Goal: Task Accomplishment & Management: Complete application form

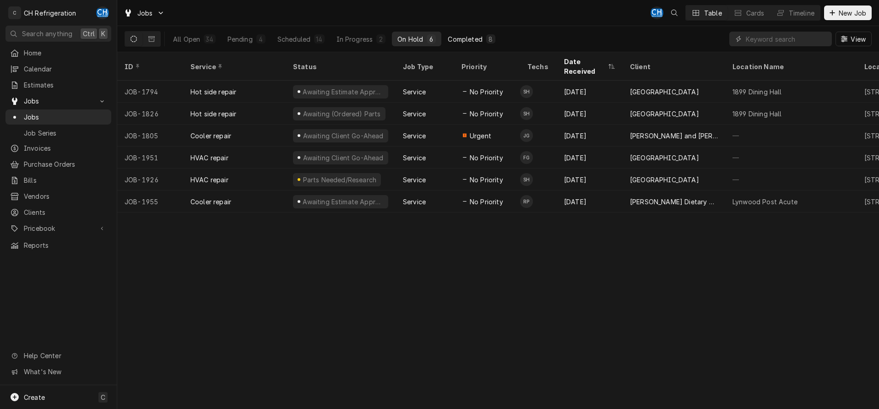
click at [463, 39] on div "Completed" at bounding box center [465, 39] width 34 height 10
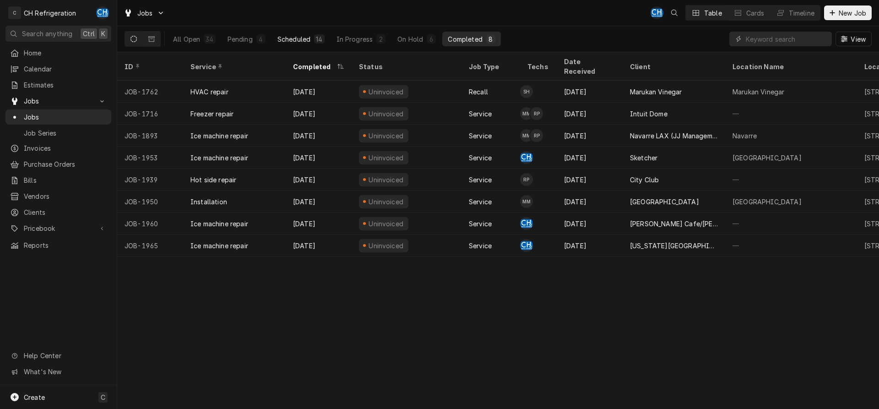
click at [293, 35] on div "Scheduled" at bounding box center [293, 39] width 33 height 10
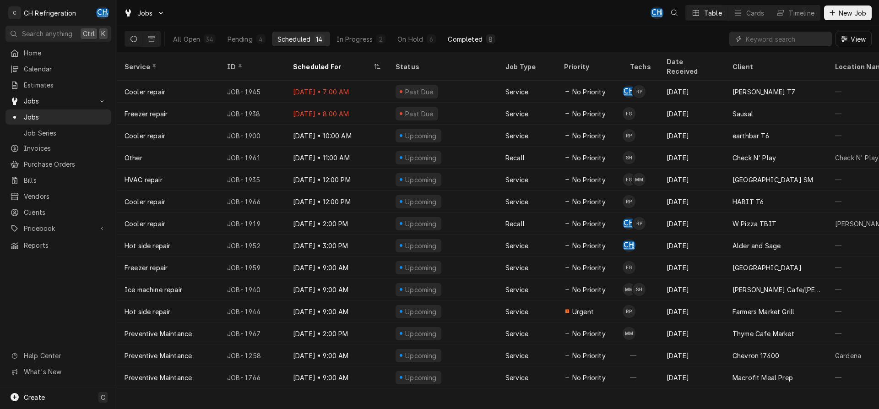
click at [483, 44] on button "Completed 8" at bounding box center [471, 39] width 58 height 15
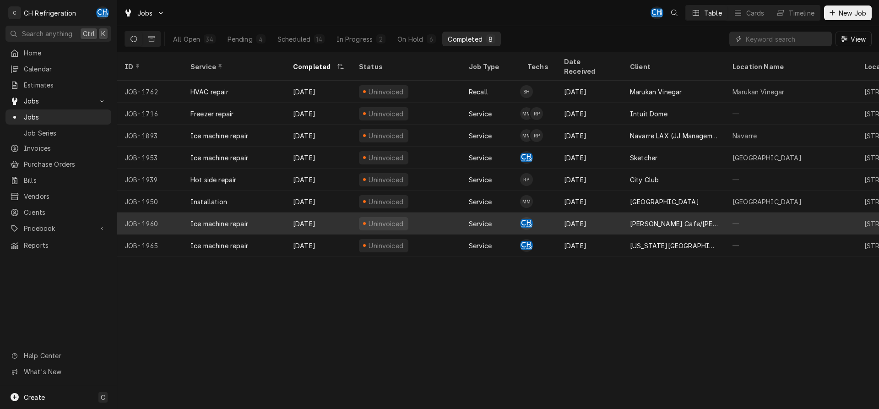
click at [713, 212] on div "Leatherby's Cafe/George's" at bounding box center [673, 223] width 103 height 22
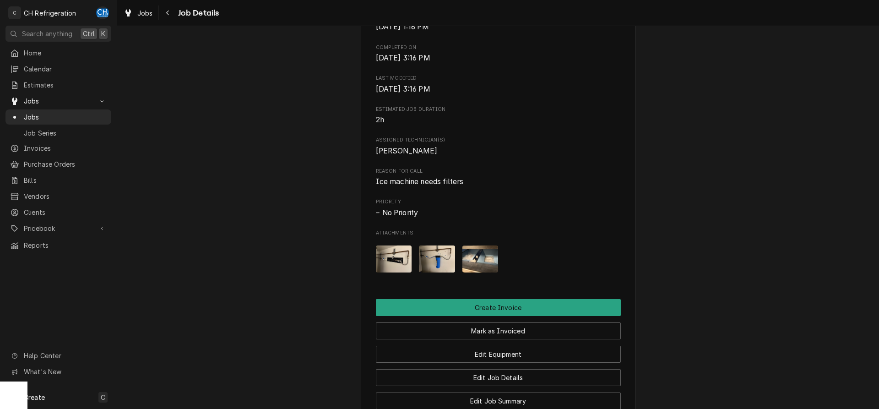
scroll to position [581, 0]
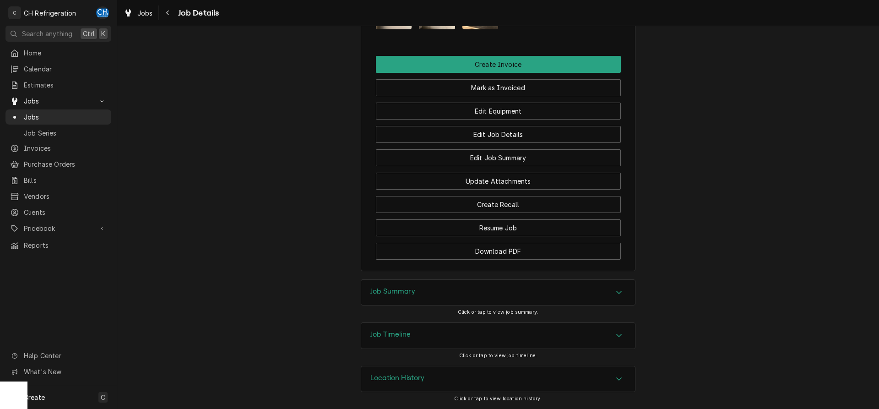
click at [447, 288] on div "Job Summary" at bounding box center [498, 293] width 274 height 26
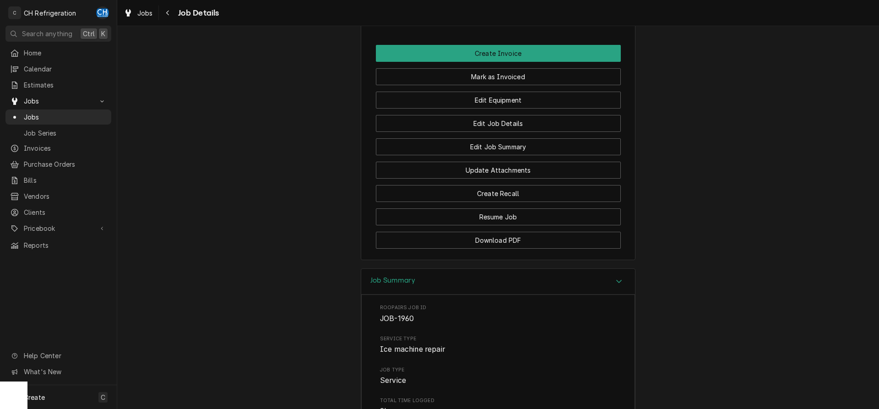
scroll to position [814, 0]
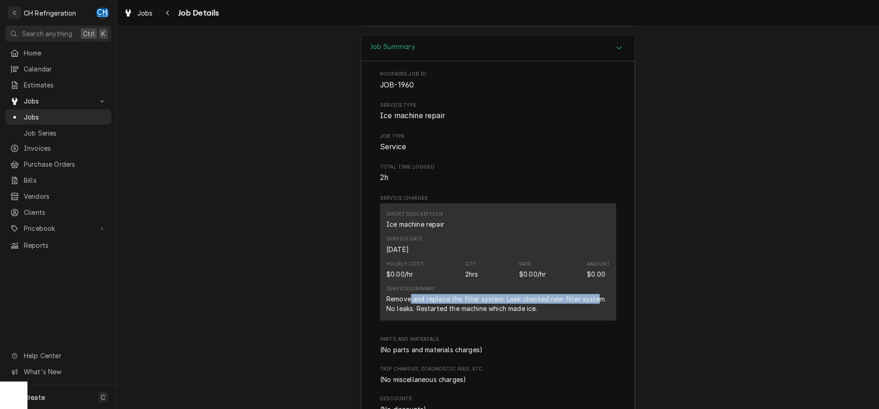
drag, startPoint x: 410, startPoint y: 310, endPoint x: 590, endPoint y: 317, distance: 180.0
click at [595, 313] on div "Remove and replace the filter system. Leak checked new filter system. No leaks.…" at bounding box center [497, 303] width 223 height 19
click at [395, 313] on div "Remove and replace the filter system. Leak checked new filter system. No leaks.…" at bounding box center [497, 303] width 223 height 19
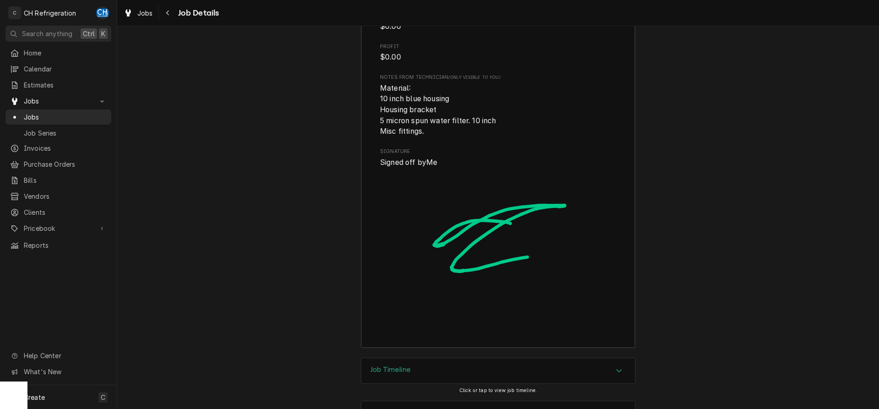
scroll to position [1180, 0]
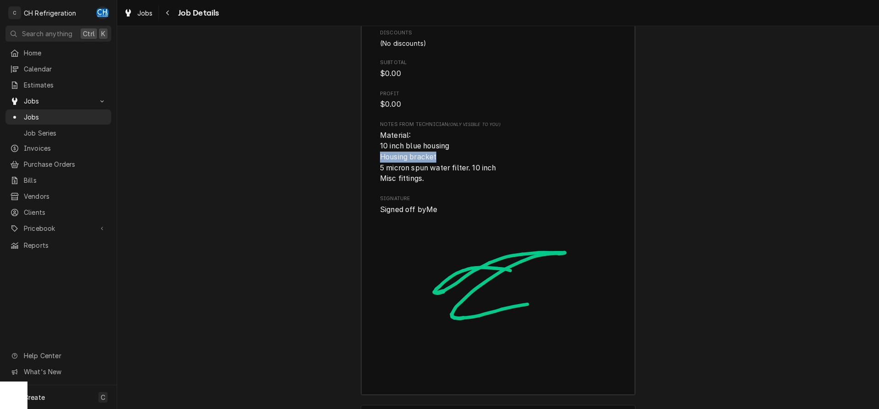
drag, startPoint x: 441, startPoint y: 169, endPoint x: 372, endPoint y: 169, distance: 69.1
click at [372, 169] on div "Roopairs Job ID JOB-1960 Service Type Ice machine repair Job Type Service Total…" at bounding box center [498, 44] width 274 height 699
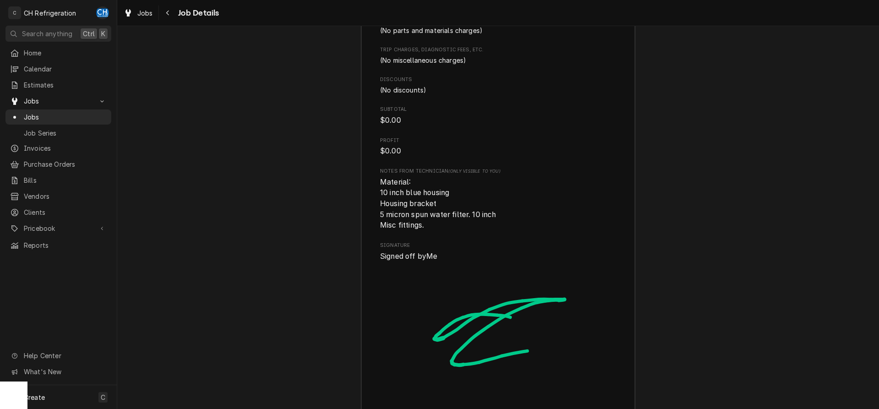
click at [436, 249] on span "Signature" at bounding box center [498, 245] width 236 height 7
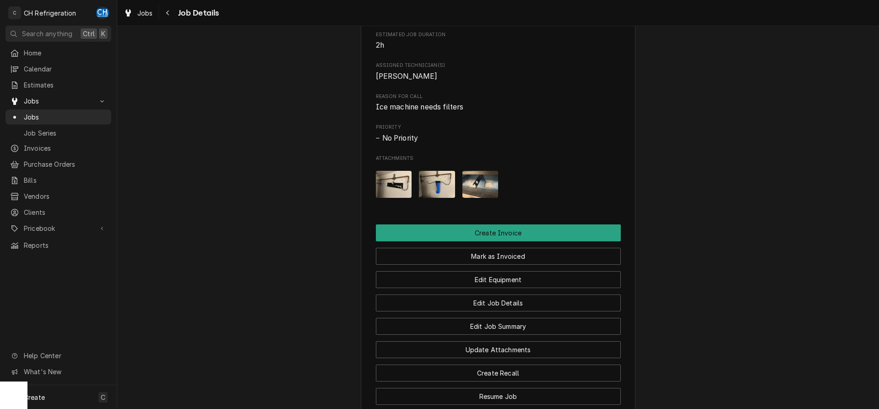
scroll to position [386, 0]
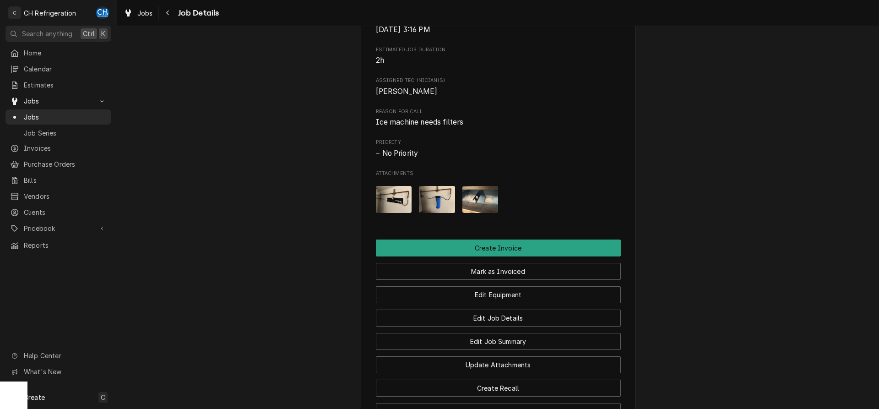
click at [407, 209] on img "Attachments" at bounding box center [394, 199] width 36 height 27
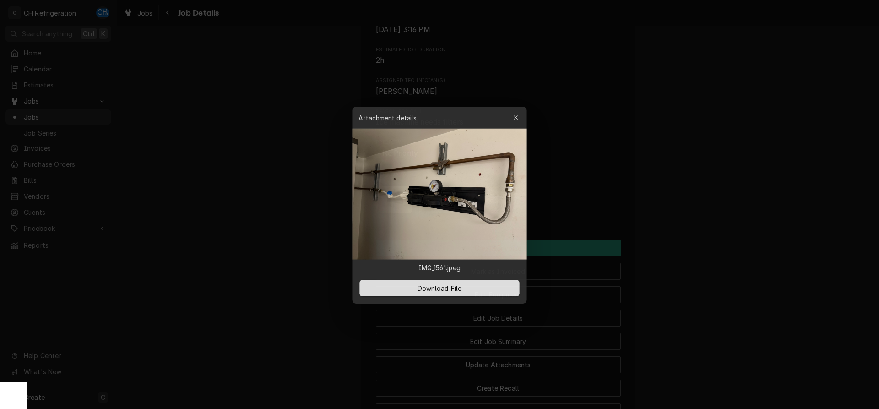
click at [702, 245] on div at bounding box center [439, 204] width 879 height 409
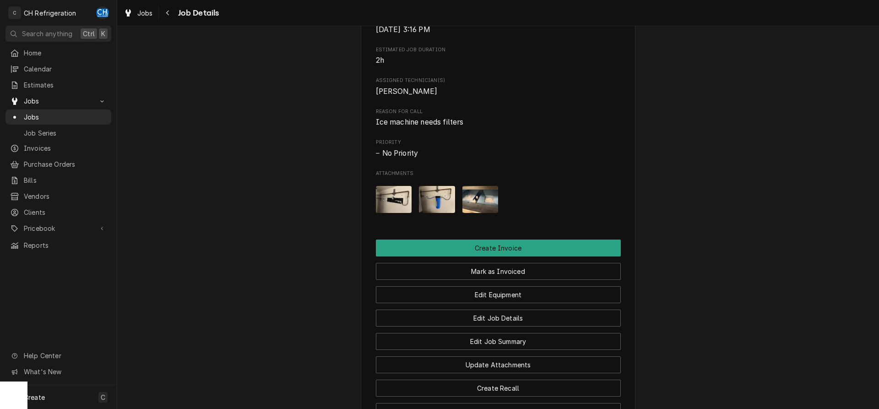
click at [454, 213] on img "Attachments" at bounding box center [437, 199] width 36 height 27
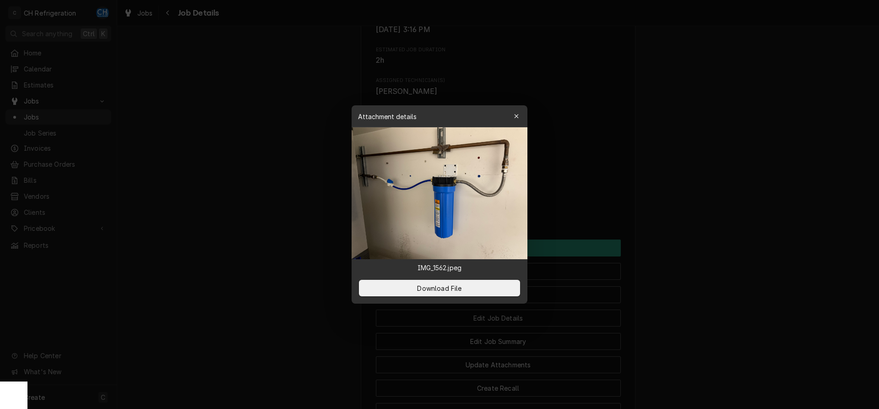
click at [684, 249] on div at bounding box center [439, 204] width 879 height 409
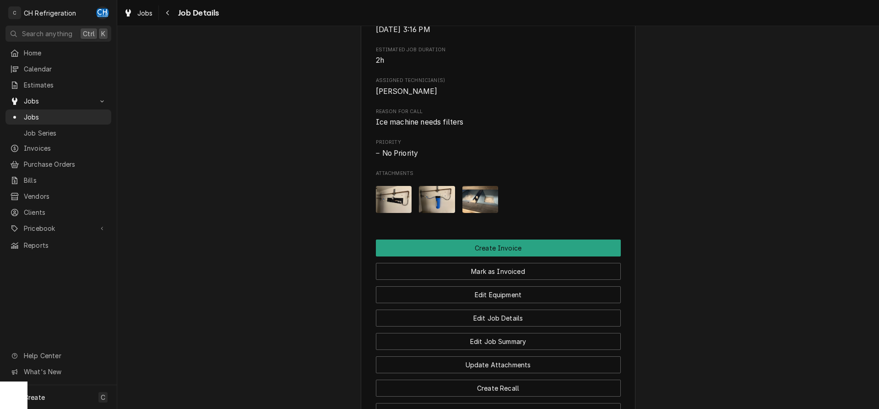
click at [499, 214] on div "Attachments" at bounding box center [498, 199] width 245 height 42
click at [493, 213] on img "Attachments" at bounding box center [480, 199] width 36 height 27
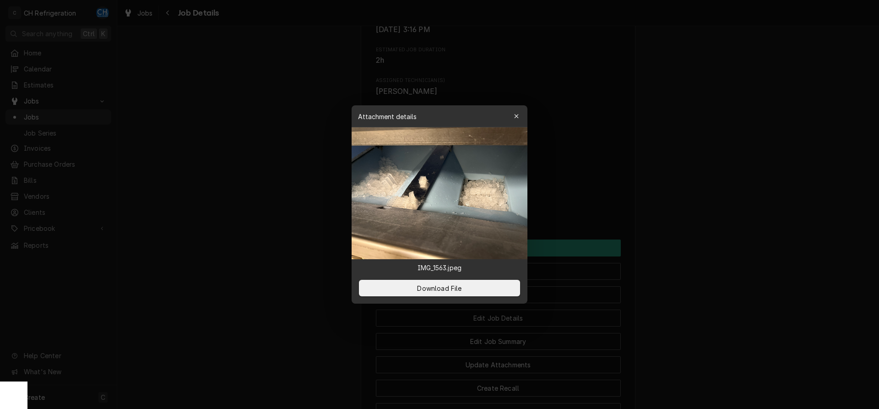
click at [725, 239] on div at bounding box center [439, 204] width 879 height 409
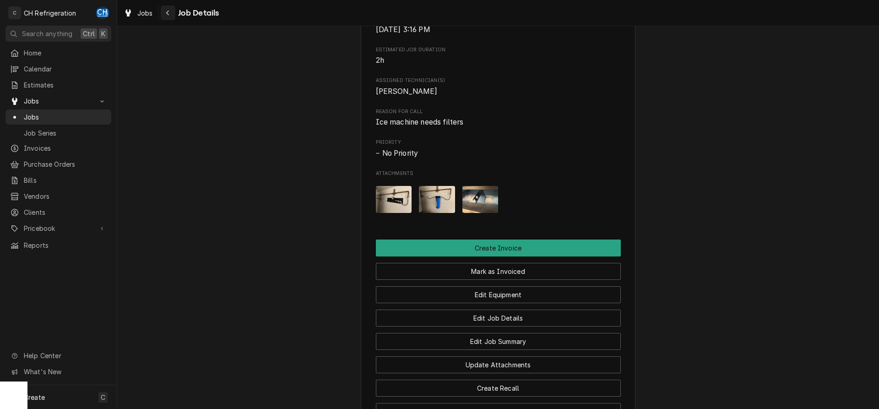
click at [171, 14] on div "Navigate back" at bounding box center [167, 12] width 9 height 9
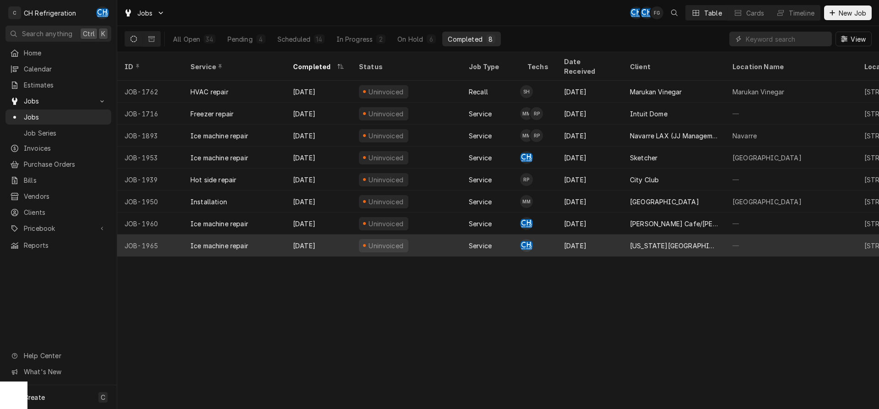
click at [666, 241] on div "[US_STATE][GEOGRAPHIC_DATA], [PERSON_NAME][GEOGRAPHIC_DATA]" at bounding box center [674, 246] width 88 height 10
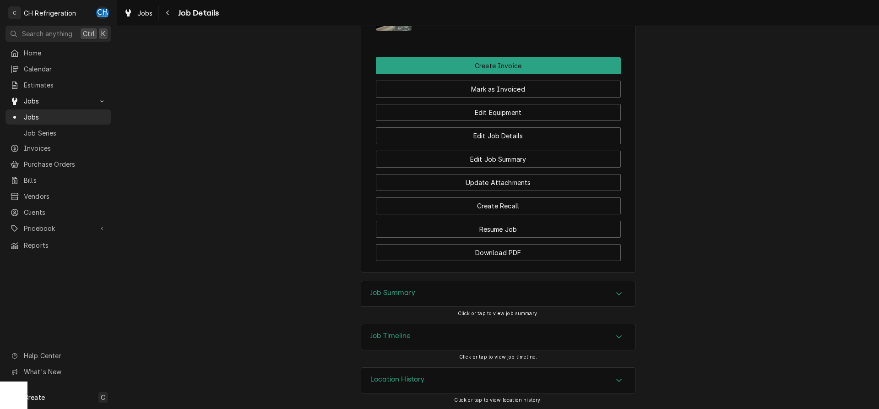
click at [393, 289] on h3 "Job Summary" at bounding box center [392, 292] width 45 height 9
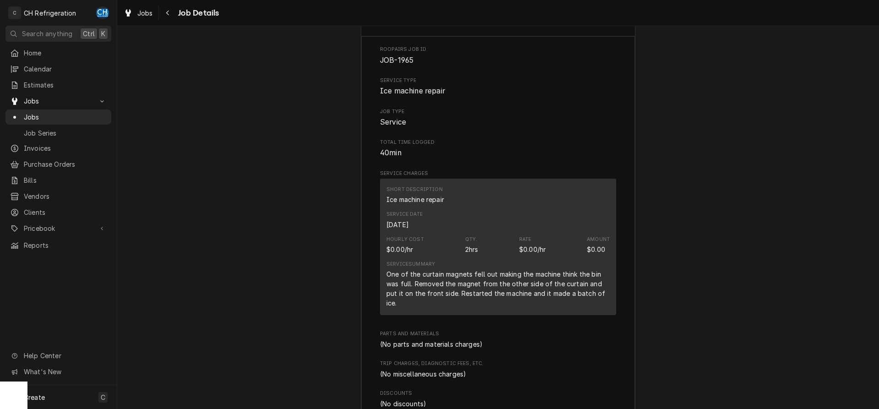
scroll to position [990, 0]
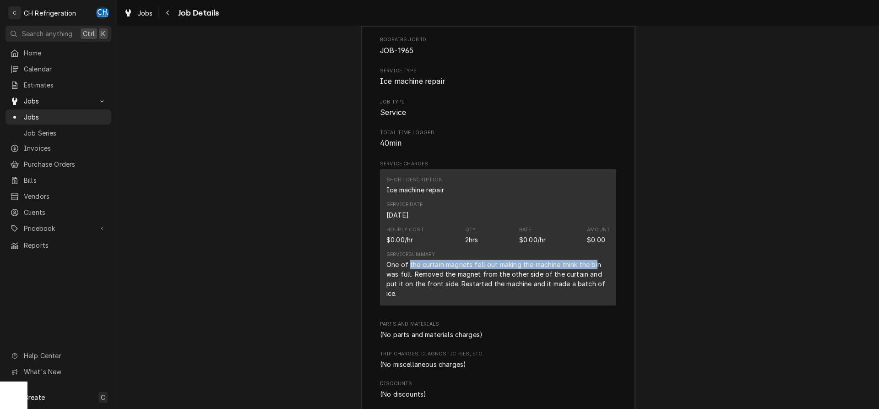
drag, startPoint x: 408, startPoint y: 263, endPoint x: 592, endPoint y: 265, distance: 183.5
click at [594, 264] on div "One of the curtain magnets fell out making the machine think the bin was full. …" at bounding box center [497, 278] width 223 height 38
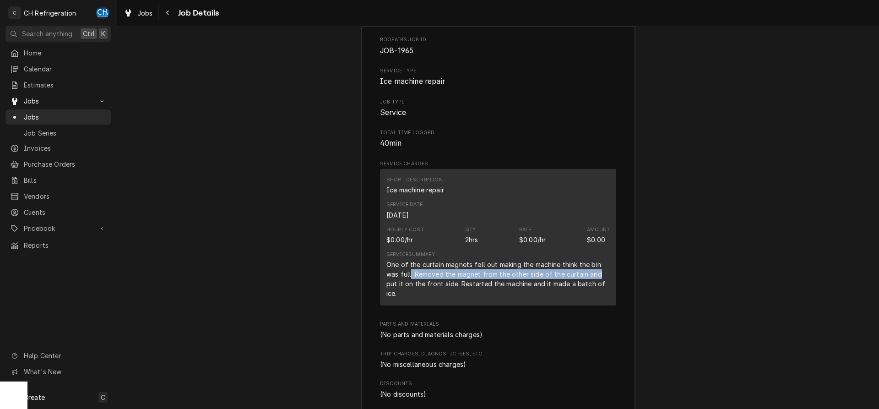
drag, startPoint x: 410, startPoint y: 272, endPoint x: 597, endPoint y: 276, distance: 187.2
click at [600, 273] on div "One of the curtain magnets fell out making the machine think the bin was full. …" at bounding box center [497, 278] width 223 height 38
click at [471, 280] on div "One of the curtain magnets fell out making the machine think the bin was full. …" at bounding box center [497, 278] width 223 height 38
drag, startPoint x: 464, startPoint y: 282, endPoint x: 593, endPoint y: 285, distance: 128.2
click at [593, 285] on div "One of the curtain magnets fell out making the machine think the bin was full. …" at bounding box center [497, 278] width 223 height 38
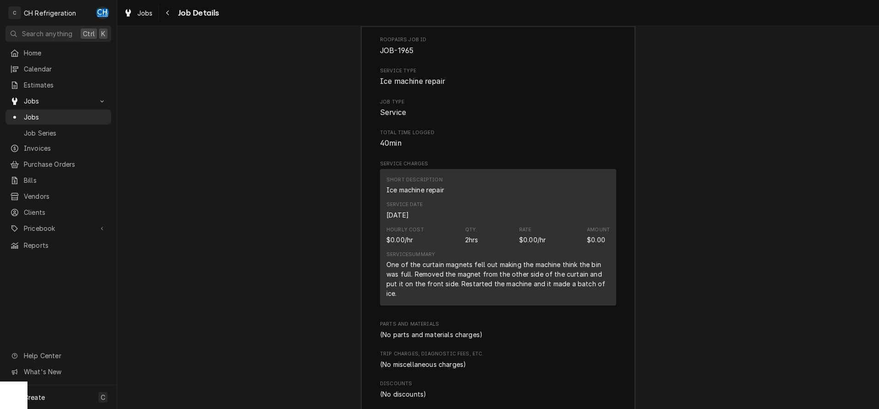
click at [472, 293] on div "One of the curtain magnets fell out making the machine think the bin was full. …" at bounding box center [497, 278] width 223 height 38
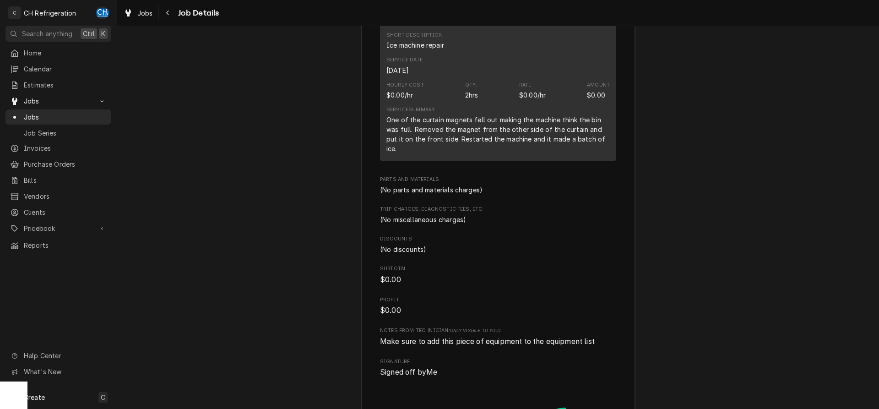
scroll to position [1223, 0]
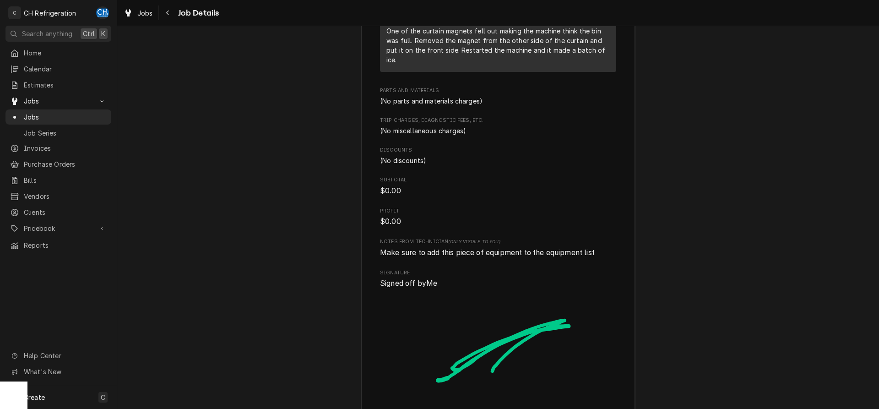
click at [471, 293] on img "Signator" at bounding box center [498, 369] width 236 height 160
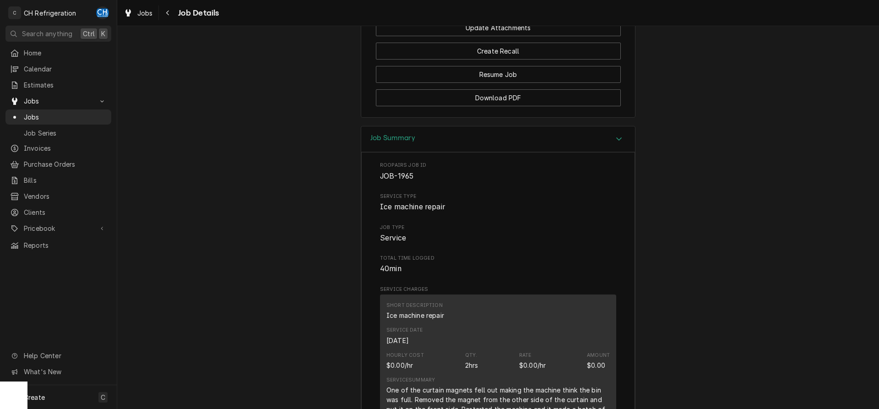
click at [471, 293] on div "Service Charges Short Description Ice machine repair Service Date Sep 17, 2025 …" at bounding box center [498, 360] width 236 height 149
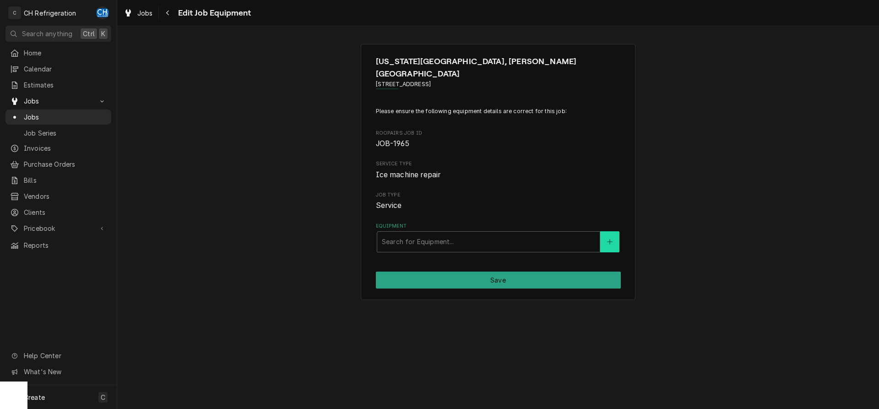
click at [609, 238] on icon "Create New Equipment" at bounding box center [609, 241] width 5 height 6
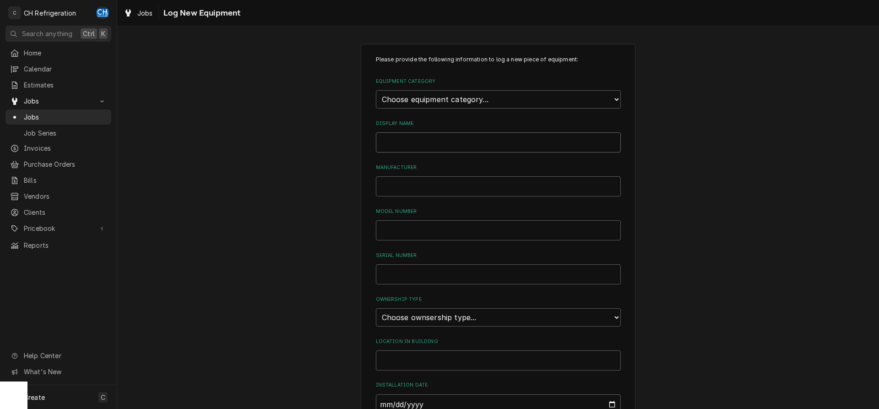
click at [443, 146] on input "Display Name" at bounding box center [498, 142] width 245 height 20
click at [376, 90] on select "Choose equipment category... Cooking Equipment Fryers Ice Machines Ovens and Ra…" at bounding box center [498, 99] width 245 height 18
select select "3"
click option "Ice Machines" at bounding box center [0, 0] width 0 height 0
click at [376, 132] on select "Choose equipment type... Ice Bin Ice Dispenser Ice Maker Ice Merchandiser" at bounding box center [498, 141] width 245 height 18
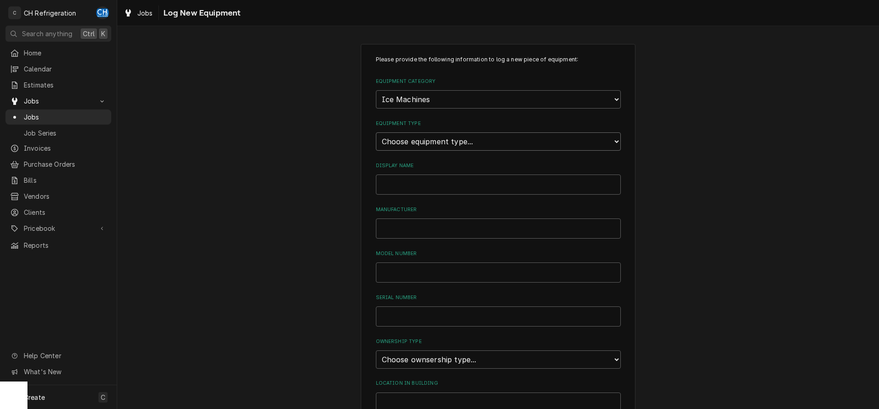
select select "18"
click option "Ice Maker" at bounding box center [0, 0] width 0 height 0
click at [464, 188] on input "Display Name" at bounding box center [498, 184] width 245 height 20
click at [473, 225] on input "Manufacturer" at bounding box center [498, 228] width 245 height 20
type input "Manitowoc"
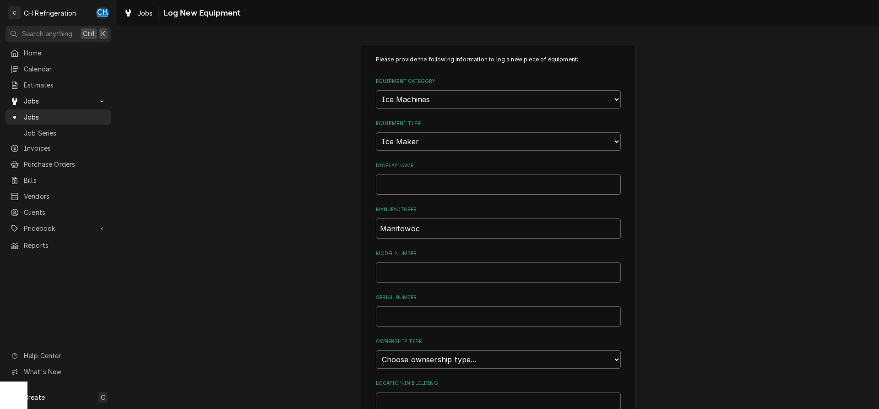
click at [468, 186] on input "Display Name" at bounding box center [498, 184] width 245 height 20
type input "Main Building Ice Machine"
click at [516, 274] on input "Model Number" at bounding box center [498, 272] width 245 height 20
type input "SDT3000W-263H"
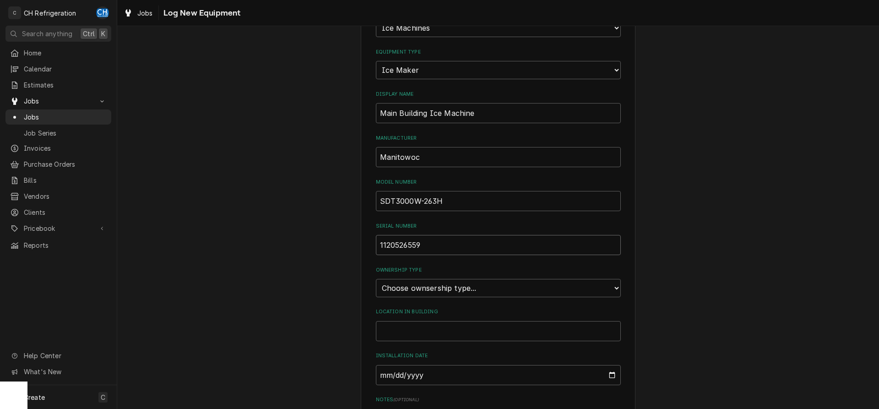
scroll to position [140, 0]
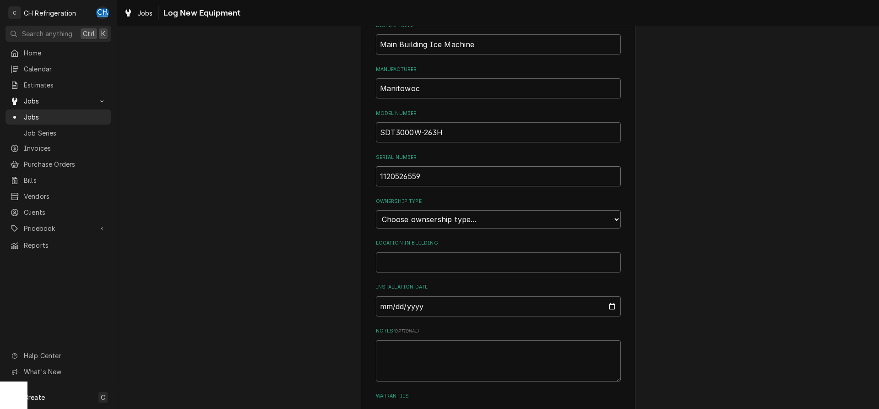
type input "1120526559"
click at [376, 210] on select "Choose ownsership type... Unknown Owned Leased Rented" at bounding box center [498, 219] width 245 height 18
select select "0"
click option "Unknown" at bounding box center [0, 0] width 0 height 0
click at [427, 259] on input "Location in Building" at bounding box center [498, 262] width 245 height 20
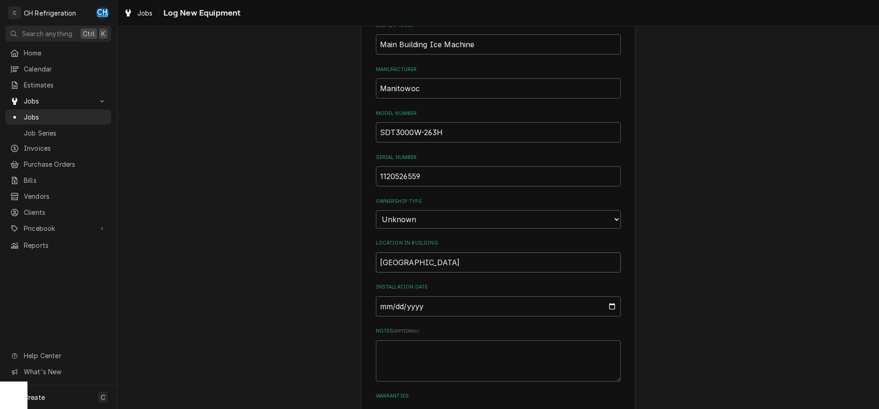
scroll to position [207, 0]
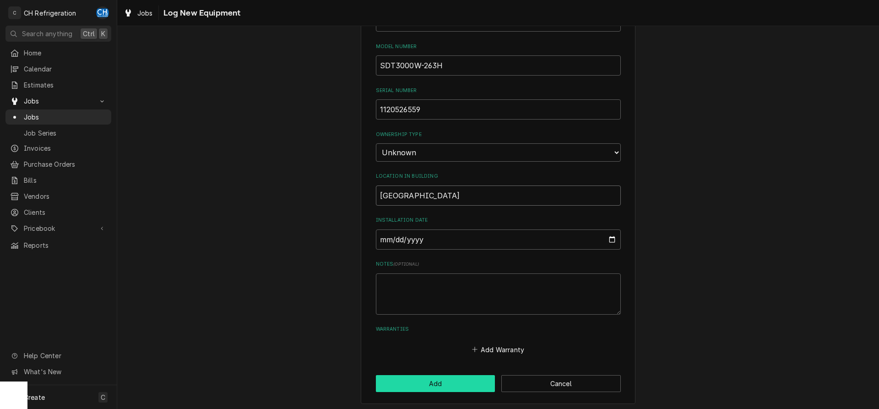
type input "Main Building"
click at [442, 384] on button "Add" at bounding box center [435, 383] width 119 height 17
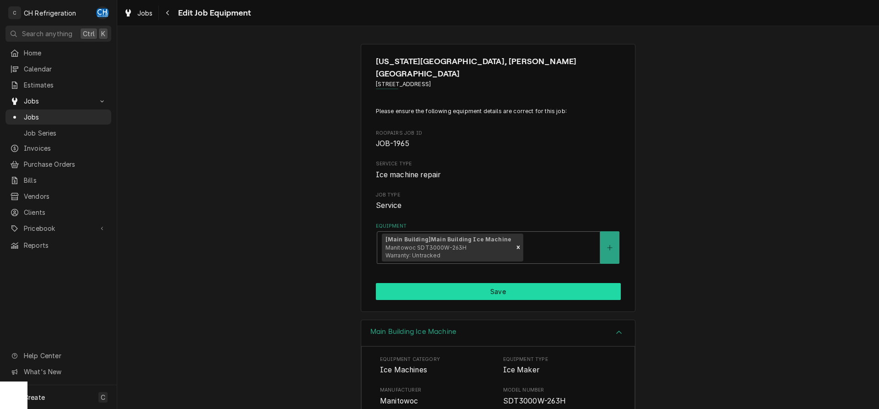
click at [434, 283] on button "Save" at bounding box center [498, 291] width 245 height 17
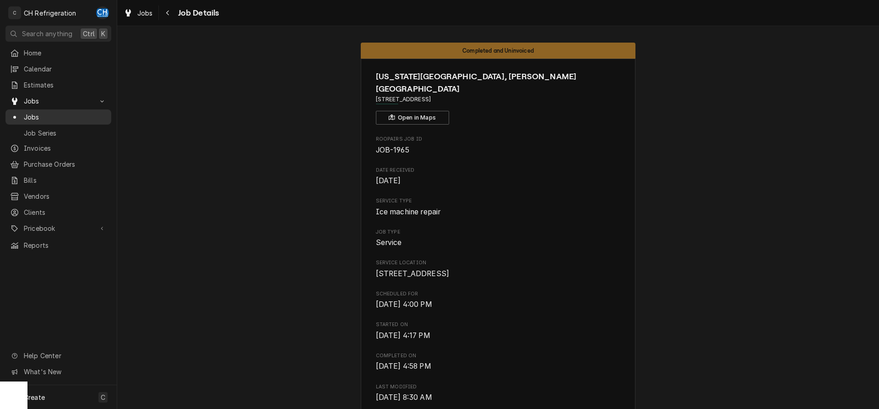
click at [67, 117] on span "Jobs" at bounding box center [65, 117] width 83 height 10
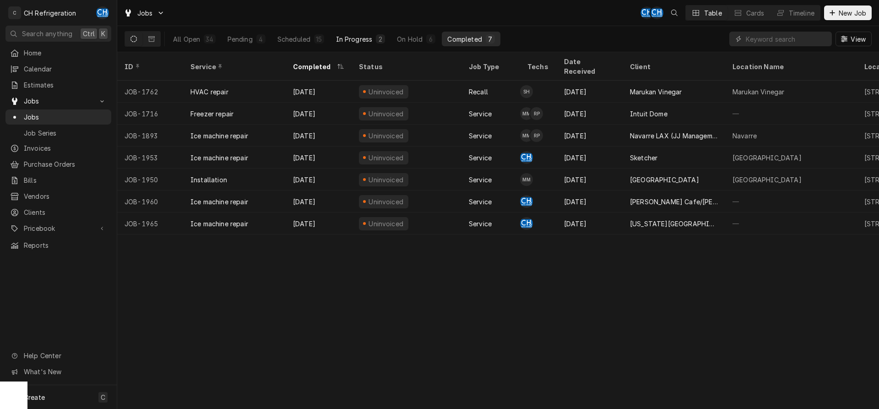
click at [358, 43] on div "In Progress" at bounding box center [354, 39] width 37 height 10
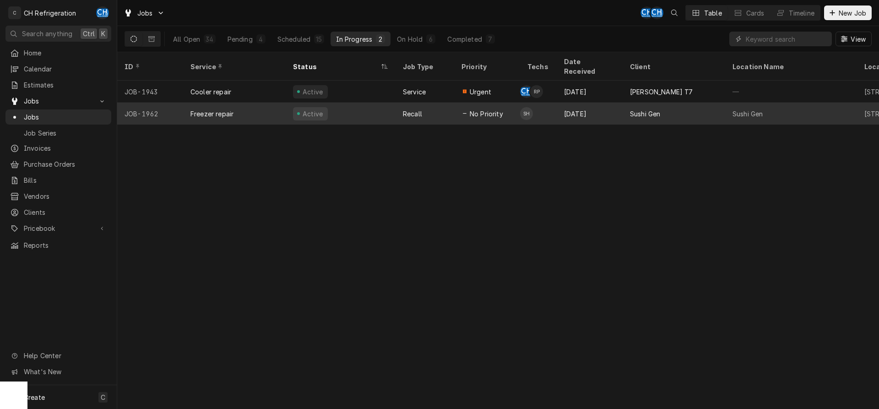
click at [353, 103] on div "Active" at bounding box center [341, 114] width 110 height 22
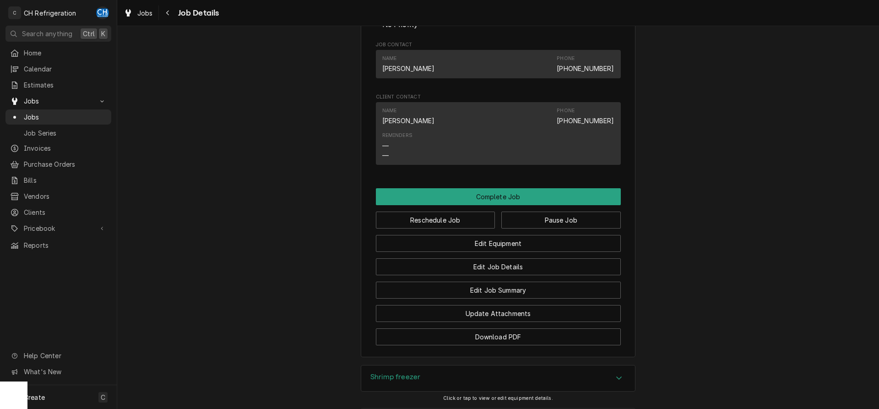
scroll to position [716, 0]
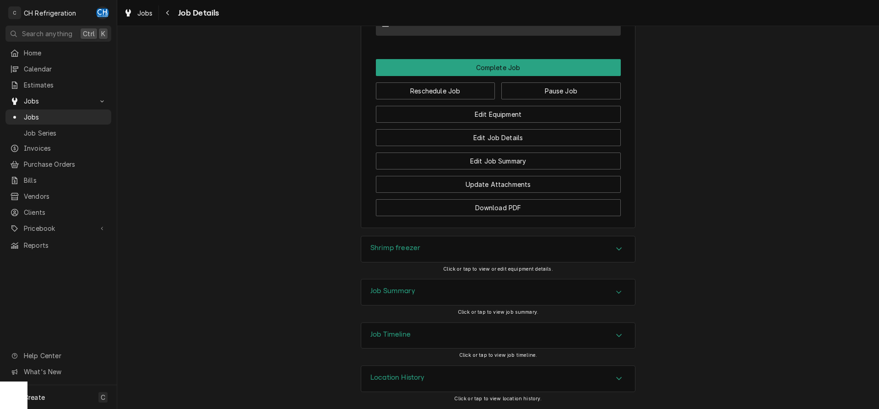
click at [607, 296] on div "Job Summary" at bounding box center [498, 292] width 274 height 26
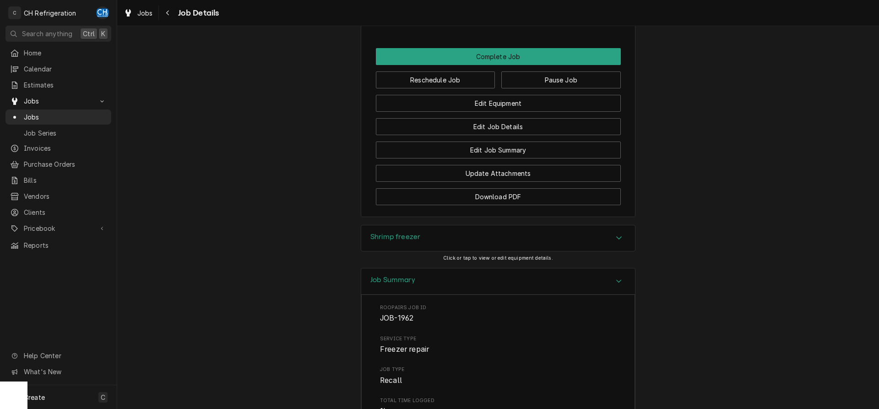
click at [612, 251] on div "Shrimp freezer" at bounding box center [498, 238] width 274 height 26
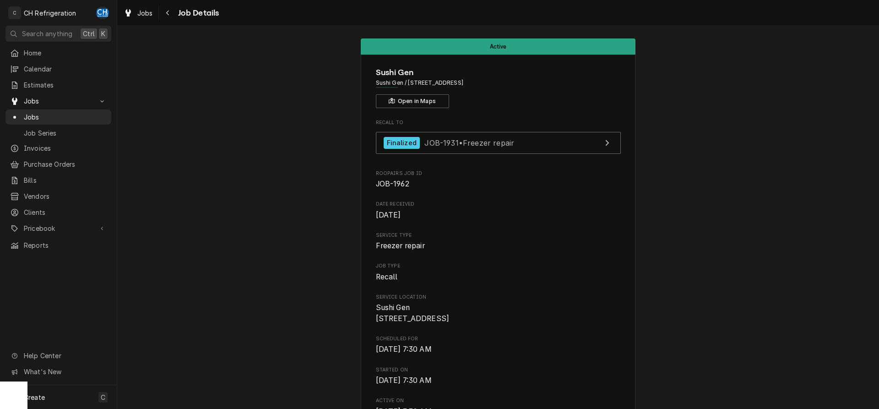
scroll to position [0, 0]
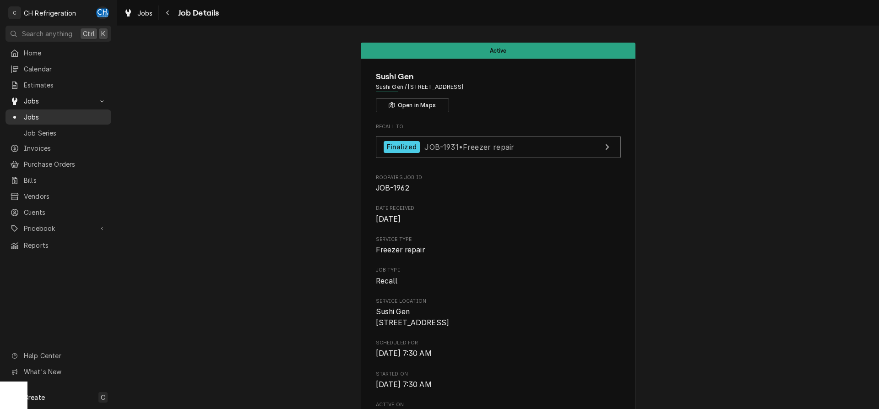
click at [69, 112] on span "Jobs" at bounding box center [65, 117] width 83 height 10
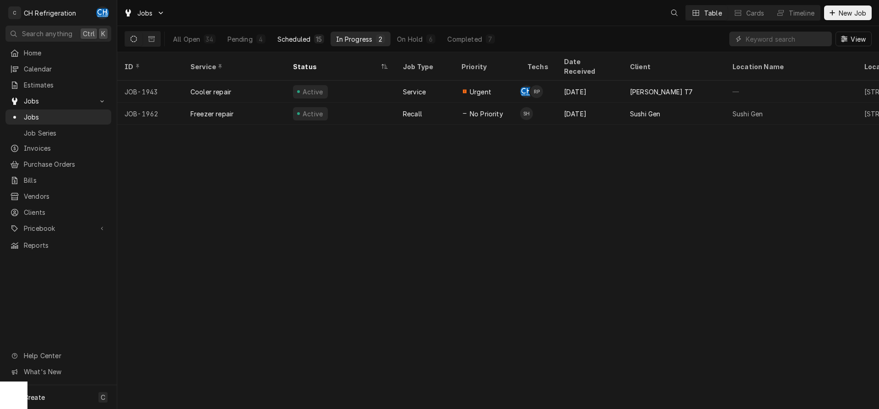
click at [313, 38] on button "Scheduled 15" at bounding box center [301, 39] width 58 height 15
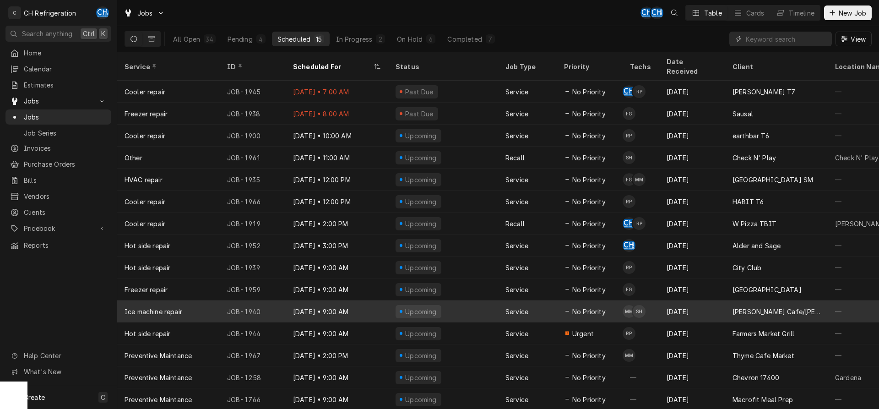
click at [327, 300] on div "[DATE] • 9:00 AM" at bounding box center [337, 311] width 103 height 22
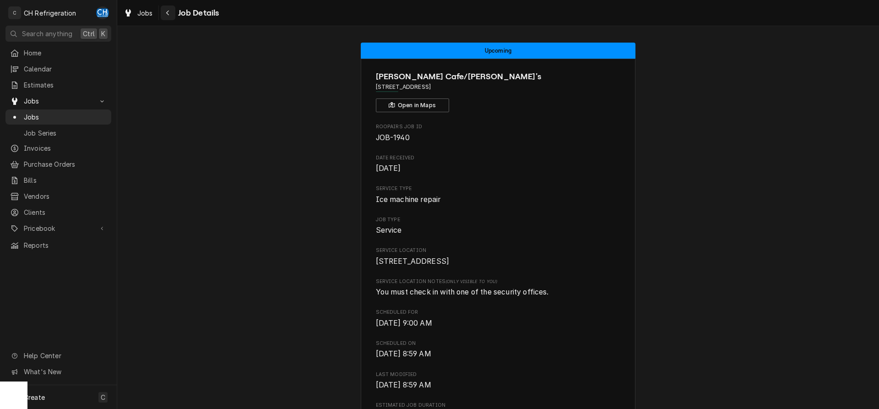
click at [166, 12] on icon "Navigate back" at bounding box center [168, 13] width 4 height 6
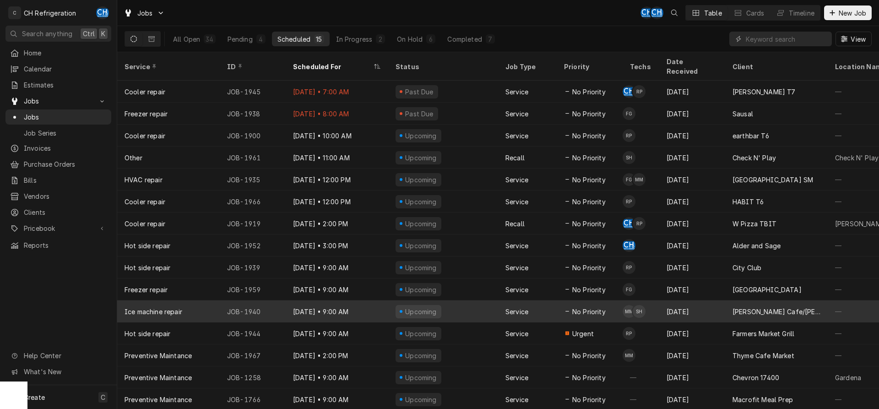
click at [693, 300] on div "[DATE]" at bounding box center [692, 311] width 66 height 22
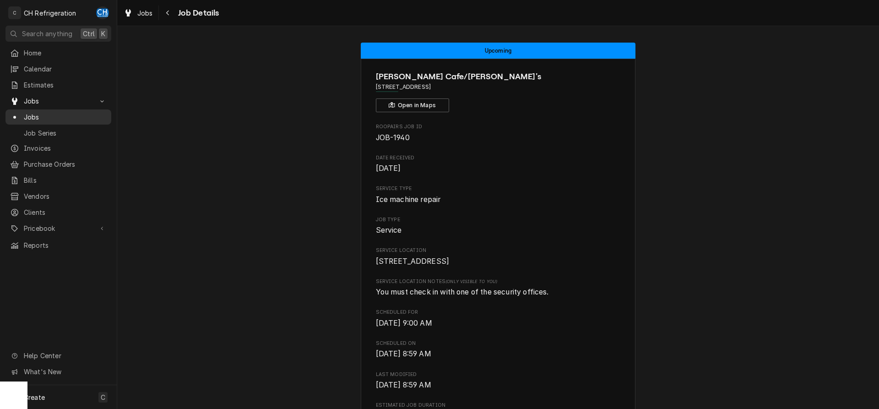
click at [28, 112] on span "Jobs" at bounding box center [65, 117] width 83 height 10
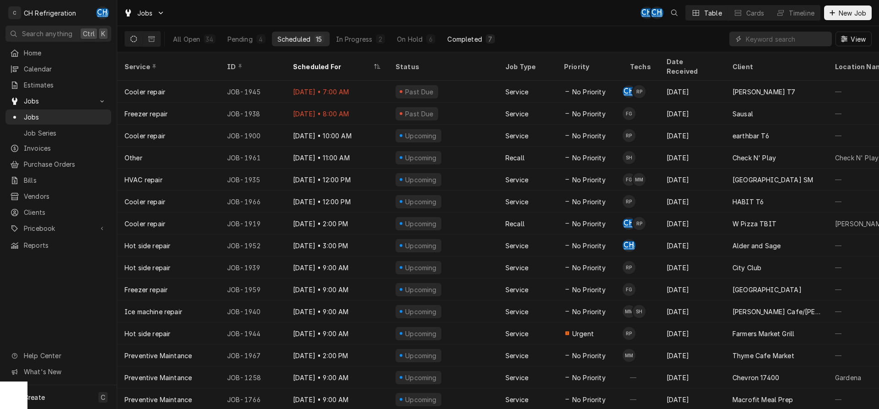
click at [487, 44] on button "Completed 7" at bounding box center [471, 39] width 58 height 15
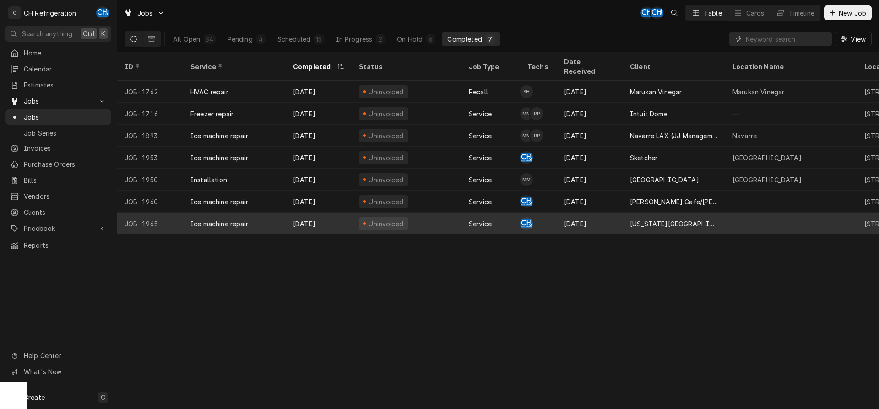
click at [584, 212] on div "[DATE]" at bounding box center [589, 223] width 66 height 22
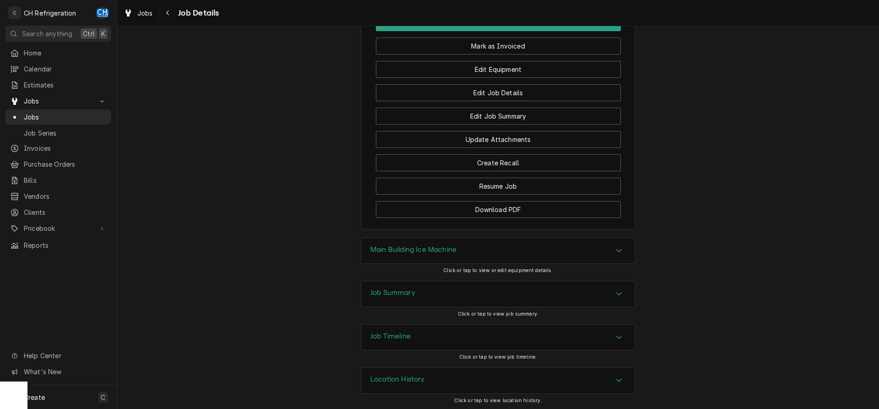
click at [559, 285] on div "Job Summary" at bounding box center [498, 294] width 274 height 26
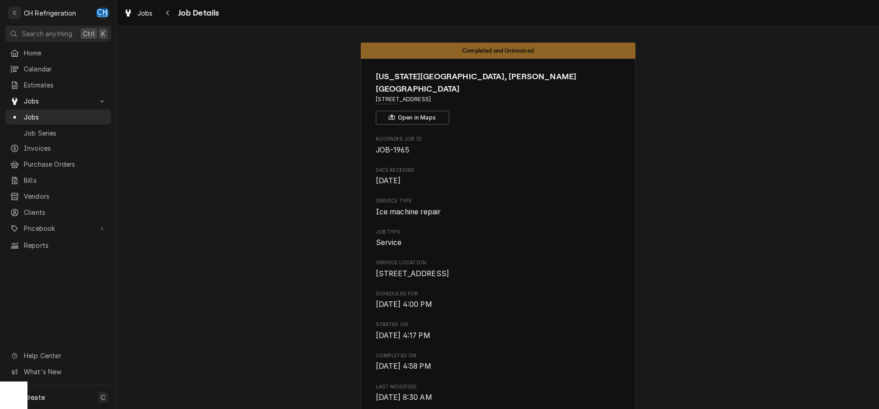
drag, startPoint x: 483, startPoint y: 86, endPoint x: 368, endPoint y: 86, distance: 114.4
copy span "1000 E Victoria St, Carson, CA 90747"
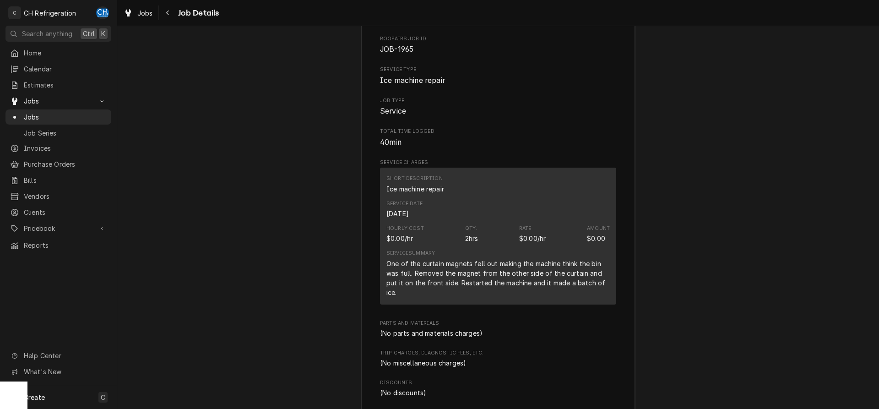
scroll to position [980, 0]
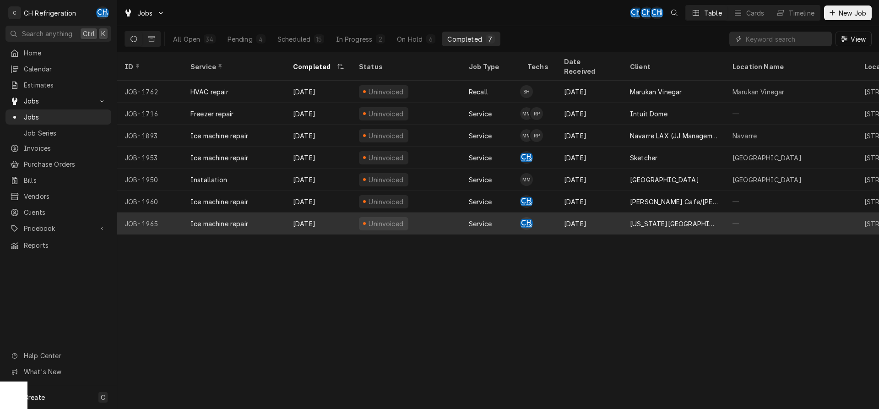
click at [636, 219] on div "[US_STATE][GEOGRAPHIC_DATA], [PERSON_NAME][GEOGRAPHIC_DATA]" at bounding box center [674, 224] width 88 height 10
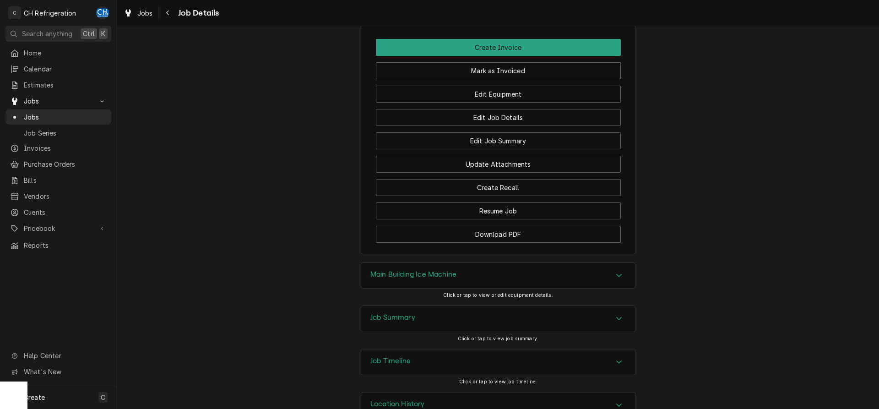
scroll to position [753, 0]
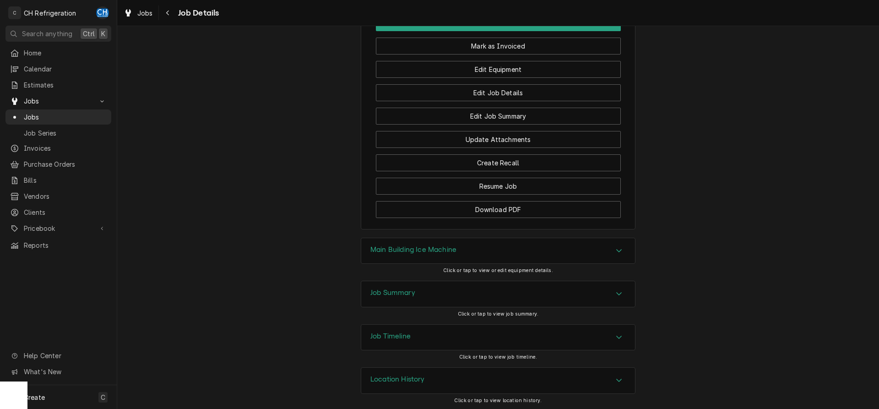
click at [569, 281] on div "Job Summary" at bounding box center [498, 294] width 274 height 26
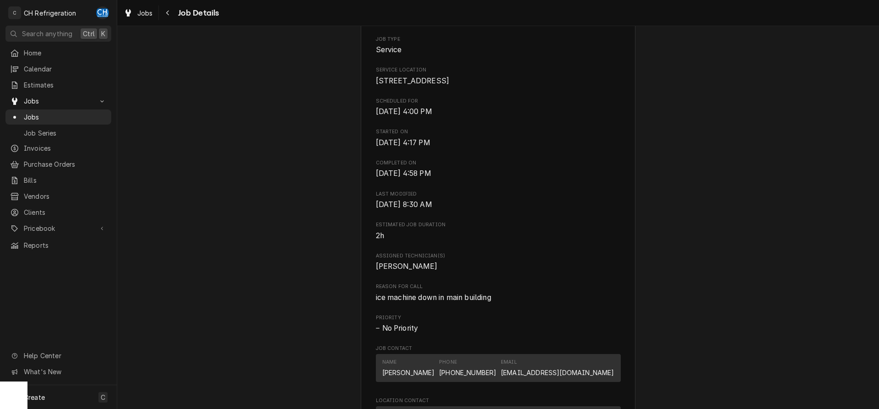
scroll to position [0, 0]
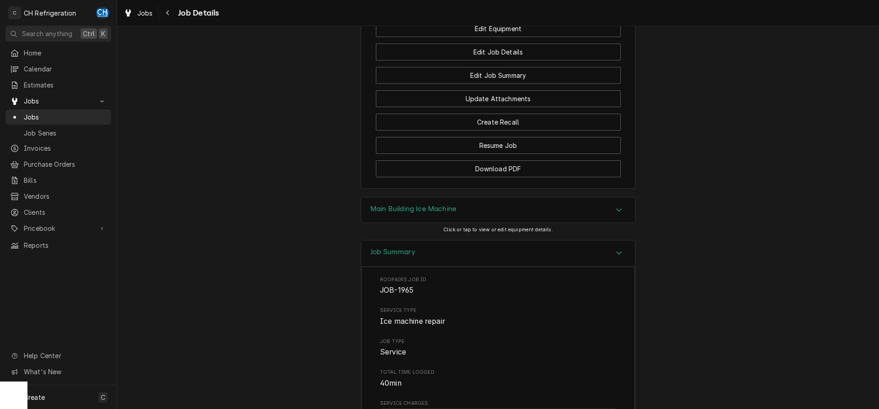
click at [536, 211] on div "Main Building Ice Machine" at bounding box center [498, 210] width 274 height 26
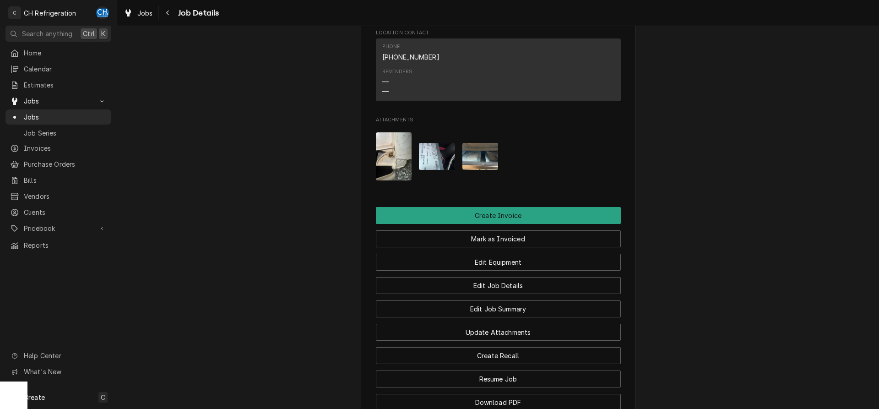
scroll to position [420, 0]
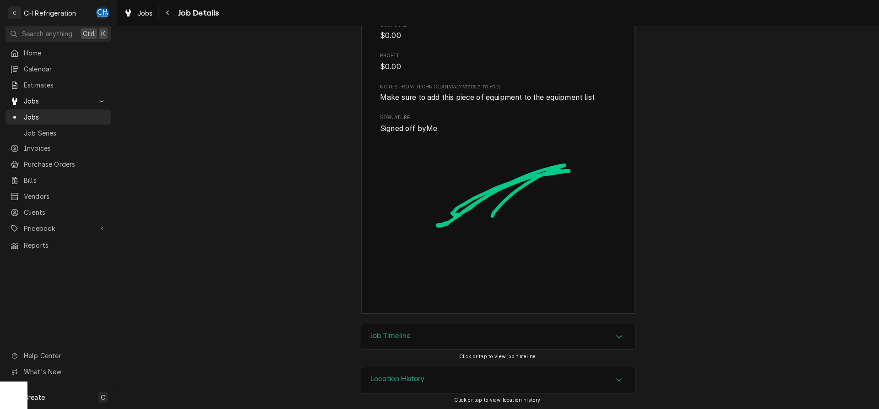
click at [414, 337] on div "Job Timeline" at bounding box center [498, 337] width 274 height 26
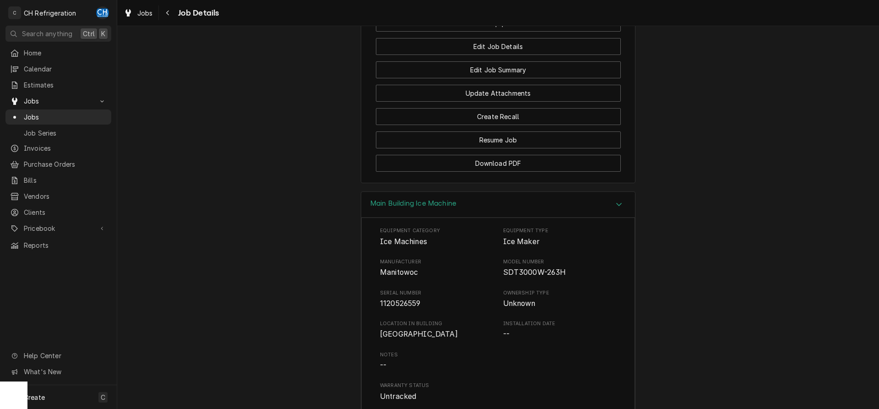
scroll to position [472, 0]
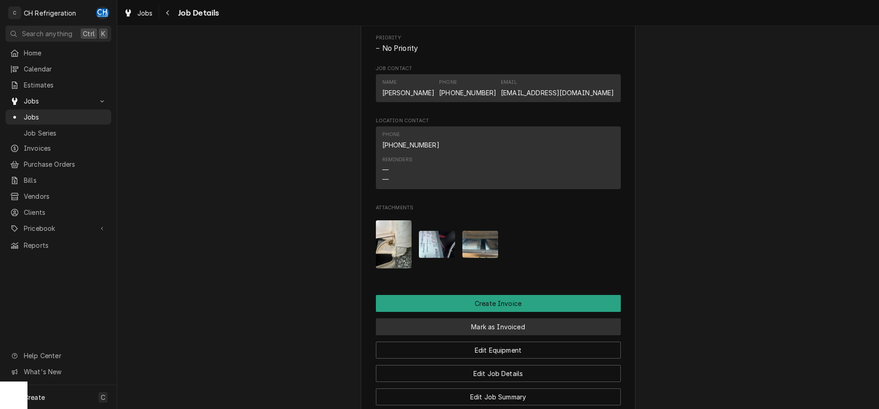
click at [493, 326] on button "Mark as Invoiced" at bounding box center [498, 326] width 245 height 17
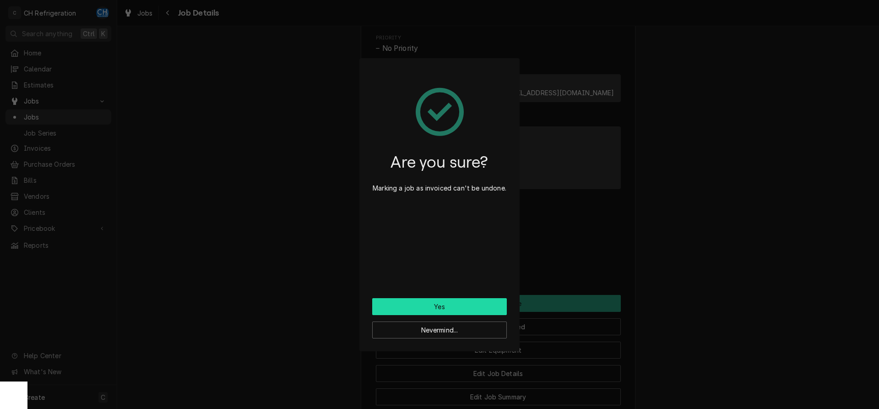
click at [428, 309] on button "Yes" at bounding box center [439, 306] width 135 height 17
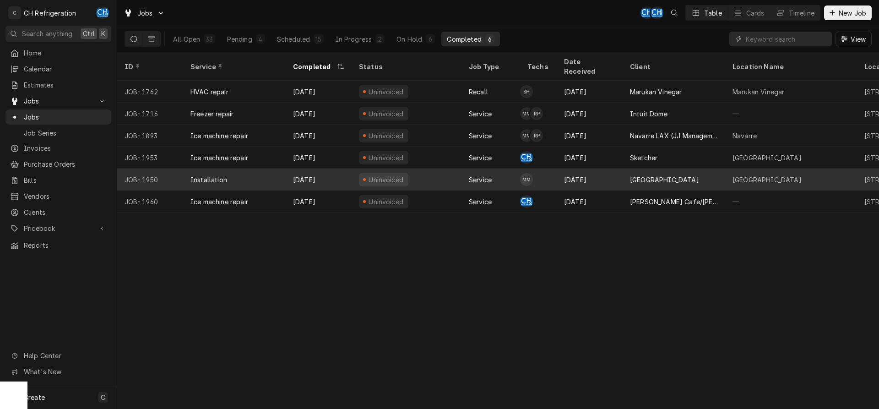
click at [659, 168] on div "[GEOGRAPHIC_DATA]" at bounding box center [673, 179] width 103 height 22
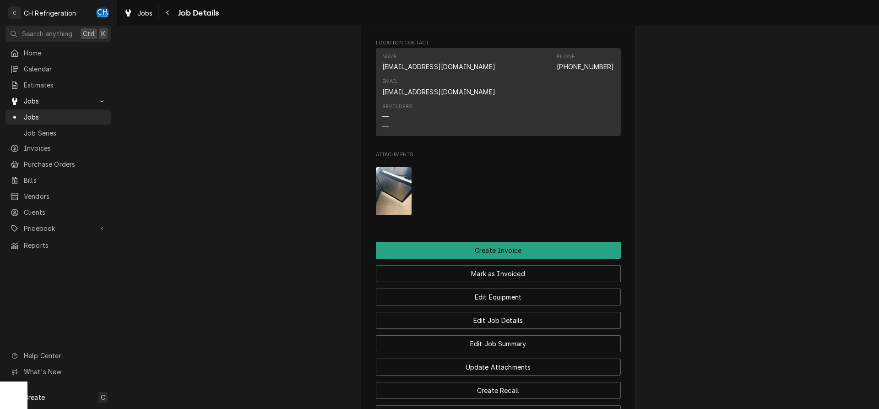
scroll to position [560, 0]
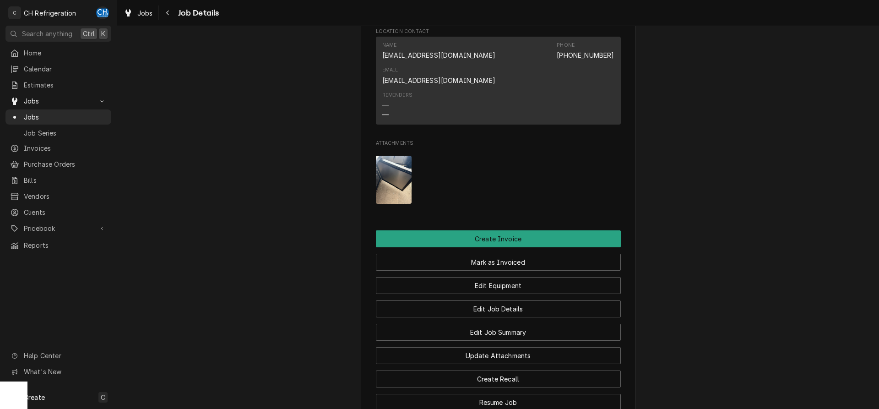
click at [408, 178] on img "Attachments" at bounding box center [394, 180] width 36 height 48
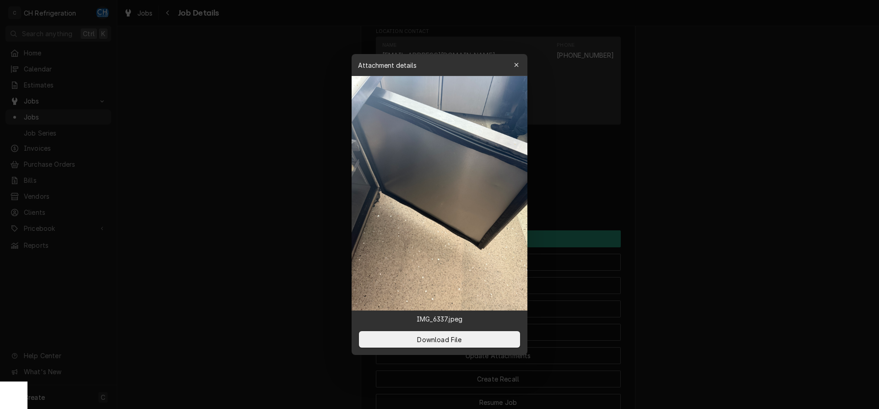
drag, startPoint x: 717, startPoint y: 187, endPoint x: 688, endPoint y: 200, distance: 31.5
click at [717, 188] on div at bounding box center [439, 204] width 879 height 409
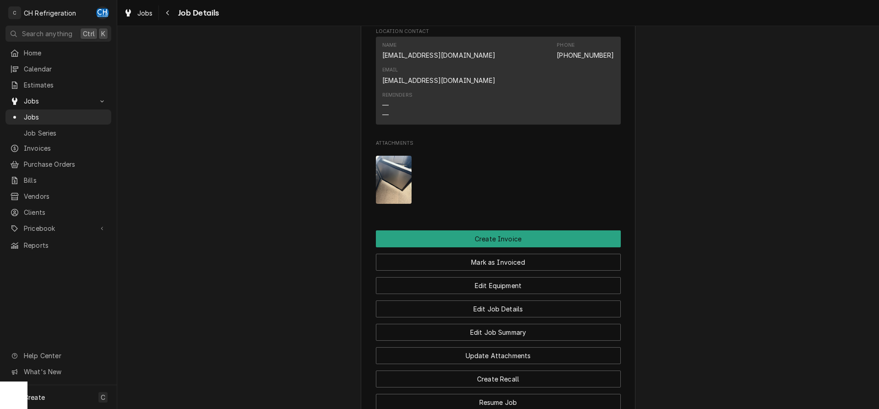
scroll to position [721, 0]
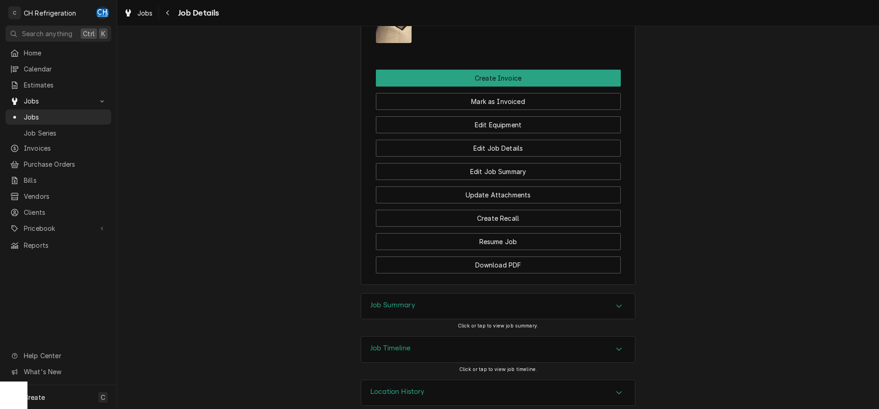
click at [536, 293] on div "Job Summary" at bounding box center [498, 306] width 274 height 26
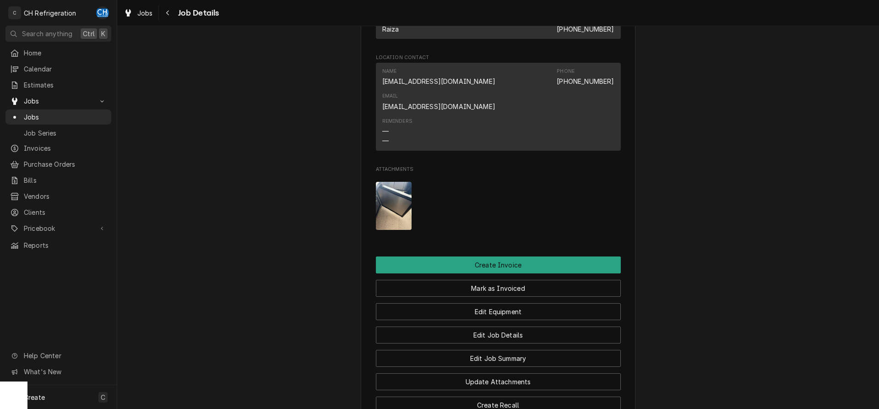
scroll to position [394, 0]
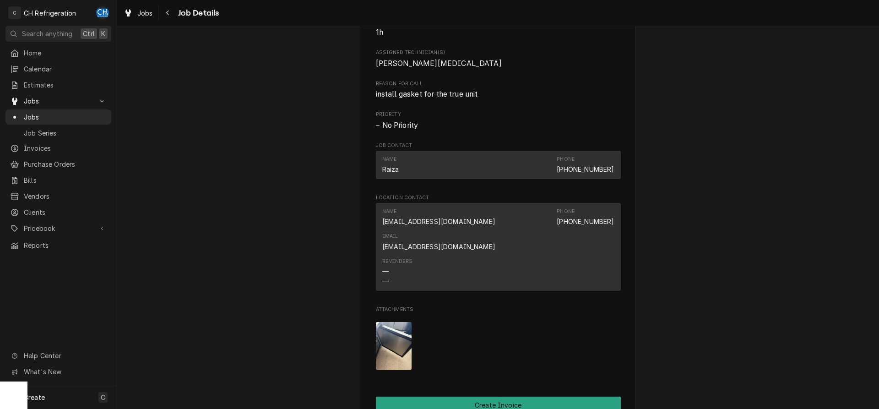
click at [387, 322] on img "Attachments" at bounding box center [394, 346] width 36 height 48
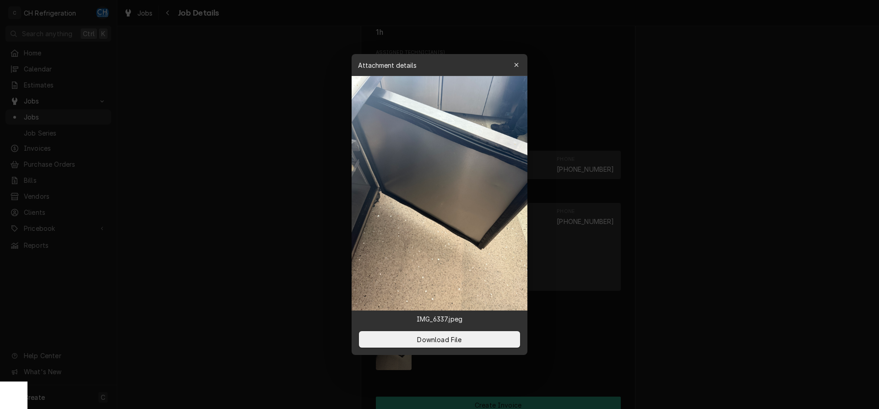
click at [745, 213] on div at bounding box center [439, 204] width 879 height 409
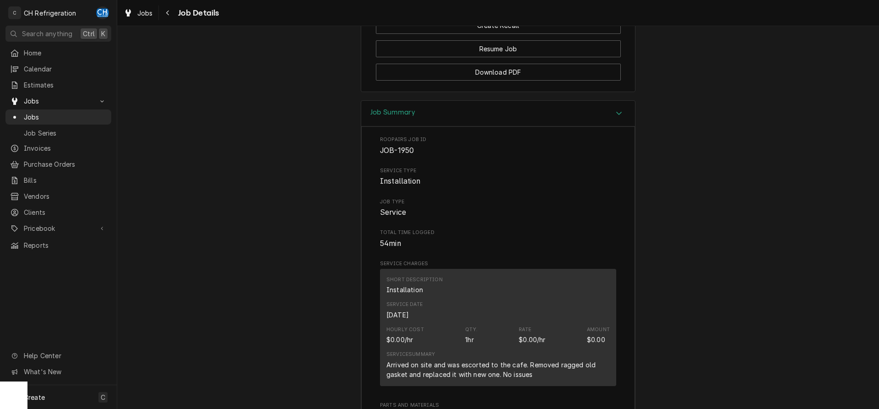
scroll to position [794, 0]
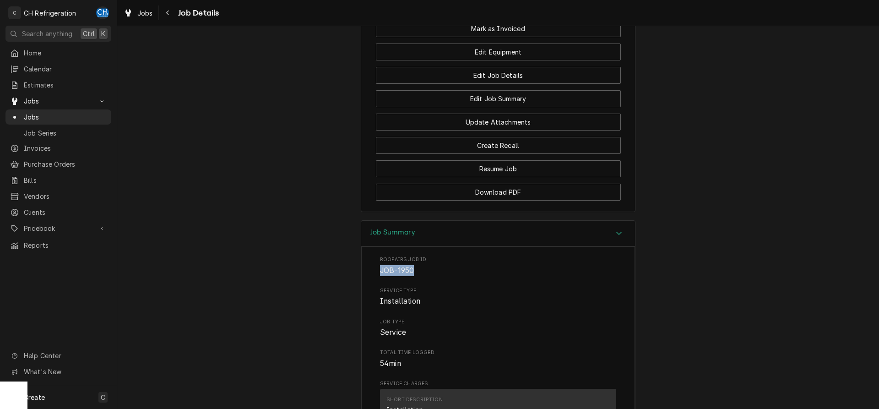
drag, startPoint x: 416, startPoint y: 255, endPoint x: 377, endPoint y: 255, distance: 38.4
copy span "JOB-1950"
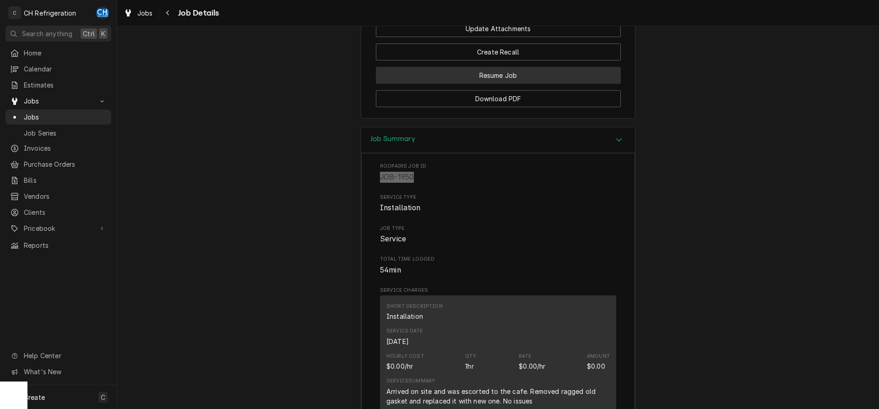
scroll to position [1120, 0]
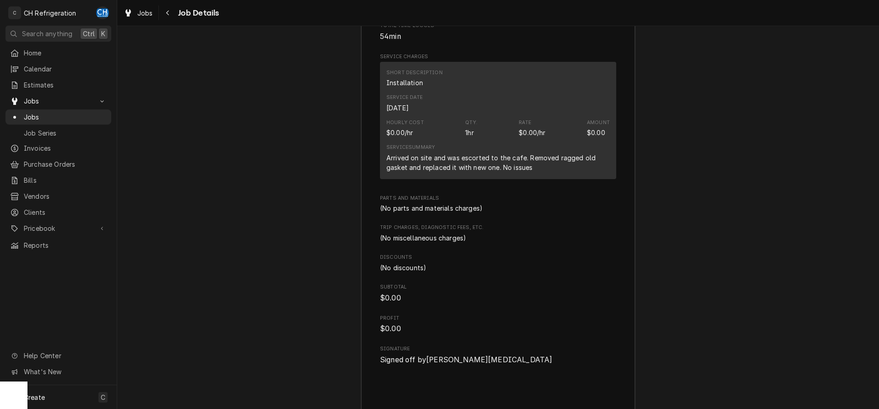
click at [535, 224] on span "Trip Charges, Diagnostic Fees, etc." at bounding box center [498, 227] width 236 height 7
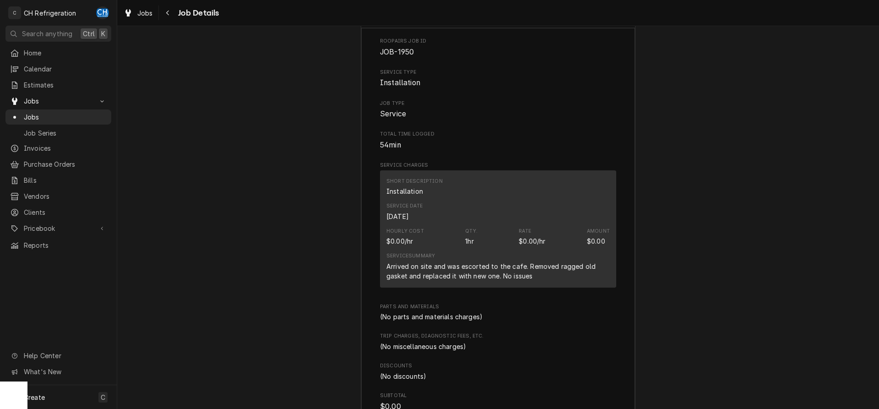
scroll to position [778, 0]
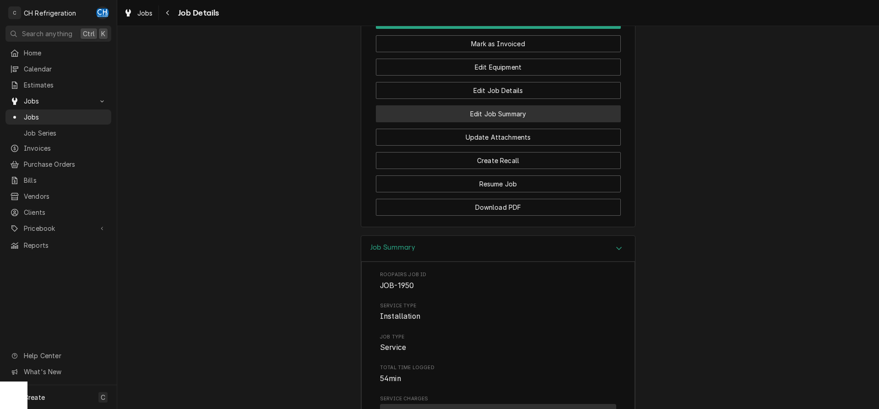
click at [523, 105] on button "Edit Job Summary" at bounding box center [498, 113] width 245 height 17
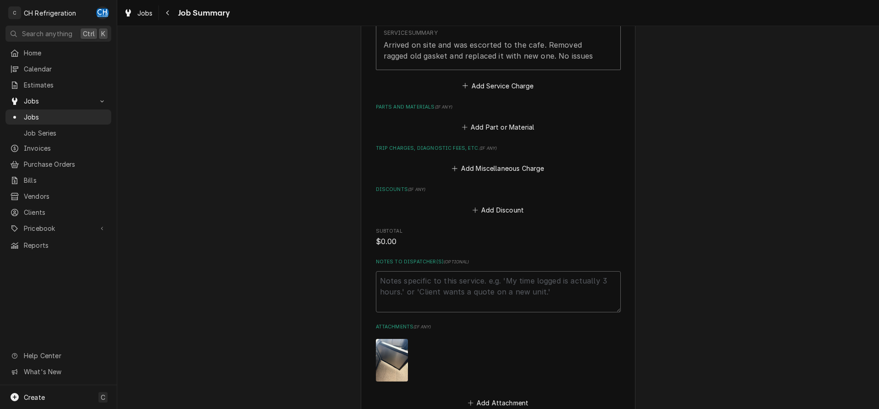
scroll to position [426, 0]
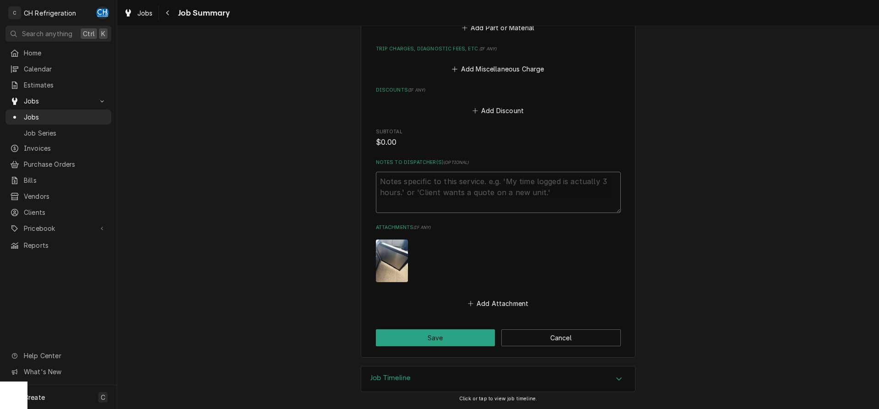
click at [458, 194] on textarea "Notes to Dispatcher(s) ( optional )" at bounding box center [498, 192] width 245 height 41
click at [400, 192] on textarea "Notes to Dispatcher(s) ( optional )" at bounding box center [498, 192] width 245 height 41
type textarea "T"
type textarea "x"
type textarea "Tr"
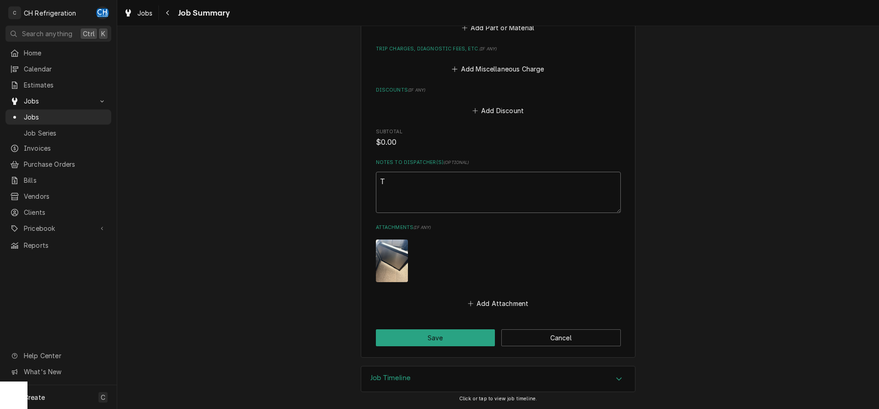
type textarea "x"
type textarea "Tru"
type textarea "x"
type textarea "True"
type textarea "x"
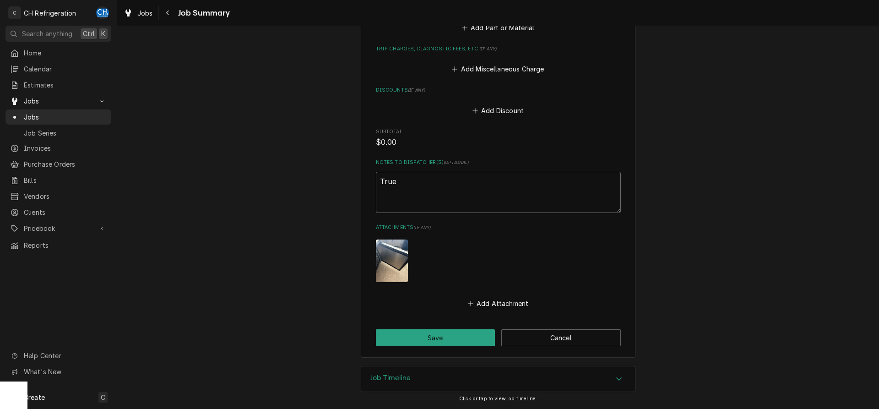
type textarea "True"
type textarea "x"
type textarea "True g"
type textarea "x"
type textarea "True ga"
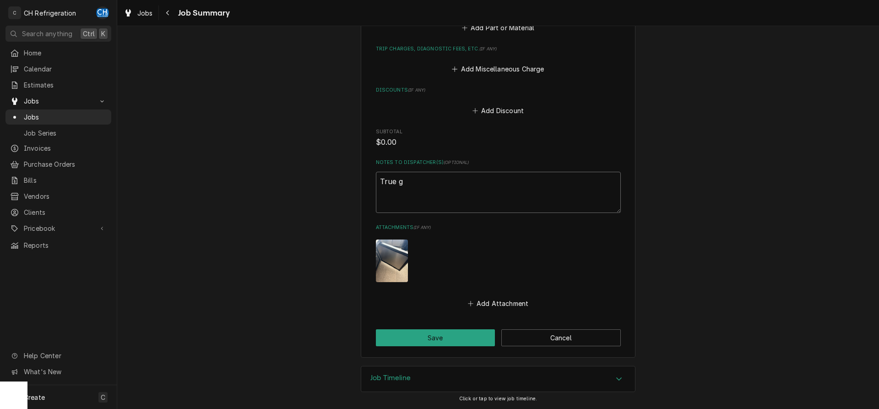
type textarea "x"
type textarea "True gas"
type textarea "x"
type textarea "True gask"
type textarea "x"
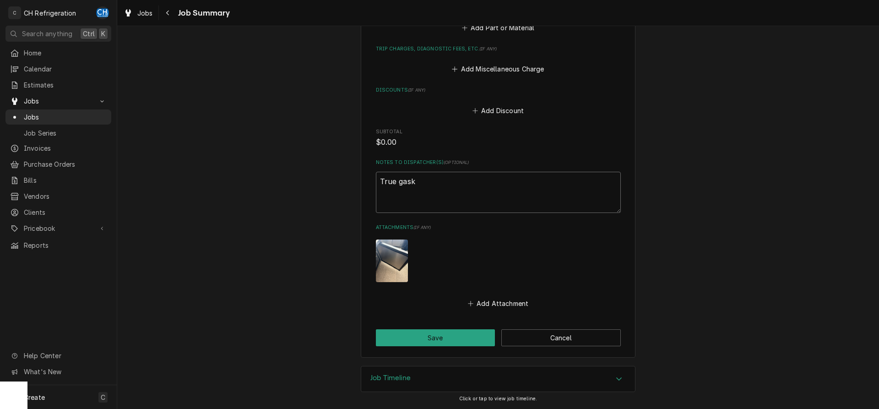
type textarea "True gaske"
type textarea "x"
type textarea "True gasket"
type textarea "x"
type textarea "True gasket"
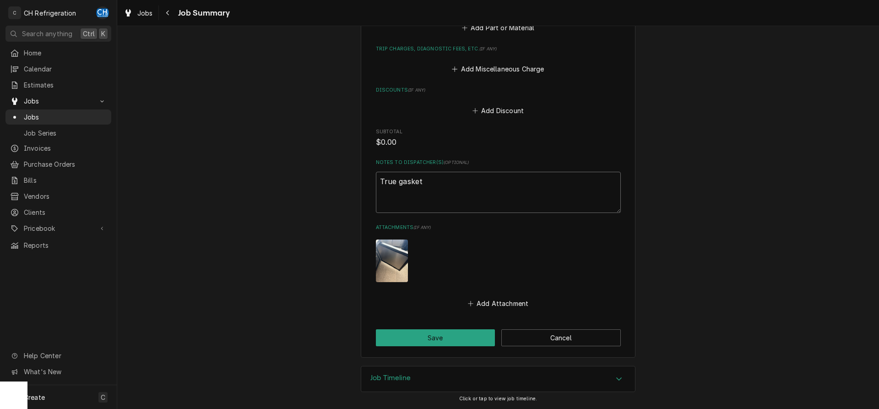
type textarea "x"
type textarea "True gasket p"
type textarea "x"
type textarea "True gasket p#"
type textarea "x"
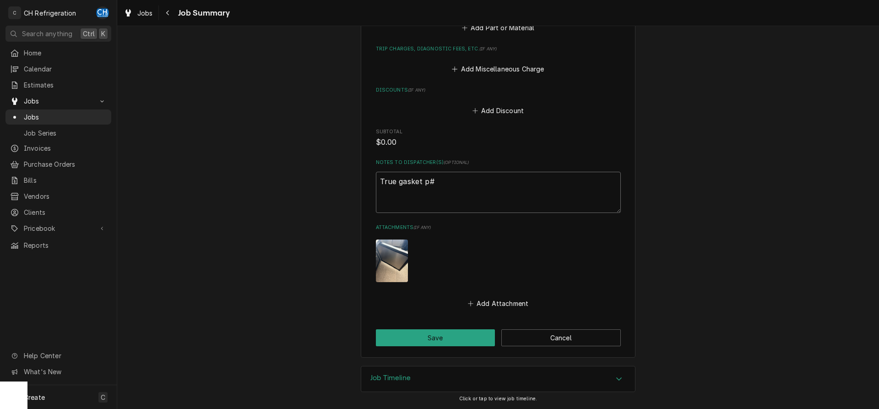
type textarea "True gasket p#"
type textarea "x"
type textarea "True gasket p# 9"
type textarea "x"
type textarea "True gasket p# 93"
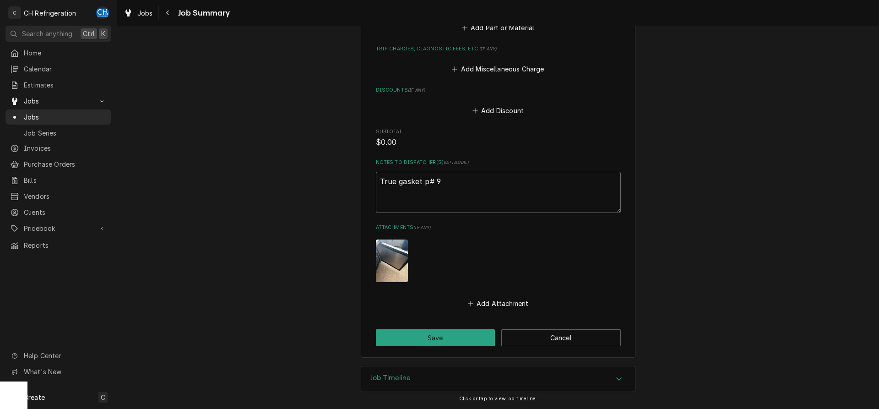
type textarea "x"
type textarea "True gasket p# 932"
type textarea "x"
type textarea "True gasket p# 9325"
type textarea "x"
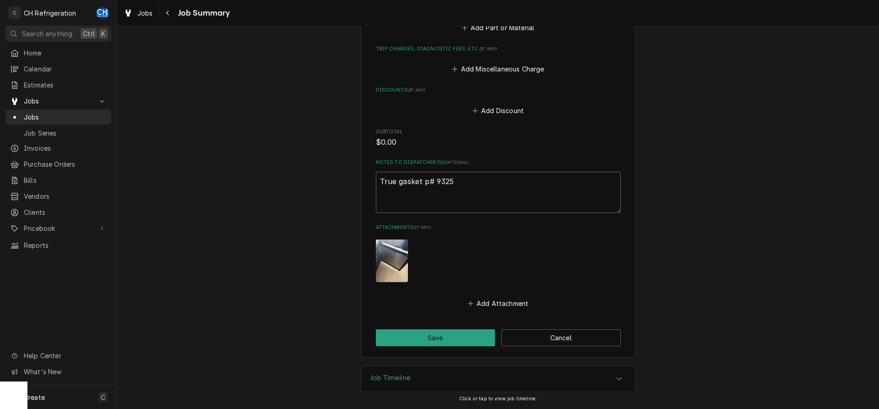
type textarea "True gasket p# 93258"
type textarea "x"
type textarea "True gasket p# 932586"
type textarea "x"
type textarea "True gasket p# 932586"
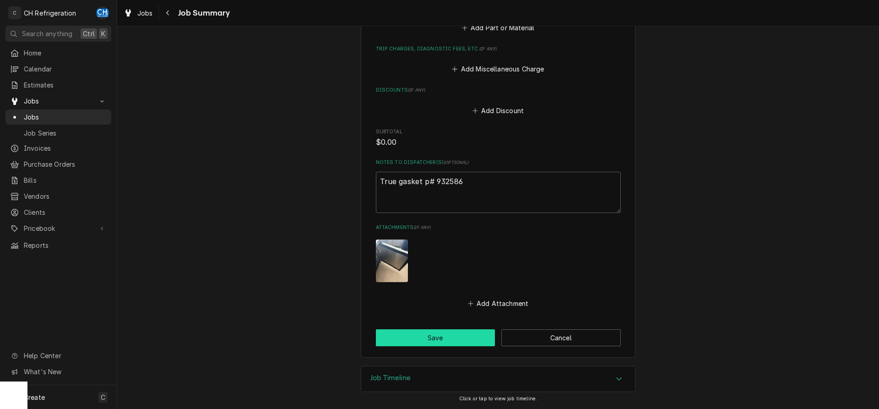
click at [445, 335] on button "Save" at bounding box center [435, 337] width 119 height 17
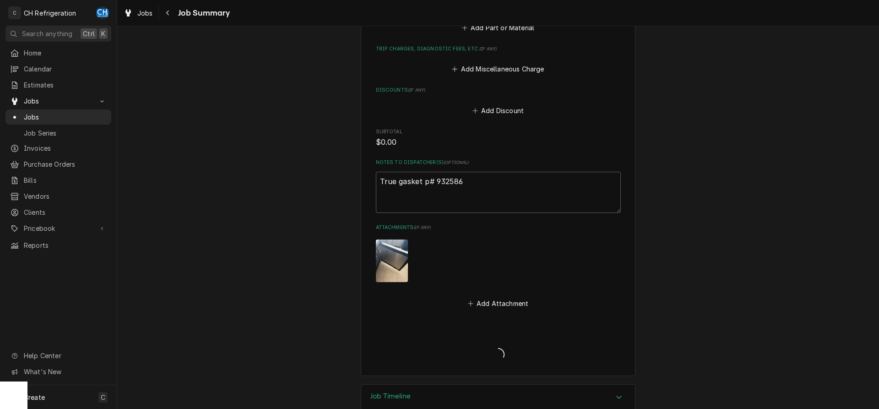
type textarea "x"
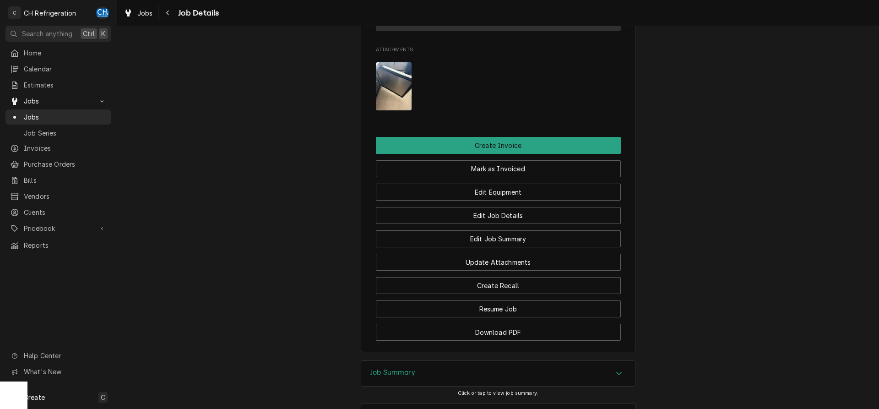
scroll to position [721, 0]
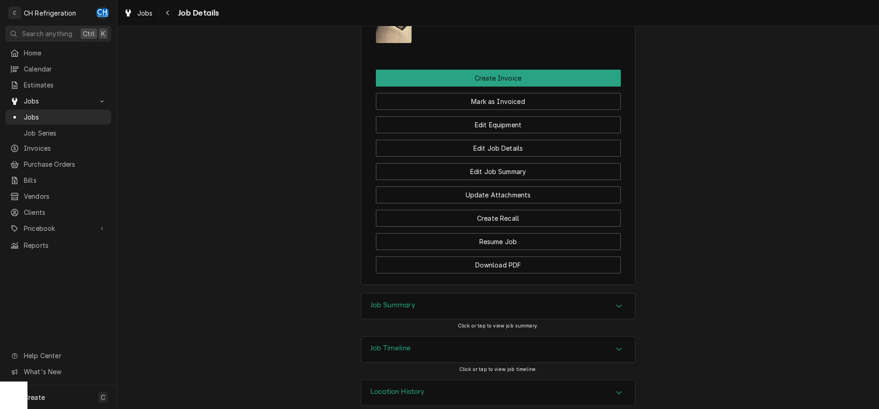
click at [575, 293] on div "Job Summary" at bounding box center [498, 306] width 274 height 26
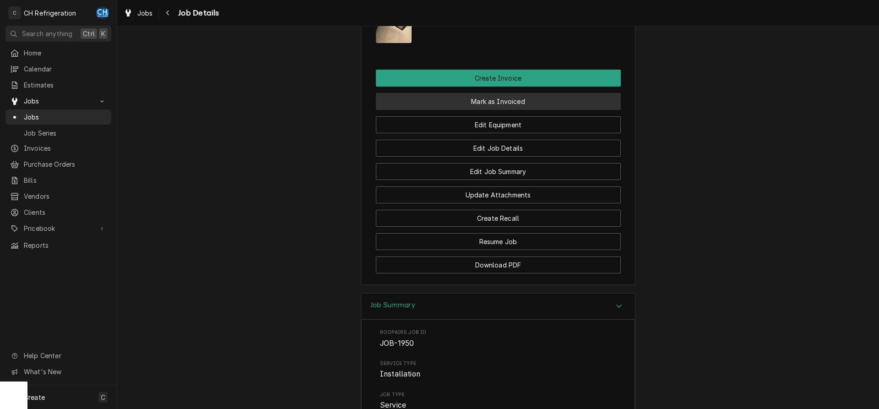
click at [514, 93] on button "Mark as Invoiced" at bounding box center [498, 101] width 245 height 17
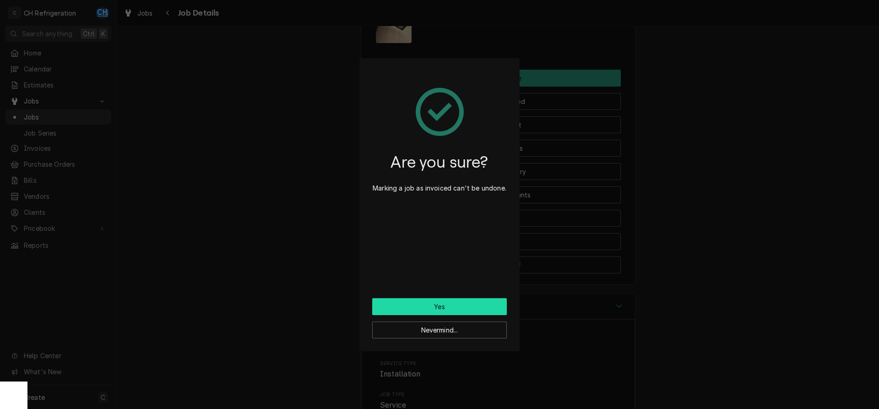
click at [453, 313] on button "Yes" at bounding box center [439, 306] width 135 height 17
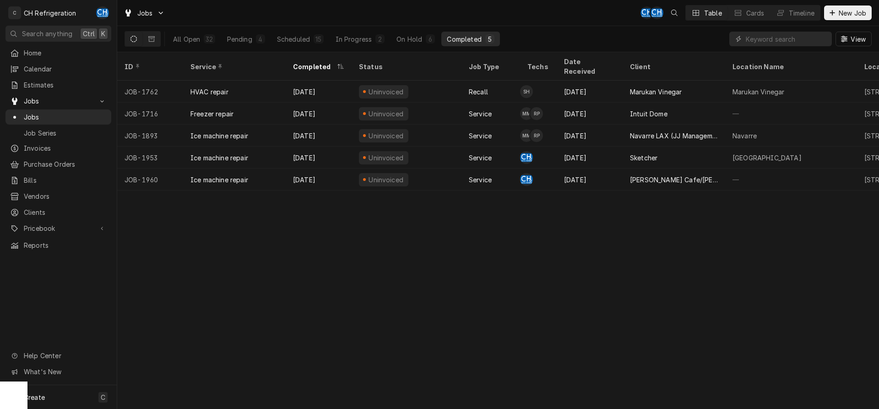
click at [480, 38] on div "Completed" at bounding box center [464, 39] width 34 height 10
click at [477, 36] on div "Completed" at bounding box center [464, 39] width 34 height 10
click at [353, 38] on div "In Progress" at bounding box center [353, 39] width 37 height 10
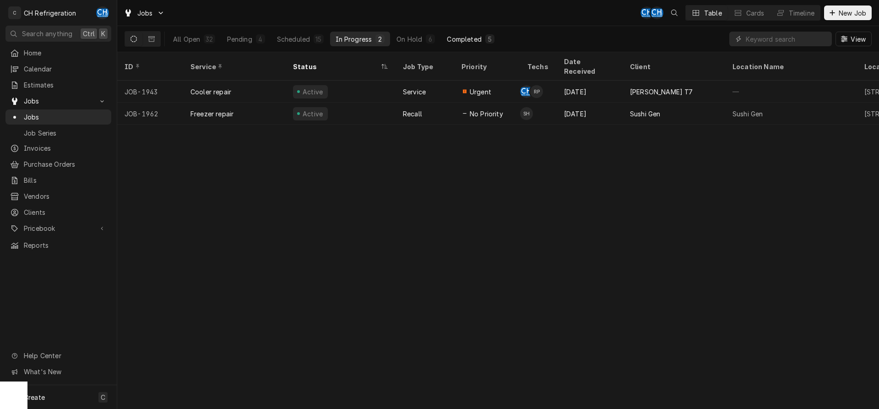
click at [461, 40] on div "Completed" at bounding box center [464, 39] width 34 height 10
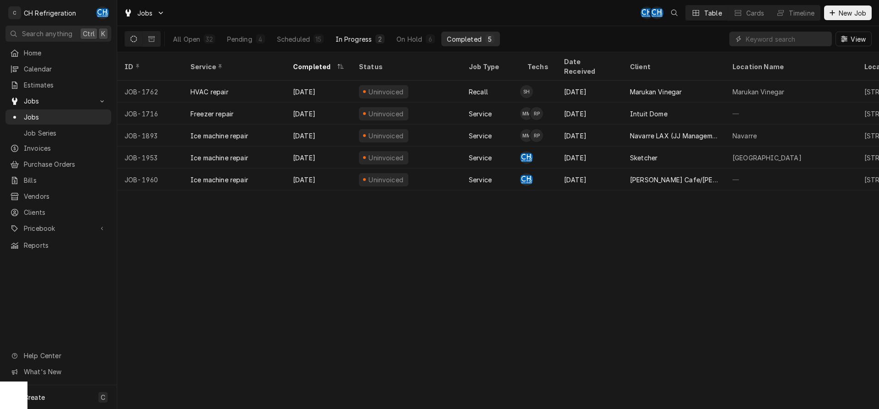
click at [347, 43] on div "In Progress" at bounding box center [353, 39] width 37 height 10
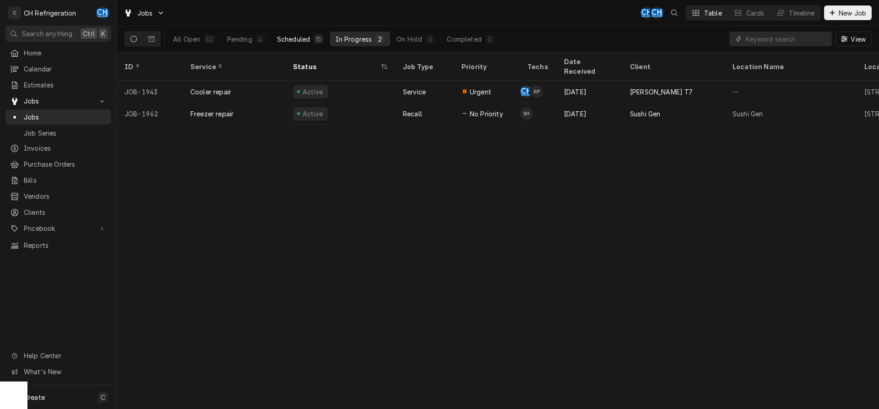
click at [297, 41] on div "Scheduled" at bounding box center [293, 39] width 33 height 10
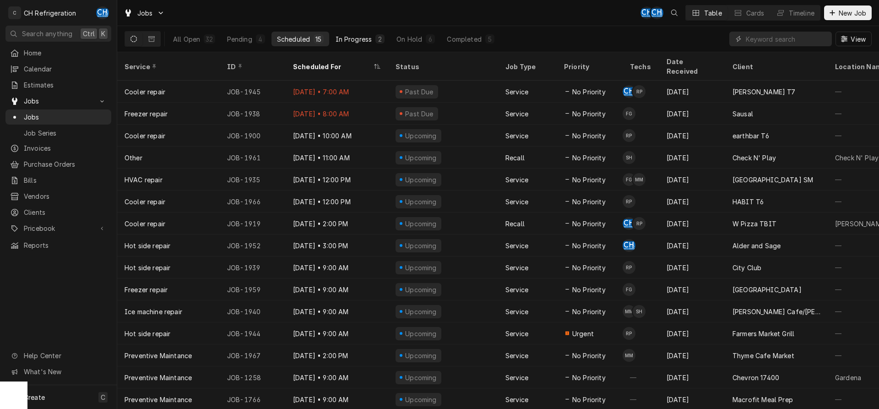
click at [386, 39] on button "In Progress 2" at bounding box center [360, 39] width 60 height 15
click at [416, 37] on div "On Hold" at bounding box center [409, 39] width 26 height 10
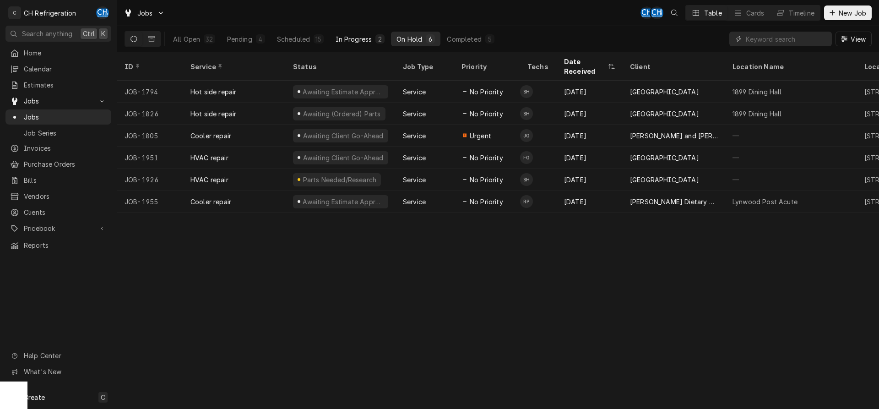
click at [378, 38] on div "2" at bounding box center [379, 39] width 5 height 10
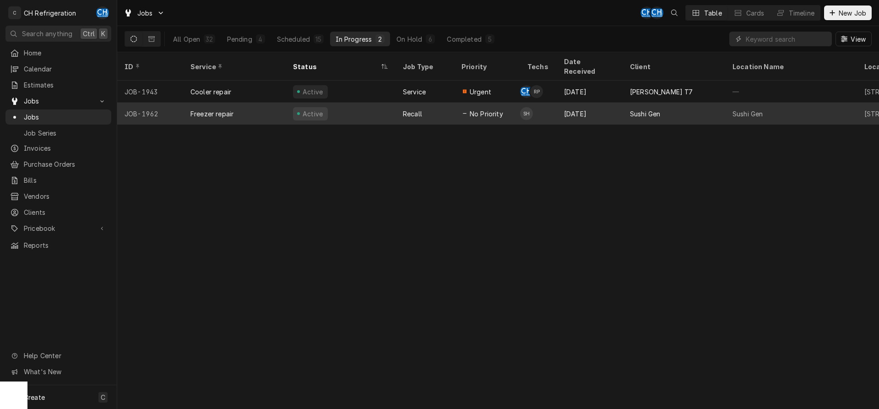
click at [548, 107] on td "SH" at bounding box center [538, 114] width 37 height 22
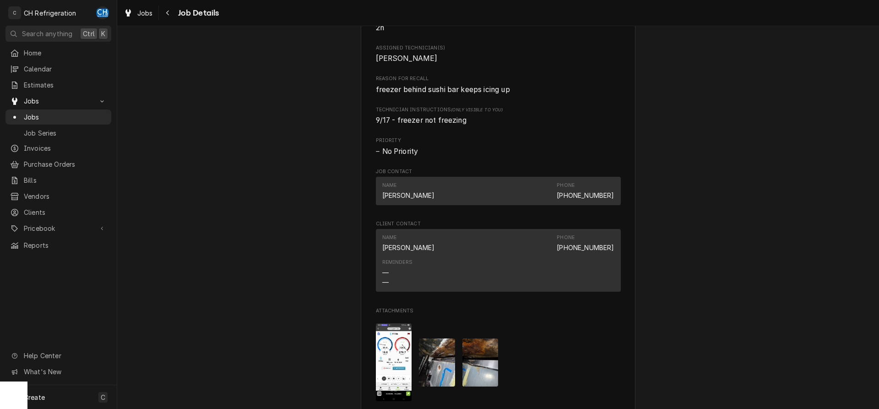
scroll to position [794, 0]
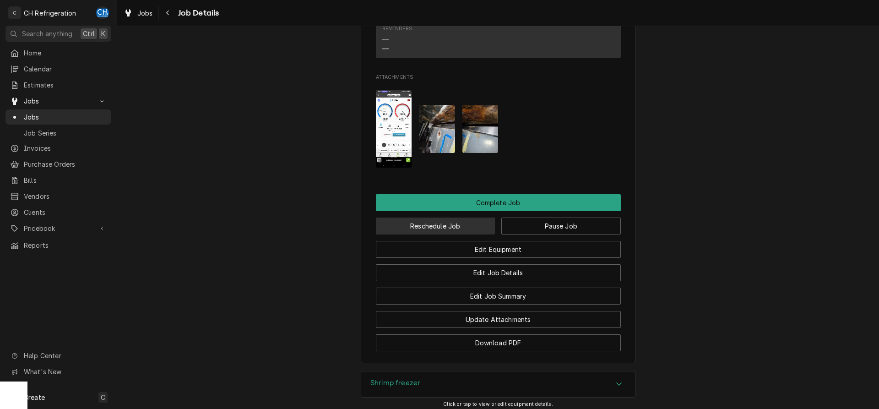
click at [462, 234] on button "Reschedule Job" at bounding box center [435, 225] width 119 height 17
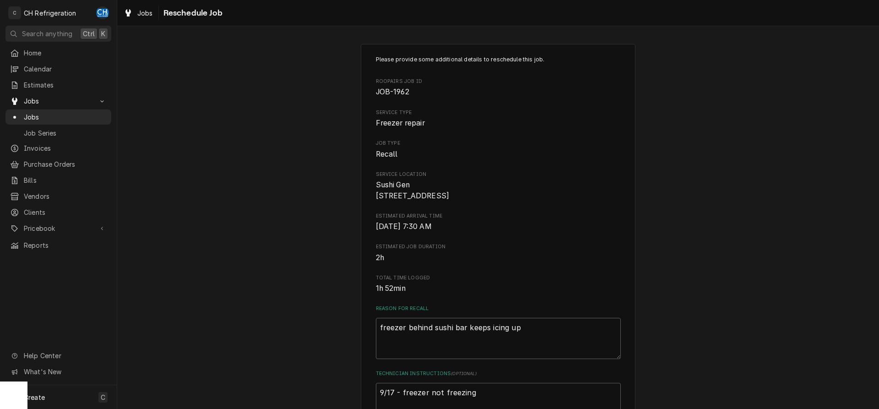
scroll to position [275, 0]
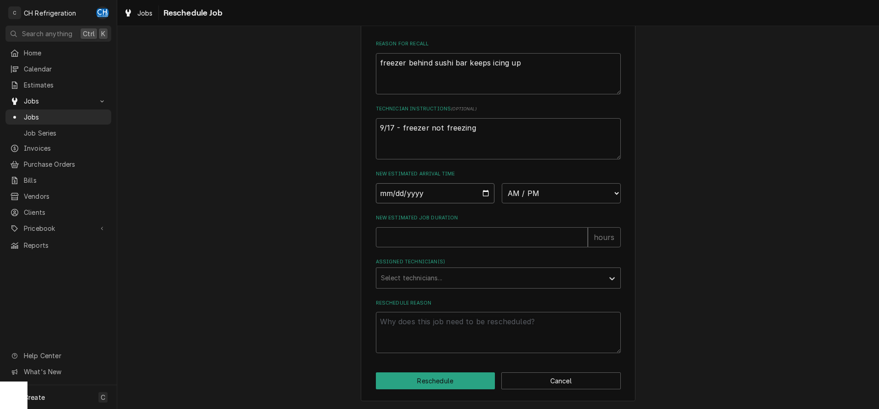
click at [480, 194] on input "Date" at bounding box center [435, 193] width 119 height 20
type input "[DATE]"
type textarea "x"
click at [502, 183] on select "AM / PM 6:00 AM 6:15 AM 6:30 AM 6:45 AM 7:00 AM 7:15 AM 7:30 AM 7:45 AM 8:00 AM…" at bounding box center [561, 193] width 119 height 20
select select "07:00:00"
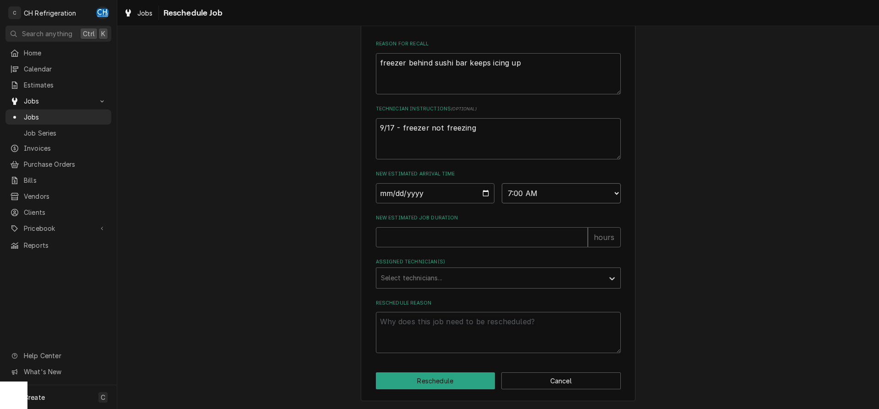
click option "7:00 AM" at bounding box center [0, 0] width 0 height 0
drag, startPoint x: 440, startPoint y: 240, endPoint x: 498, endPoint y: 235, distance: 58.4
click at [440, 240] on input "New Estimated Job Duration" at bounding box center [482, 237] width 212 height 20
type textarea "x"
type input "2"
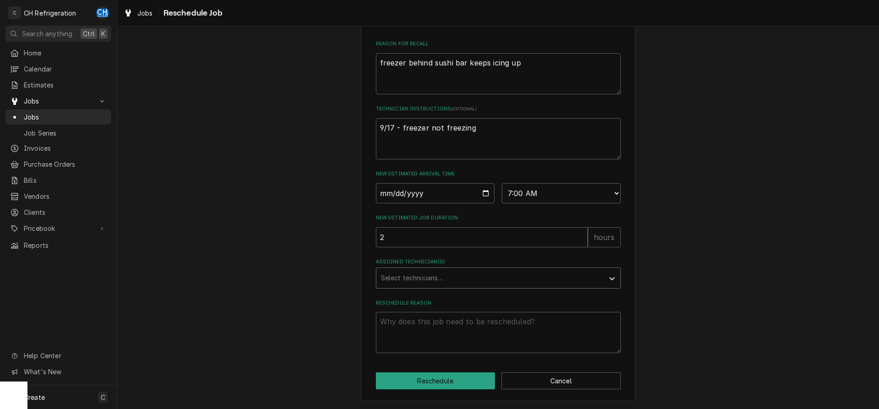
click at [429, 273] on div "Assigned Technician(s)" at bounding box center [490, 278] width 218 height 16
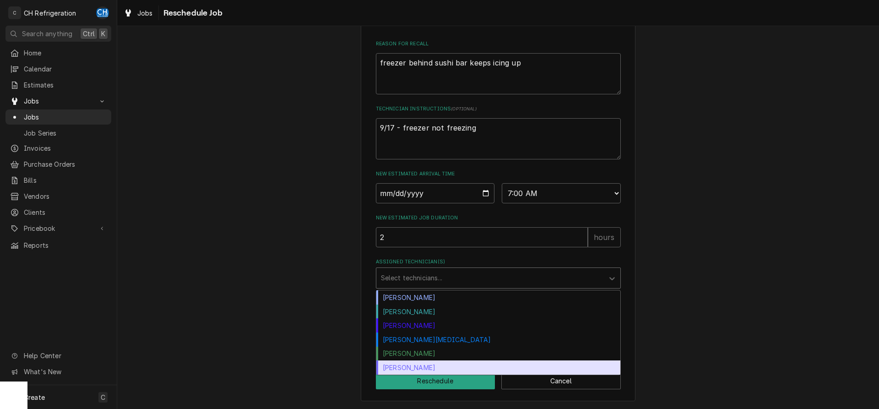
click at [404, 364] on div "[PERSON_NAME]" at bounding box center [498, 367] width 244 height 14
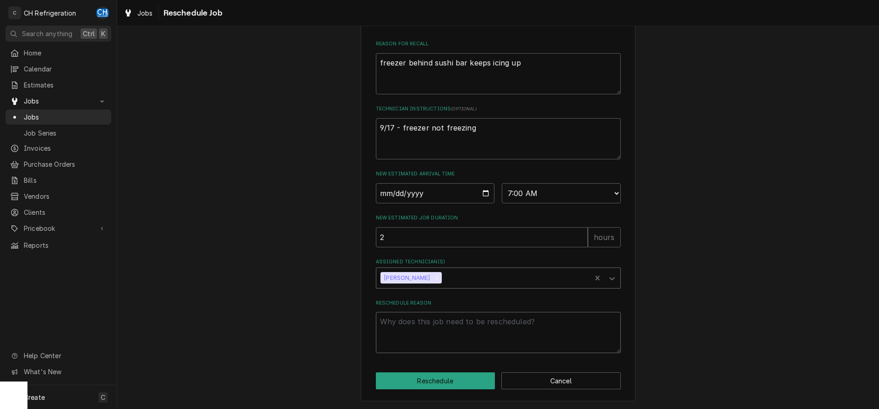
click at [418, 335] on textarea "Reschedule Reason" at bounding box center [498, 332] width 245 height 41
type textarea "x"
type textarea "p"
type textarea "x"
type textarea "pa"
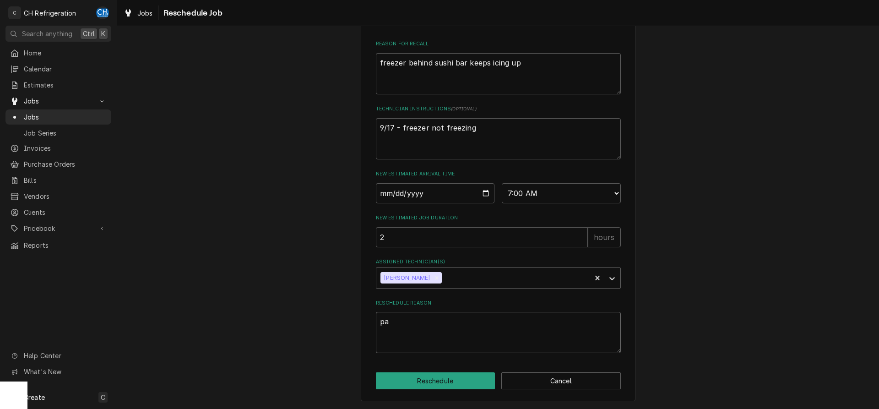
type textarea "x"
type textarea "par"
type textarea "x"
type textarea "part"
type textarea "x"
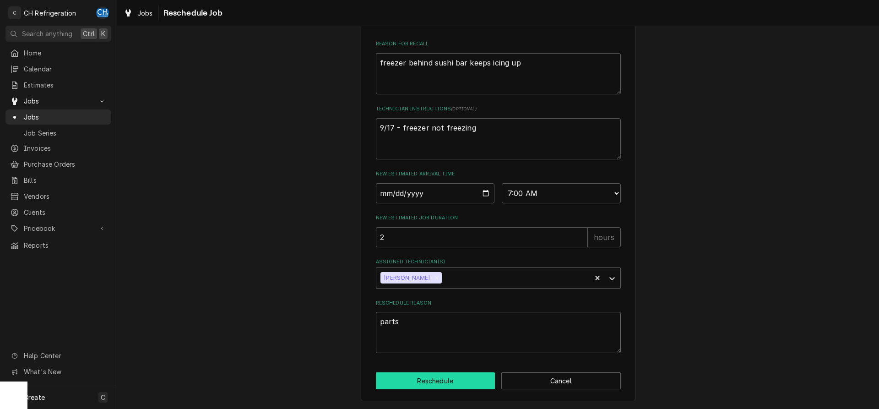
type textarea "parts"
click at [441, 376] on button "Reschedule" at bounding box center [435, 380] width 119 height 17
type textarea "x"
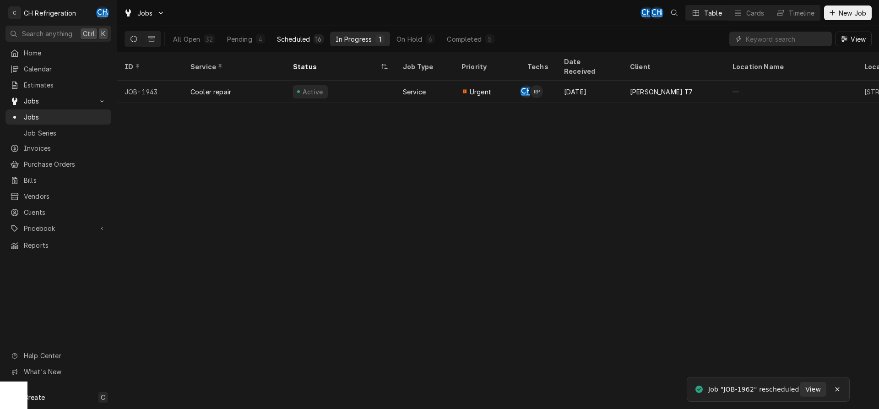
click at [313, 38] on button "Scheduled 16" at bounding box center [300, 39] width 58 height 15
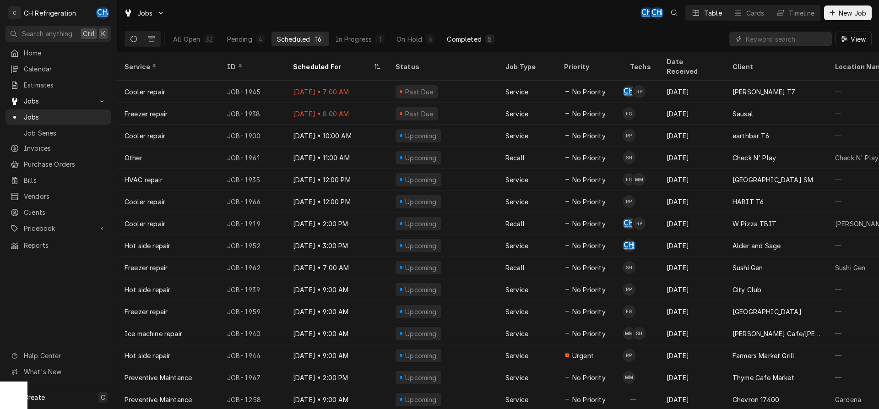
click at [471, 40] on div "Completed" at bounding box center [464, 39] width 34 height 10
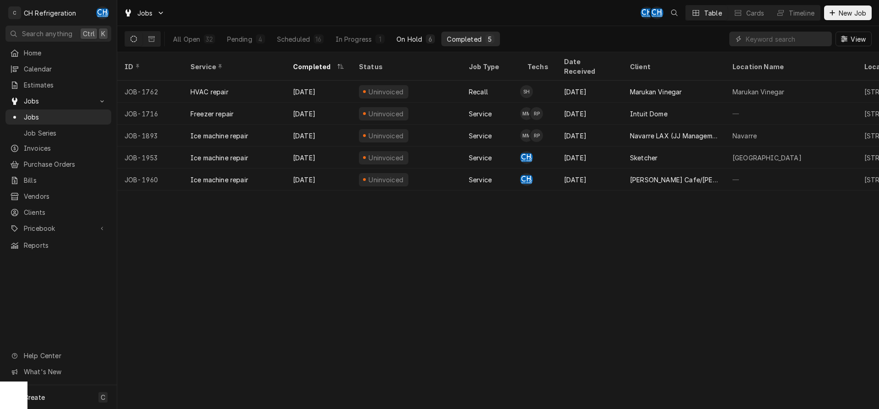
click at [414, 36] on div "On Hold" at bounding box center [409, 39] width 26 height 10
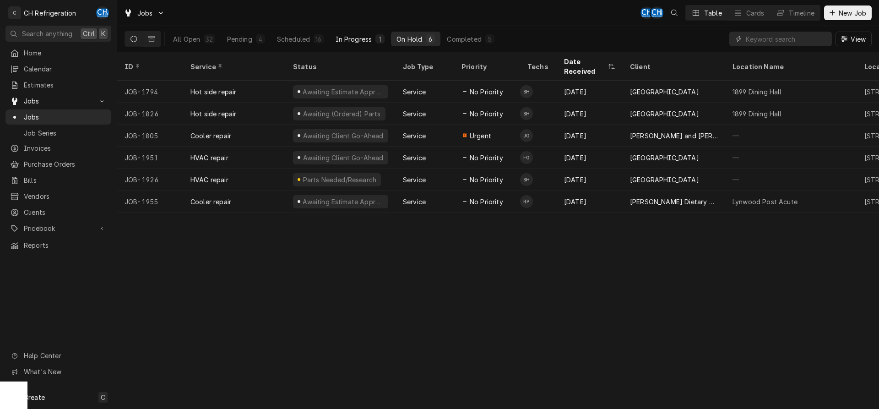
click at [357, 39] on div "In Progress" at bounding box center [353, 39] width 37 height 10
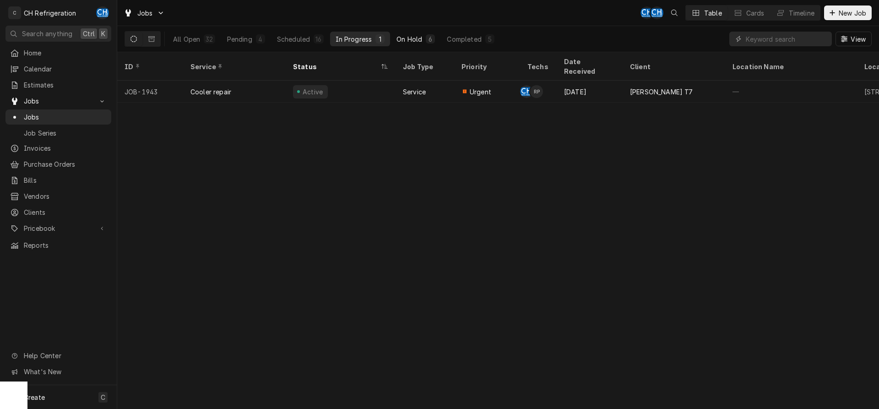
click at [414, 41] on div "On Hold" at bounding box center [409, 39] width 26 height 10
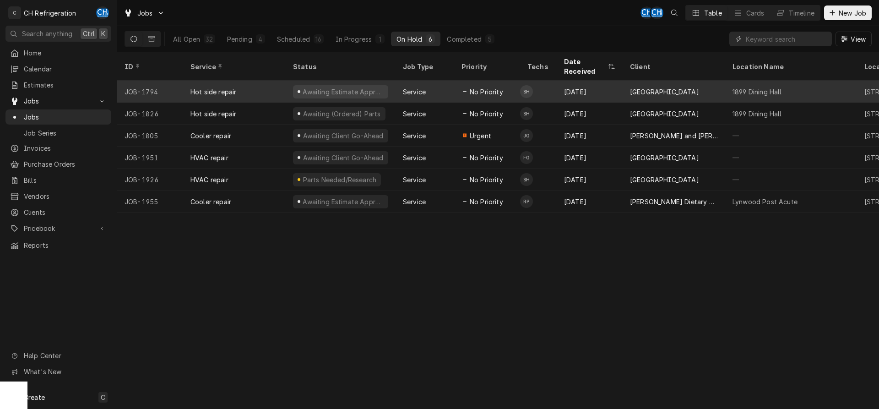
click at [387, 81] on div "Awaiting Estimate Approval" at bounding box center [341, 92] width 110 height 22
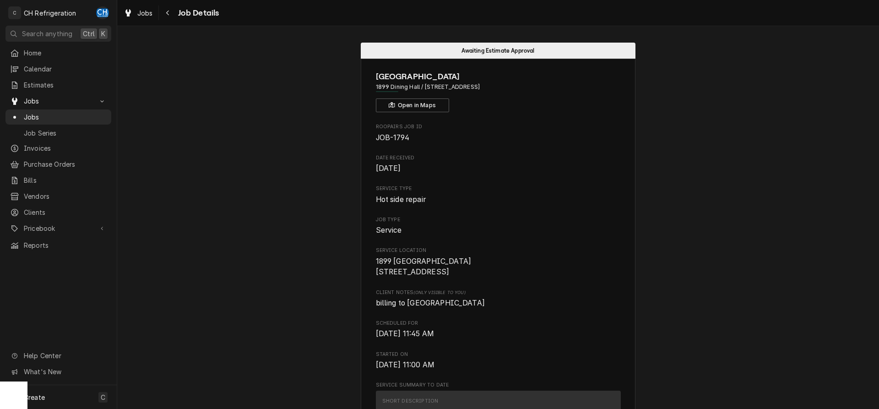
click at [168, 15] on icon "Navigate back" at bounding box center [168, 13] width 4 height 6
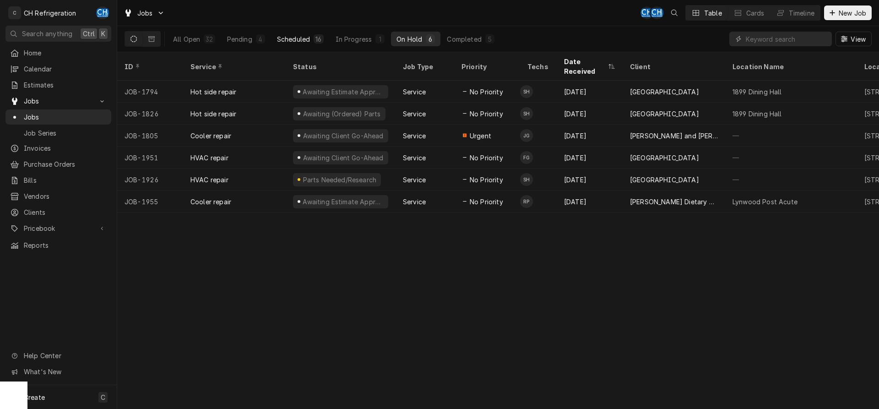
click at [282, 32] on button "Scheduled 16" at bounding box center [300, 39] width 58 height 15
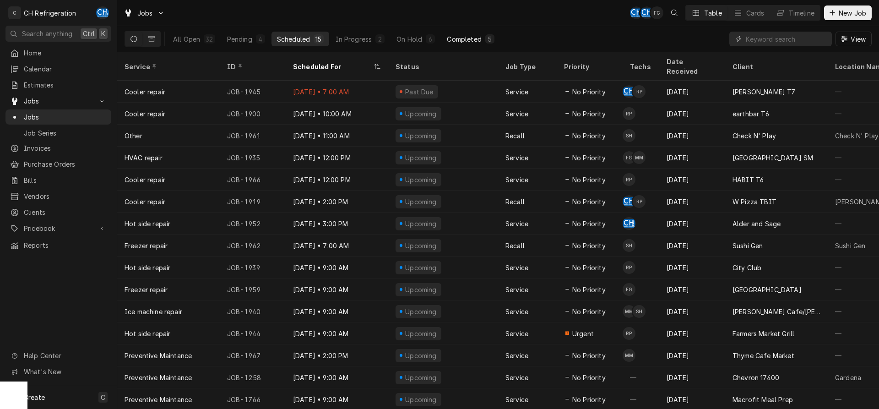
click at [480, 41] on div "Completed" at bounding box center [464, 39] width 34 height 10
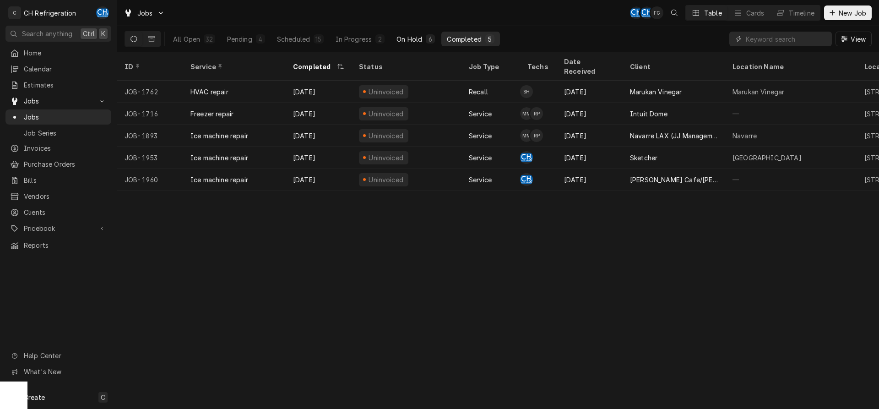
click at [410, 35] on div "On Hold" at bounding box center [409, 39] width 26 height 10
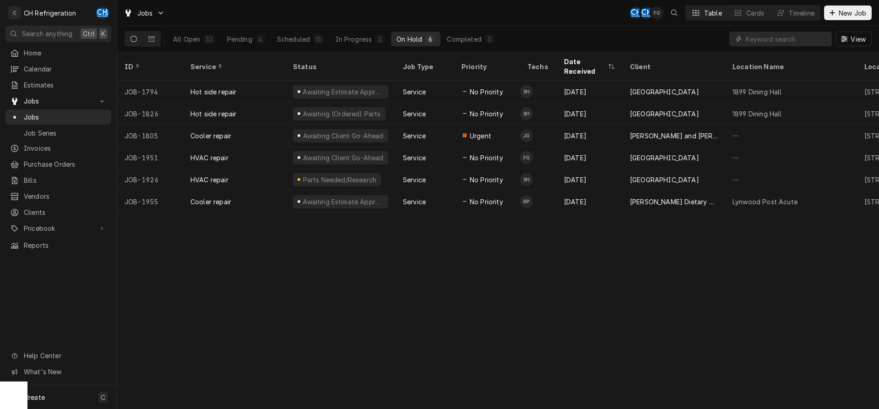
click at [346, 30] on div "All Open 32 Pending 4 Scheduled 15 In Progress 2 On Hold 6 Completed 5" at bounding box center [333, 39] width 332 height 26
click at [344, 42] on div "In Progress" at bounding box center [353, 39] width 37 height 10
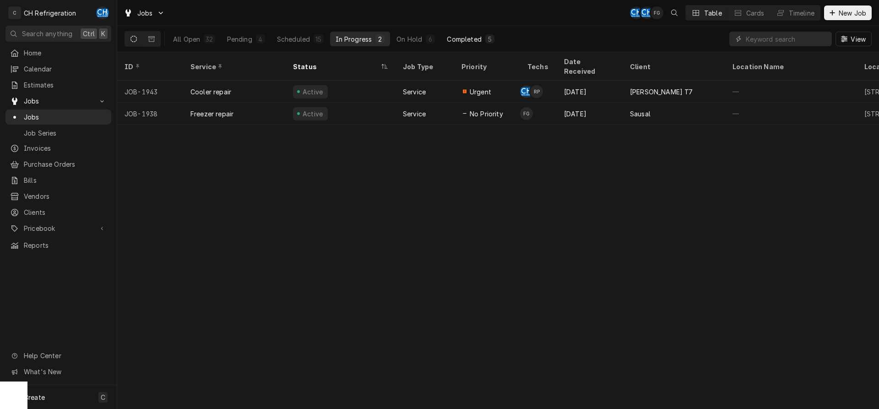
click at [455, 36] on div "Completed" at bounding box center [464, 39] width 34 height 10
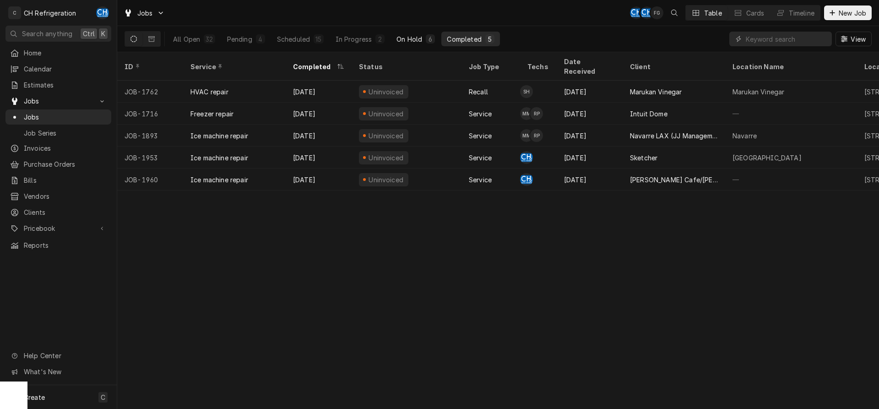
click at [411, 41] on div "On Hold" at bounding box center [409, 39] width 26 height 10
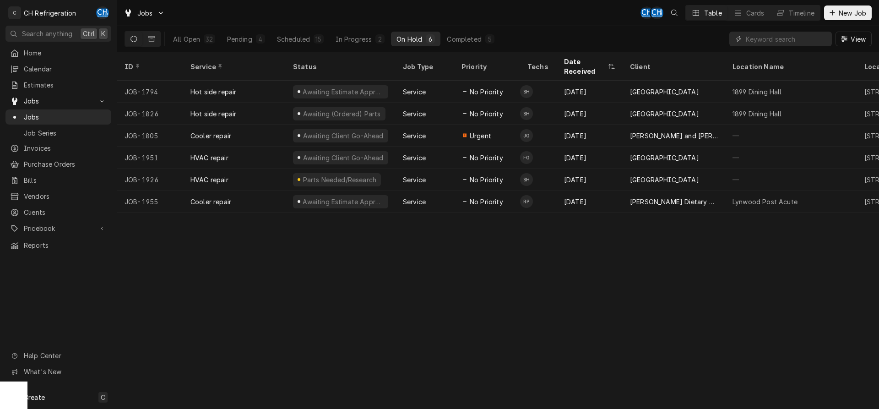
click at [325, 8] on div "Jobs CH CH Table Cards Timeline New Job" at bounding box center [497, 13] width 761 height 26
click at [305, 39] on div "Scheduled" at bounding box center [293, 39] width 33 height 10
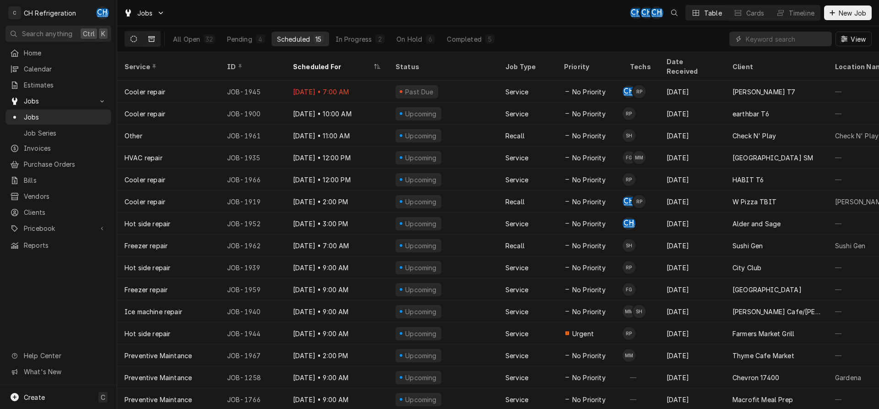
click at [153, 37] on icon "Dynamic Content Wrapper" at bounding box center [151, 38] width 6 height 5
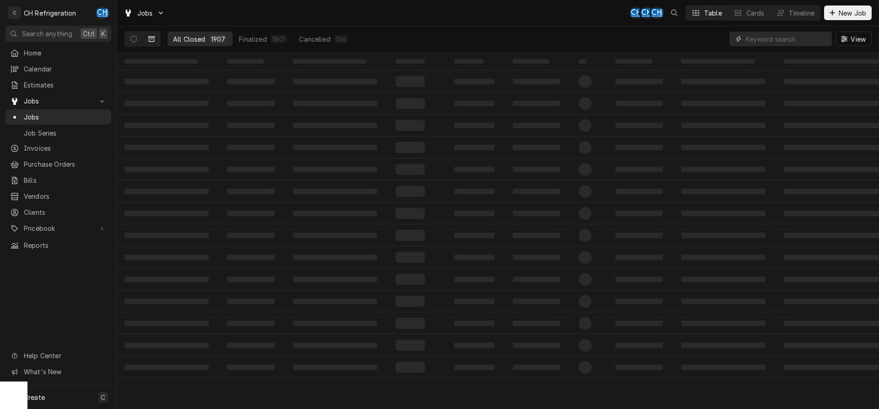
click at [782, 42] on input "Dynamic Content Wrapper" at bounding box center [785, 39] width 81 height 15
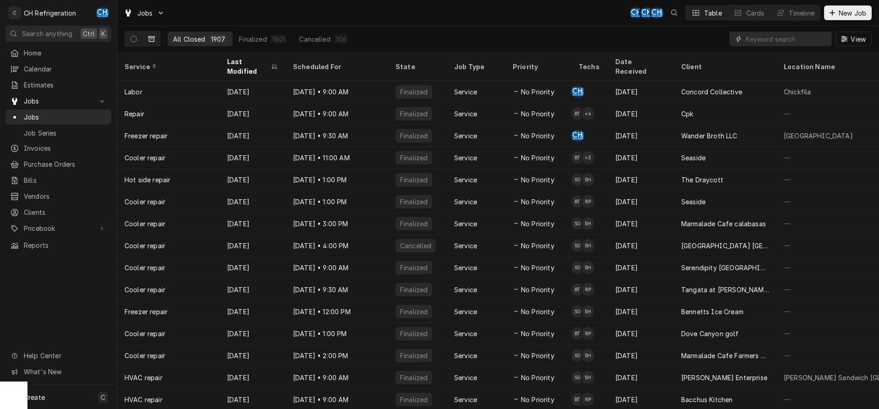
click at [777, 42] on input "Dynamic Content Wrapper" at bounding box center [785, 39] width 81 height 15
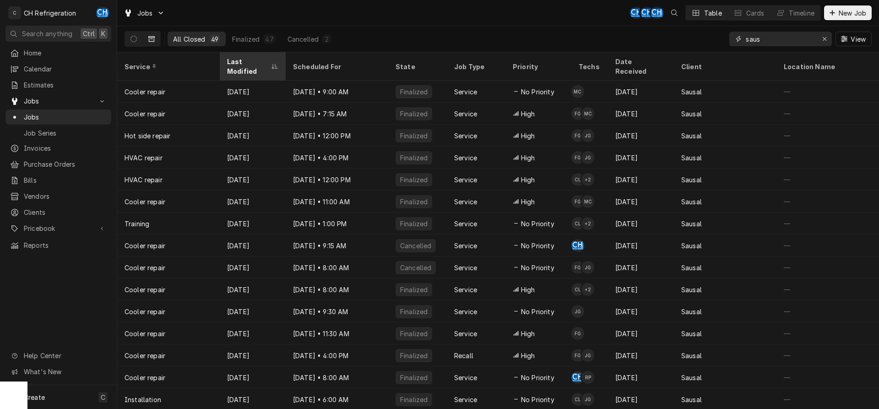
type input "saus"
click at [257, 59] on div "Last Modified" at bounding box center [248, 66] width 42 height 19
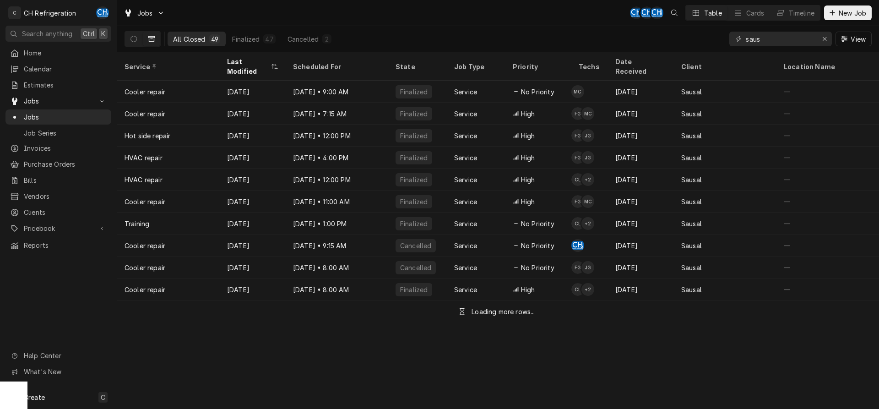
click at [257, 59] on div "Last Modified" at bounding box center [248, 66] width 42 height 19
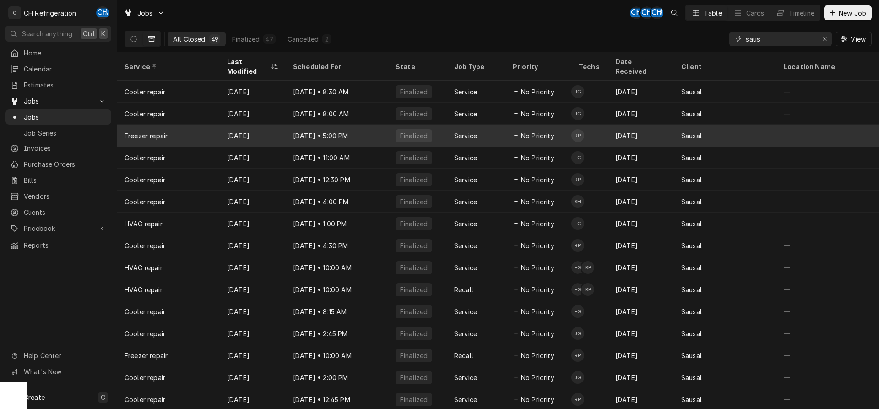
click at [392, 124] on div "Finalized" at bounding box center [417, 135] width 59 height 22
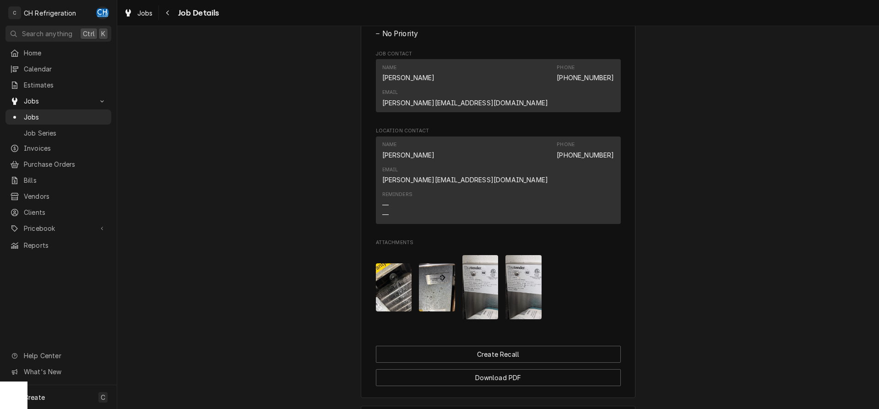
scroll to position [513, 0]
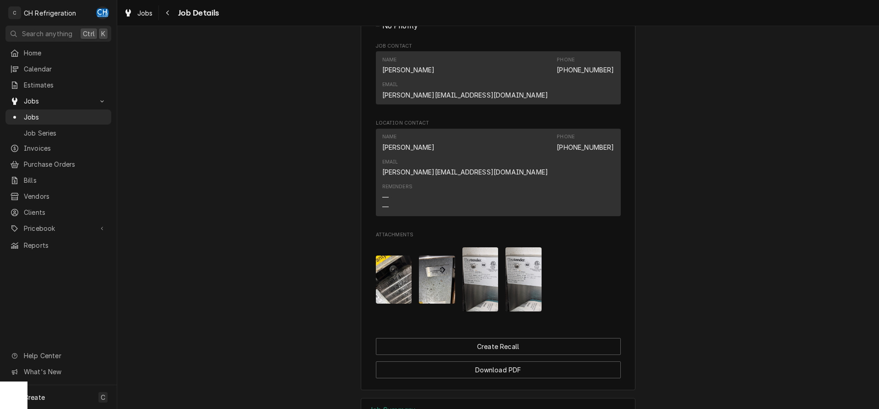
click at [488, 247] on img "Attachments" at bounding box center [480, 279] width 36 height 64
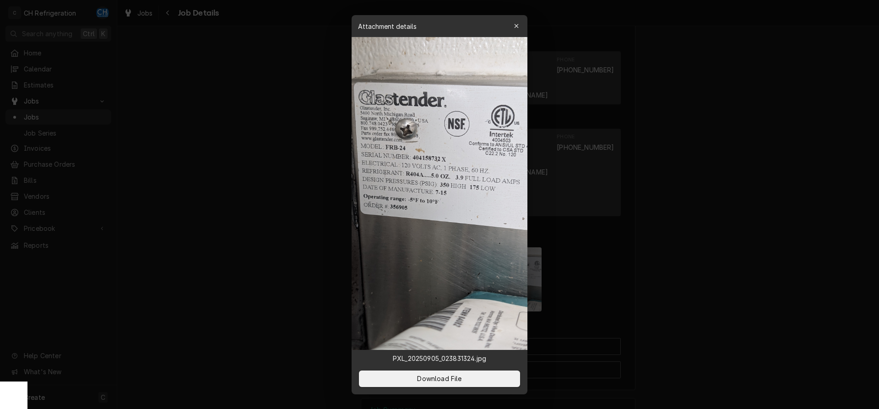
click at [743, 183] on div at bounding box center [439, 204] width 879 height 409
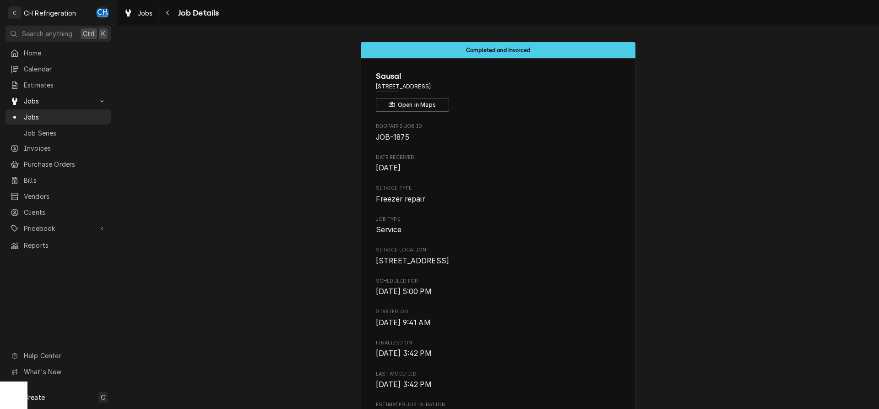
scroll to position [0, 0]
click at [32, 113] on span "Jobs" at bounding box center [65, 117] width 83 height 10
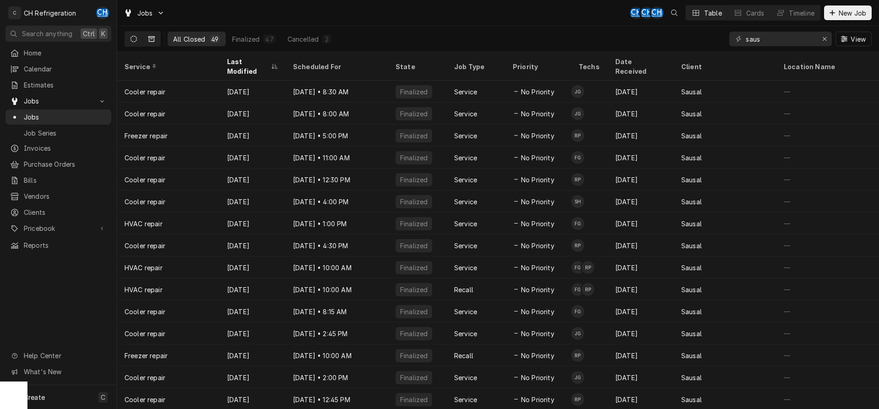
click at [135, 38] on icon "Dynamic Content Wrapper" at bounding box center [133, 39] width 6 height 6
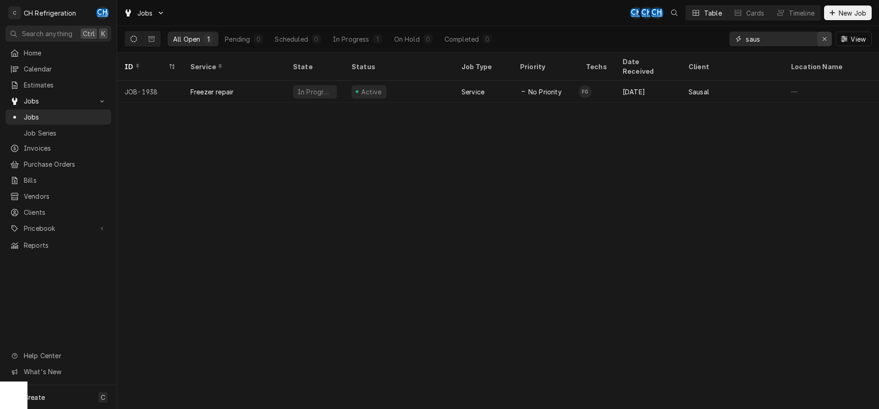
click at [828, 44] on button "Erase input" at bounding box center [824, 39] width 15 height 15
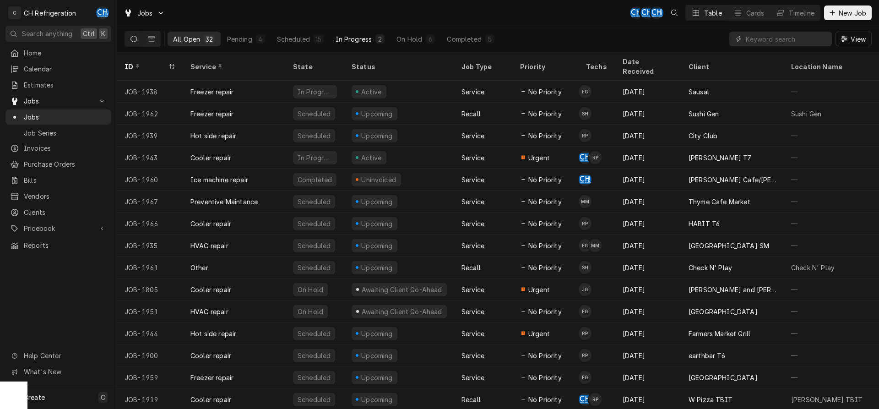
click at [357, 41] on div "In Progress" at bounding box center [353, 39] width 37 height 10
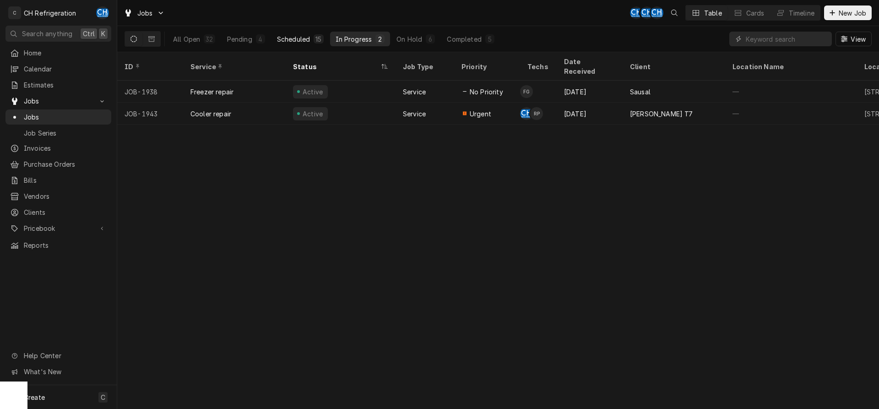
click at [310, 43] on button "Scheduled 15" at bounding box center [300, 39] width 58 height 15
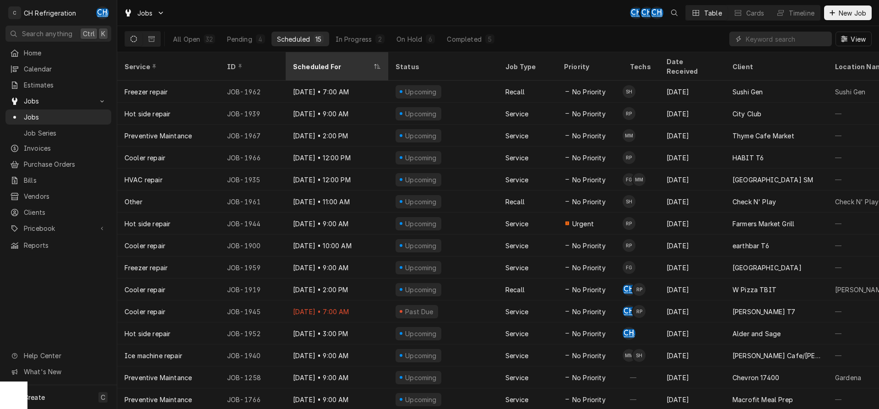
click at [345, 62] on div "Scheduled For" at bounding box center [332, 67] width 79 height 10
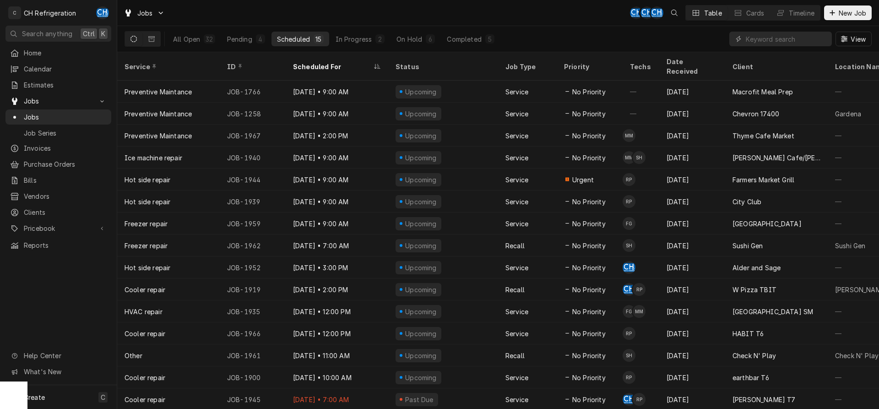
click at [319, 51] on div "All Open 32 Pending 4 Scheduled 15 In Progress 2 On Hold 6 Completed 5" at bounding box center [333, 39] width 332 height 26
click at [319, 56] on div "Scheduled For" at bounding box center [336, 66] width 99 height 25
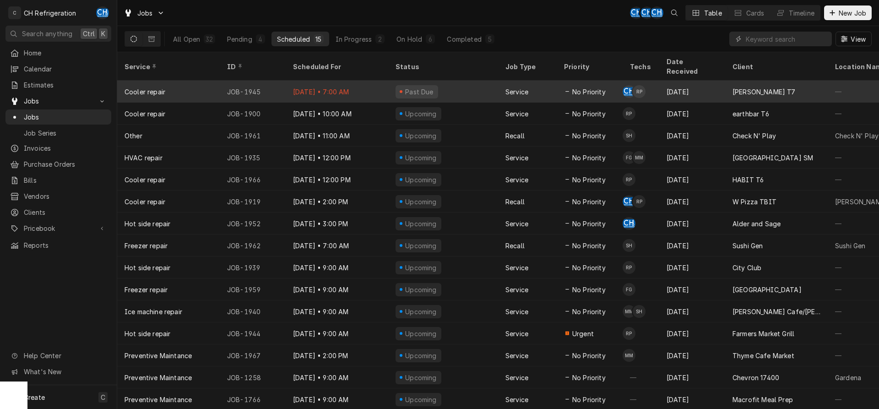
click at [555, 81] on div "Service" at bounding box center [527, 92] width 59 height 22
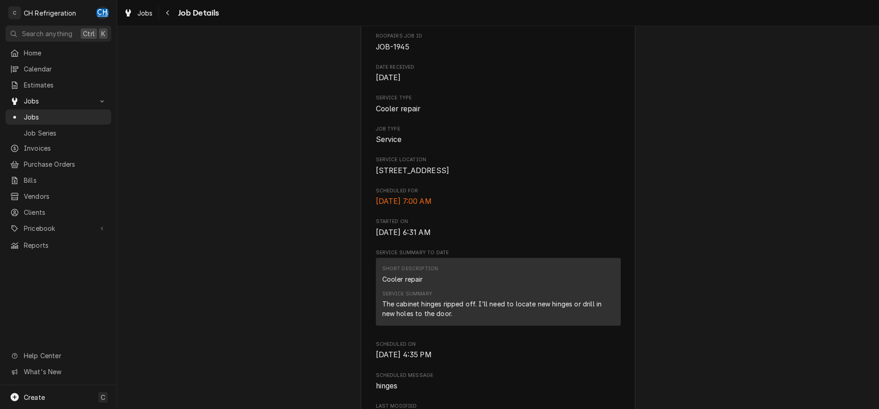
scroll to position [233, 0]
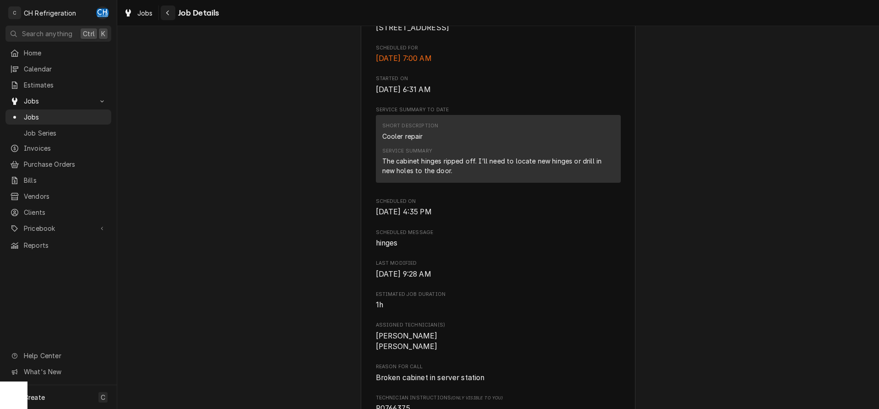
click at [170, 12] on div "Navigate back" at bounding box center [167, 12] width 9 height 9
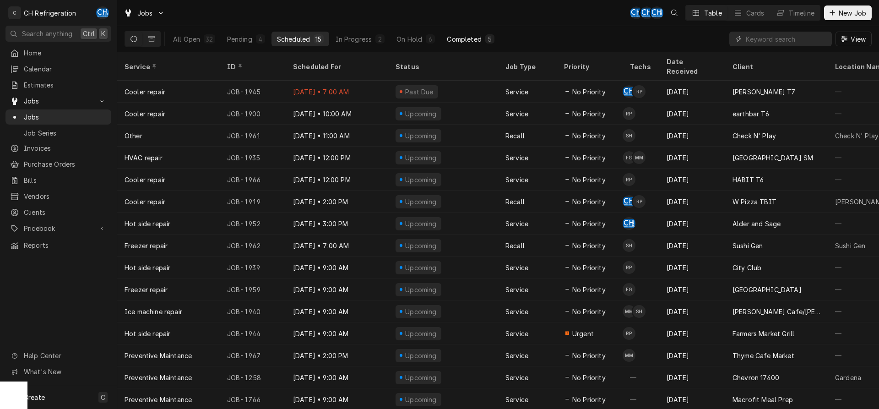
click at [451, 41] on div "Completed" at bounding box center [464, 39] width 34 height 10
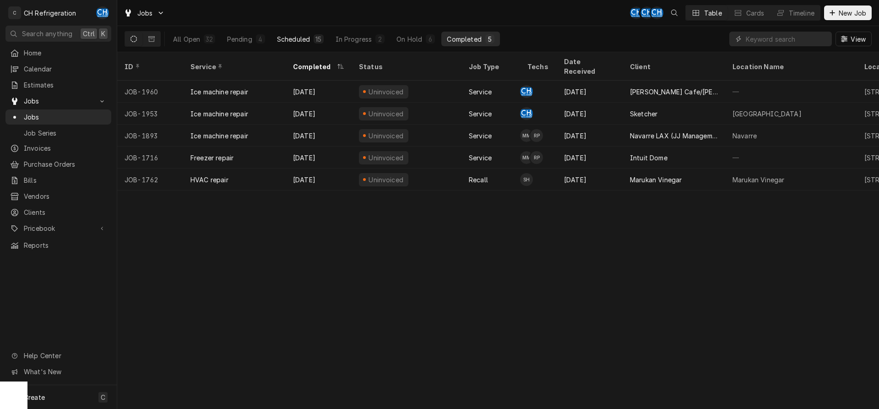
click at [300, 34] on div "Scheduled" at bounding box center [293, 39] width 33 height 10
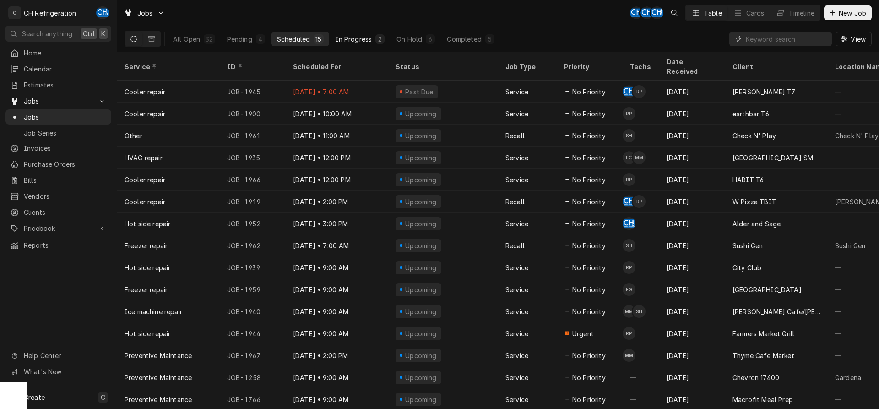
click at [360, 41] on div "In Progress" at bounding box center [353, 39] width 37 height 10
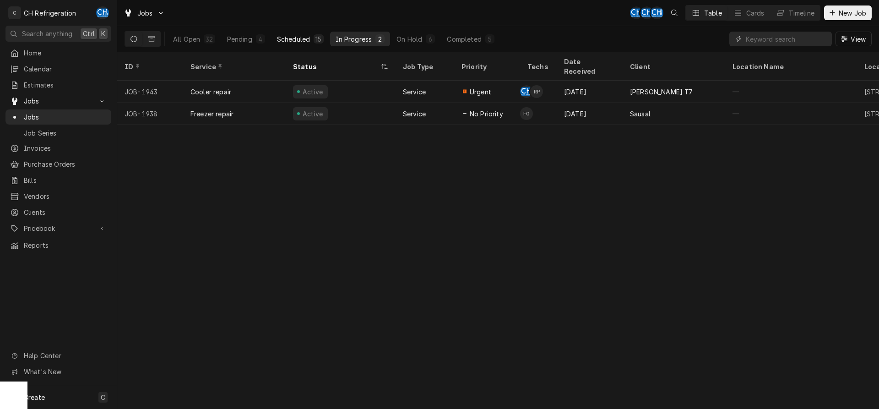
click at [322, 46] on button "Scheduled 15" at bounding box center [300, 39] width 58 height 15
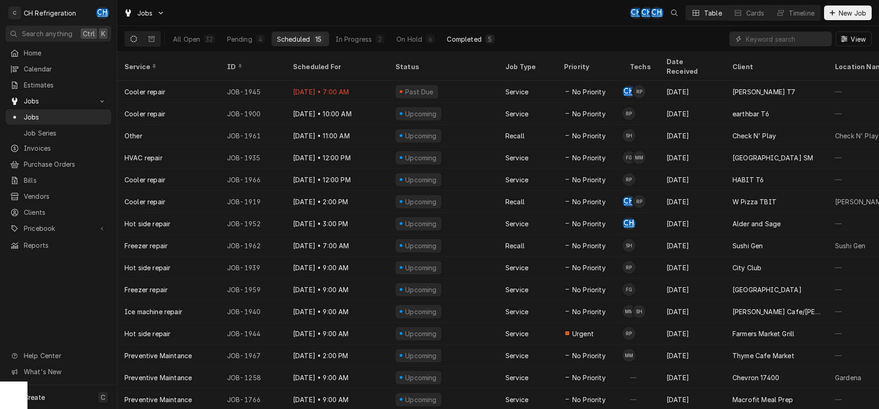
click at [471, 45] on button "Completed 5" at bounding box center [470, 39] width 58 height 15
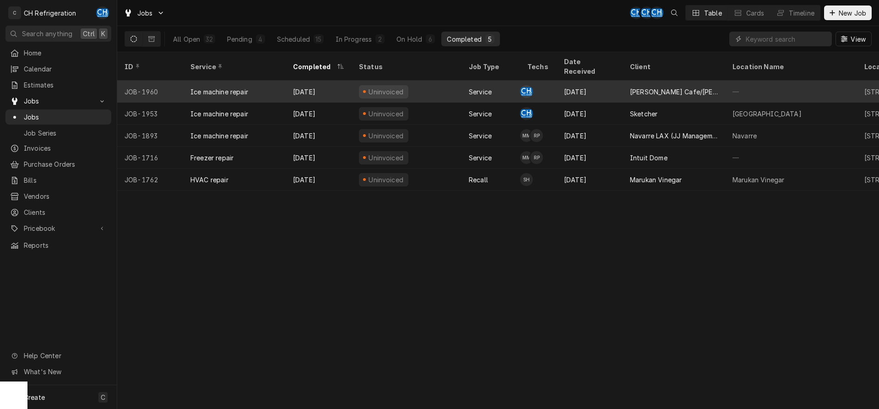
click at [723, 81] on div "[PERSON_NAME] Cafe/[PERSON_NAME]'s" at bounding box center [673, 92] width 103 height 22
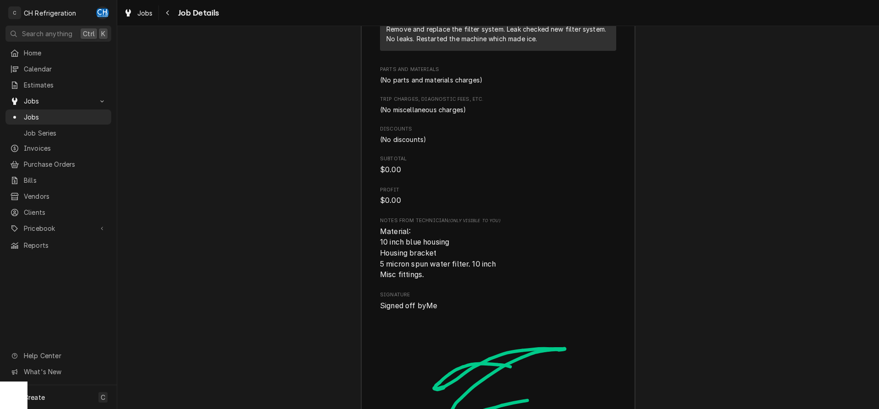
scroll to position [1086, 0]
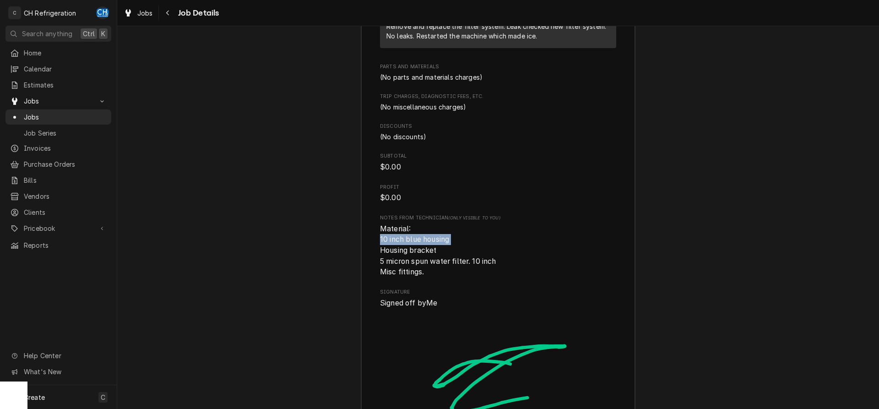
drag, startPoint x: 453, startPoint y: 253, endPoint x: 375, endPoint y: 252, distance: 77.8
click at [375, 252] on div "Roopairs Job ID JOB-1960 Service Type Ice machine repair Job Type Service Total…" at bounding box center [498, 138] width 274 height 699
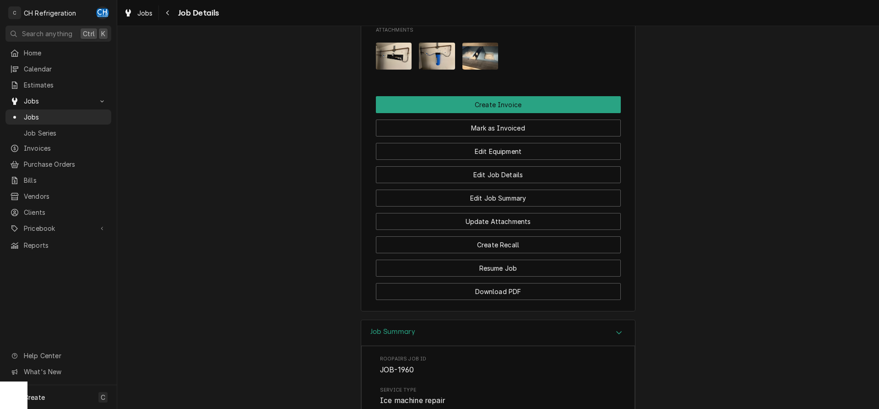
scroll to position [467, 0]
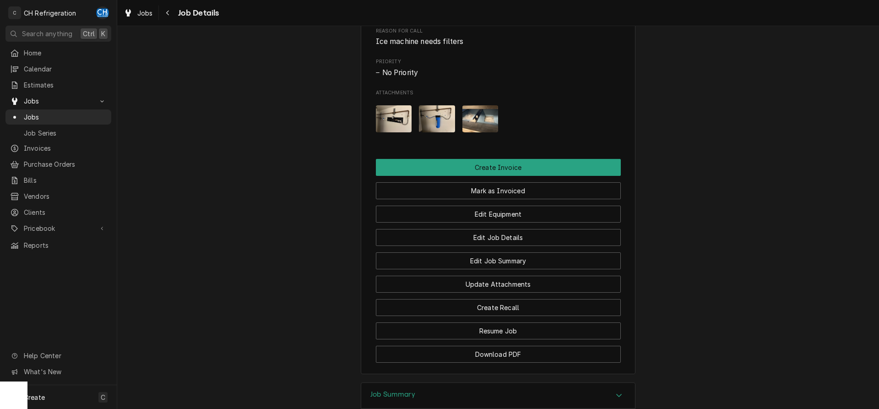
click at [434, 124] on img "Attachments" at bounding box center [437, 118] width 36 height 27
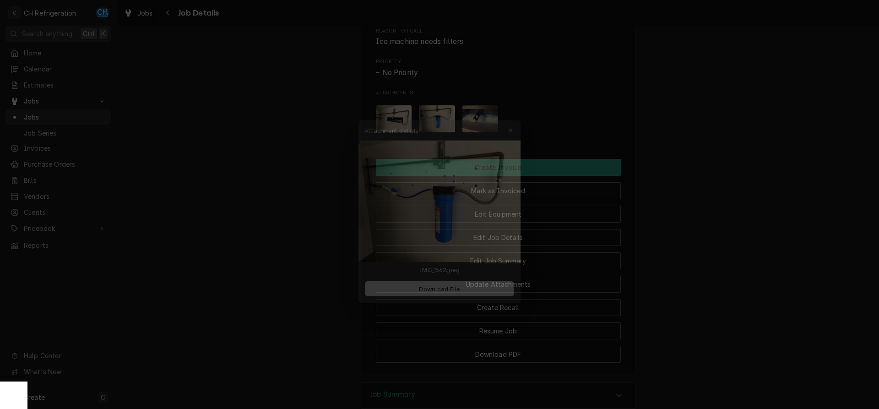
click at [744, 131] on div at bounding box center [439, 204] width 879 height 409
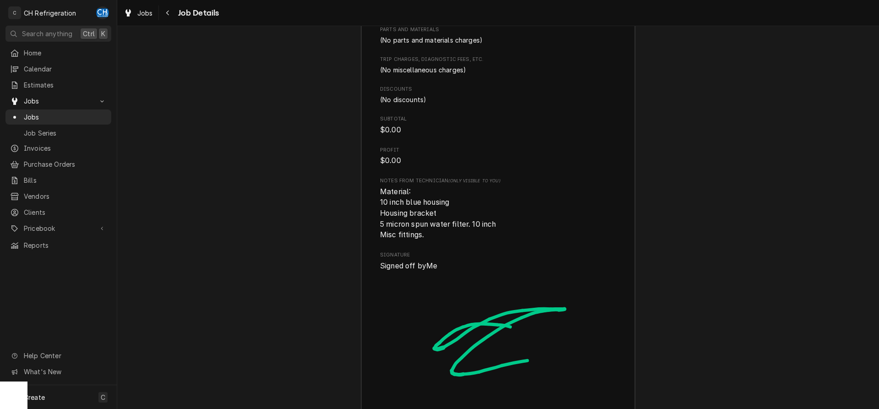
scroll to position [1214, 0]
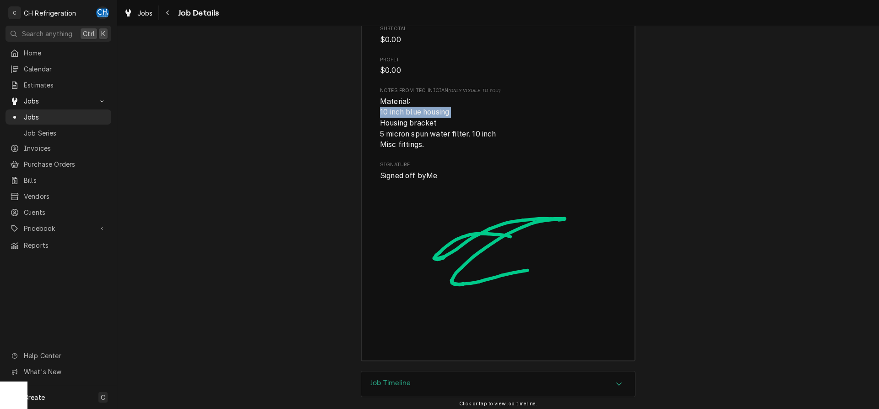
drag, startPoint x: 463, startPoint y: 125, endPoint x: 364, endPoint y: 124, distance: 98.9
click at [364, 124] on div "Roopairs Job ID JOB-1960 Service Type Ice machine repair Job Type Service Total…" at bounding box center [498, 10] width 274 height 699
click at [679, 185] on div "Job Summary Roopairs Job ID JOB-1960 Service Type Ice machine repair Job Type S…" at bounding box center [497, 2] width 761 height 735
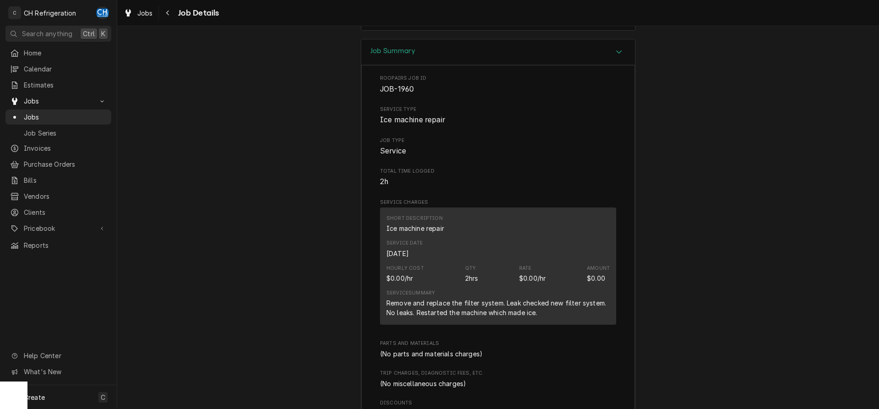
scroll to position [747, 0]
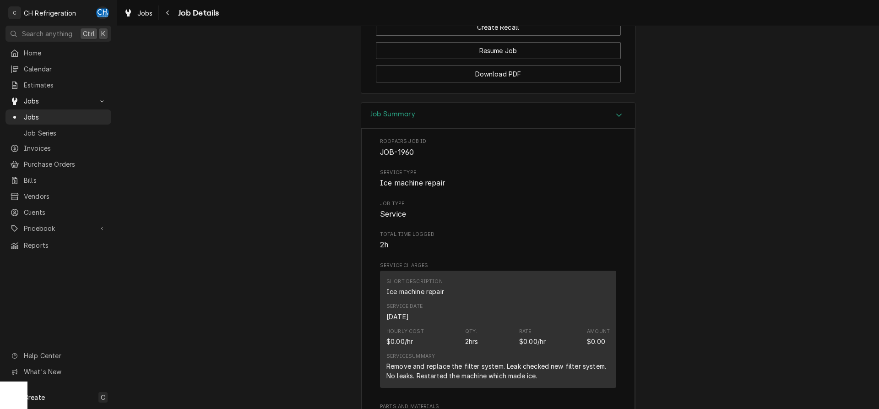
click at [390, 157] on div "Roopairs Job ID JOB-1960" at bounding box center [498, 148] width 236 height 20
copy span "JOB"
click at [434, 158] on span "JOB-1960" at bounding box center [498, 152] width 236 height 11
drag, startPoint x: 424, startPoint y: 163, endPoint x: 343, endPoint y: 160, distance: 81.1
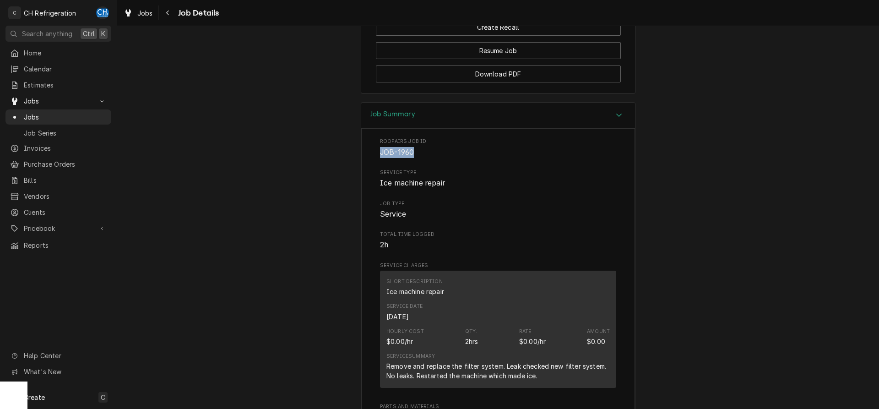
copy span "JOB-1960"
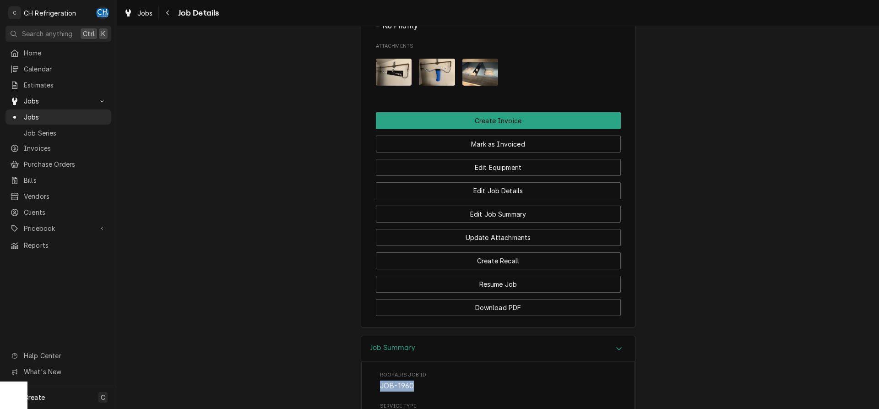
click at [445, 86] on img "Attachments" at bounding box center [437, 72] width 36 height 27
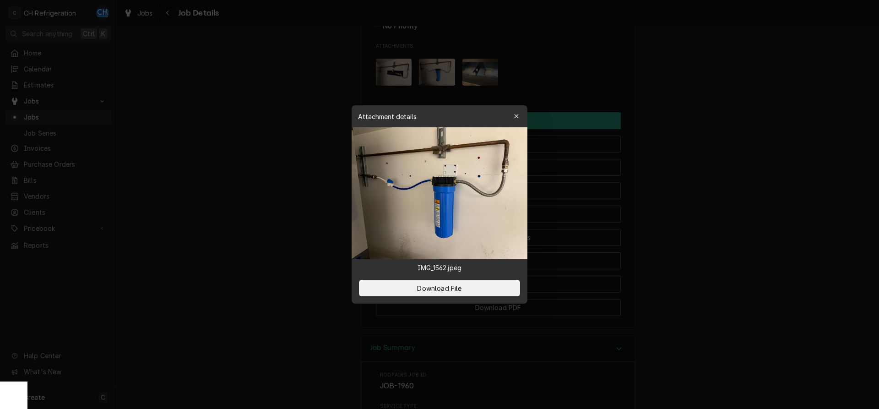
click at [734, 154] on div at bounding box center [439, 204] width 879 height 409
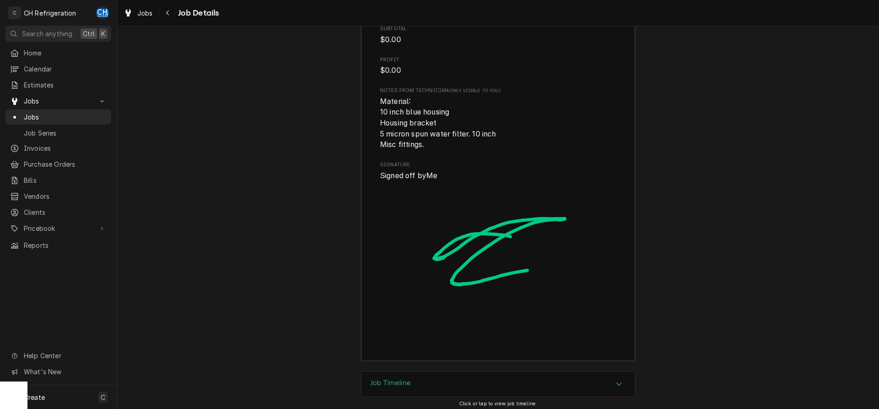
scroll to position [1167, 0]
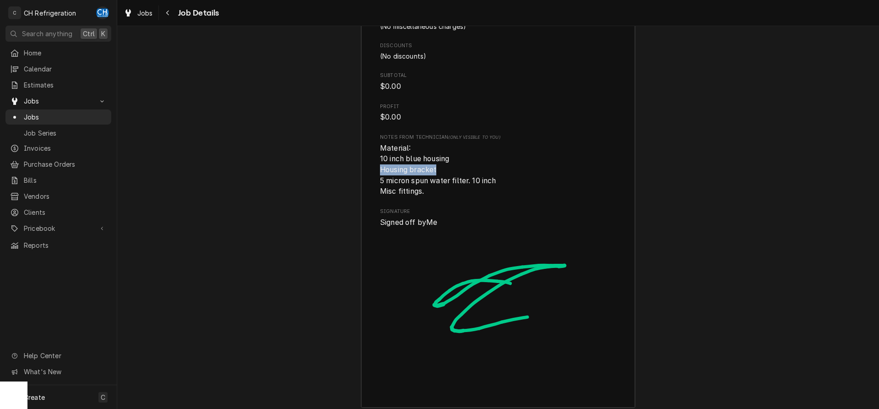
drag, startPoint x: 439, startPoint y: 179, endPoint x: 379, endPoint y: 182, distance: 60.0
click at [379, 182] on div "Roopairs Job ID JOB-1960 Service Type Ice machine repair Job Type Service Total…" at bounding box center [498, 57] width 274 height 699
click at [417, 186] on span "Material: 10 inch blue housing Housing bracket 5 micron spun water filter. 10 i…" at bounding box center [498, 170] width 236 height 54
drag, startPoint x: 513, startPoint y: 191, endPoint x: 369, endPoint y: 188, distance: 143.7
click at [369, 188] on div "Roopairs Job ID JOB-1960 Service Type Ice machine repair Job Type Service Total…" at bounding box center [498, 57] width 274 height 699
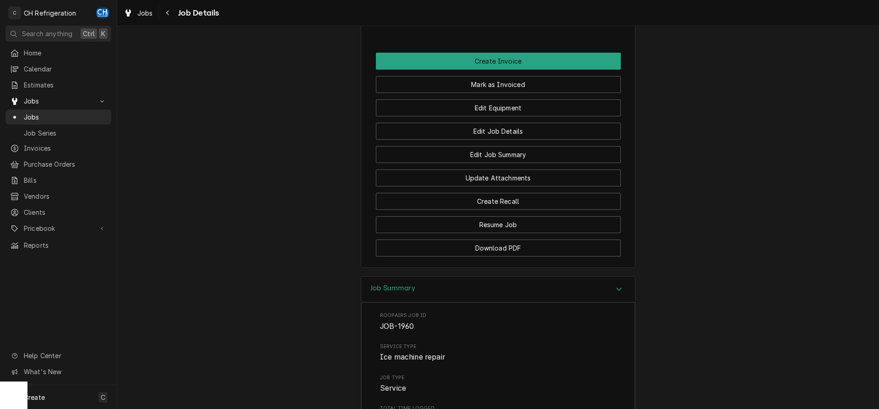
scroll to position [433, 0]
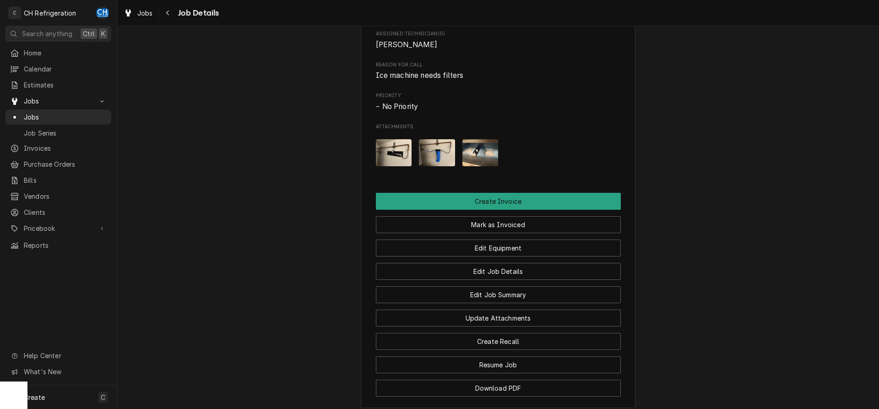
click at [399, 158] on img "Attachments" at bounding box center [394, 152] width 36 height 27
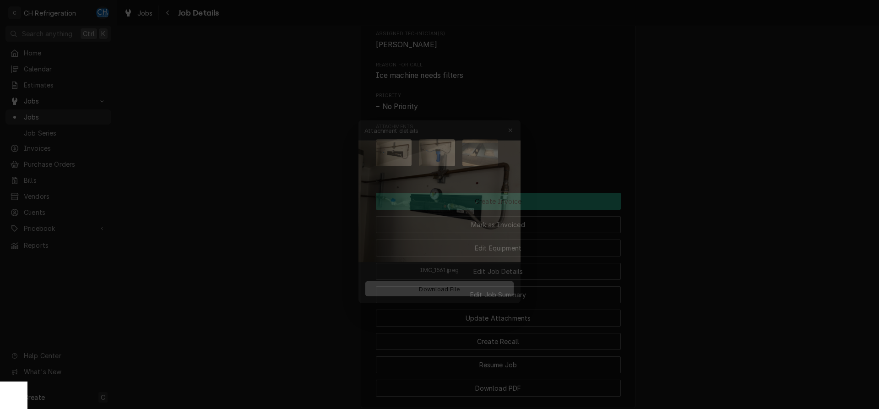
click at [737, 172] on div at bounding box center [439, 204] width 879 height 409
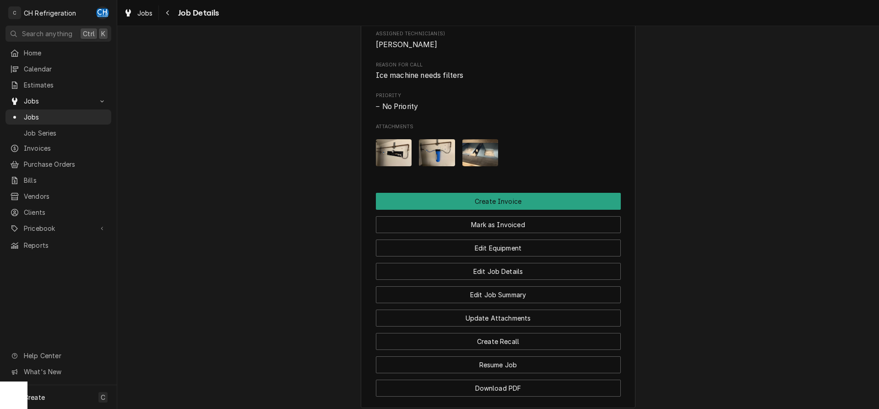
click at [408, 159] on img "Attachments" at bounding box center [394, 152] width 36 height 27
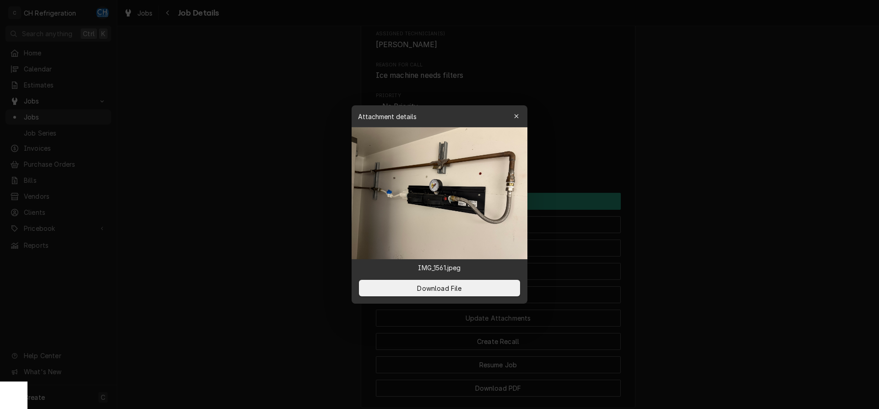
click at [715, 177] on div at bounding box center [439, 204] width 879 height 409
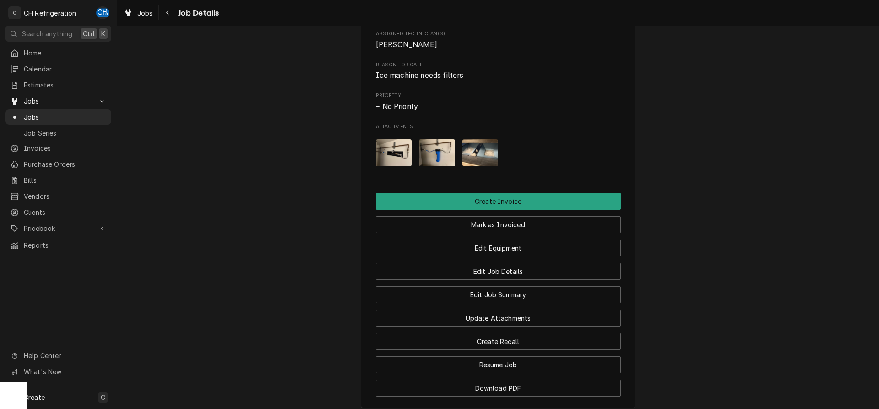
click at [473, 162] on img "Attachments" at bounding box center [480, 152] width 36 height 27
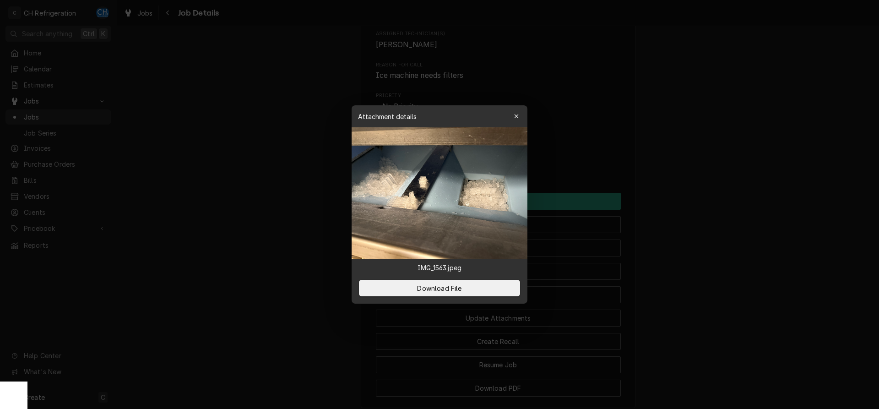
click at [692, 178] on div at bounding box center [439, 204] width 879 height 409
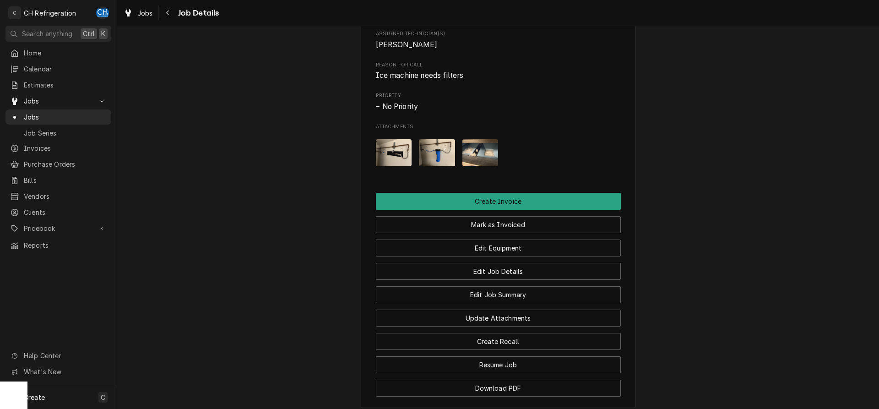
click at [443, 165] on img "Attachments" at bounding box center [437, 152] width 36 height 27
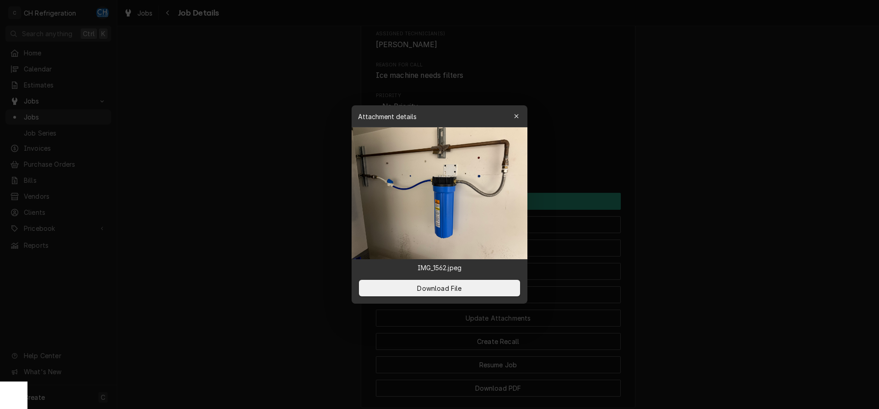
click at [673, 166] on div at bounding box center [439, 204] width 879 height 409
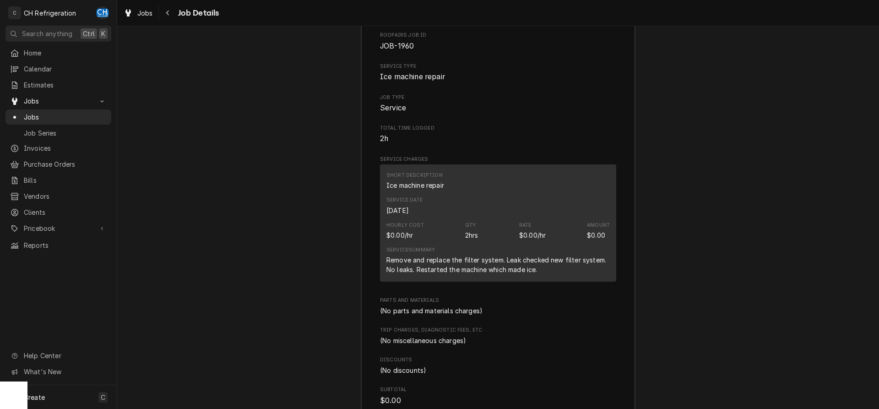
scroll to position [1086, 0]
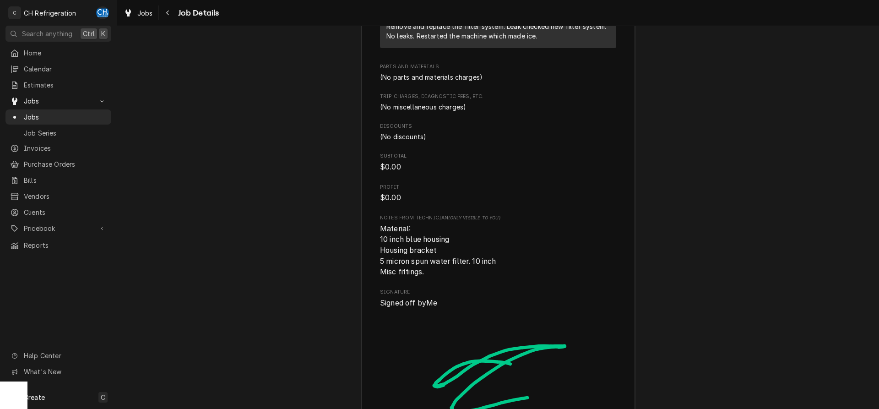
click at [872, 254] on div "Job Summary Roopairs Job ID JOB-1960 Service Type Ice machine repair Job Type S…" at bounding box center [497, 129] width 761 height 735
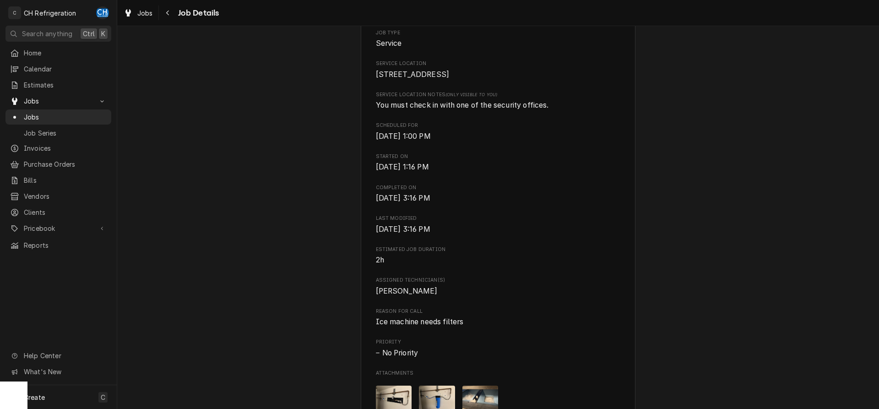
scroll to position [0, 0]
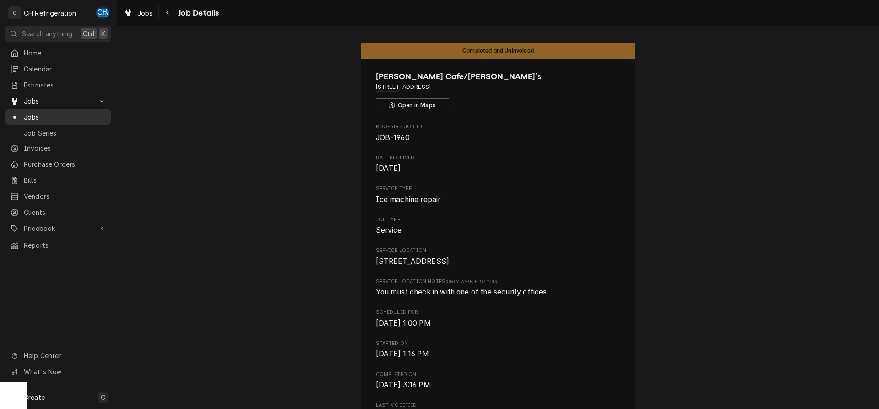
click at [64, 109] on link "Jobs" at bounding box center [58, 116] width 106 height 15
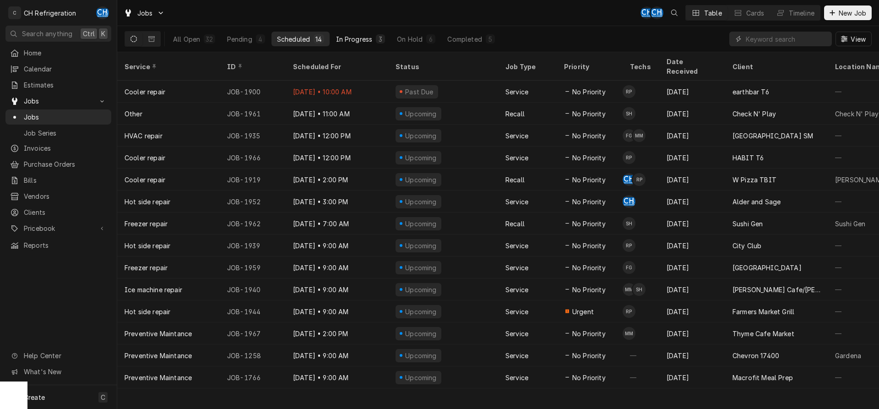
click at [347, 43] on div "In Progress" at bounding box center [354, 39] width 37 height 10
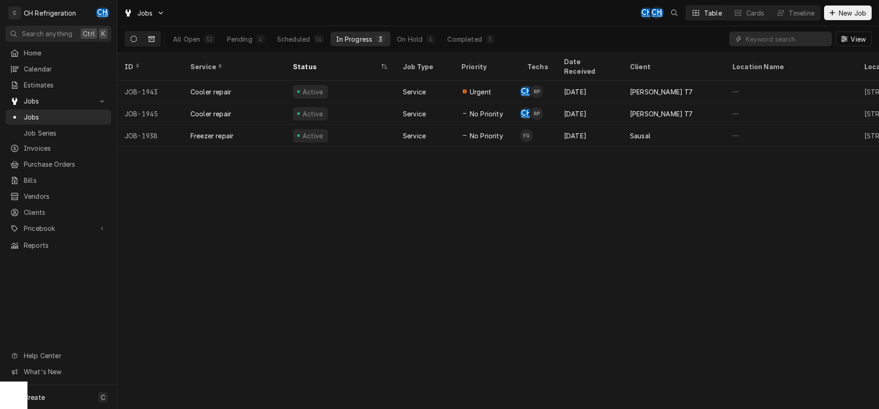
drag, startPoint x: 160, startPoint y: 37, endPoint x: 152, endPoint y: 37, distance: 7.8
click at [160, 37] on button "Dynamic Content Wrapper" at bounding box center [151, 39] width 17 height 15
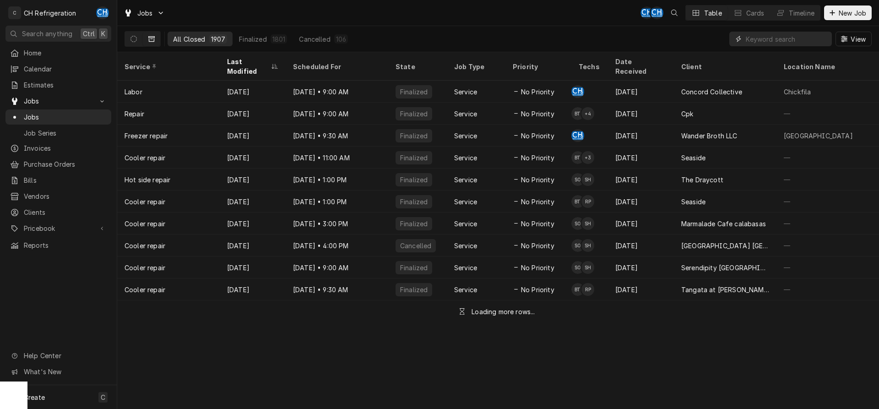
click at [775, 40] on input "Dynamic Content Wrapper" at bounding box center [785, 39] width 81 height 15
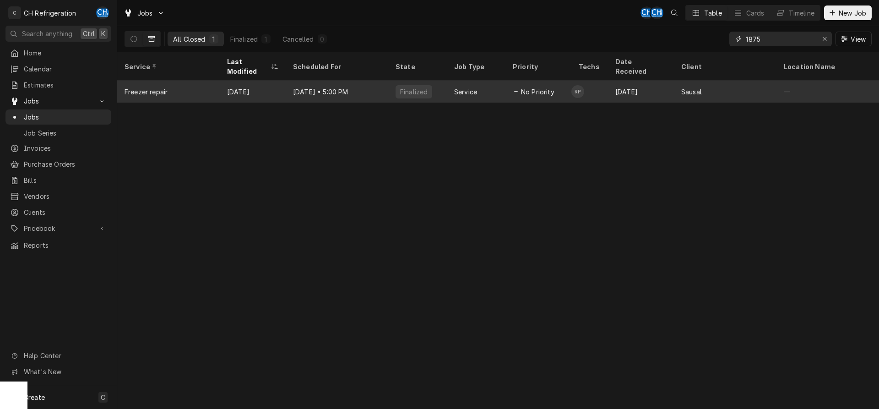
type input "1875"
click at [691, 87] on div "Sausal" at bounding box center [691, 92] width 21 height 10
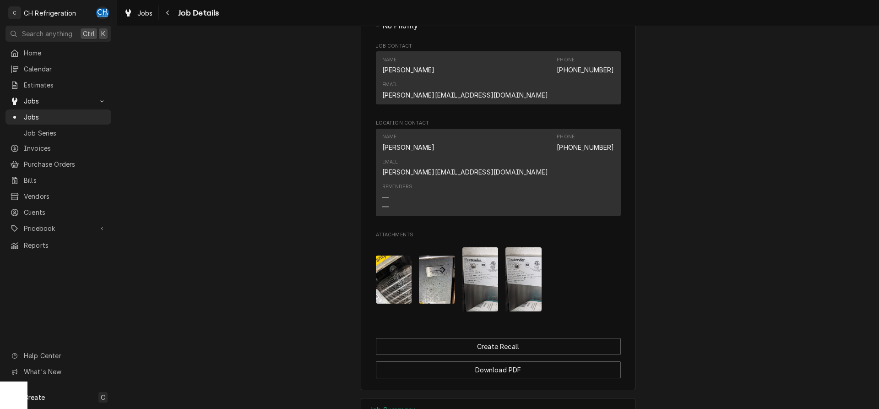
scroll to position [594, 0]
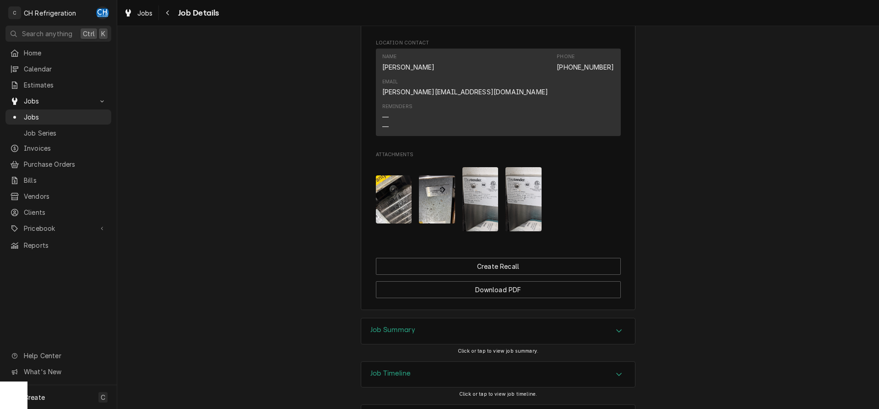
drag, startPoint x: 418, startPoint y: 276, endPoint x: 409, endPoint y: 289, distance: 16.4
click at [408, 325] on h3 "Job Summary" at bounding box center [392, 329] width 45 height 9
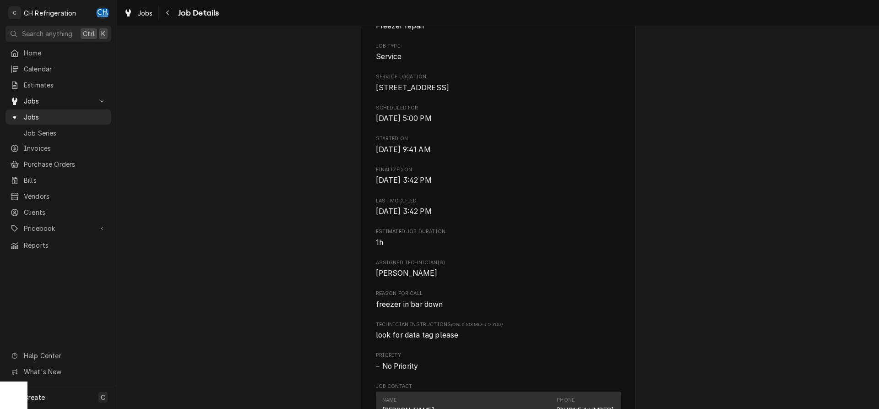
scroll to position [0, 0]
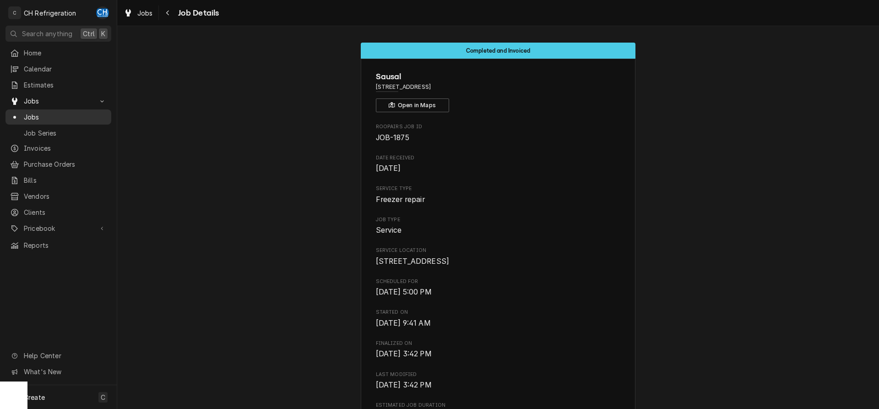
click at [38, 113] on span "Jobs" at bounding box center [65, 117] width 83 height 10
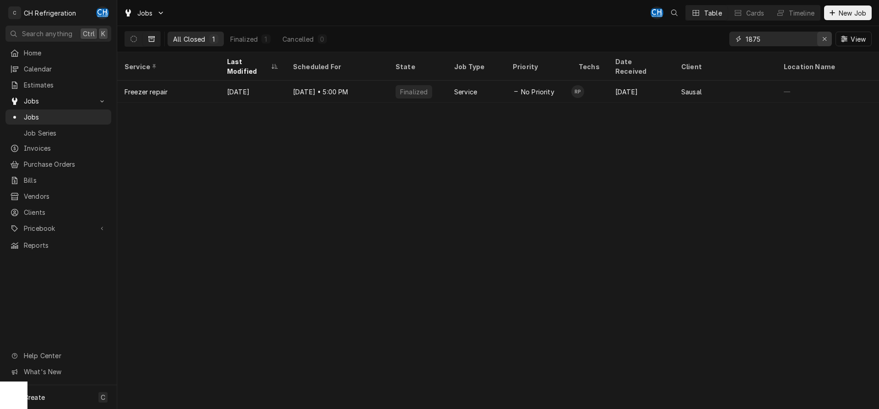
click at [828, 42] on div "Erase input" at bounding box center [824, 38] width 9 height 9
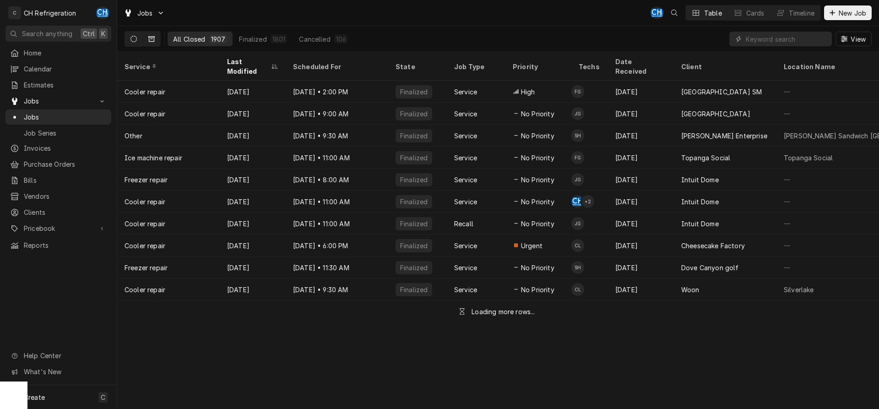
click at [140, 39] on button "Dynamic Content Wrapper" at bounding box center [133, 39] width 17 height 15
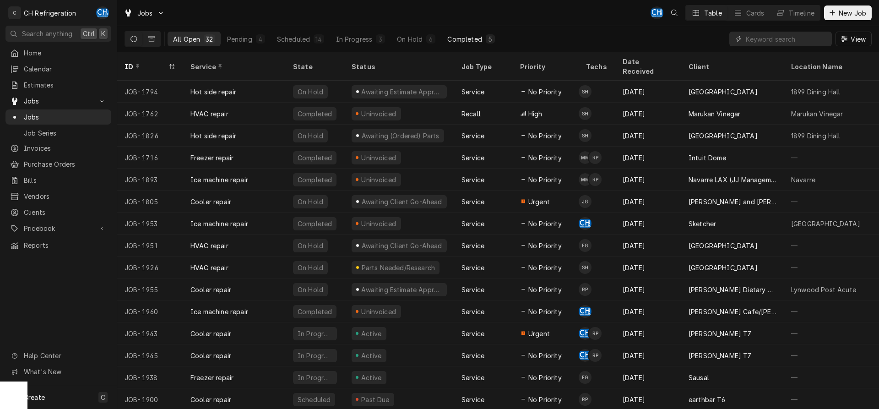
click at [474, 39] on div "Completed" at bounding box center [464, 39] width 34 height 10
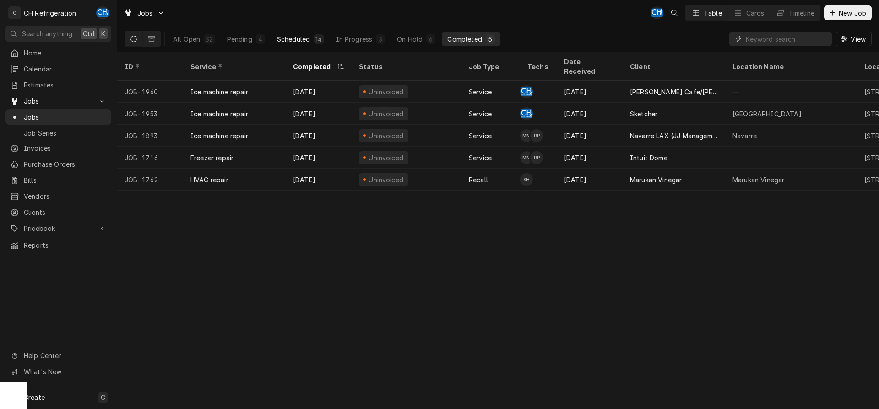
click at [319, 37] on div "14" at bounding box center [318, 39] width 6 height 10
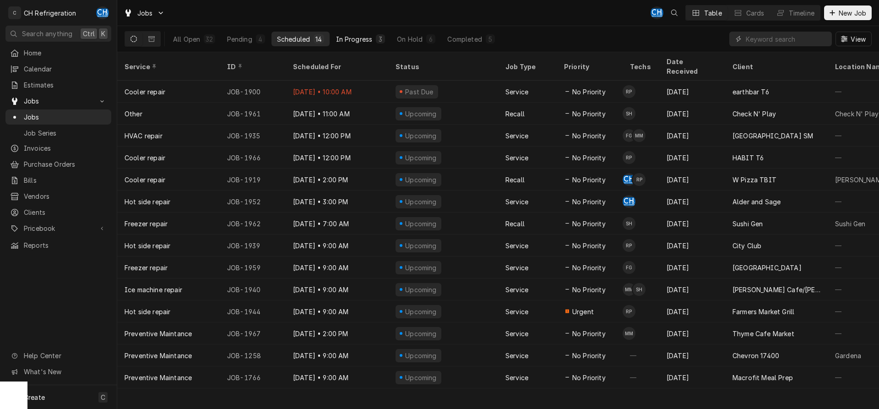
click at [353, 34] on button "In Progress 3" at bounding box center [360, 39] width 60 height 15
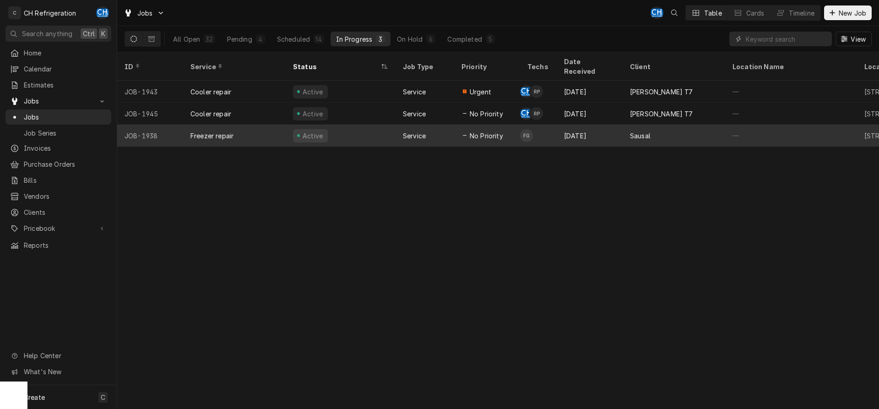
click at [572, 124] on div "[DATE]" at bounding box center [589, 135] width 66 height 22
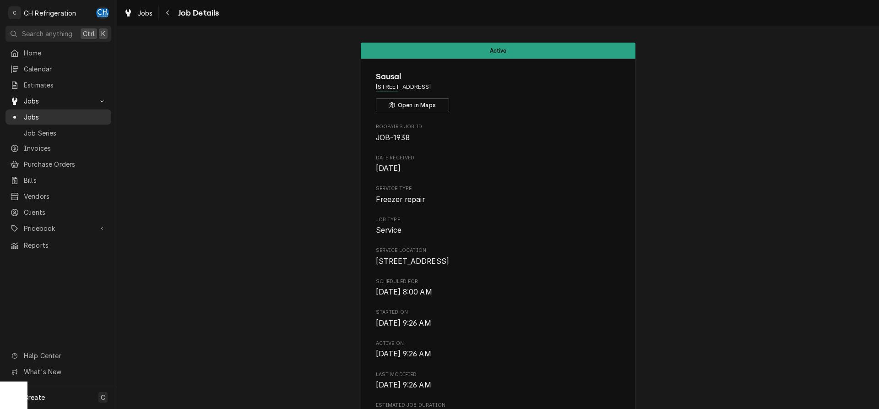
click at [41, 114] on span "Jobs" at bounding box center [65, 117] width 83 height 10
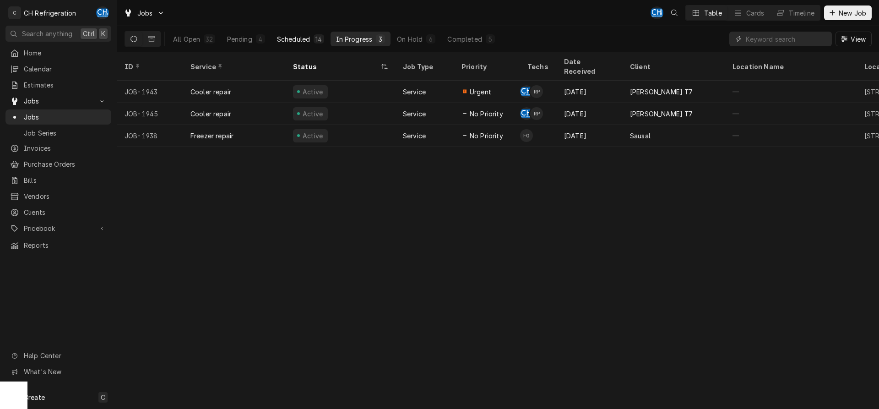
click at [313, 37] on button "Scheduled 14" at bounding box center [300, 39] width 58 height 15
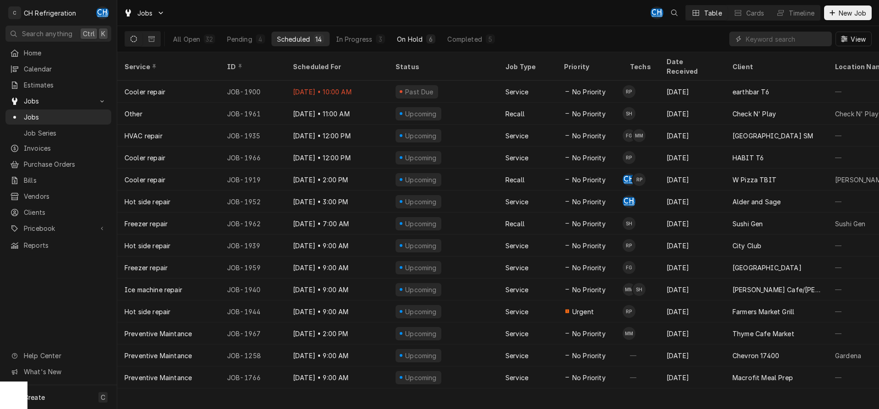
click at [425, 41] on button "On Hold 6" at bounding box center [415, 39] width 49 height 15
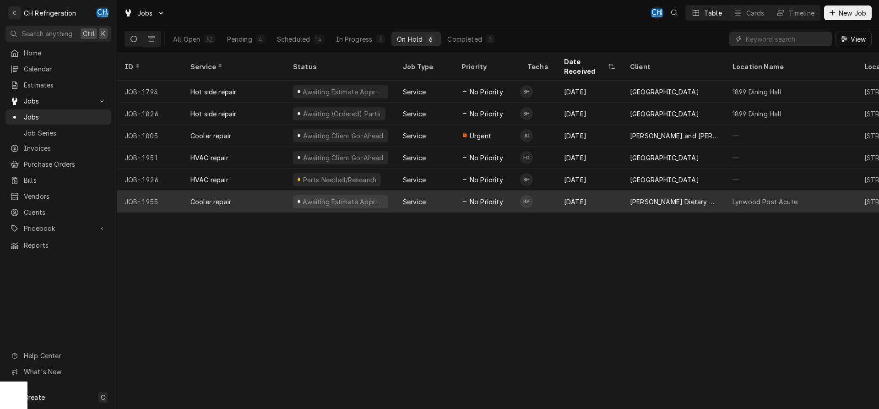
click at [642, 190] on div "[PERSON_NAME] Dietary Manager" at bounding box center [673, 201] width 103 height 22
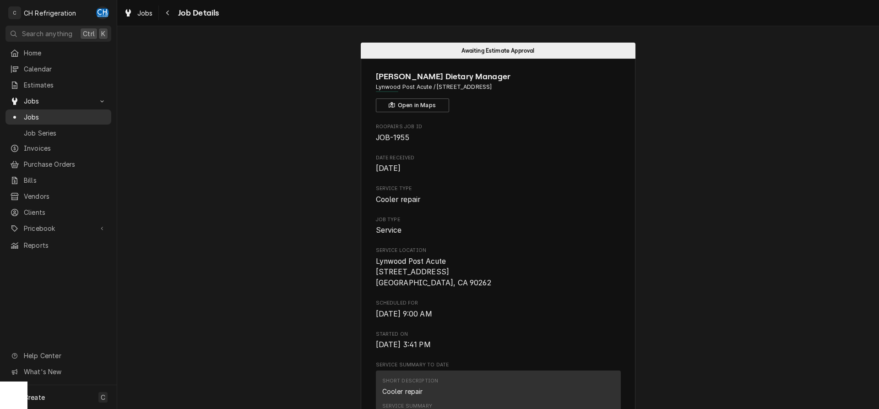
click at [29, 119] on link "Jobs" at bounding box center [58, 116] width 106 height 15
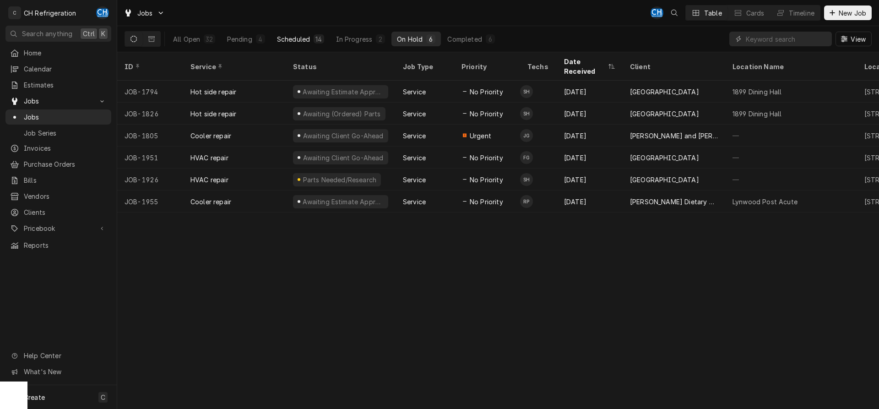
click at [314, 37] on div "14" at bounding box center [318, 38] width 10 height 9
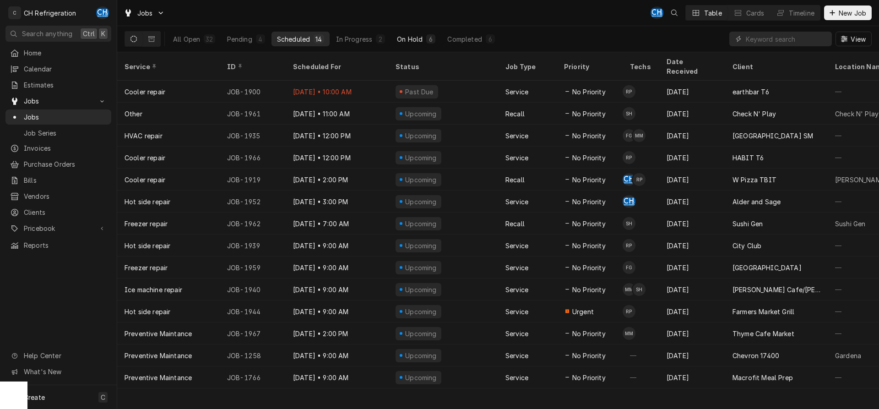
click at [409, 33] on button "On Hold 6" at bounding box center [415, 39] width 49 height 15
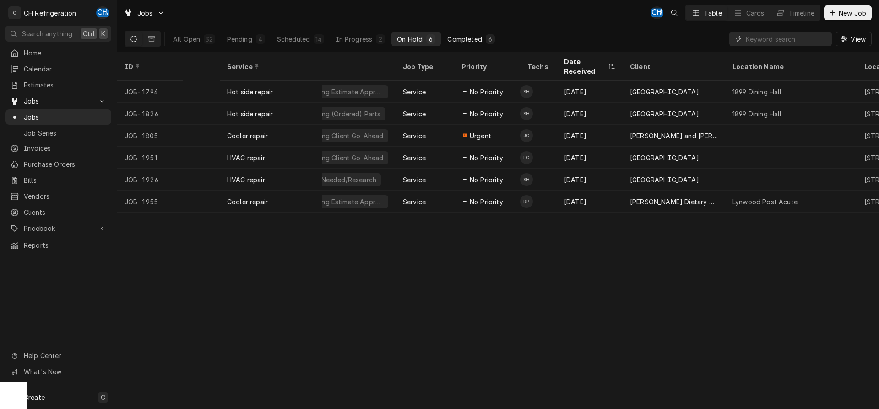
click at [475, 39] on div "Completed" at bounding box center [464, 39] width 34 height 10
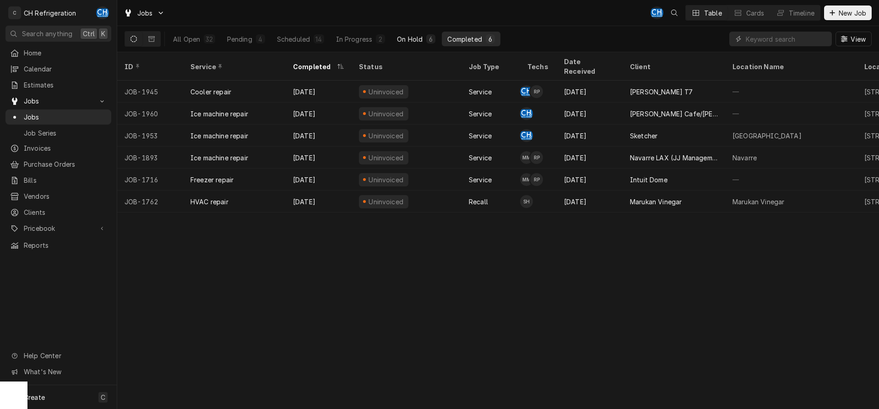
click at [425, 41] on button "On Hold 6" at bounding box center [415, 39] width 49 height 15
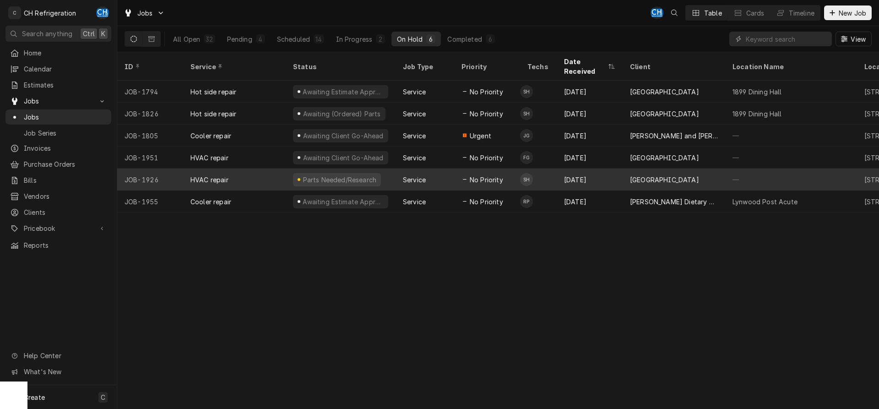
click at [437, 168] on div "Service" at bounding box center [424, 179] width 59 height 22
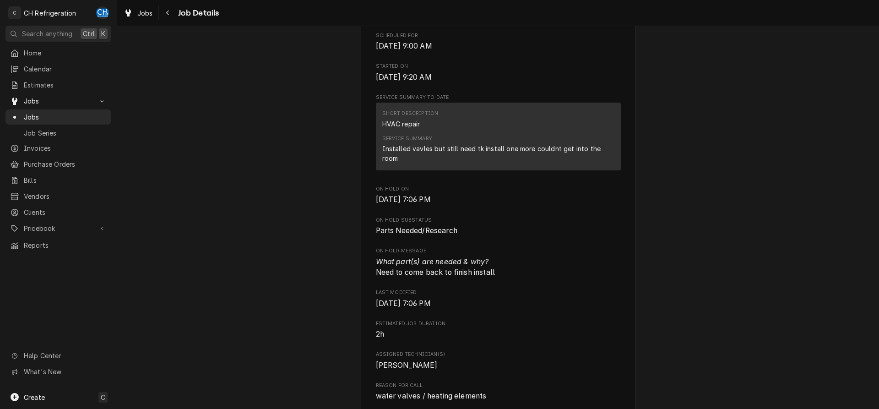
scroll to position [233, 0]
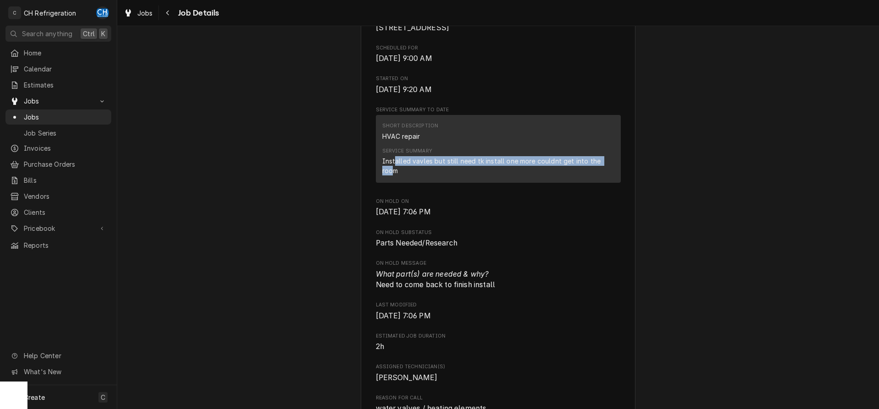
drag, startPoint x: 395, startPoint y: 172, endPoint x: 610, endPoint y: 175, distance: 214.6
click at [610, 175] on div "Installed vavles but still need tk install one more couldnt get into the room" at bounding box center [498, 165] width 232 height 19
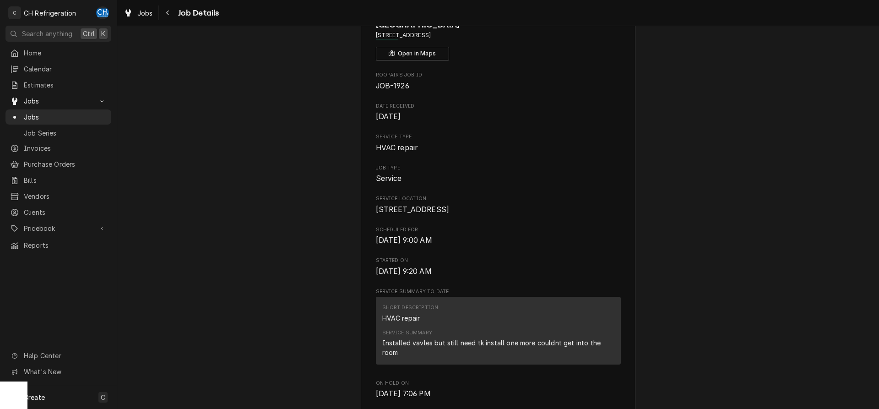
scroll to position [0, 0]
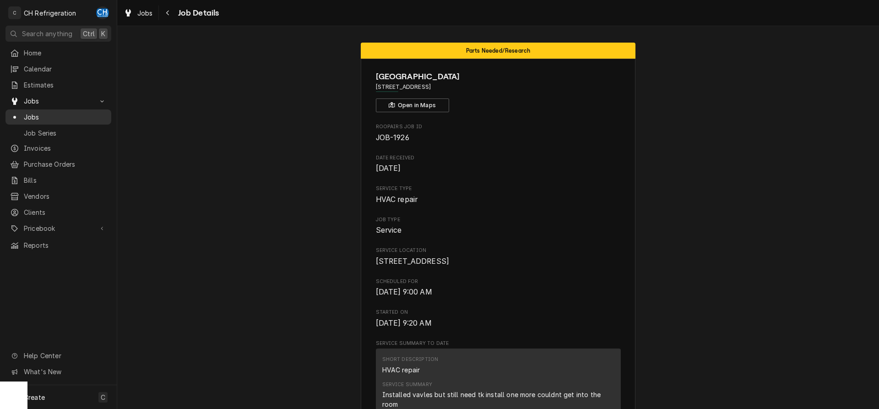
click at [37, 112] on span "Jobs" at bounding box center [65, 117] width 83 height 10
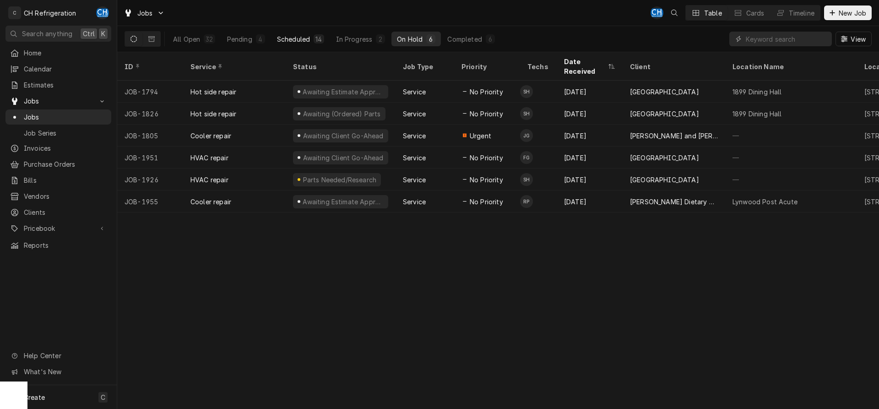
click at [310, 46] on button "Scheduled 14" at bounding box center [300, 39] width 58 height 15
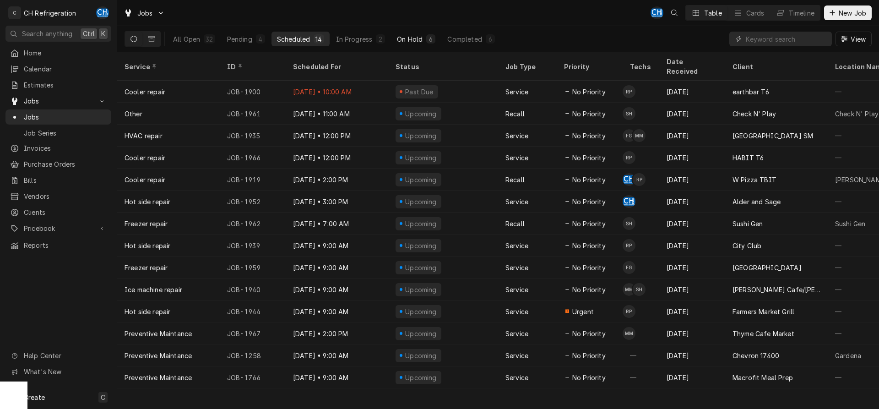
click at [412, 37] on div "On Hold" at bounding box center [410, 39] width 26 height 10
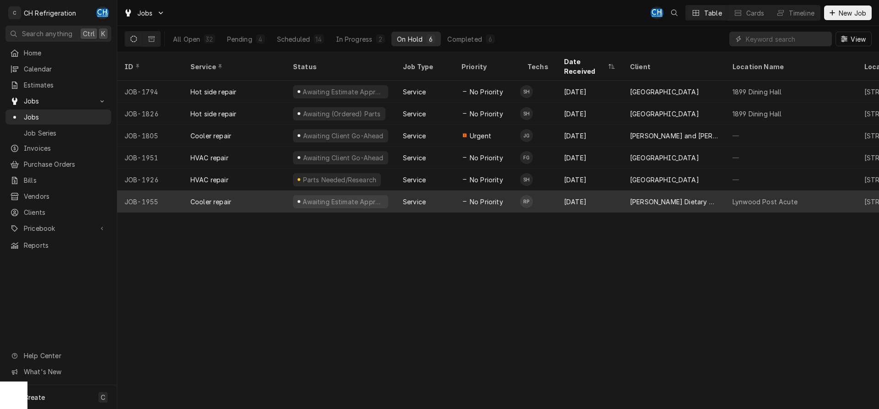
click at [661, 197] on div "Paul Ferguson Dietary Manager" at bounding box center [674, 202] width 88 height 10
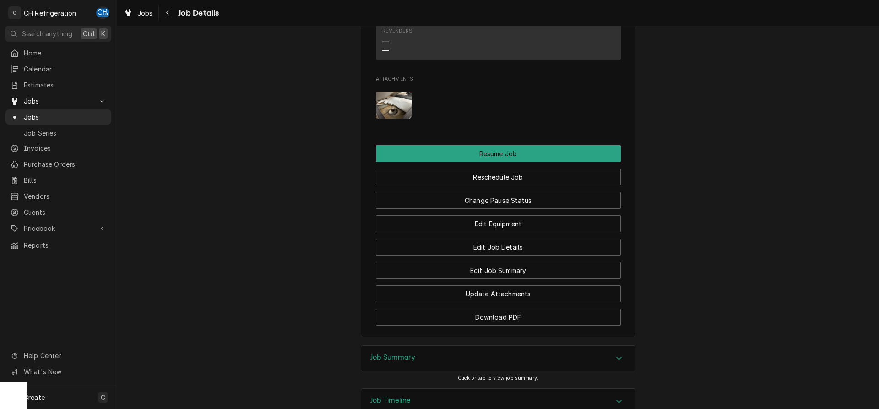
scroll to position [840, 0]
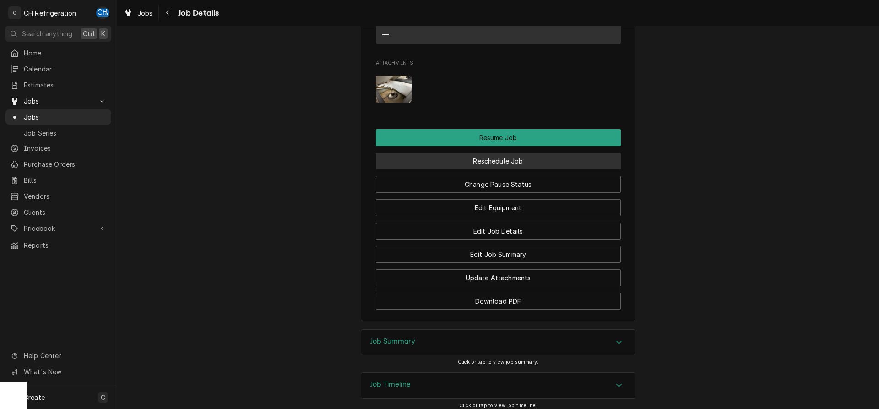
click at [505, 152] on button "Reschedule Job" at bounding box center [498, 160] width 245 height 17
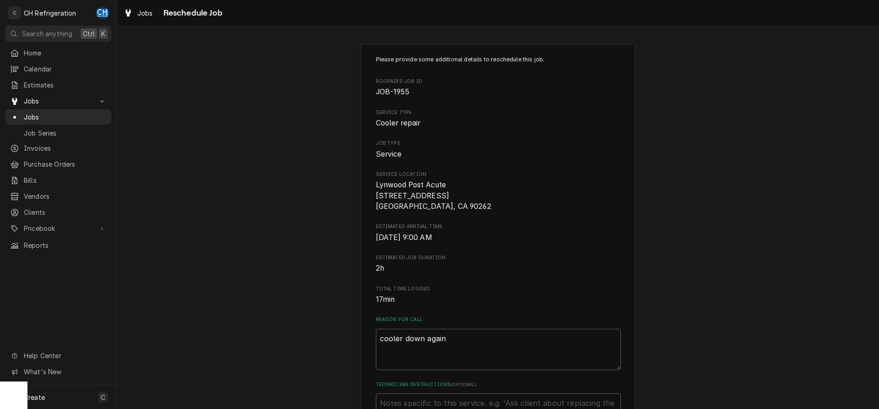
scroll to position [233, 0]
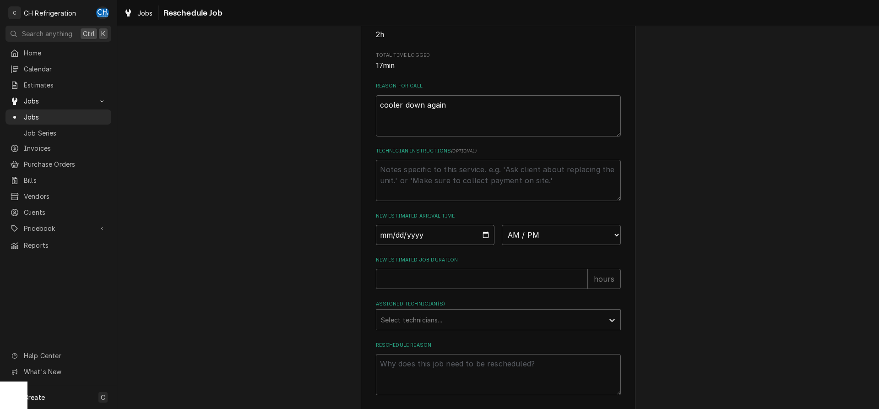
click at [485, 230] on input "Date" at bounding box center [435, 235] width 119 height 20
click at [484, 231] on input "Date" at bounding box center [435, 235] width 119 height 20
click at [482, 236] on input "Date" at bounding box center [435, 235] width 119 height 20
type input "2025-09-19"
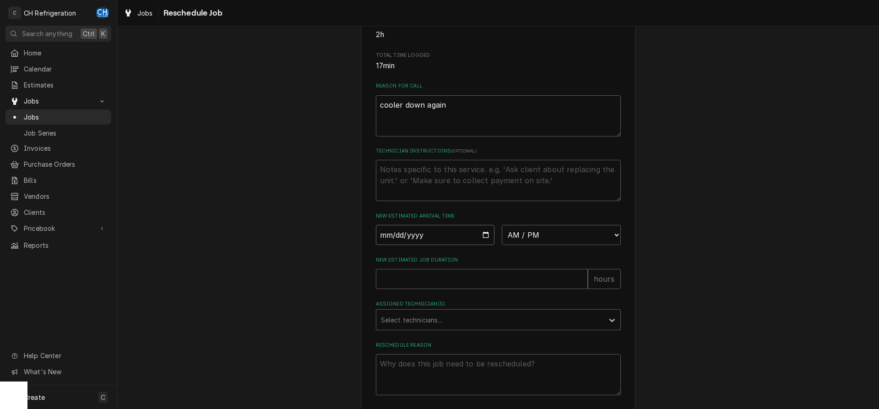
type textarea "x"
click at [502, 225] on select "AM / PM 6:00 AM 6:15 AM 6:30 AM 6:45 AM 7:00 AM 7:15 AM 7:30 AM 7:45 AM 8:00 AM…" at bounding box center [561, 235] width 119 height 20
select select "06:00:00"
click option "6:00 AM" at bounding box center [0, 0] width 0 height 0
click at [467, 292] on div "Please provide some additional details to reschedule this job. Roopairs Job ID …" at bounding box center [498, 108] width 245 height 573
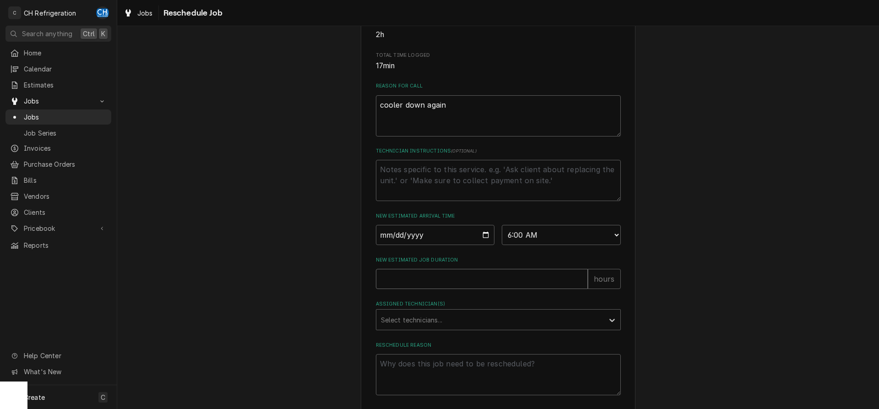
click at [473, 278] on input "New Estimated Job Duration" at bounding box center [482, 279] width 212 height 20
type textarea "x"
type input "2"
click at [398, 321] on div "Assigned Technician(s)" at bounding box center [490, 319] width 218 height 16
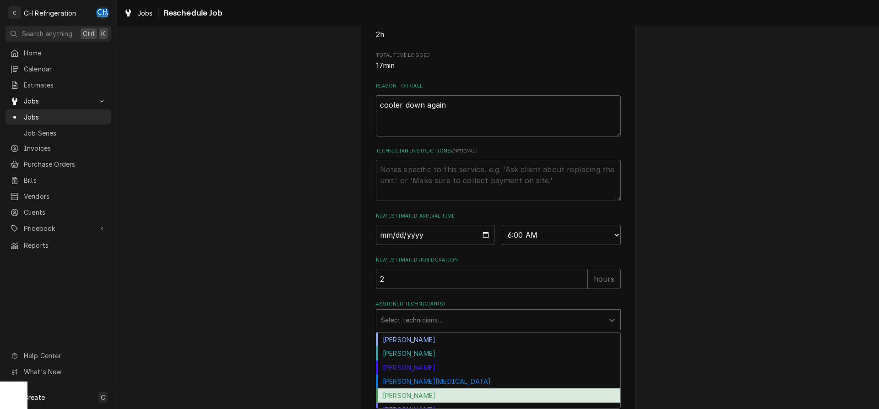
click at [400, 393] on div "Ruben Perez" at bounding box center [498, 395] width 244 height 14
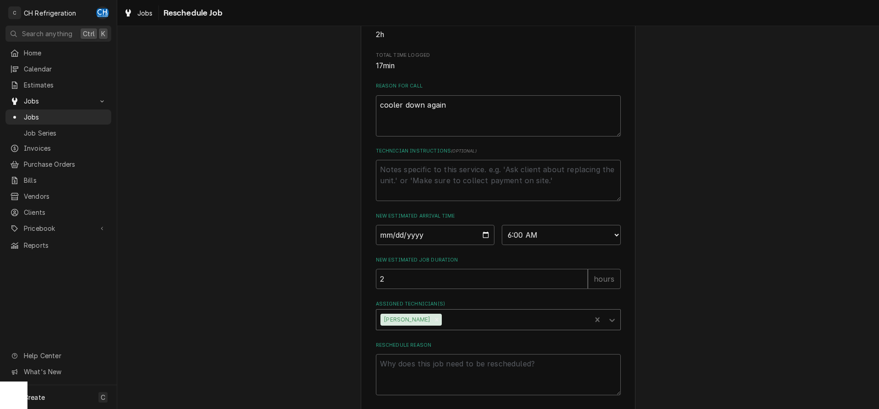
scroll to position [275, 0]
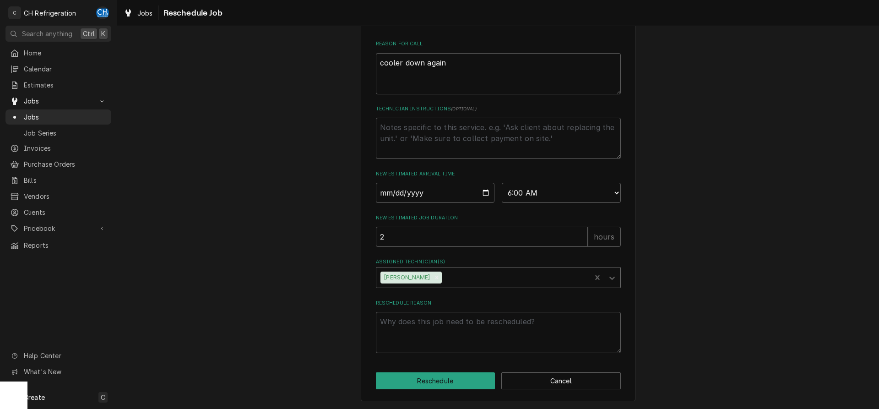
click at [460, 309] on div "Reschedule Reason" at bounding box center [498, 326] width 245 height 54
click at [456, 320] on textarea "Reschedule Reason" at bounding box center [498, 332] width 245 height 41
type textarea "x"
type textarea "t"
type textarea "x"
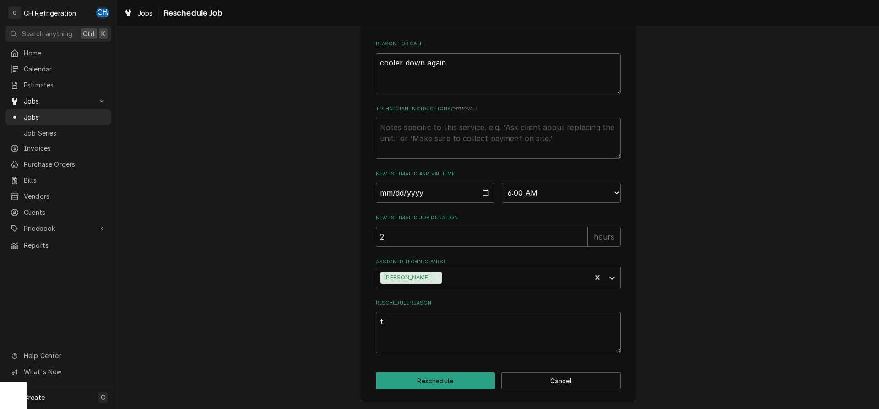
type textarea "th"
type textarea "x"
type textarea "the"
type textarea "x"
type textarea "ther"
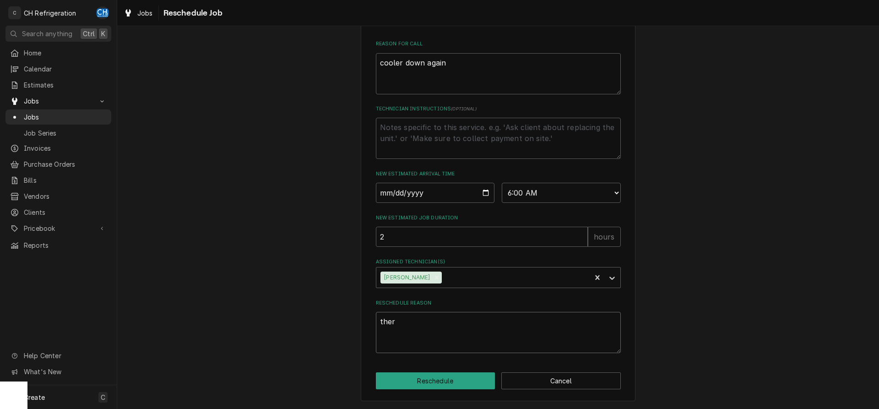
type textarea "x"
type textarea "therm"
type textarea "x"
type textarea "thermo"
type textarea "x"
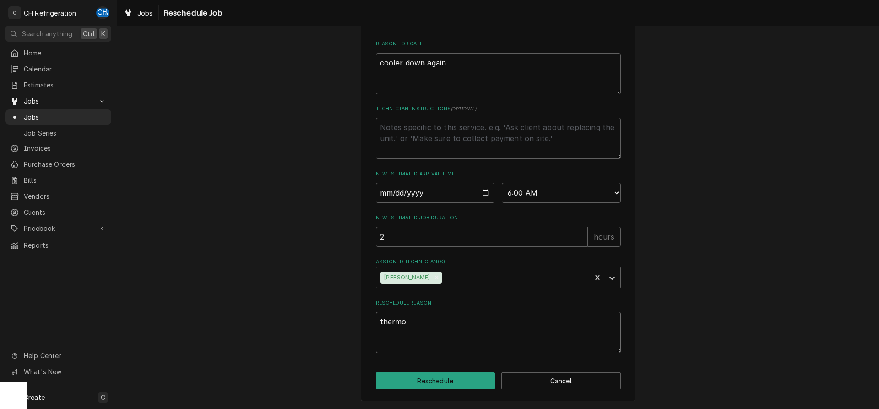
type textarea "thermos"
type textarea "x"
type textarea "thermost"
type textarea "x"
type textarea "thermosta"
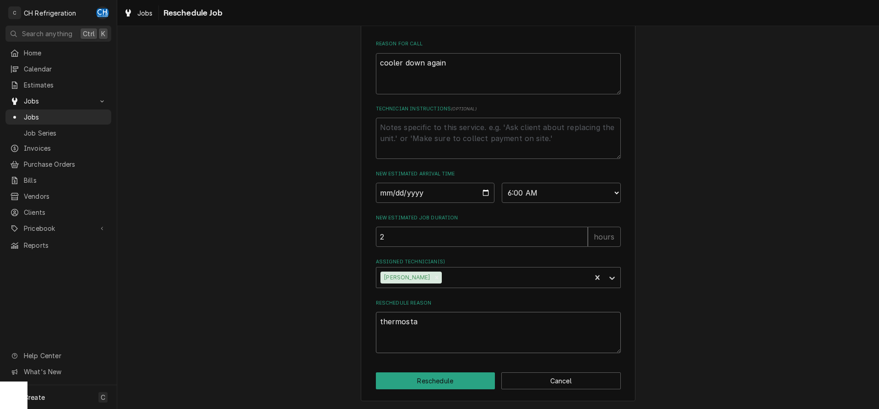
type textarea "x"
type textarea "thermostat"
click at [439, 378] on button "Reschedule" at bounding box center [435, 380] width 119 height 17
type textarea "x"
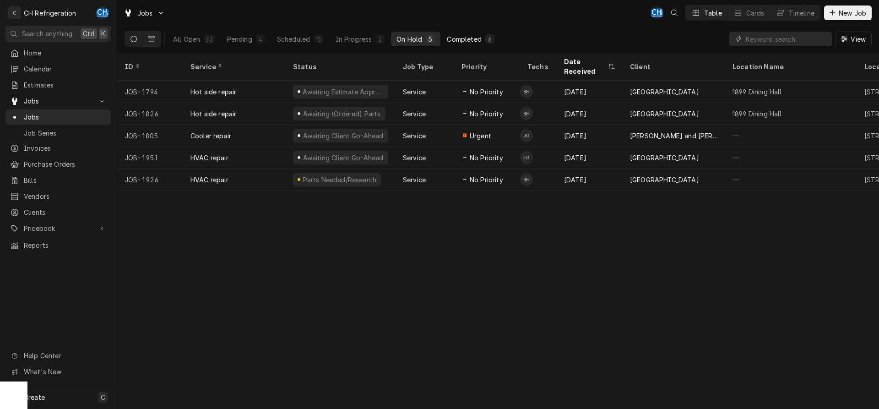
click at [490, 38] on div "6" at bounding box center [489, 39] width 5 height 10
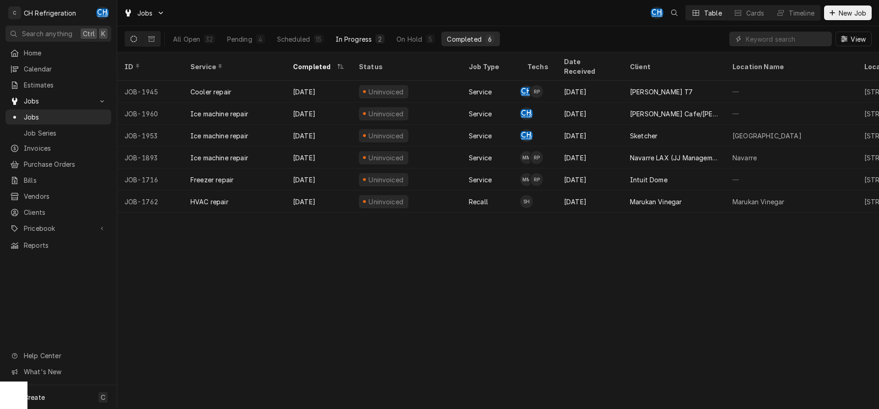
click at [341, 38] on div "In Progress" at bounding box center [353, 39] width 37 height 10
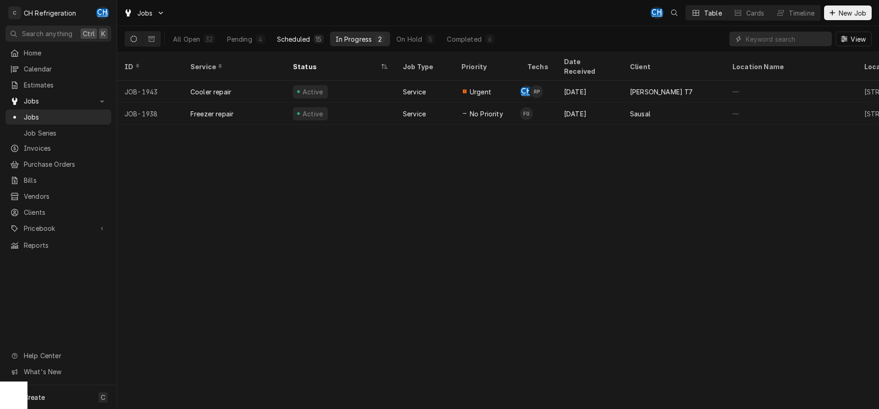
click at [315, 43] on div "15" at bounding box center [318, 38] width 10 height 9
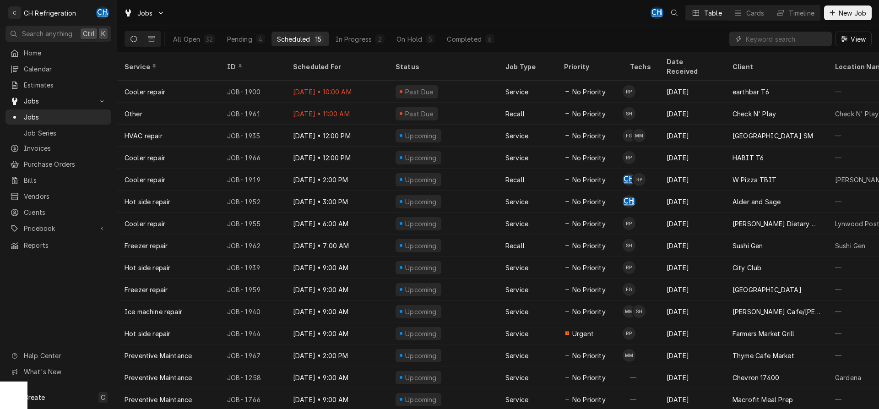
click at [458, 31] on div "All Open 32 Pending 4 Scheduled 15 In Progress 2 On Hold 5 Completed 6" at bounding box center [333, 39] width 332 height 26
click at [461, 34] on button "Completed 6" at bounding box center [470, 39] width 58 height 15
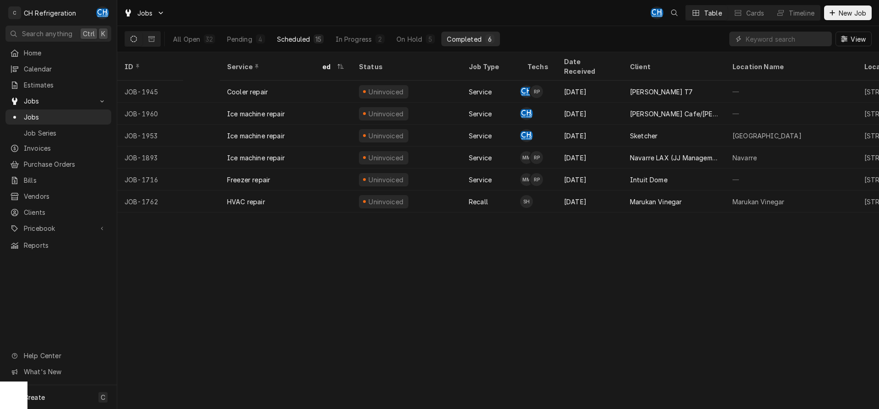
click at [304, 32] on button "Scheduled 15" at bounding box center [300, 39] width 58 height 15
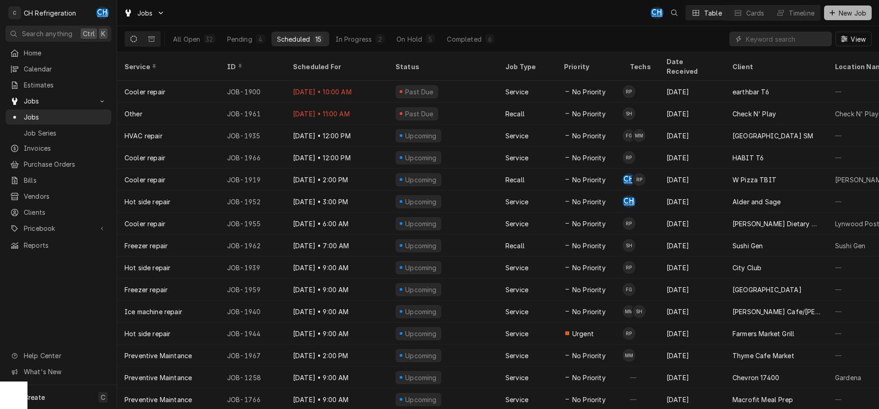
click at [839, 12] on span "New Job" at bounding box center [852, 13] width 31 height 10
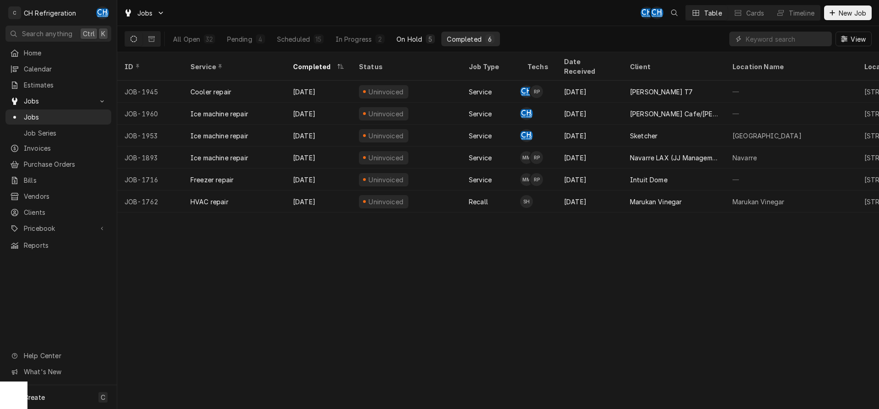
click at [424, 41] on button "On Hold 5" at bounding box center [415, 39] width 49 height 15
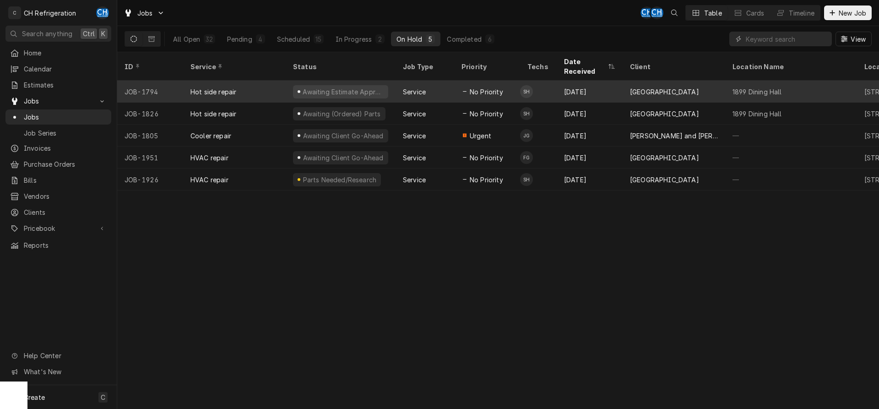
click at [658, 87] on div "[GEOGRAPHIC_DATA]" at bounding box center [664, 92] width 69 height 10
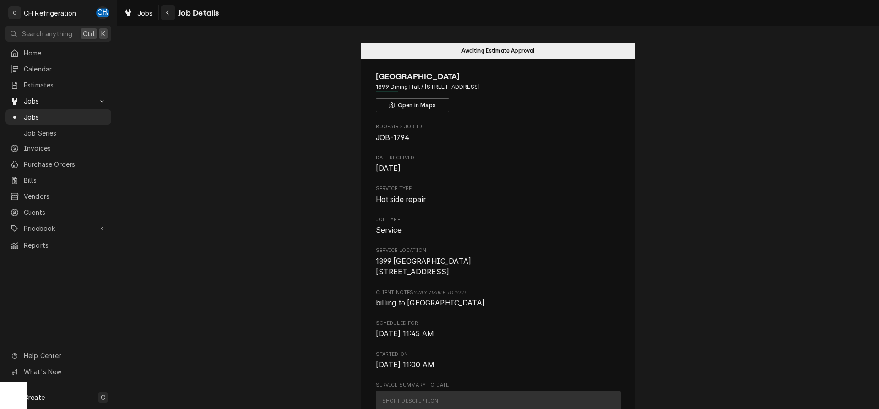
click at [165, 10] on div "Navigate back" at bounding box center [167, 12] width 9 height 9
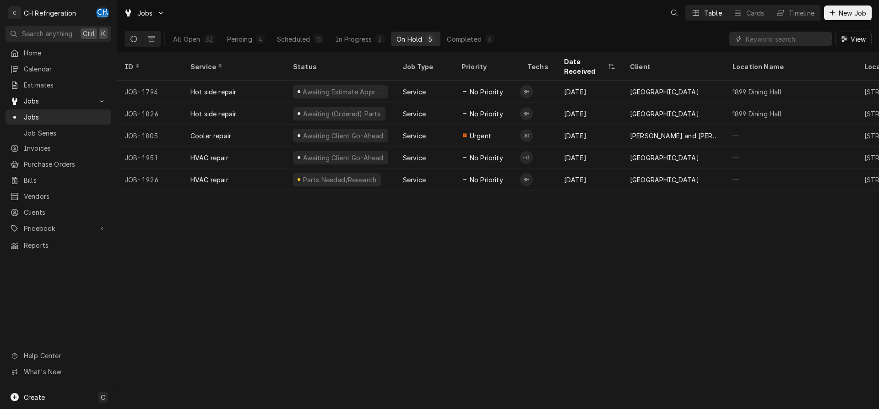
click at [559, 103] on div "[DATE]" at bounding box center [589, 114] width 66 height 22
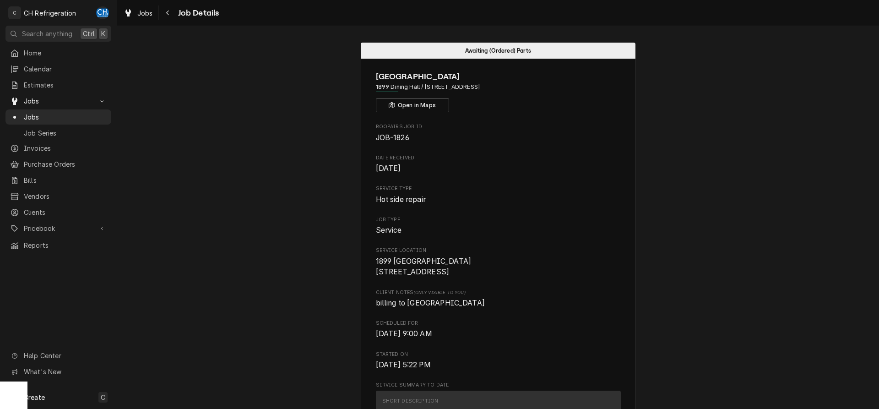
scroll to position [327, 0]
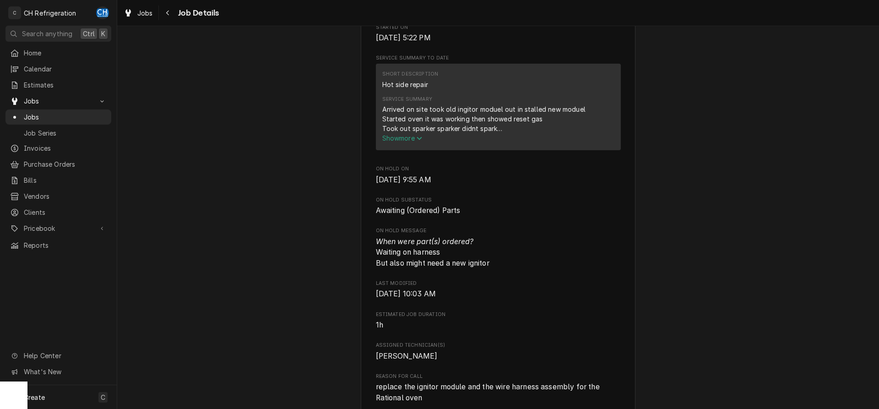
click at [405, 142] on span "Show more" at bounding box center [402, 138] width 40 height 8
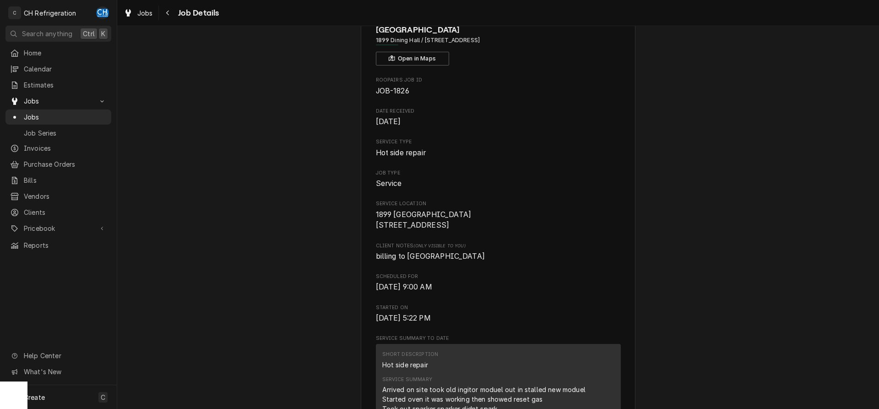
scroll to position [0, 0]
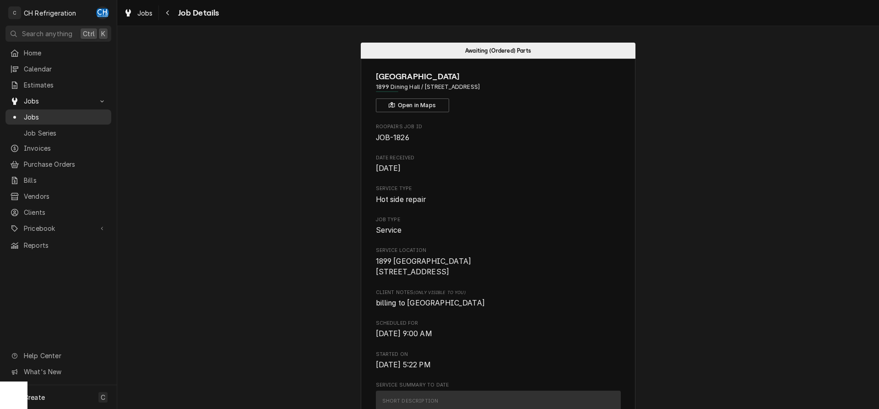
click at [39, 112] on span "Jobs" at bounding box center [65, 117] width 83 height 10
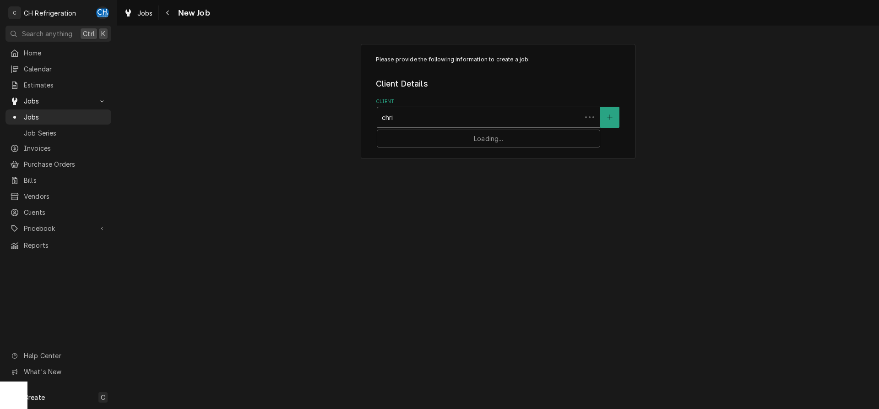
type input "chris"
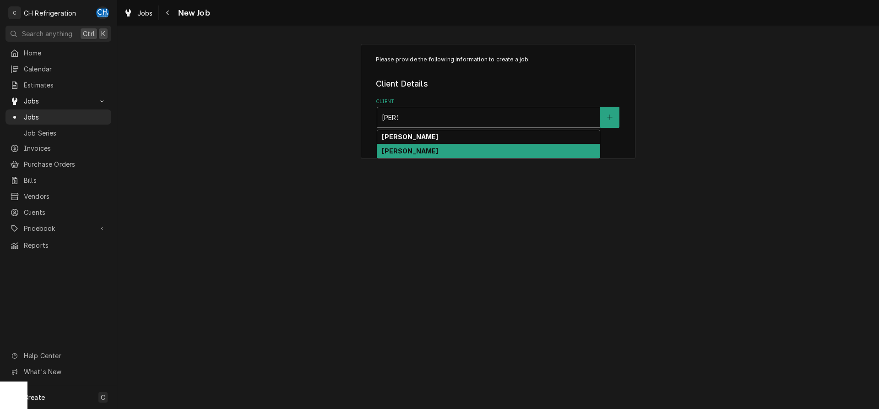
click at [435, 149] on div "Chris Logan" at bounding box center [488, 151] width 222 height 14
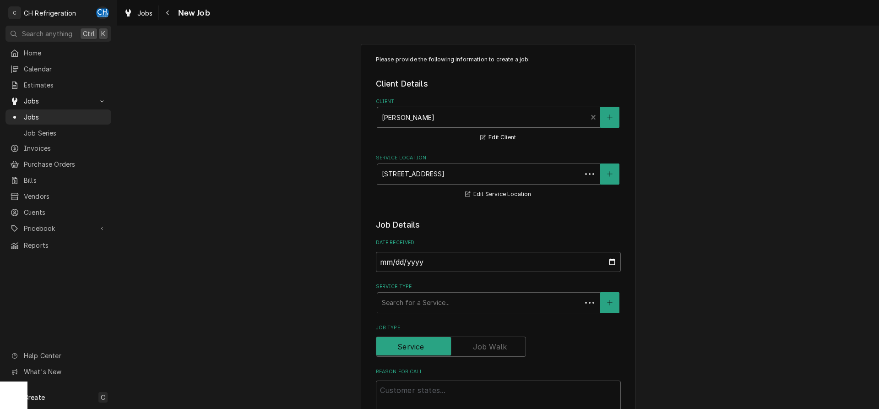
scroll to position [93, 0]
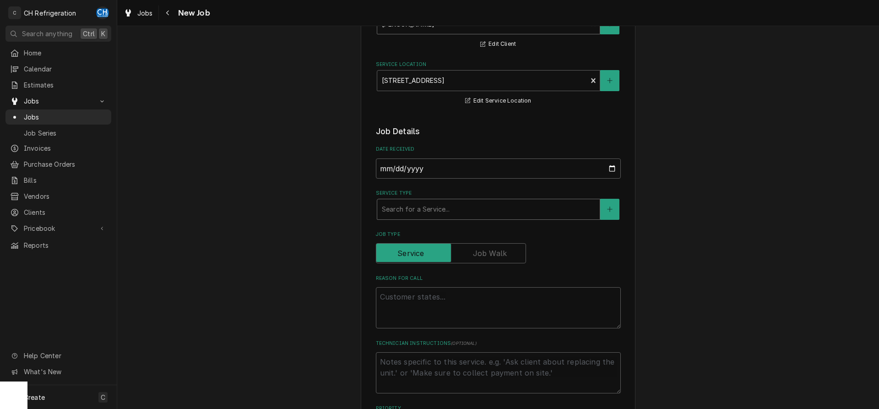
click at [439, 216] on div "Service Type" at bounding box center [488, 209] width 213 height 16
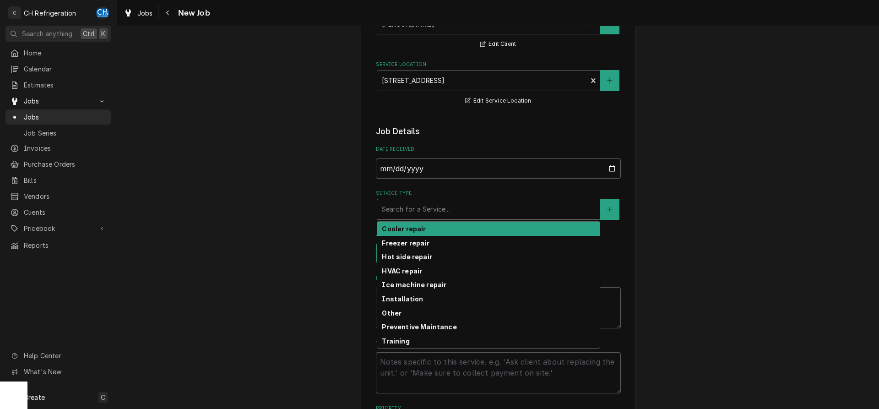
click at [420, 228] on strong "Cooler repair" at bounding box center [404, 229] width 44 height 8
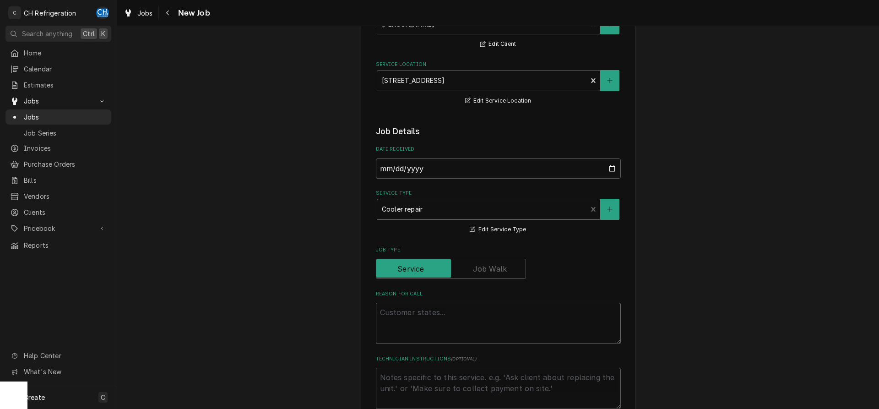
click at [437, 323] on textarea "Reason For Call" at bounding box center [498, 322] width 245 height 41
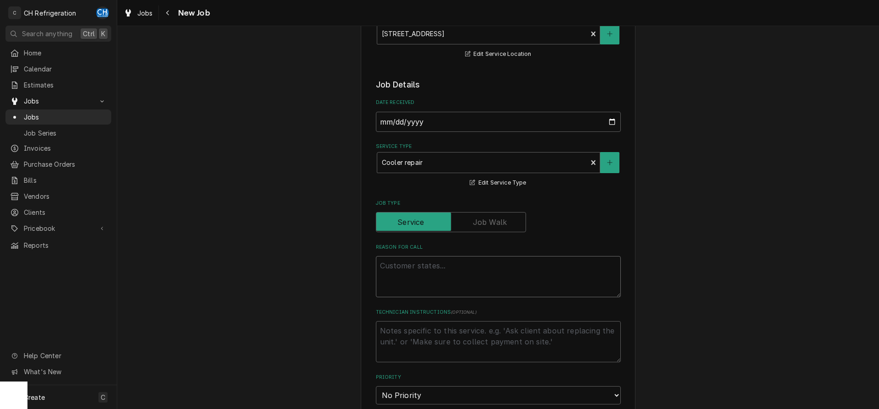
type textarea "x"
type textarea "A"
type textarea "x"
type textarea "Ad"
type textarea "x"
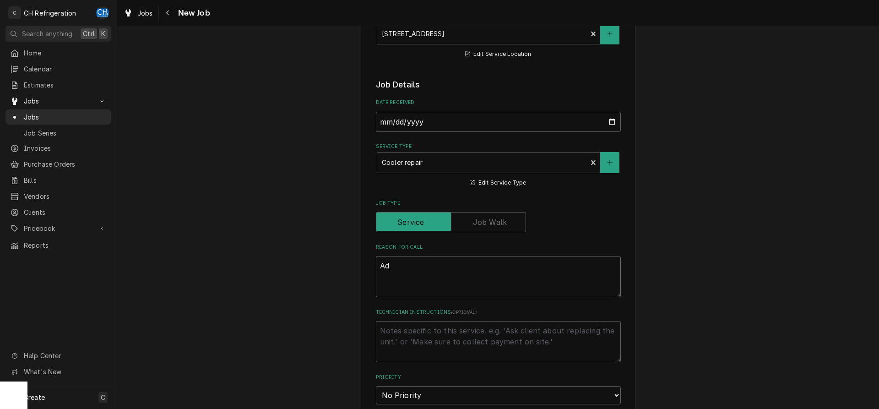
type textarea "Adj"
type textarea "x"
type textarea "Adju"
type textarea "x"
type textarea "Adjus"
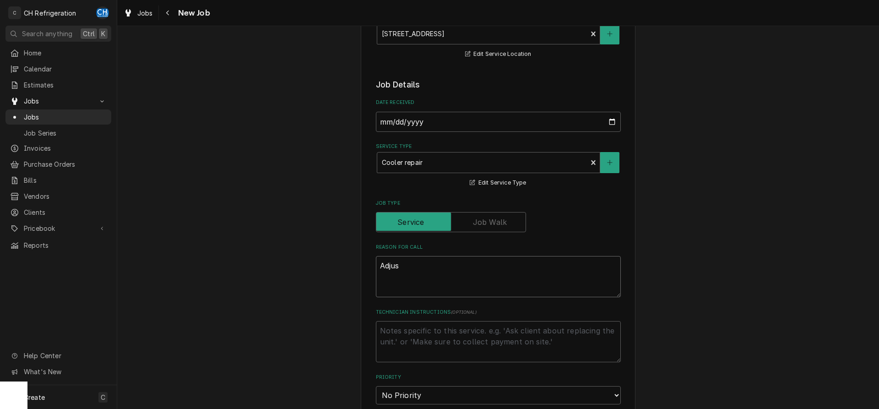
type textarea "x"
type textarea "Adjust"
type textarea "x"
type textarea "Adjust"
type textarea "x"
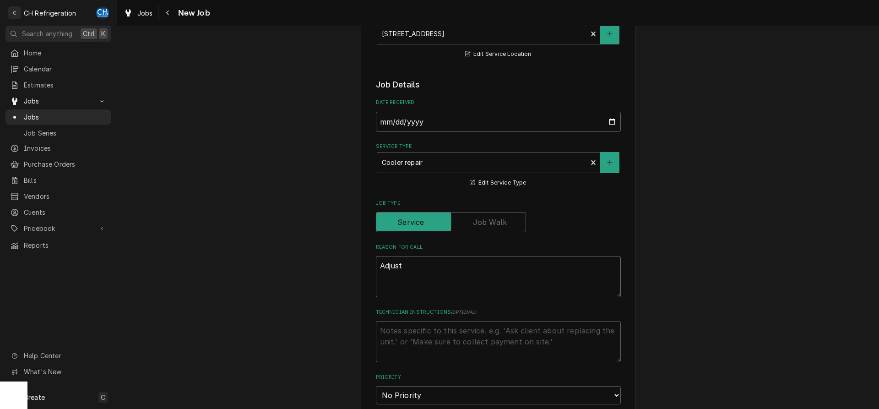
type textarea "Adjust t"
type textarea "x"
type textarea "Adjust th"
type textarea "x"
type textarea "Adjust the"
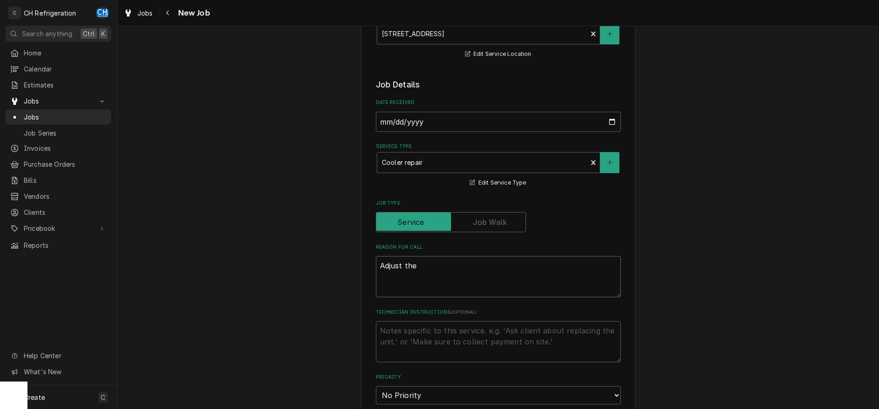
type textarea "x"
type textarea "Adjust the"
type textarea "x"
type textarea "Adjust the c"
type textarea "x"
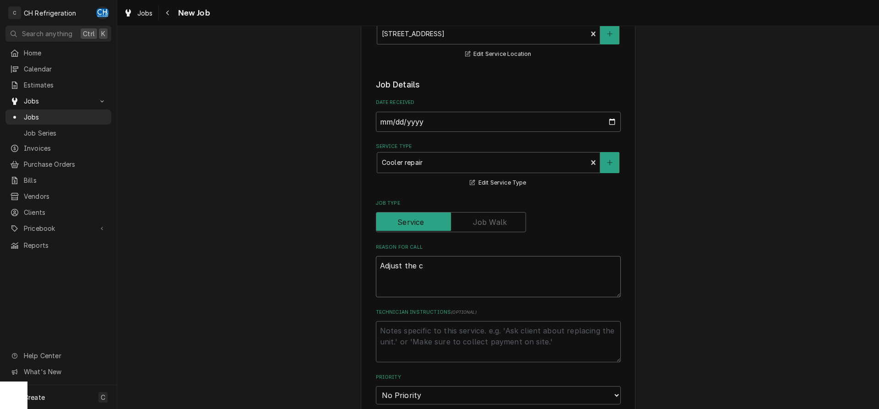
type textarea "Adjust the ch"
type textarea "x"
type textarea "Adjust the cha"
type textarea "x"
type textarea "Adjust the char"
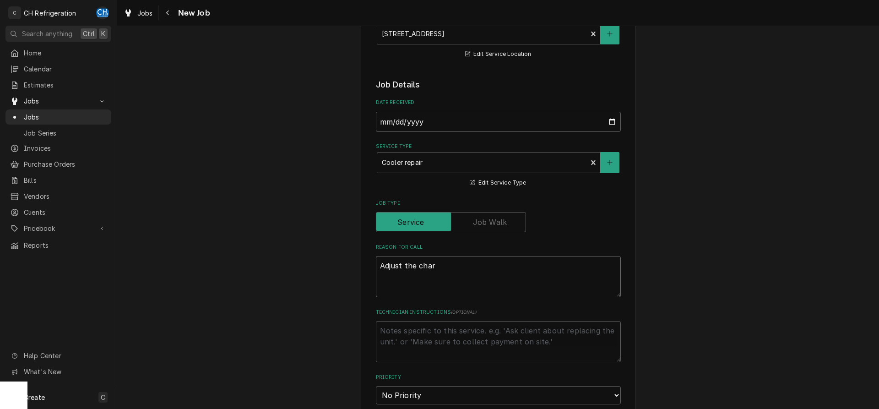
type textarea "x"
type textarea "Adjust the charg"
type textarea "x"
type textarea "Adjust the charge"
type textarea "x"
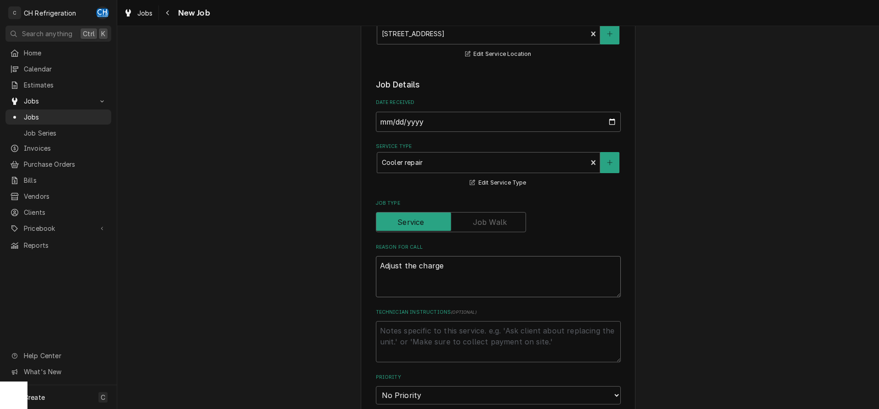
type textarea "Adjust the charge"
type textarea "x"
type textarea "Adjust the charge a"
type textarea "x"
type textarea "Adjust the charge an"
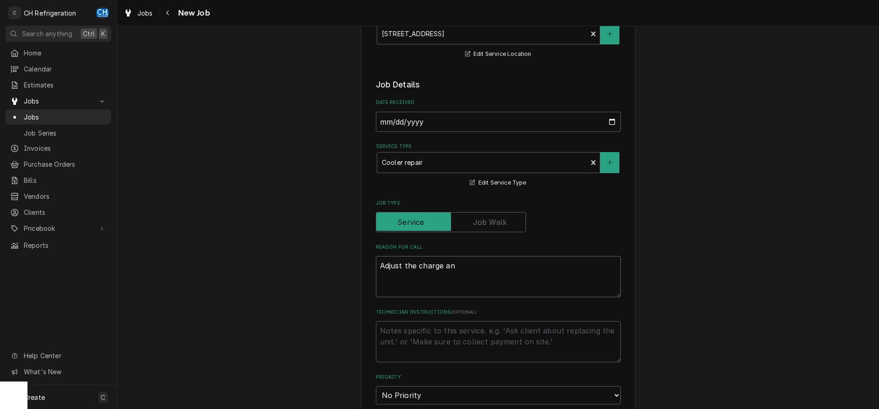
type textarea "x"
type textarea "Adjust the charge and"
type textarea "x"
type textarea "Adjust the charge and"
type textarea "x"
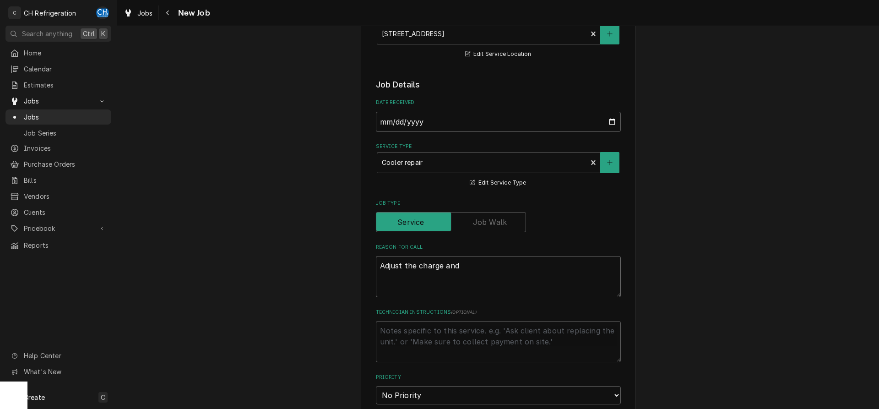
type textarea "Adjust the charge and v"
type textarea "x"
type textarea "Adjust the charge and ve"
type textarea "x"
type textarea "Adjust the charge and ver"
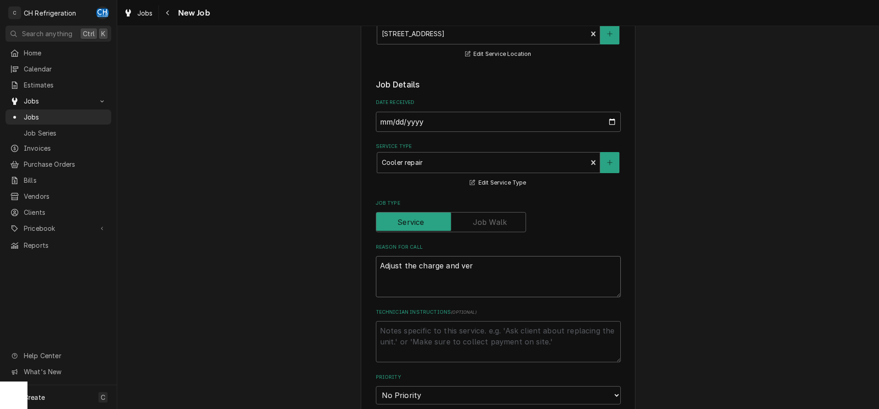
type textarea "x"
type textarea "Adjust the charge and veri"
type textarea "x"
type textarea "Adjust the charge and verif"
type textarea "x"
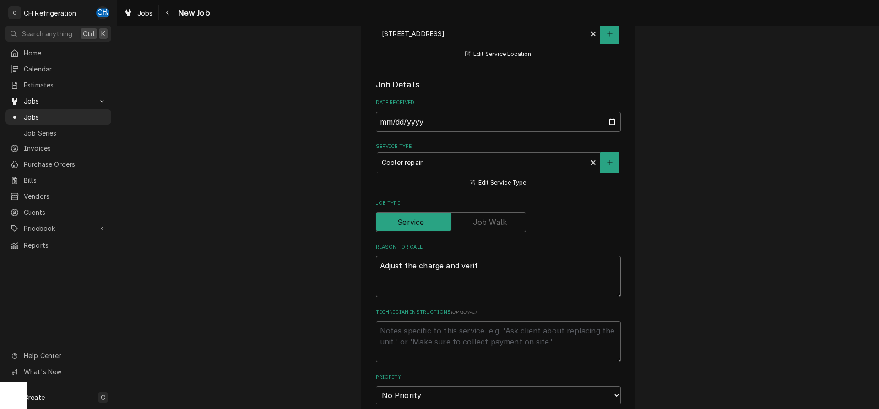
type textarea "Adjust the charge and verify"
type textarea "x"
type textarea "Adjust the charge and verify"
type textarea "x"
type textarea "Adjust the charge and verify i"
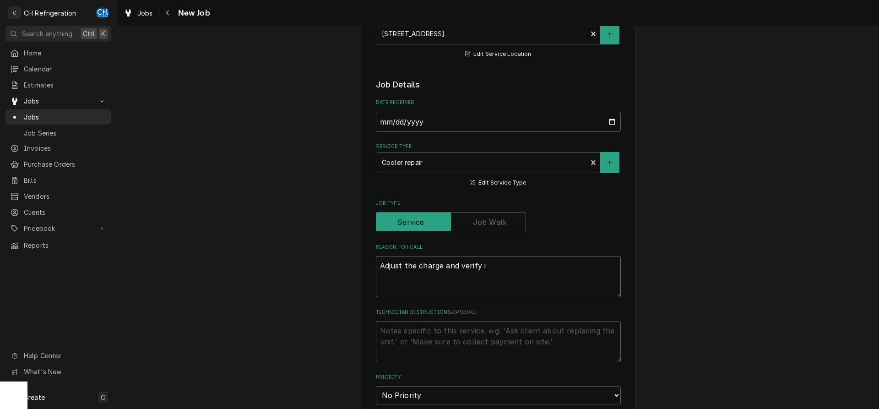
type textarea "x"
type textarea "Adjust the charge and verify it"
type textarea "x"
type textarea "Adjust the charge and verify its"
type textarea "x"
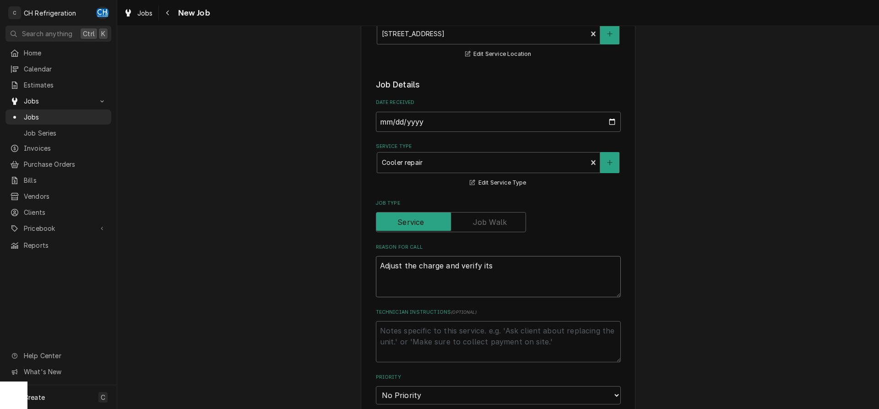
type textarea "Adjust the charge and verify its"
type textarea "x"
type textarea "Adjust the charge and verify its w"
type textarea "x"
type textarea "Adjust the charge and verify its wo"
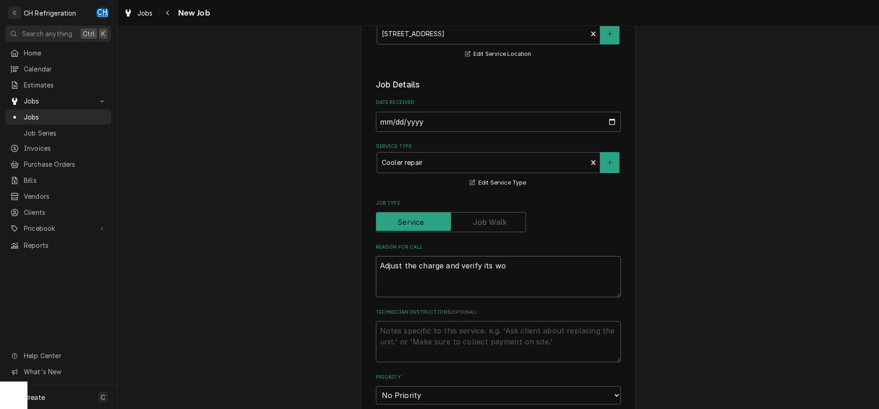
type textarea "x"
type textarea "Adjust the charge and verify its wor"
type textarea "x"
type textarea "Adjust the charge and verify its work"
type textarea "x"
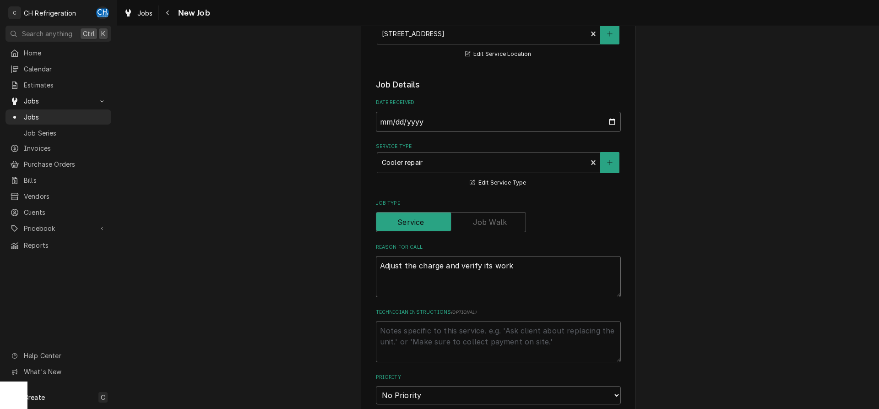
type textarea "Adjust the charge and verify its worki"
type textarea "x"
type textarea "Adjust the charge and verify its workin"
type textarea "x"
type textarea "Adjust the charge and verify its working"
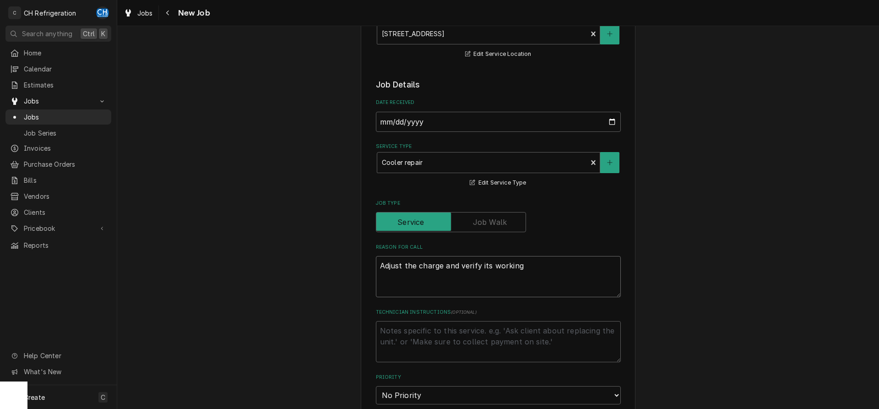
type textarea "x"
type textarea "Adjust the charge and verify its working"
type textarea "x"
type textarea "Adjust the charge and verify its working"
click at [423, 328] on textarea "Technician Instructions ( optional )" at bounding box center [498, 341] width 245 height 41
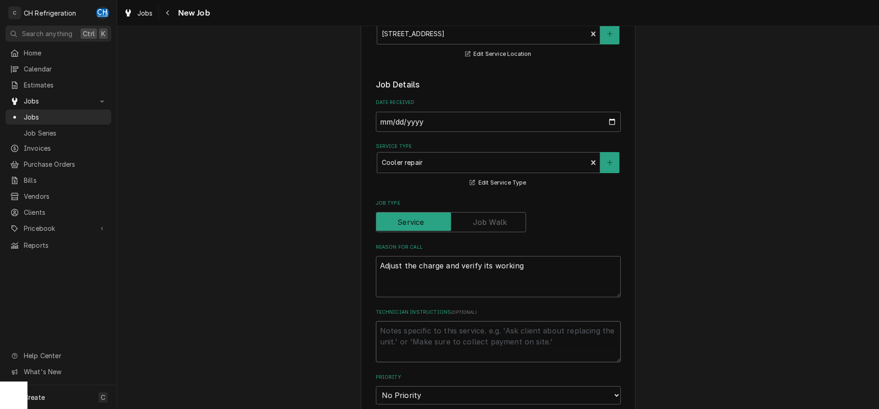
type textarea "x"
type textarea "f"
type textarea "x"
type textarea "fo"
type textarea "x"
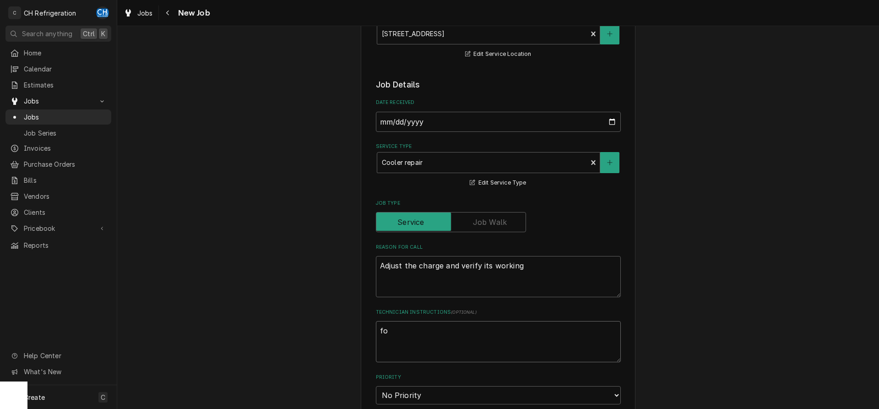
type textarea "for"
type textarea "x"
type textarea "for"
type textarea "x"
type textarea "for a"
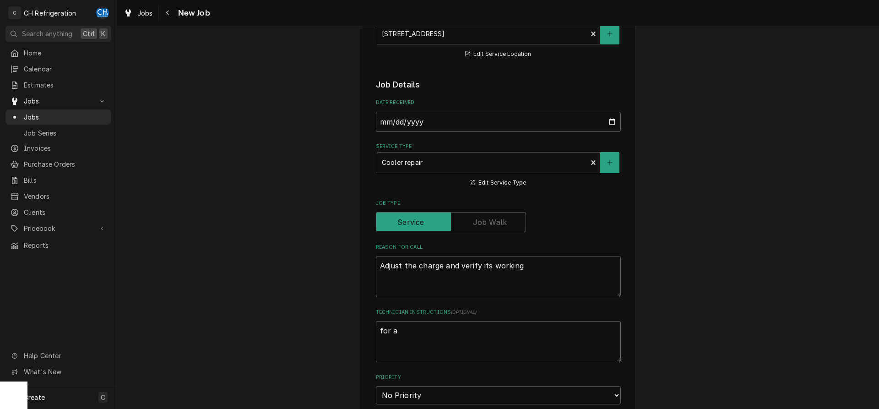
type textarea "x"
type textarea "for ad"
type textarea "x"
type textarea "for adm"
type textarea "x"
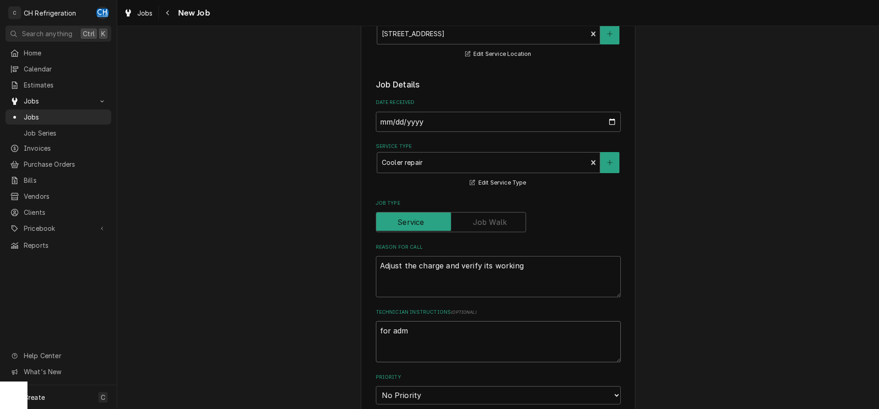
type textarea "for admi"
type textarea "x"
type textarea "for admin"
type textarea "x"
type textarea "for admin:"
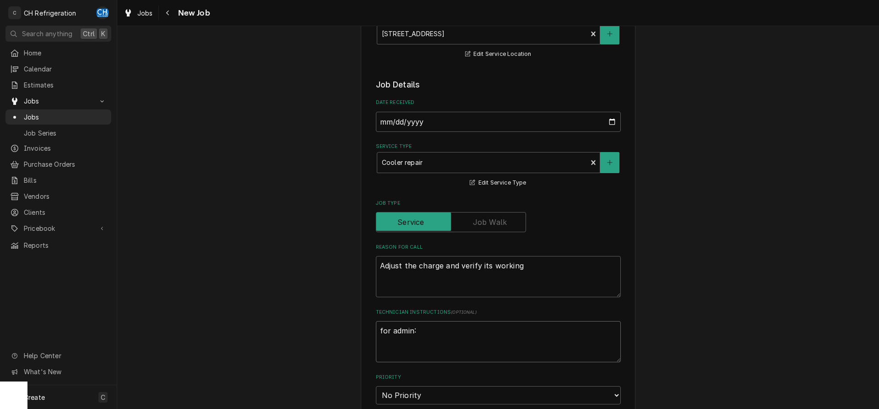
type textarea "x"
type textarea "for admin:"
type textarea "x"
type textarea "for admin: n"
type textarea "x"
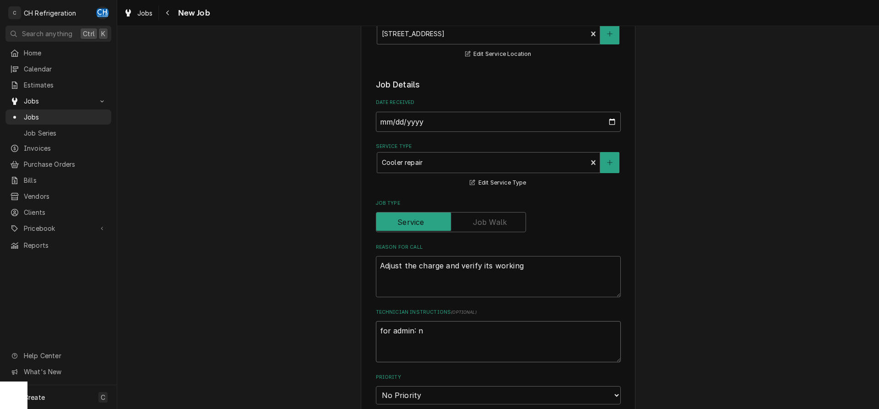
type textarea "for admin: no"
type textarea "x"
type textarea "for admin: no"
type textarea "x"
type textarea "for admin: no c"
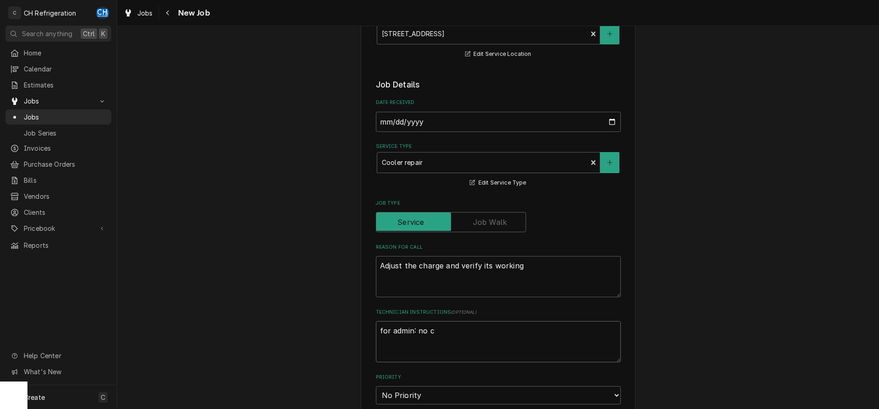
type textarea "x"
type textarea "for admin: no ch"
type textarea "x"
type textarea "for admin: no cha"
type textarea "x"
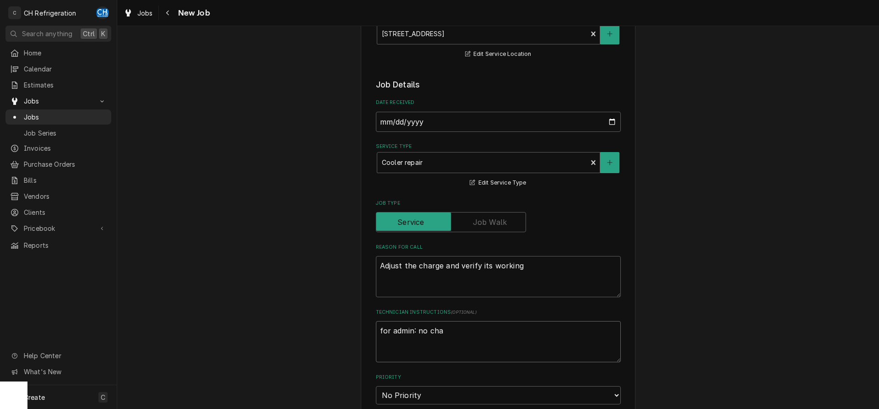
type textarea "for admin: no char"
type textarea "x"
type textarea "for admin: no charg"
type textarea "x"
type textarea "for admin: no charge"
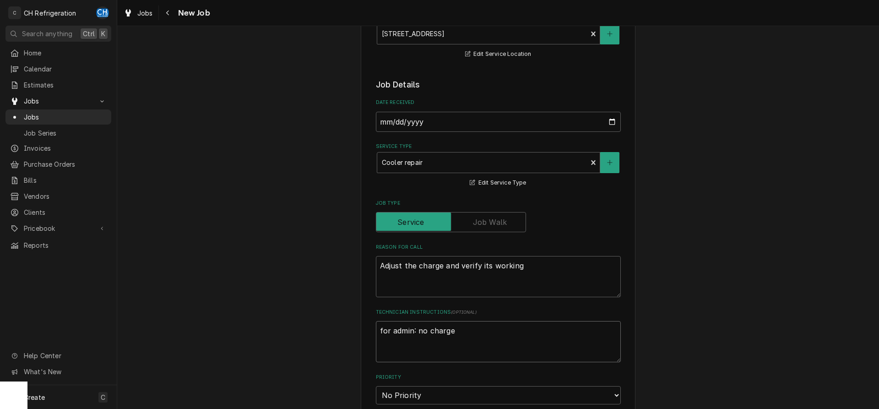
type textarea "x"
type textarea "for admin: no charge u"
type textarea "x"
type textarea "for admin: no charge un"
type textarea "x"
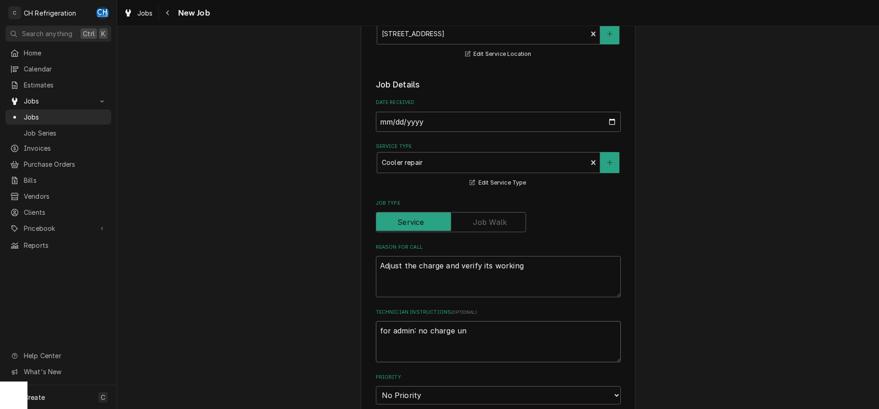
type textarea "for admin: no charge unt"
type textarea "x"
type textarea "for admin: no charge unti"
type textarea "x"
type textarea "for admin: no charge until"
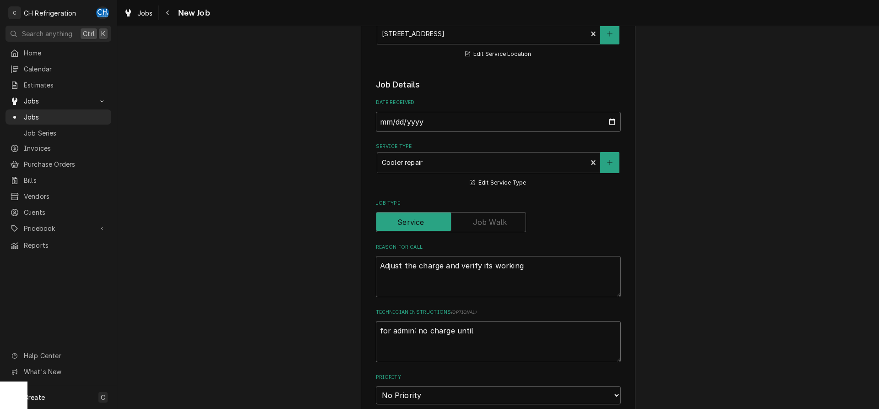
type textarea "x"
type textarea "for admin: no charge until"
type textarea "x"
type textarea "for admin: no charge until w"
type textarea "x"
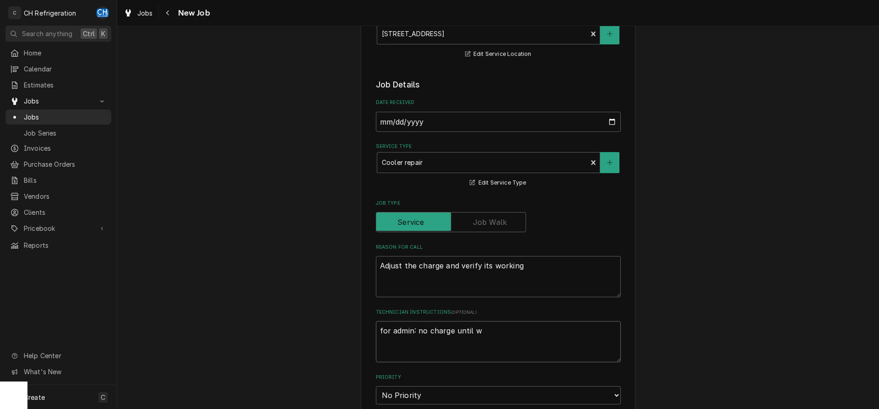
type textarea "for admin: no charge until we"
type textarea "x"
type textarea "for admin: no charge until we"
type textarea "x"
type textarea "for admin: no charge until we k"
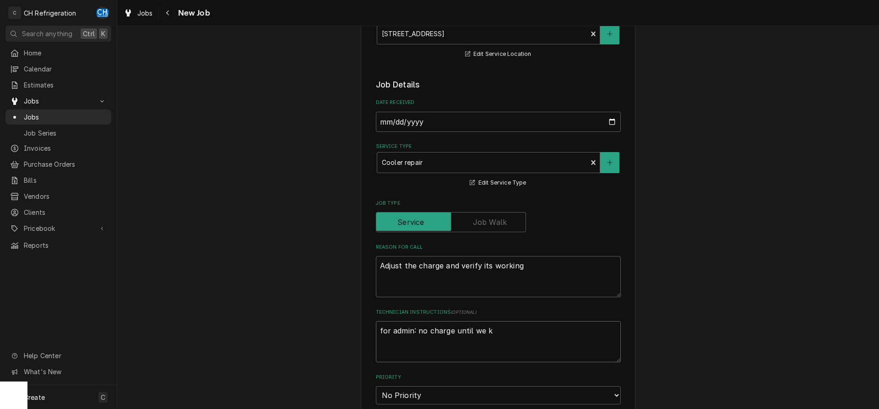
type textarea "x"
type textarea "for admin: no charge until we kn"
type textarea "x"
type textarea "for admin: no charge until we kno"
type textarea "x"
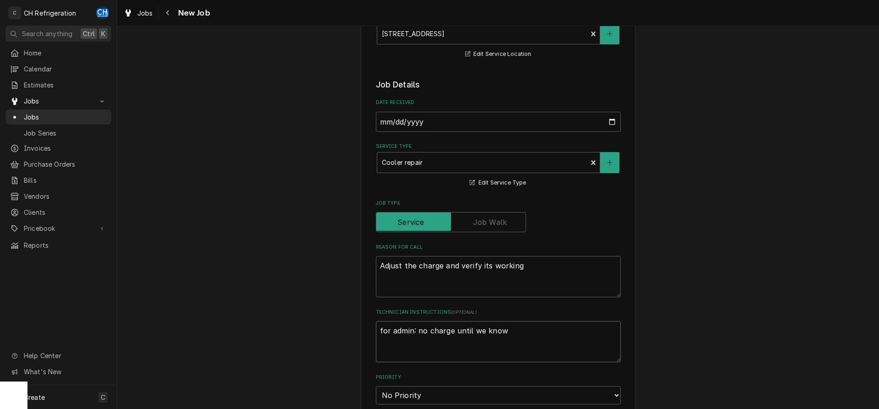
type textarea "for admin: no charge until we know"
type textarea "x"
type textarea "for admin: no charge until we know w"
type textarea "x"
type textarea "for admin: no charge until we know wh"
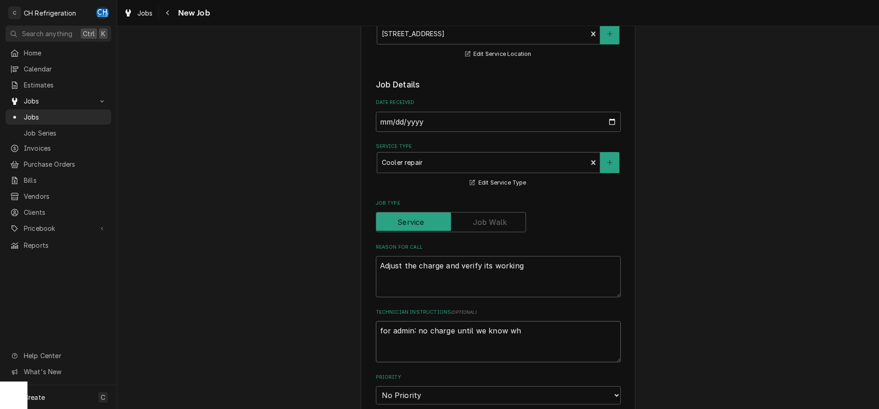
type textarea "x"
type textarea "for admin: no charge until we know wha"
type textarea "x"
type textarea "for admin: no charge until we know what"
type textarea "x"
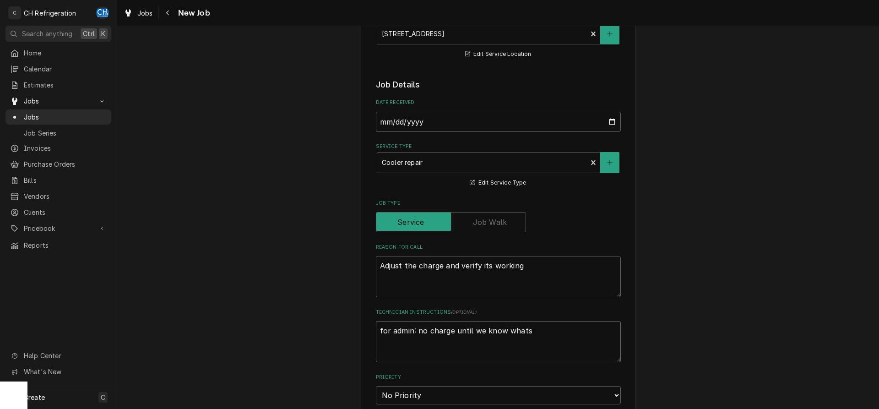
type textarea "for admin: no charge until we know whats"
type textarea "x"
type textarea "for admin: no charge until we know whats w"
type textarea "x"
type textarea "for admin: no charge until we know whats wr"
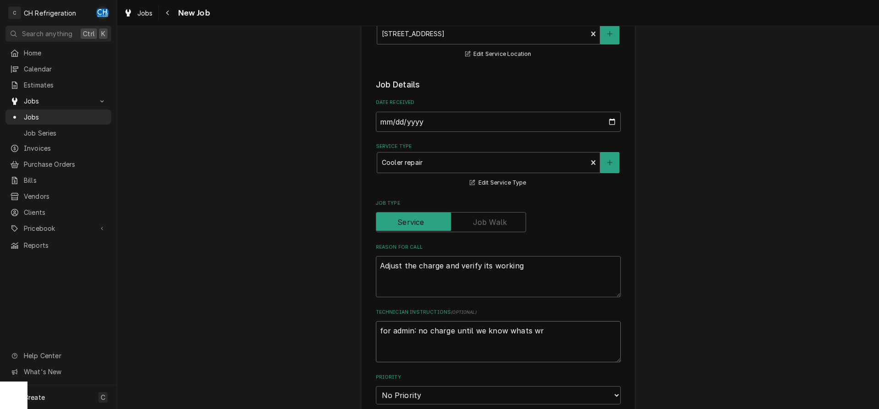
type textarea "x"
type textarea "for admin: no charge until we know whats wro"
type textarea "x"
type textarea "for admin: no charge until we know whats wron"
type textarea "x"
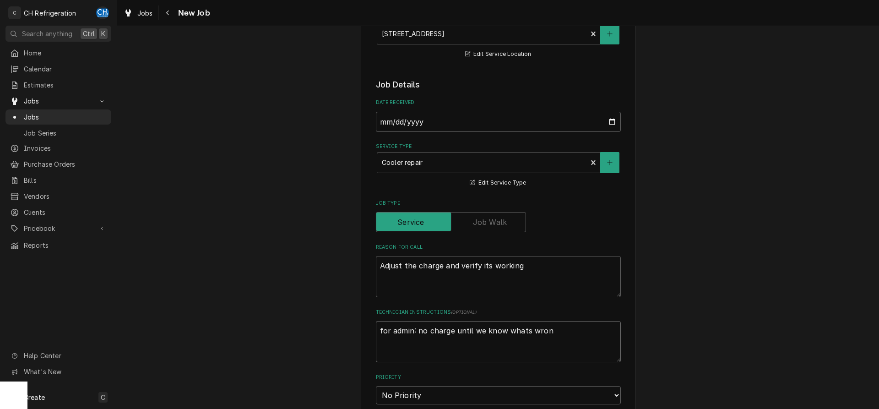
type textarea "for admin: no charge until we know whats wrong"
type textarea "x"
type textarea "for admin: no charge until we know whats wrong"
type textarea "x"
type textarea "for admin: no charge until we know whats wrong"
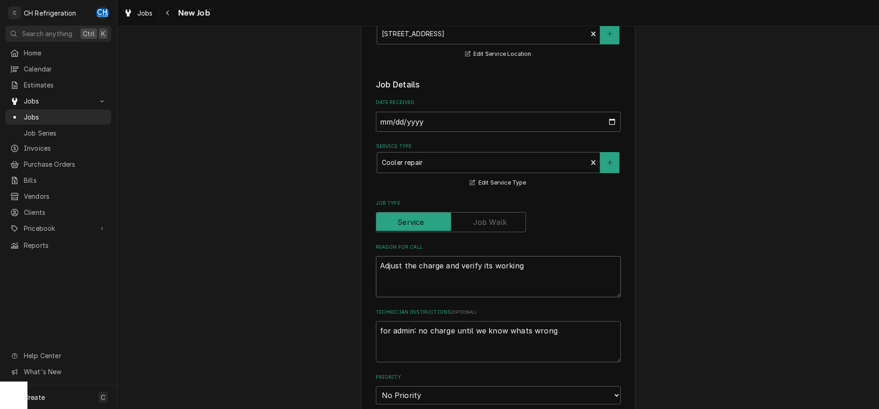
click at [532, 263] on textarea "Adjust the charge and verify its working" at bounding box center [498, 276] width 245 height 41
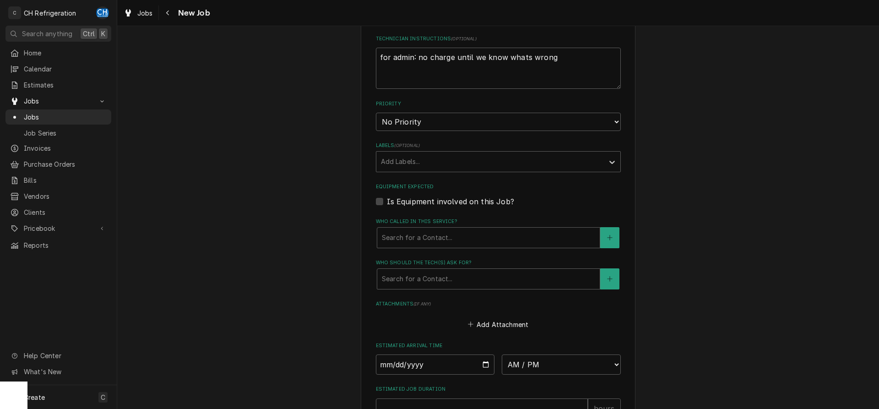
scroll to position [467, 0]
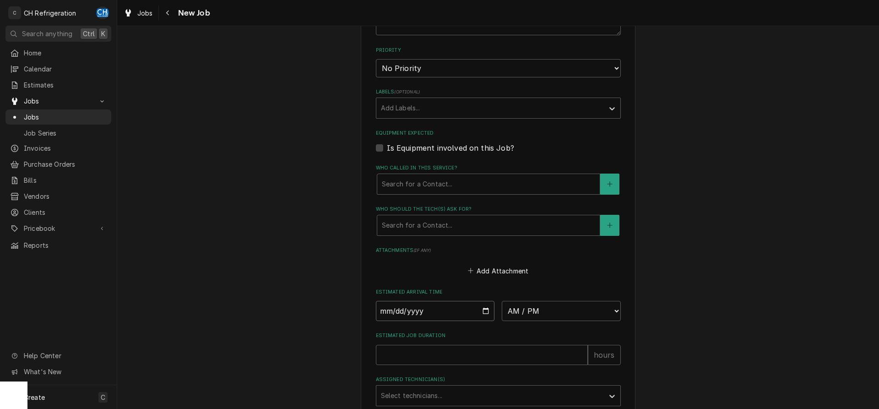
click at [484, 307] on input "Date" at bounding box center [435, 311] width 119 height 20
type input "2025-09-18"
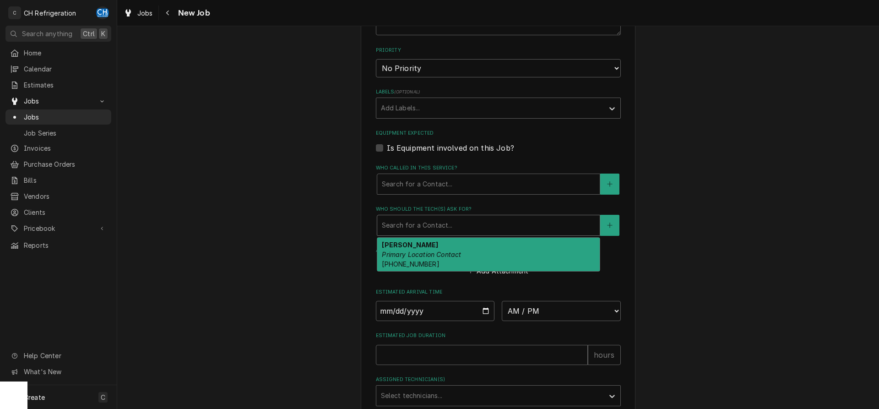
click at [501, 221] on div "Who should the tech(s) ask for?" at bounding box center [488, 225] width 213 height 16
click at [496, 247] on div "Chris Logan Primary Location Contact (714) 658-8548" at bounding box center [488, 254] width 222 height 33
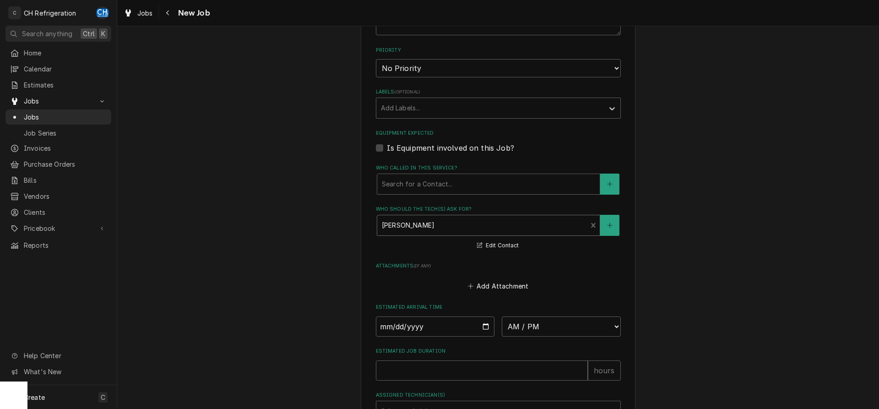
type textarea "x"
click at [502, 316] on select "AM / PM 6:00 AM 6:15 AM 6:30 AM 6:45 AM 7:00 AM 7:15 AM 7:30 AM 7:45 AM 8:00 AM…" at bounding box center [561, 326] width 119 height 20
select select "13:30:00"
click option "1:30 PM" at bounding box center [0, 0] width 0 height 0
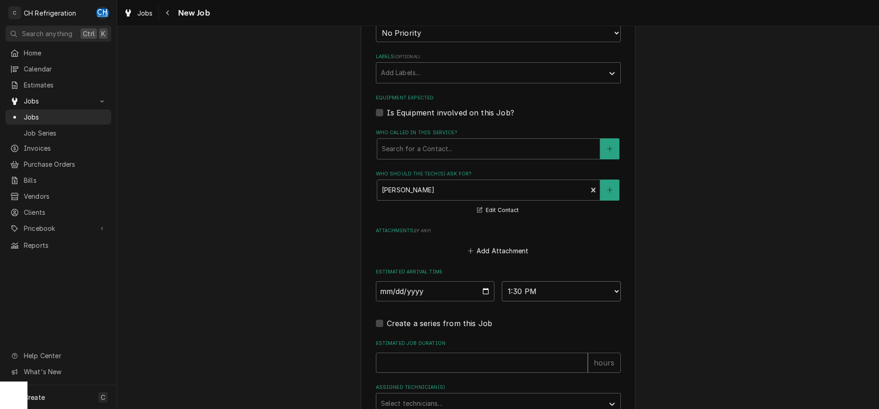
scroll to position [585, 0]
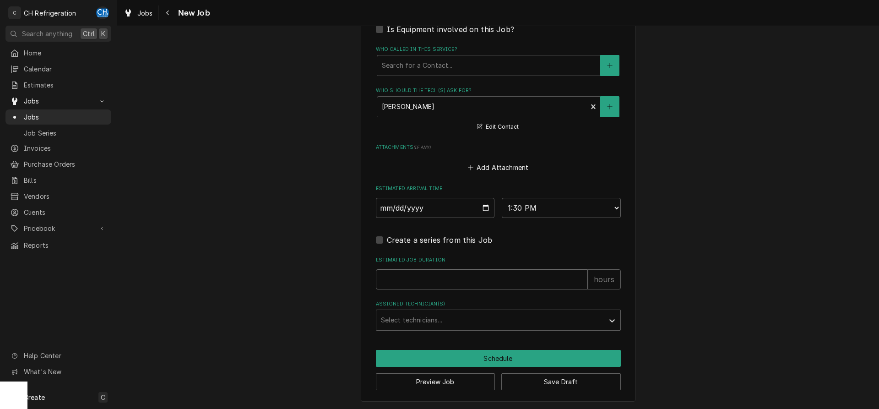
click at [447, 276] on input "Estimated Job Duration" at bounding box center [482, 279] width 212 height 20
type textarea "x"
type input "2"
type textarea "x"
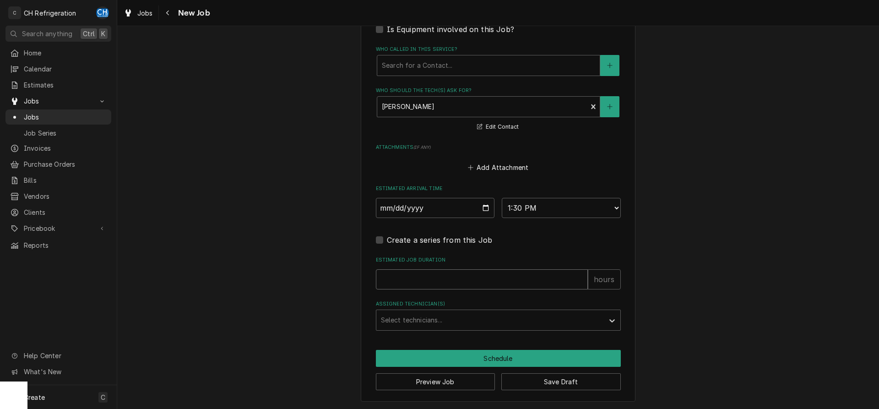
type input "1"
type textarea "x"
type input "1"
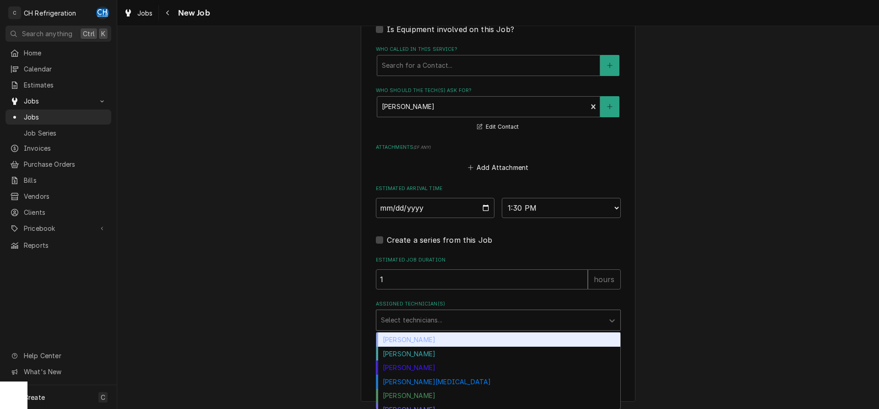
click at [405, 318] on div "Assigned Technician(s)" at bounding box center [490, 320] width 218 height 16
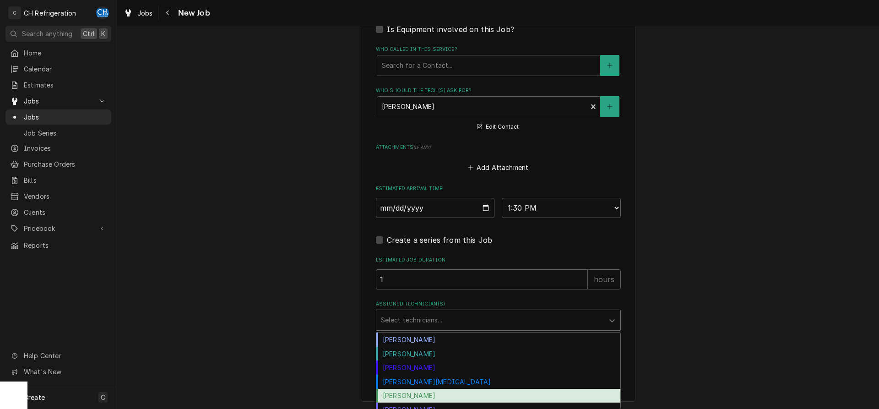
scroll to position [8, 0]
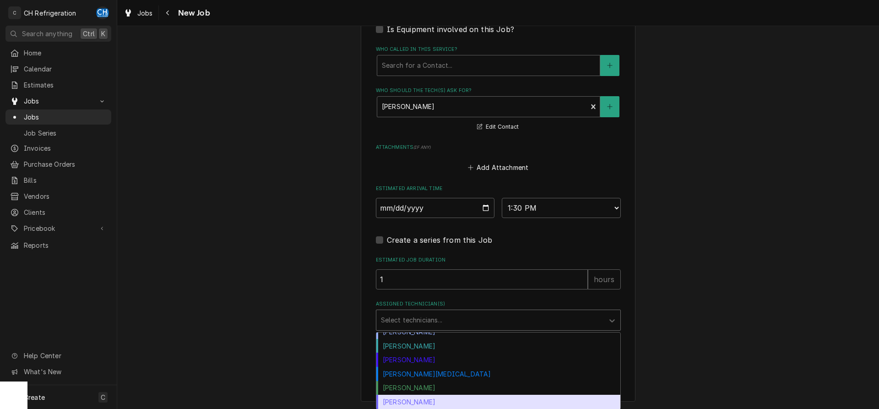
click at [418, 399] on div "Steven Hiraga" at bounding box center [498, 401] width 244 height 14
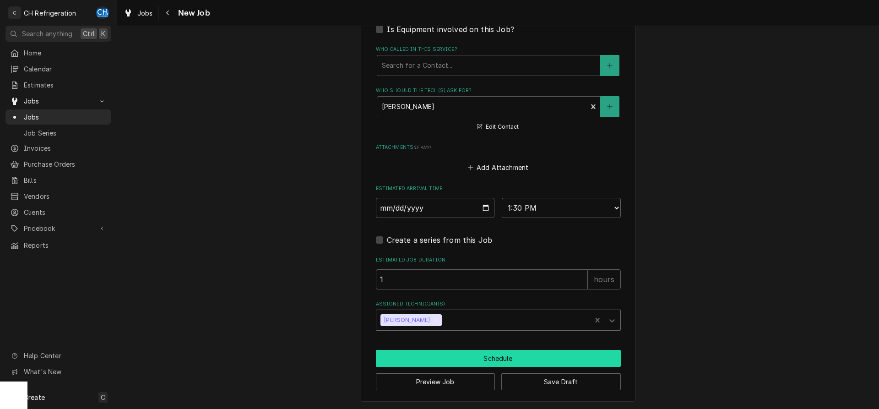
click at [455, 358] on button "Schedule" at bounding box center [498, 358] width 245 height 17
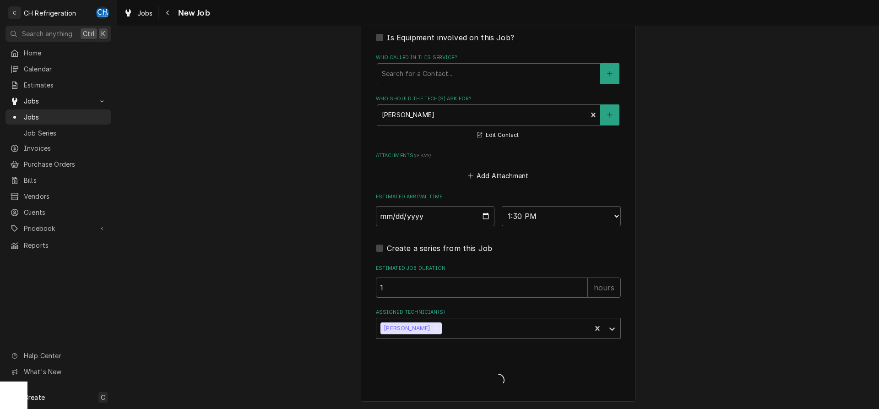
type textarea "x"
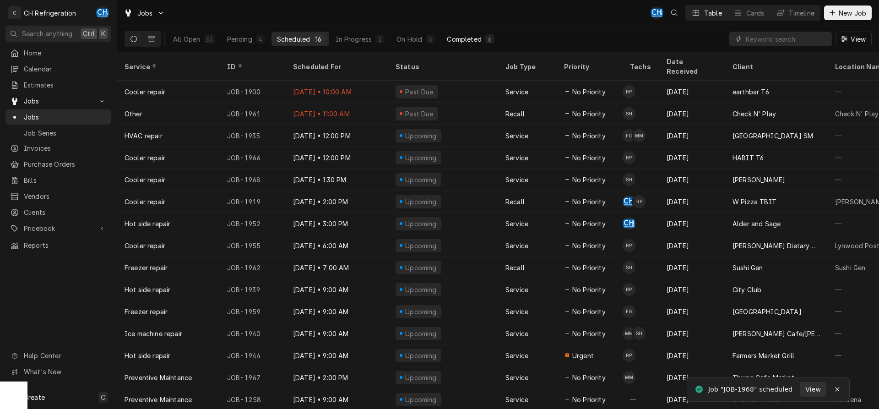
click at [468, 36] on div "Completed" at bounding box center [464, 39] width 34 height 10
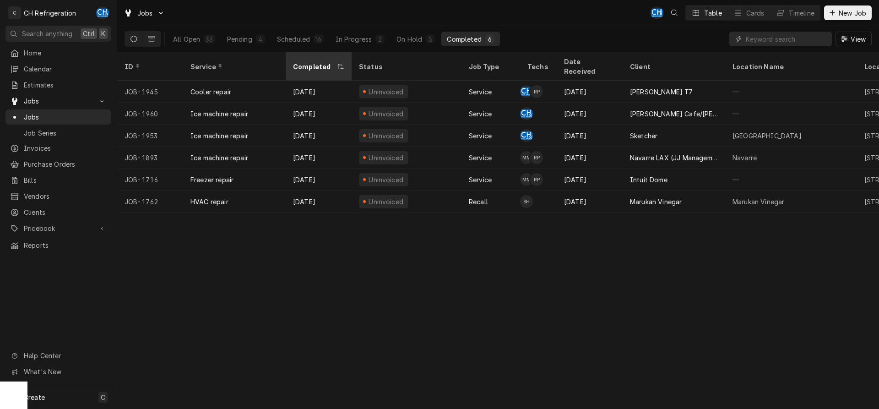
click at [315, 62] on div "Completed" at bounding box center [314, 67] width 42 height 10
click at [390, 62] on div "Status" at bounding box center [405, 67] width 93 height 10
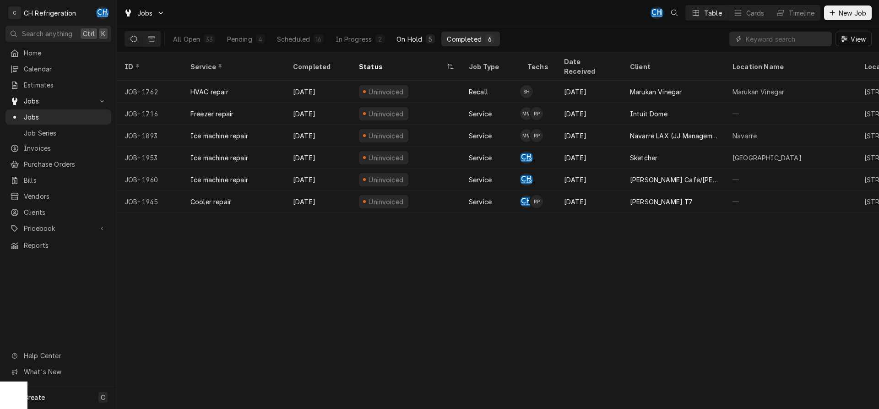
click at [402, 42] on div "On Hold" at bounding box center [409, 39] width 26 height 10
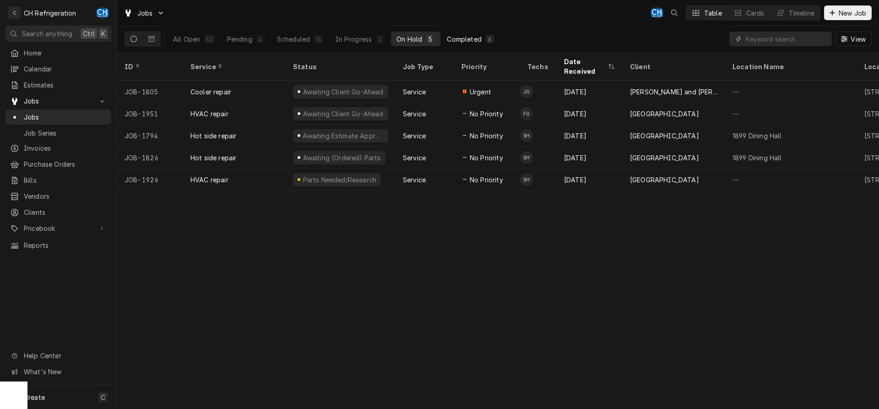
click at [482, 41] on button "Completed 6" at bounding box center [470, 39] width 58 height 15
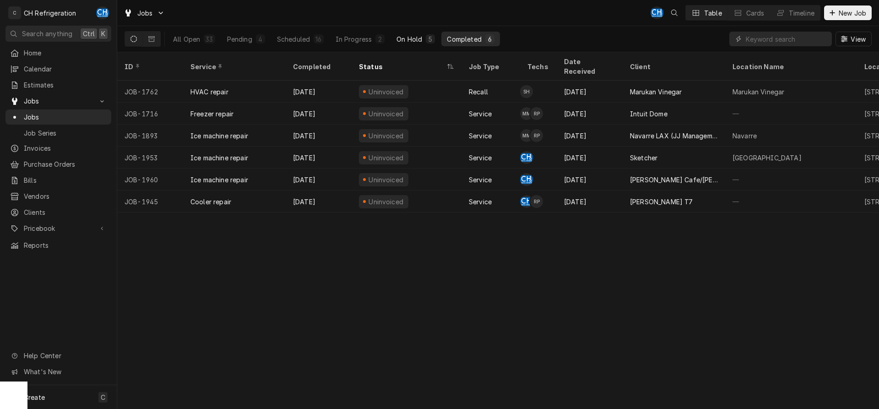
click at [406, 43] on div "On Hold" at bounding box center [409, 39] width 26 height 10
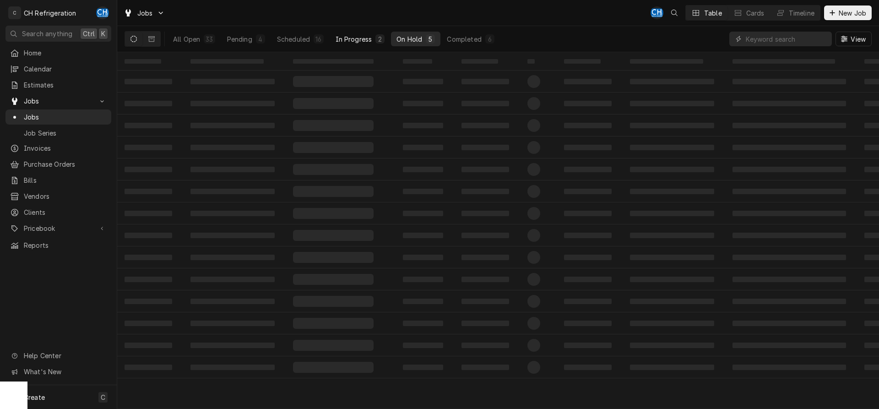
click at [369, 44] on button "In Progress 2" at bounding box center [360, 39] width 60 height 15
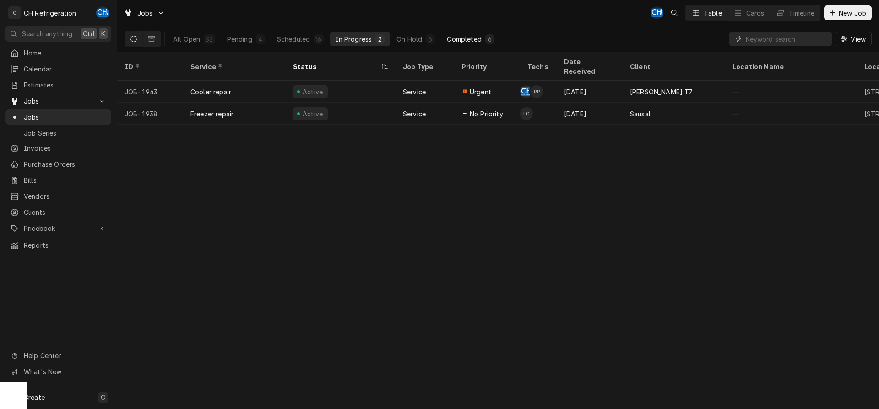
click at [488, 39] on div "6" at bounding box center [489, 39] width 5 height 10
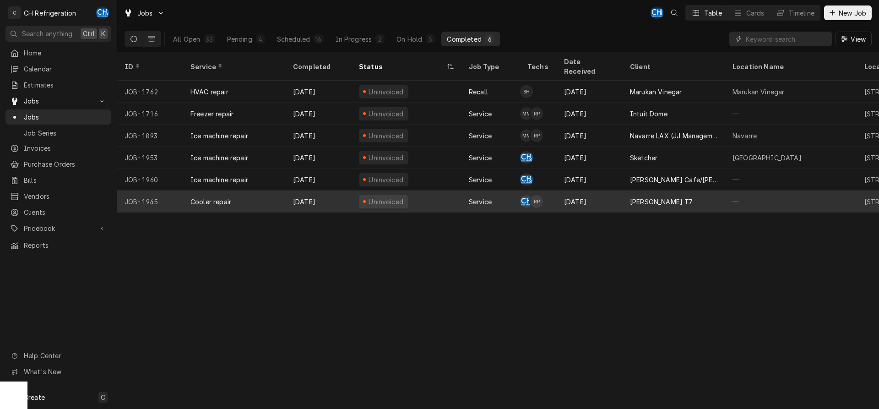
click at [648, 197] on div "[PERSON_NAME] T7" at bounding box center [661, 202] width 63 height 10
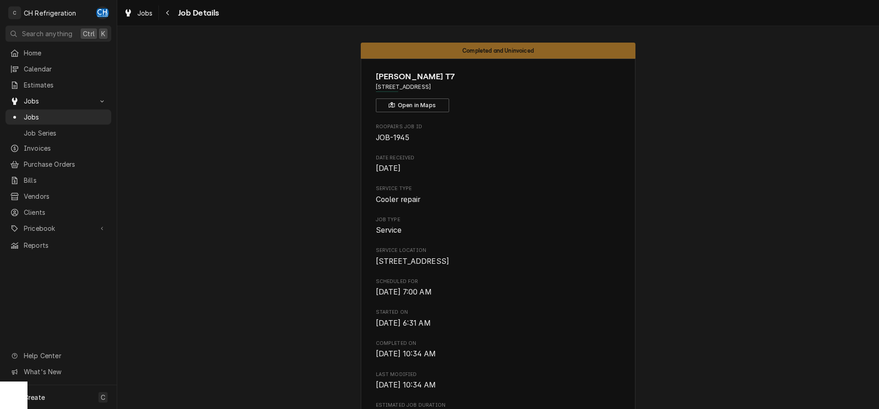
drag, startPoint x: 492, startPoint y: 91, endPoint x: 367, endPoint y: 86, distance: 124.6
copy span "[STREET_ADDRESS]"
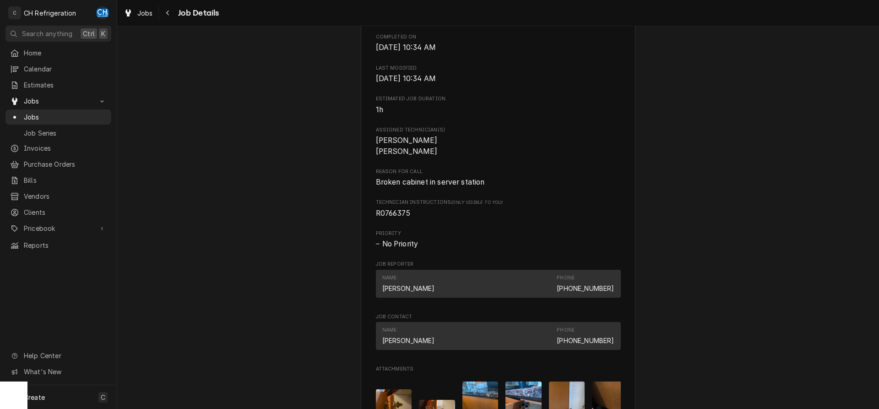
scroll to position [327, 0]
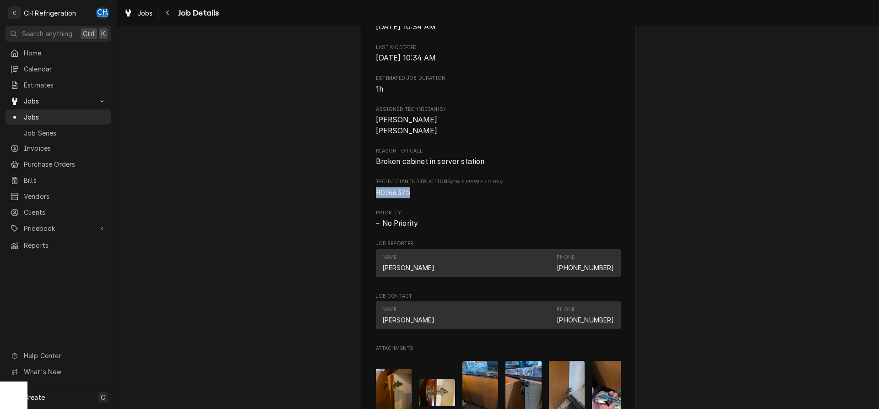
drag, startPoint x: 411, startPoint y: 209, endPoint x: 370, endPoint y: 208, distance: 41.2
click at [370, 208] on div "[PERSON_NAME] T7 [STREET_ADDRESS] Open in Maps Roopairs Job ID JOB-1945 Date Re…" at bounding box center [498, 199] width 275 height 934
copy span "R0766375"
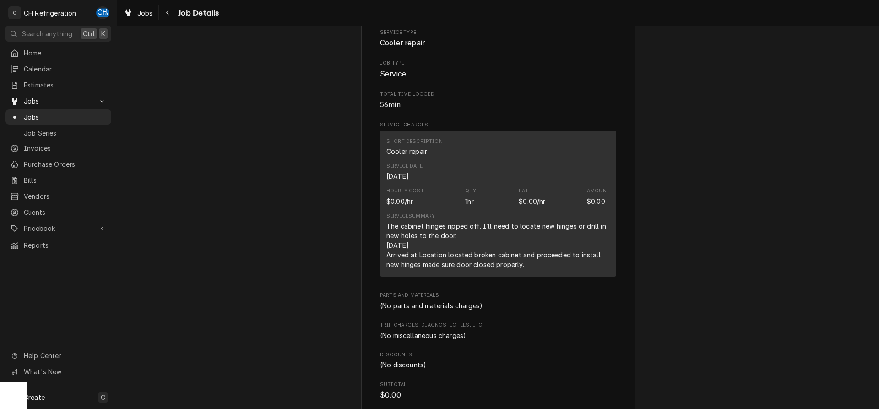
scroll to position [1273, 0]
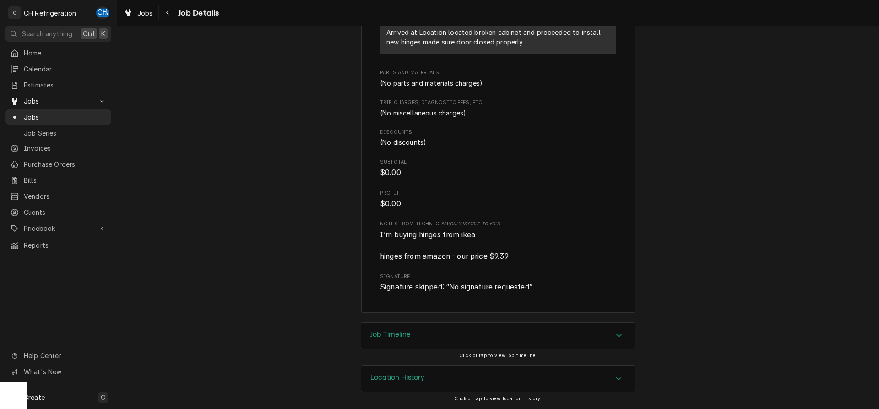
click at [493, 337] on div "Job Timeline" at bounding box center [498, 336] width 274 height 26
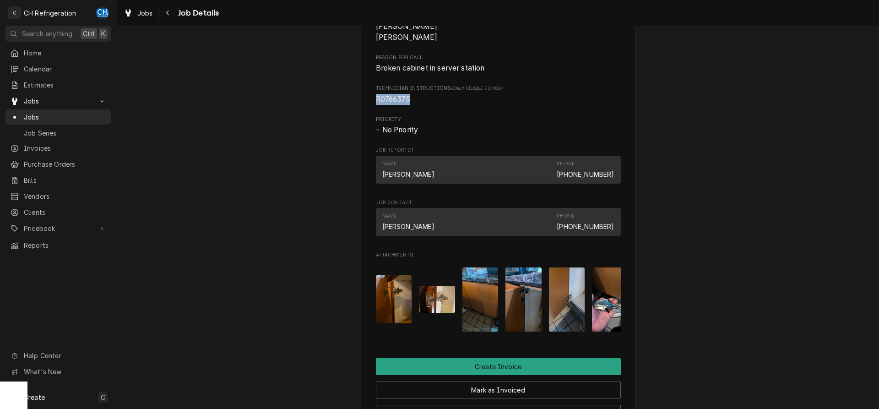
scroll to position [607, 0]
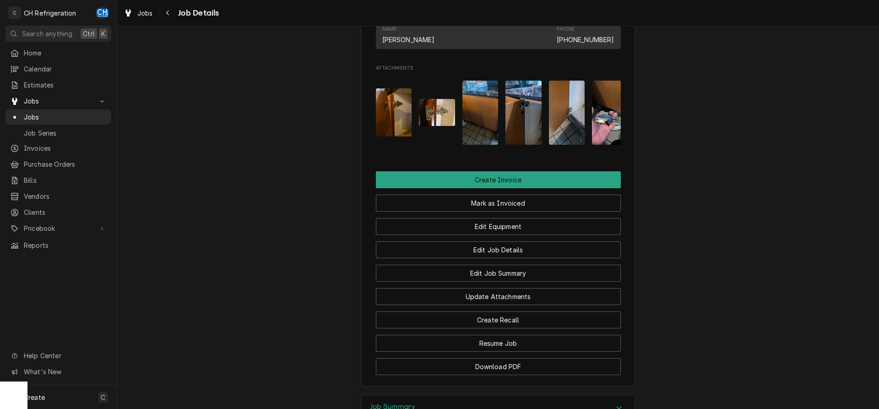
click at [405, 127] on img "Attachments" at bounding box center [394, 112] width 36 height 48
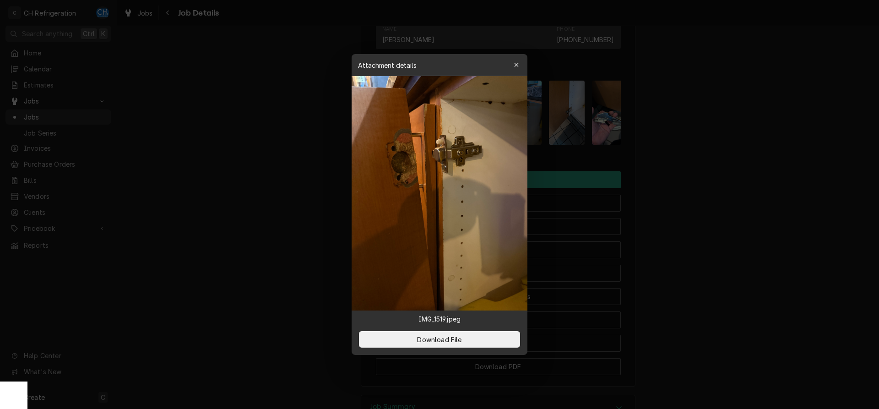
click at [766, 160] on div at bounding box center [439, 204] width 879 height 409
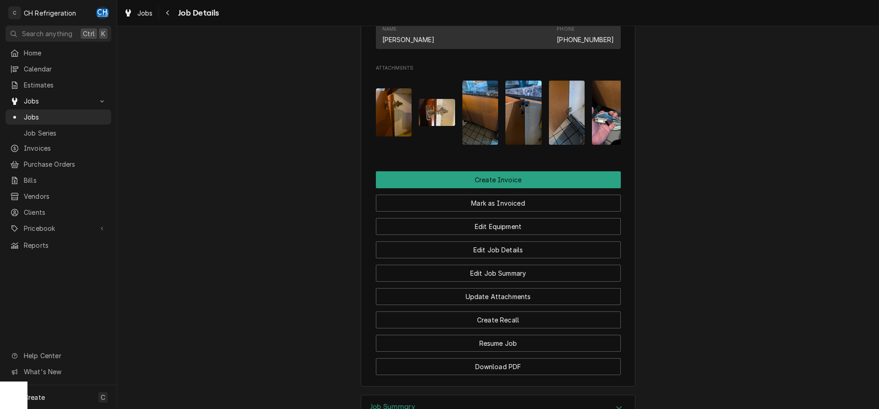
click at [439, 121] on img "Attachments" at bounding box center [437, 112] width 36 height 27
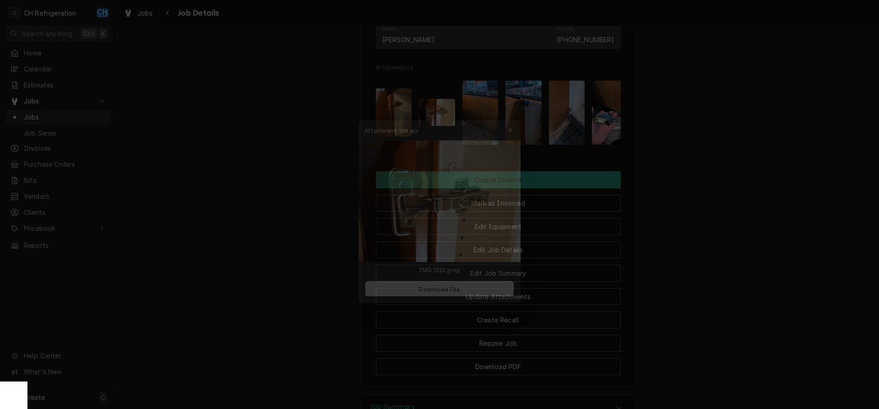
click at [743, 172] on div at bounding box center [439, 204] width 879 height 409
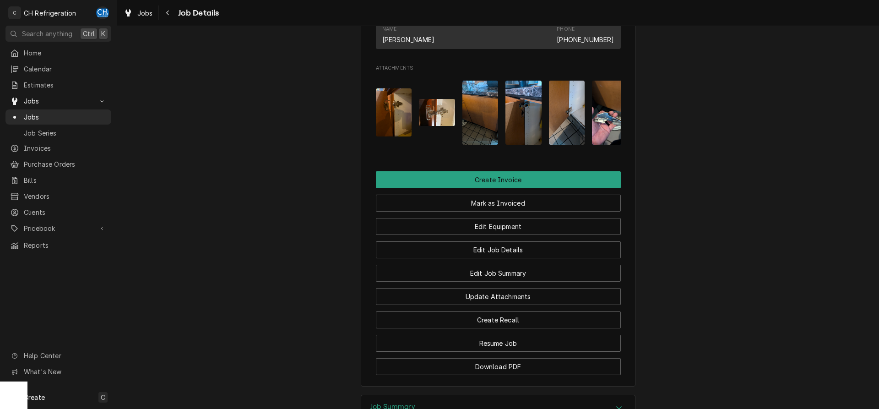
click at [478, 141] on img "Attachments" at bounding box center [480, 113] width 36 height 64
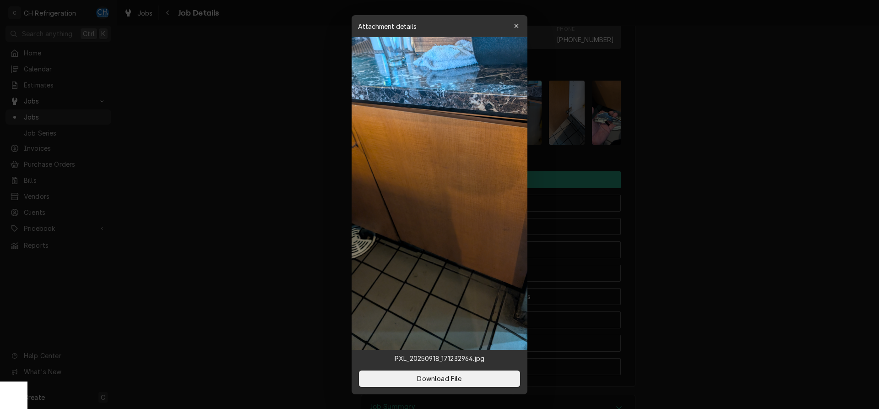
click at [698, 193] on div at bounding box center [439, 204] width 879 height 409
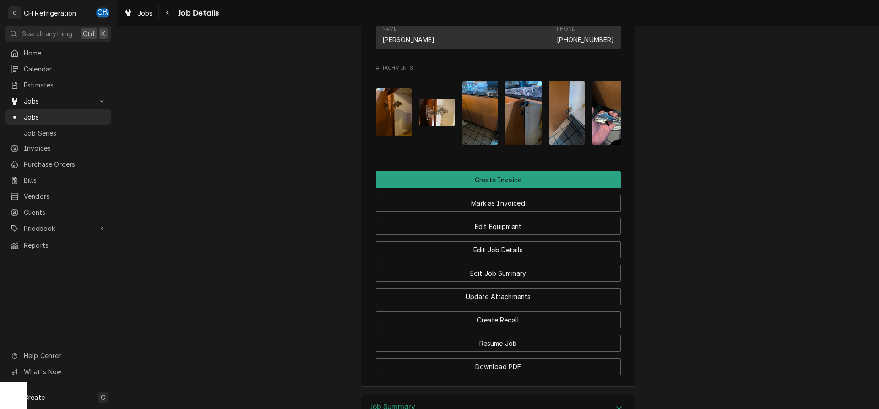
click at [519, 144] on img "Attachments" at bounding box center [523, 113] width 36 height 64
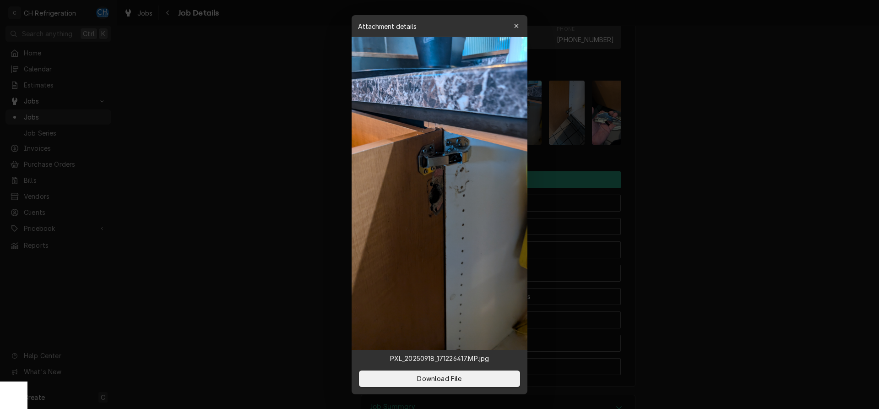
click at [741, 178] on div at bounding box center [439, 204] width 879 height 409
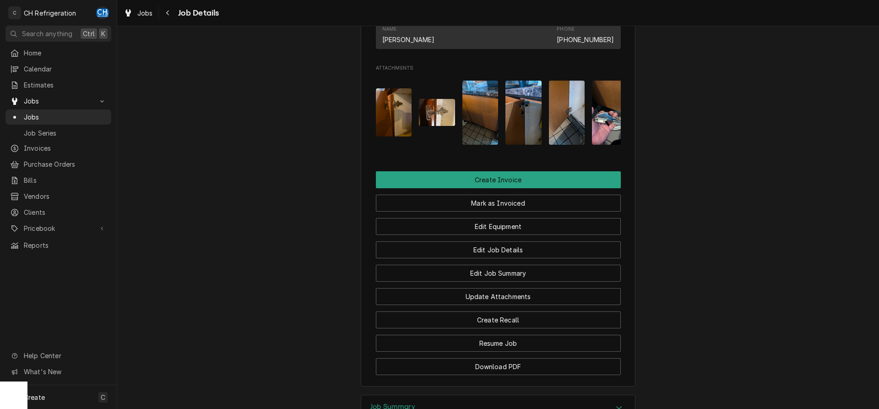
click at [568, 145] on img "Attachments" at bounding box center [567, 113] width 36 height 64
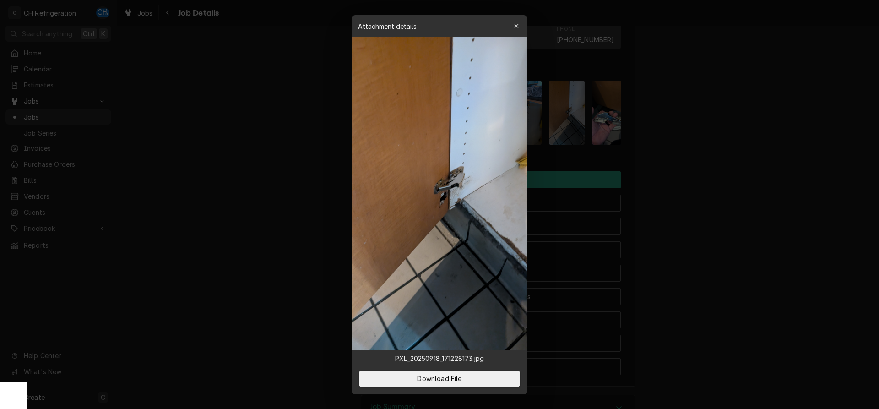
click at [713, 174] on div at bounding box center [439, 204] width 879 height 409
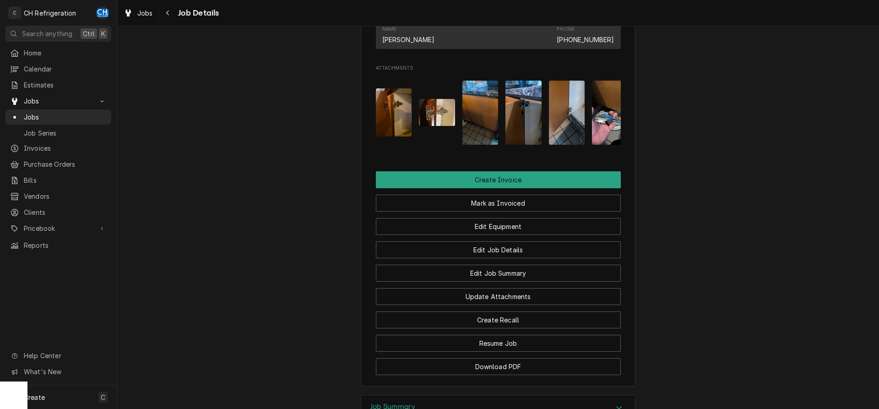
scroll to position [0, 15]
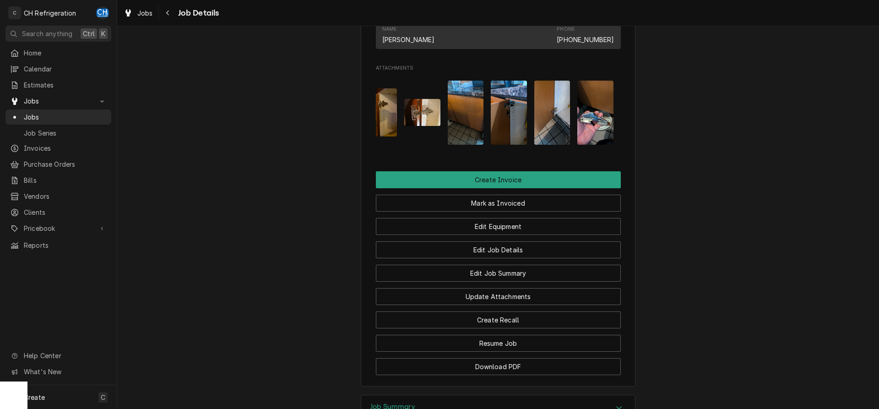
click at [591, 142] on img "Attachments" at bounding box center [595, 113] width 36 height 64
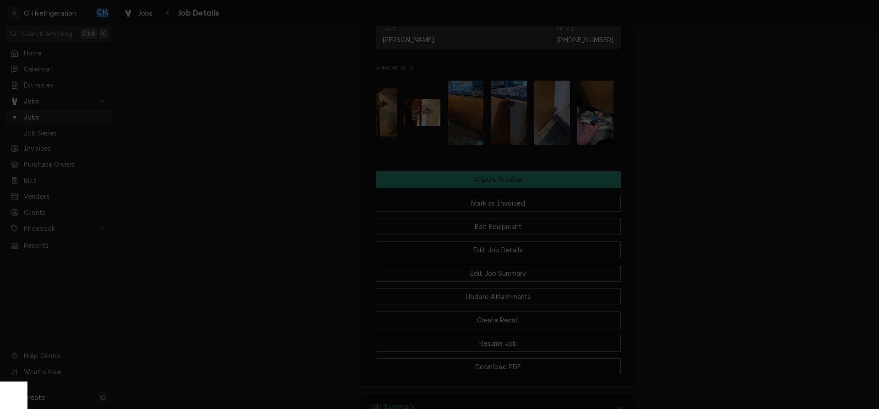
click at [678, 163] on div at bounding box center [439, 204] width 879 height 409
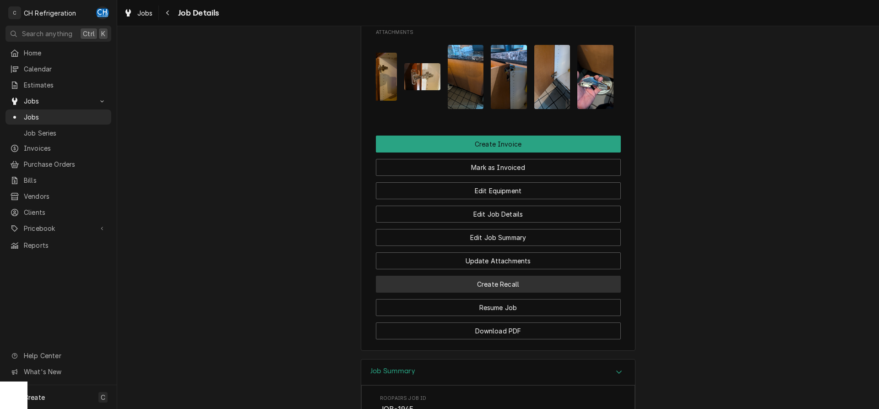
scroll to position [700, 0]
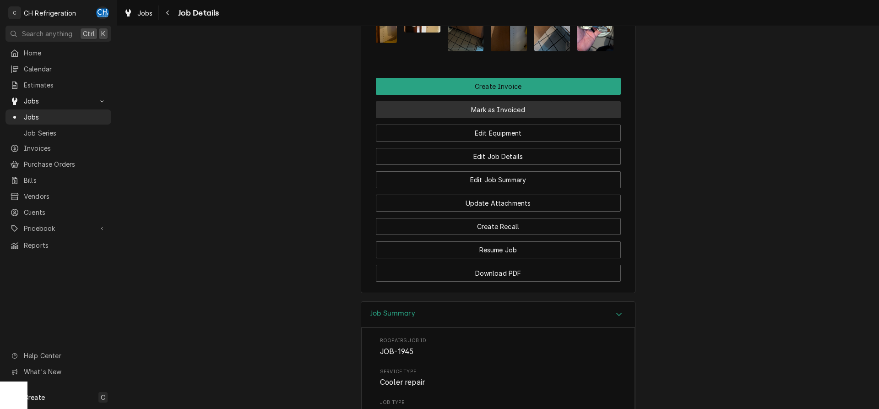
click at [470, 117] on button "Mark as Invoiced" at bounding box center [498, 109] width 245 height 17
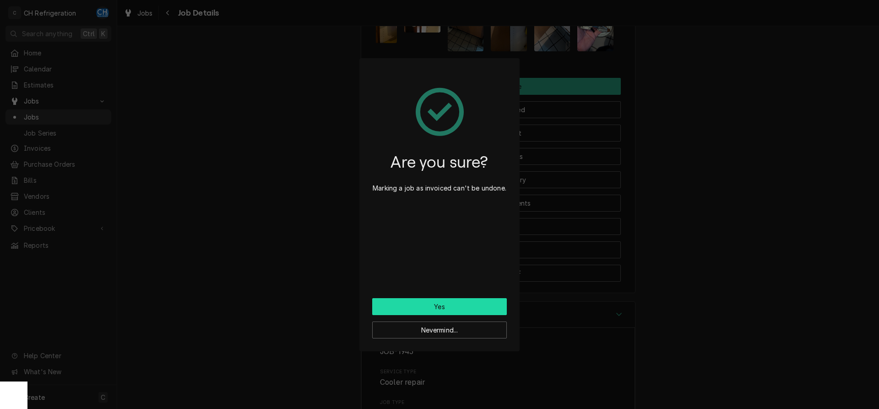
click at [419, 301] on button "Yes" at bounding box center [439, 306] width 135 height 17
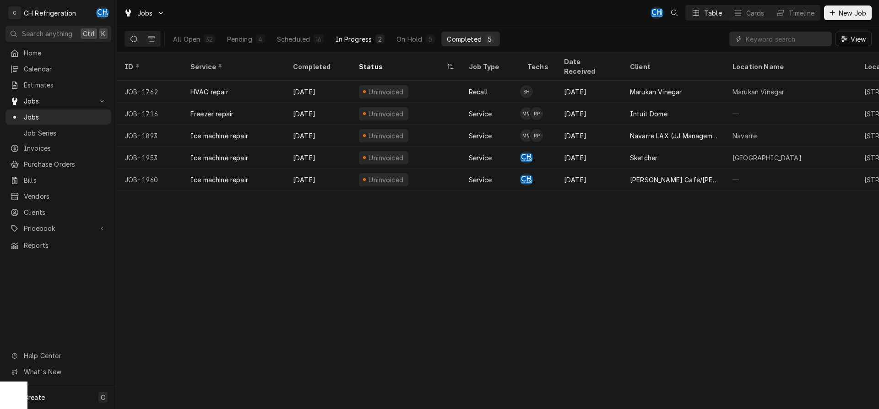
click at [364, 42] on div "In Progress" at bounding box center [353, 39] width 37 height 10
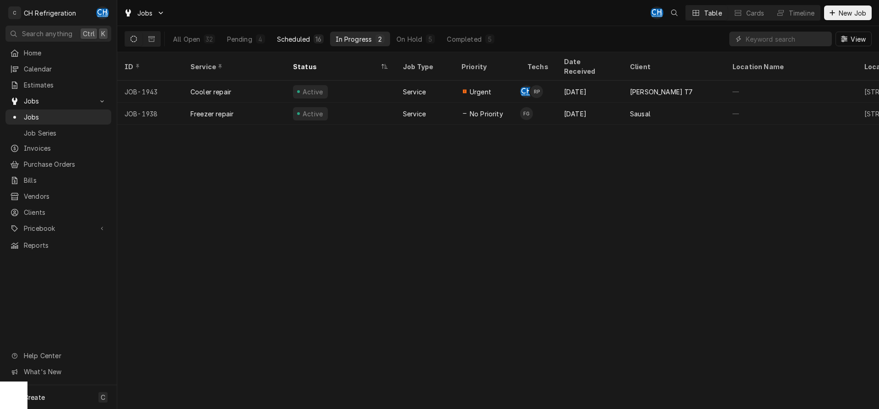
click at [306, 42] on div "Scheduled" at bounding box center [293, 39] width 33 height 10
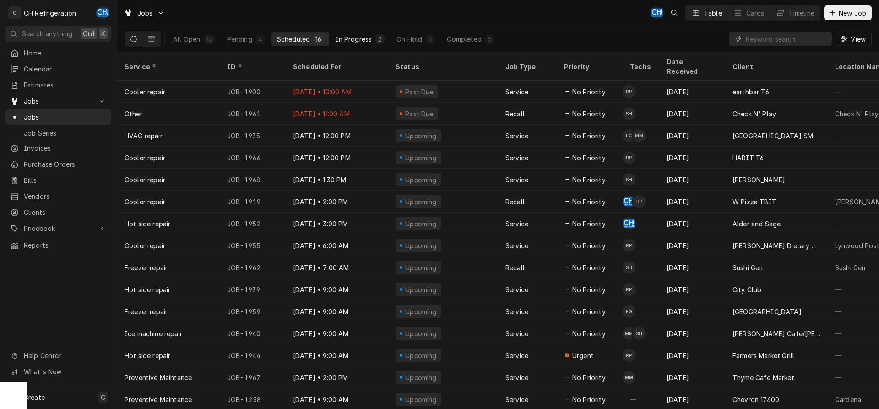
click at [345, 42] on div "In Progress" at bounding box center [353, 39] width 37 height 10
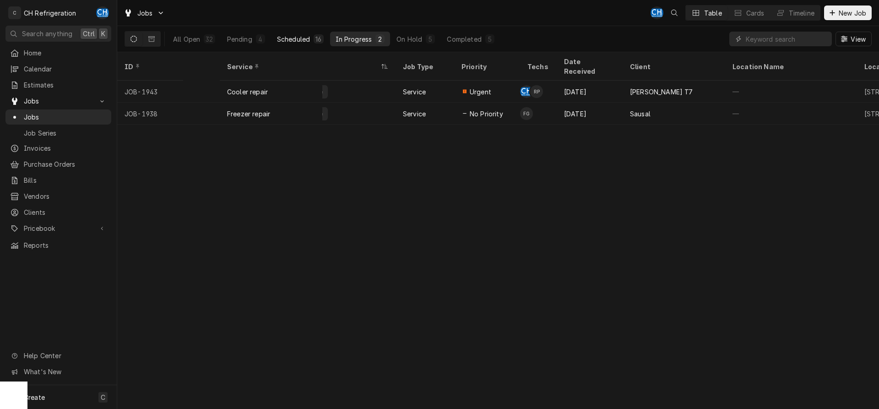
click at [315, 41] on div "16" at bounding box center [318, 38] width 10 height 9
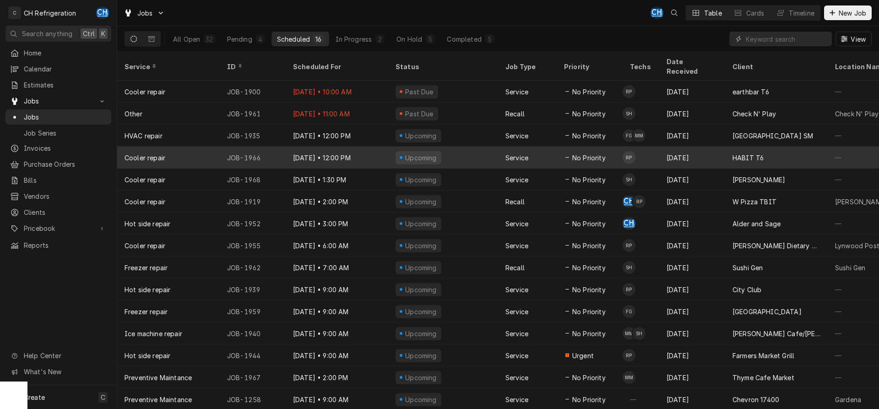
click at [455, 146] on div "Upcoming" at bounding box center [443, 157] width 110 height 22
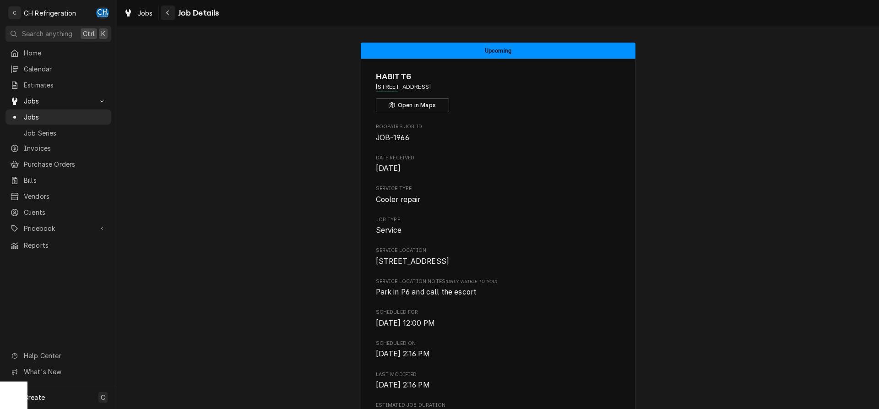
click at [169, 19] on button "Navigate back" at bounding box center [168, 12] width 15 height 15
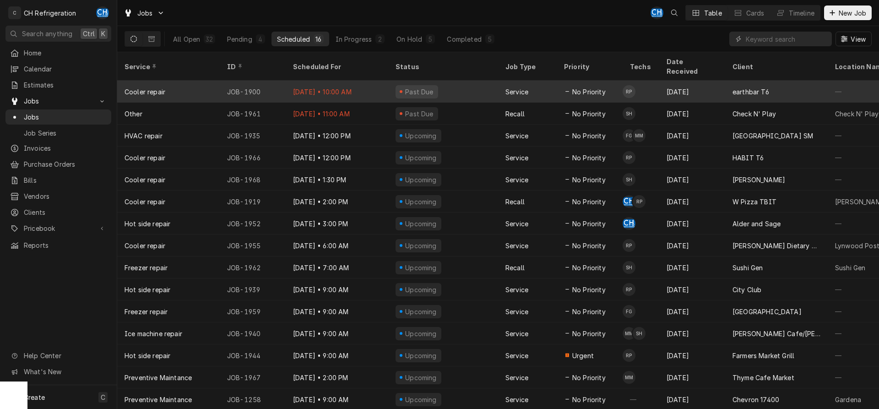
click at [518, 86] on div "Service" at bounding box center [527, 92] width 59 height 22
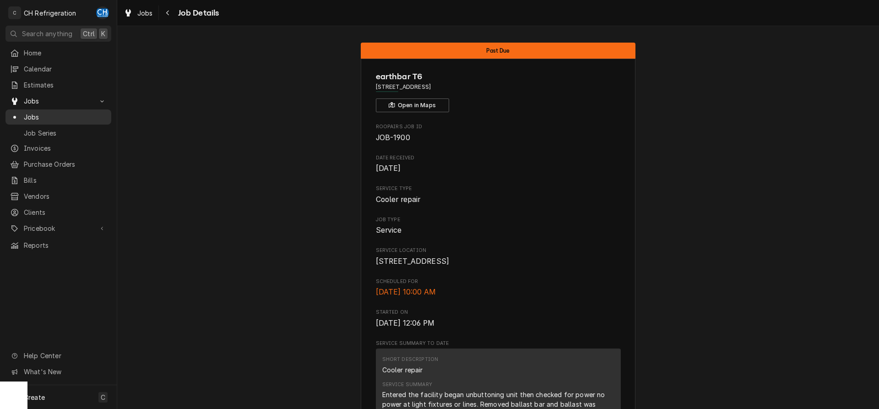
click at [38, 112] on span "Jobs" at bounding box center [65, 117] width 83 height 10
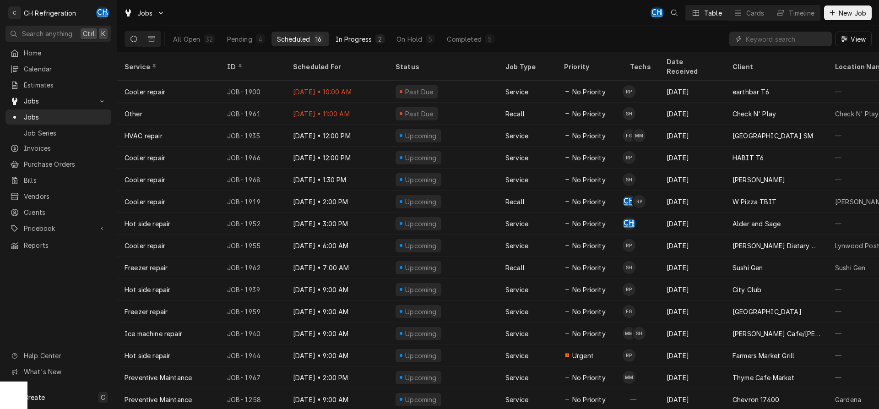
click at [354, 40] on div "In Progress" at bounding box center [353, 39] width 37 height 10
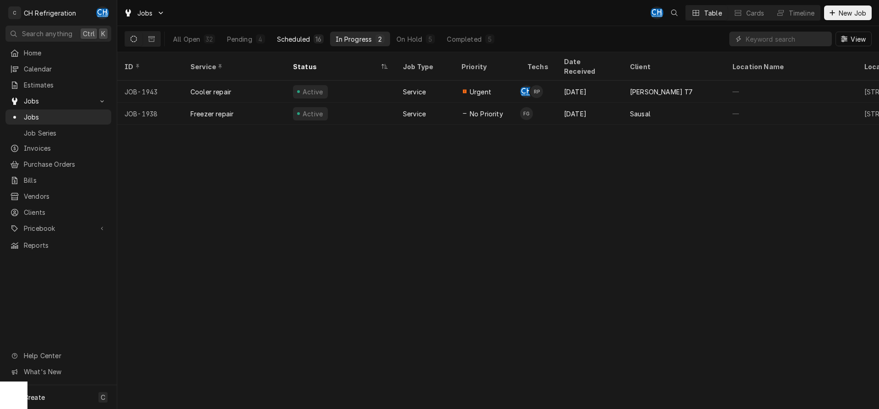
click at [316, 46] on button "Scheduled 16" at bounding box center [300, 39] width 58 height 15
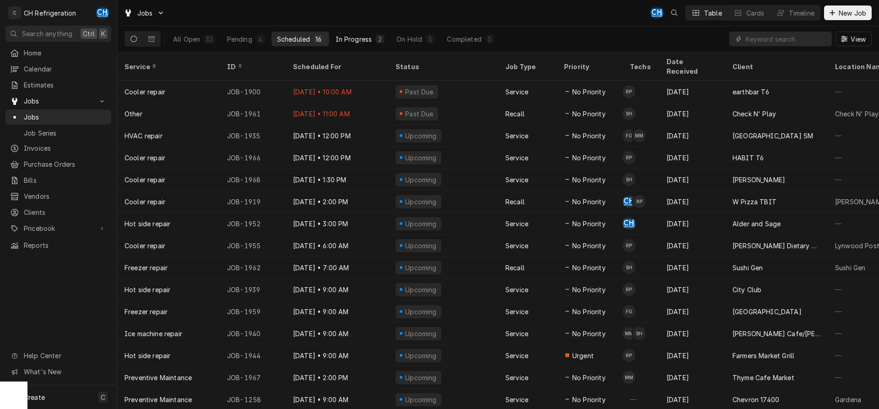
click at [350, 34] on button "In Progress 2" at bounding box center [360, 39] width 60 height 15
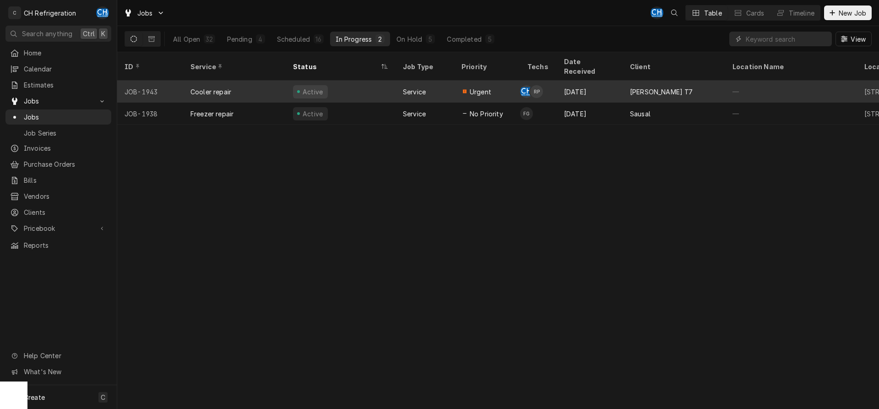
click at [575, 84] on div "Sep 13" at bounding box center [589, 92] width 66 height 22
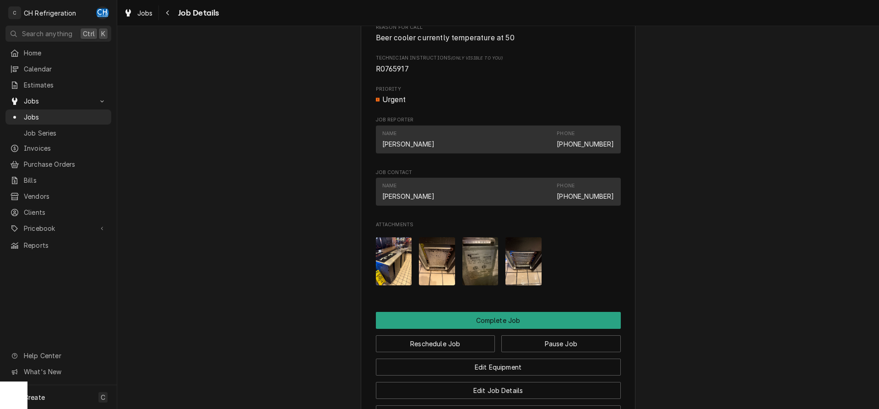
scroll to position [560, 0]
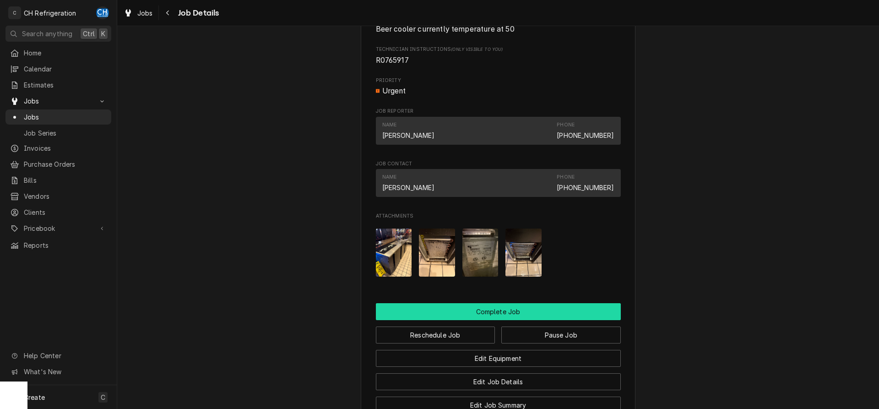
click at [498, 320] on button "Complete Job" at bounding box center [498, 311] width 245 height 17
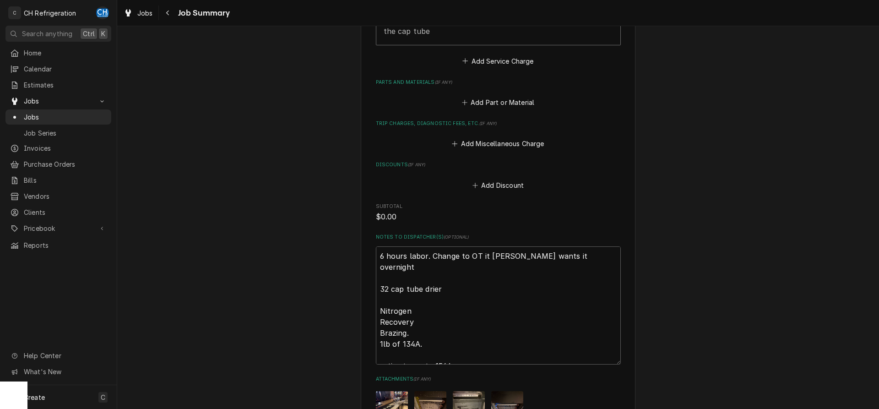
scroll to position [525, 0]
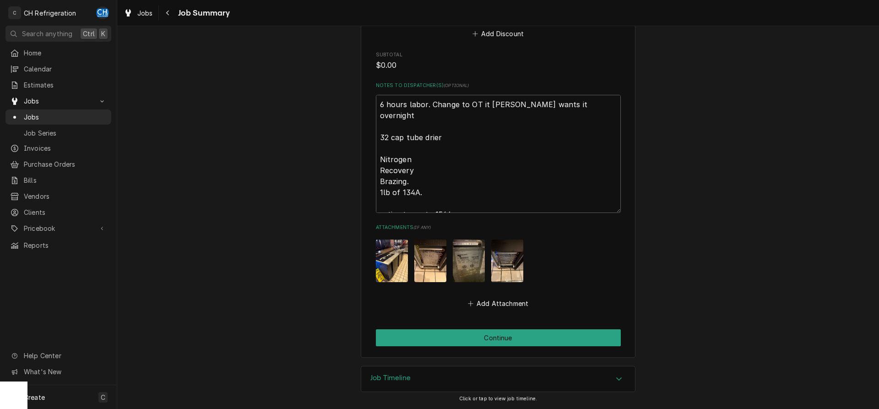
click at [485, 211] on textarea "6 hours labor. Change to OT it [PERSON_NAME] wants it overnight 32 cap tube dri…" at bounding box center [498, 154] width 245 height 118
type textarea "x"
type textarea "6 hours labor. Change to OT it [PERSON_NAME] wants it overnight 32 cap tube dri…"
type textarea "x"
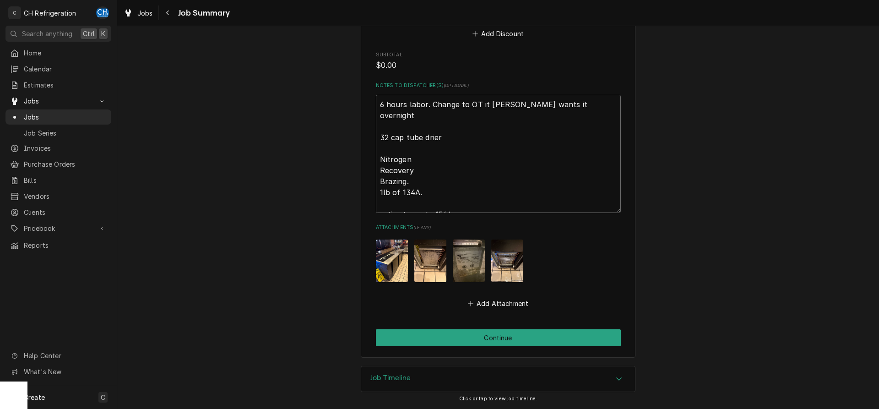
type textarea "6 hours labor. Change to OT it [PERSON_NAME] wants it overnight 32 cap tube dri…"
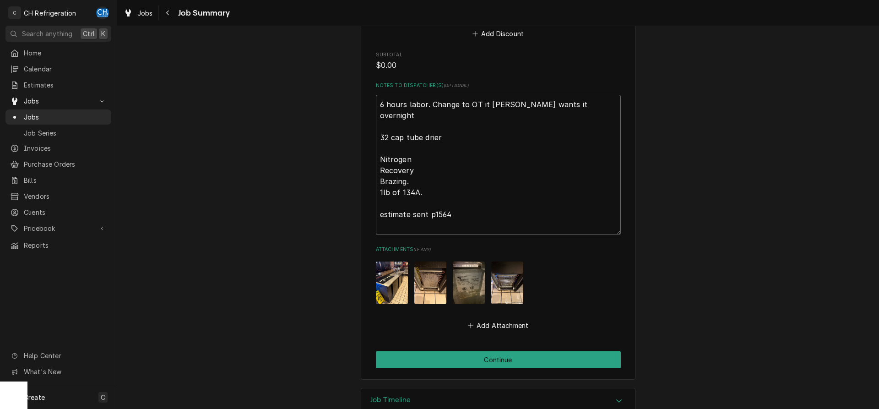
type textarea "x"
type textarea "6 hours labor. Change to OT it [PERSON_NAME] wants it overnight 32 cap tube dri…"
type textarea "x"
type textarea "6 hours labor. Change to OT it [PERSON_NAME] wants it overnight 32 cap tube dri…"
type textarea "x"
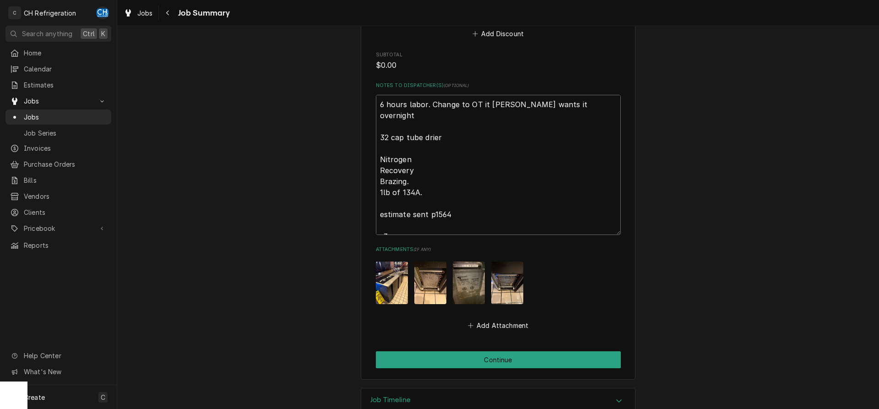
type textarea "6 hours labor. Change to OT it [PERSON_NAME] wants it overnight 32 cap tube dri…"
type textarea "x"
type textarea "6 hours labor. Change to OT it [PERSON_NAME] wants it overnight 32 cap tube dri…"
type textarea "x"
type textarea "6 hours labor. Change to OT it Dean wants it overnight 32 cap tube drier Nitrog…"
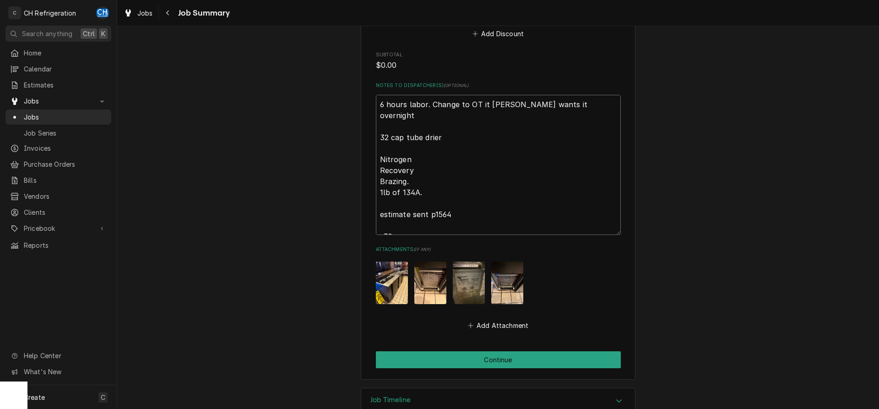
type textarea "x"
type textarea "6 hours labor. Change to OT it Dean wants it overnight 32 cap tube drier Nitrog…"
type textarea "x"
type textarea "6 hours labor. Change to OT it Dean wants it overnight 32 cap tube drier Nitrog…"
type textarea "x"
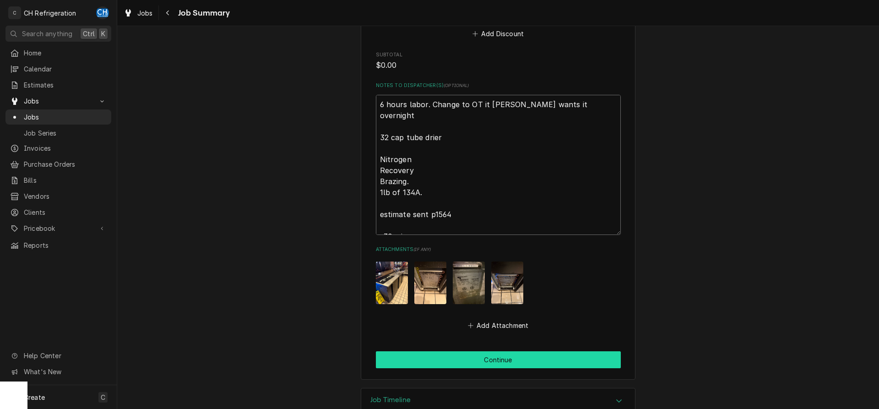
type textarea "6 hours labor. Change to OT it Dean wants it overnight 32 cap tube drier Nitrog…"
click at [452, 361] on button "Continue" at bounding box center [498, 359] width 245 height 17
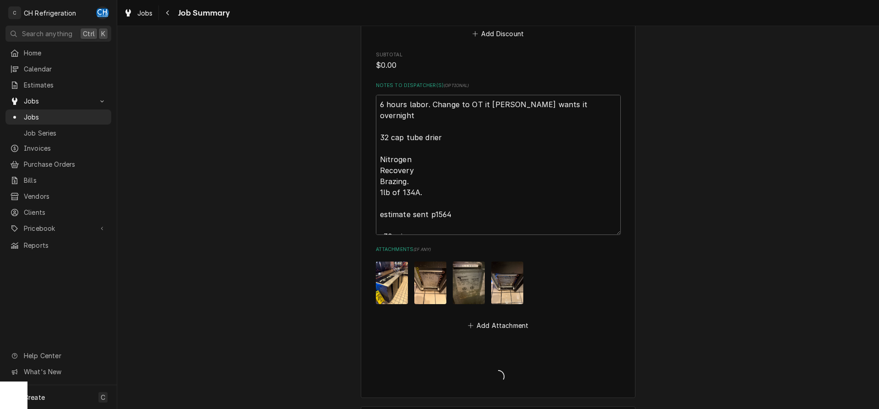
type textarea "x"
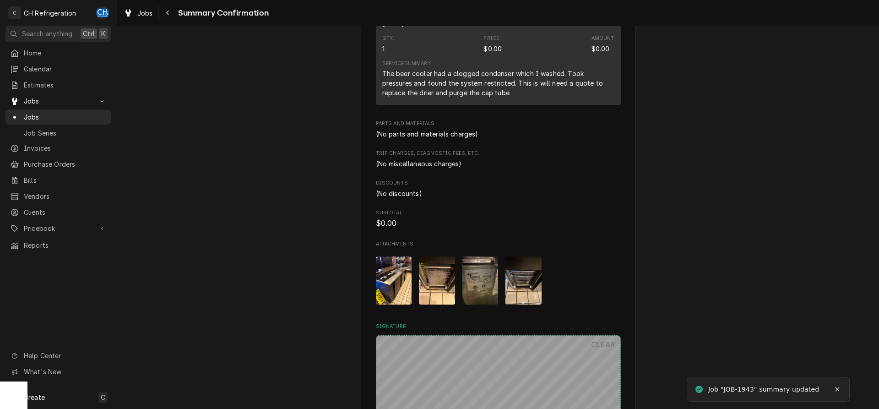
scroll to position [499, 0]
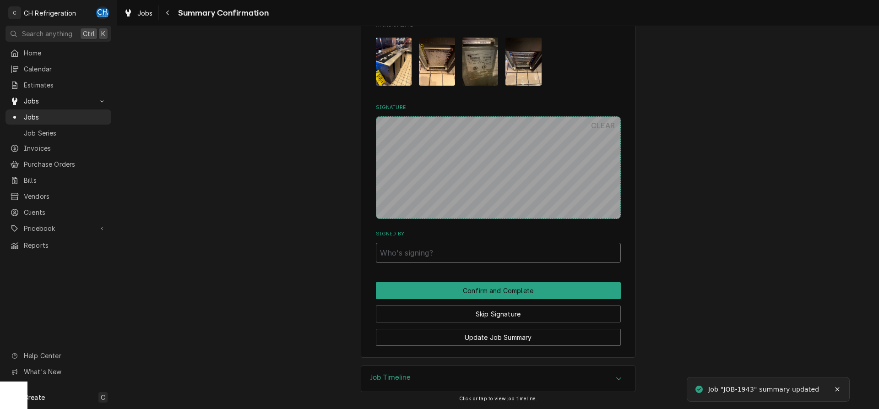
click at [442, 254] on input "Signed By" at bounding box center [498, 253] width 245 height 20
type input "khgjfgh"
click at [470, 282] on button "Confirm and Complete" at bounding box center [498, 290] width 245 height 17
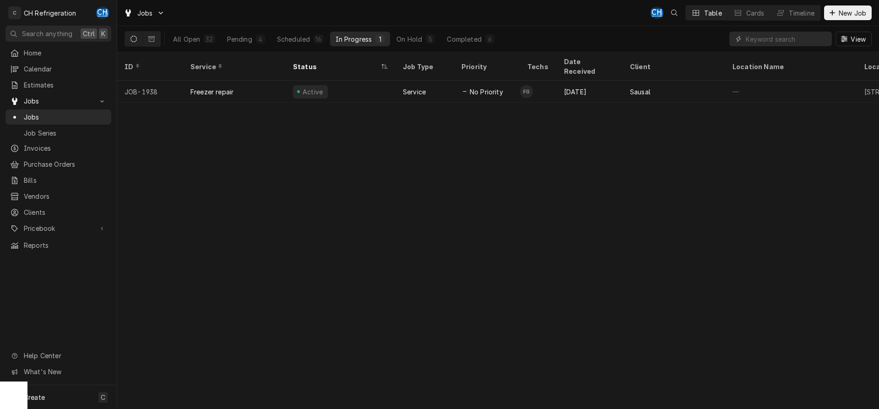
click at [289, 27] on div "All Open 32 Pending 4 Scheduled 16 In Progress 1 On Hold 5 Completed 6" at bounding box center [333, 39] width 332 height 26
click at [288, 41] on div "Scheduled" at bounding box center [293, 39] width 33 height 10
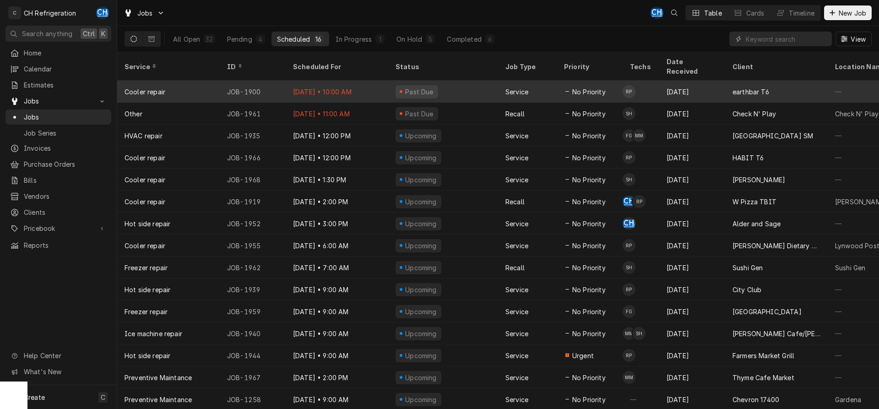
click at [469, 81] on div "Past Due" at bounding box center [443, 92] width 110 height 22
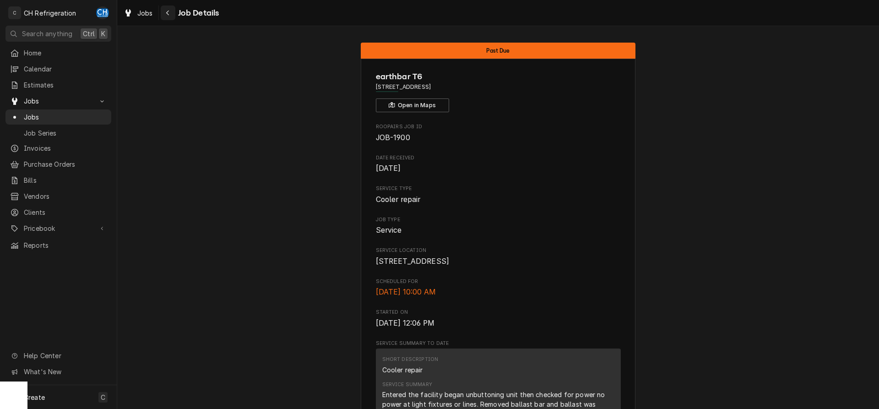
click at [173, 13] on button "Navigate back" at bounding box center [168, 12] width 15 height 15
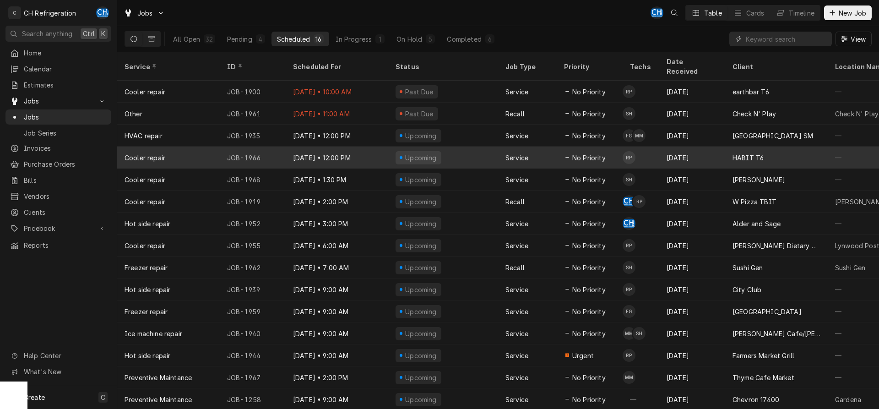
click at [557, 147] on div "No Priority" at bounding box center [589, 157] width 66 height 22
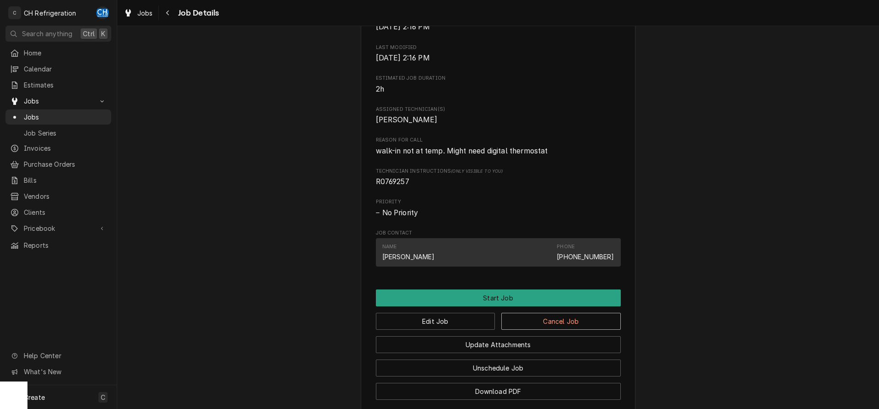
scroll to position [435, 0]
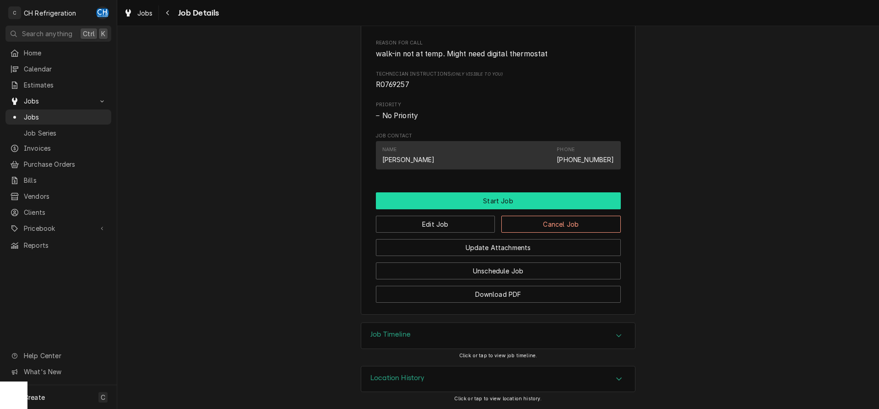
click at [499, 202] on button "Start Job" at bounding box center [498, 200] width 245 height 17
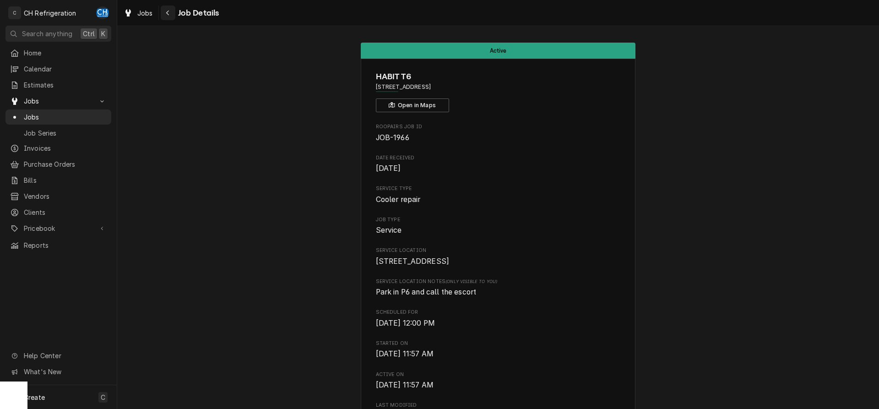
click at [167, 14] on icon "Navigate back" at bounding box center [167, 13] width 3 height 5
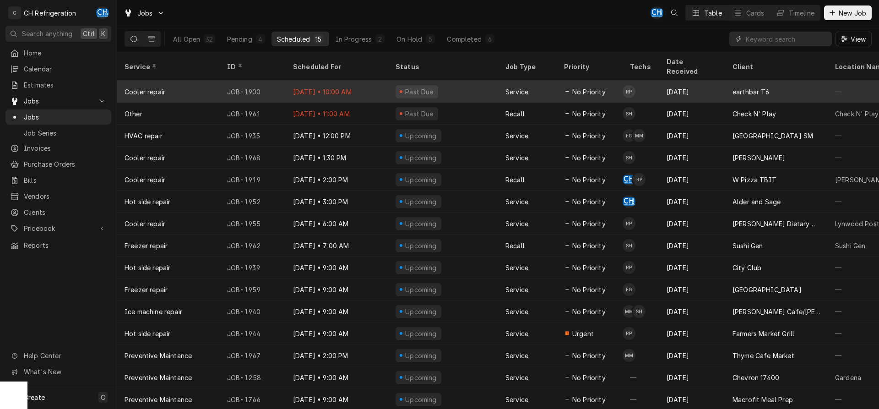
click at [648, 81] on td "RP" at bounding box center [640, 92] width 37 height 22
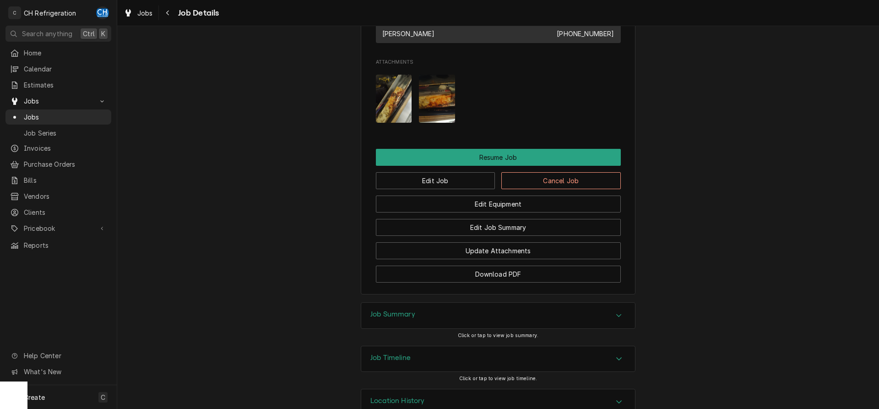
scroll to position [747, 0]
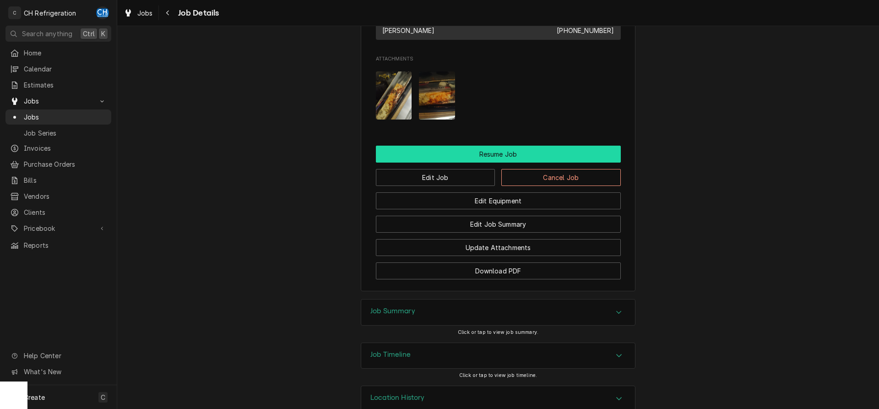
click at [477, 161] on button "Resume Job" at bounding box center [498, 154] width 245 height 17
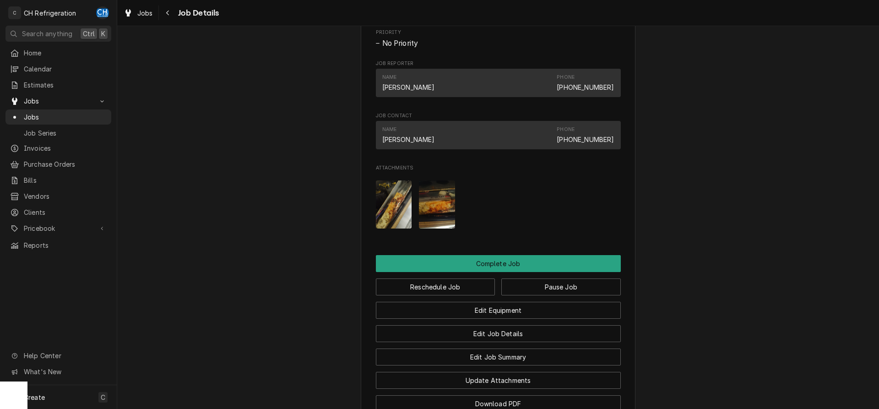
scroll to position [653, 0]
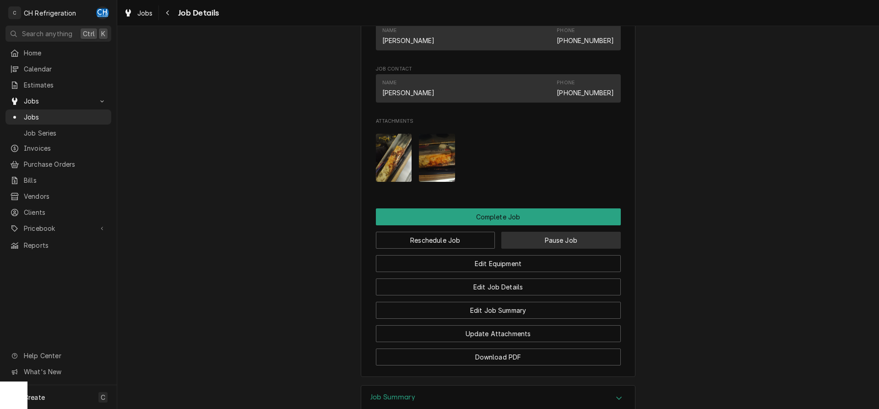
click at [530, 246] on button "Pause Job" at bounding box center [560, 240] width 119 height 17
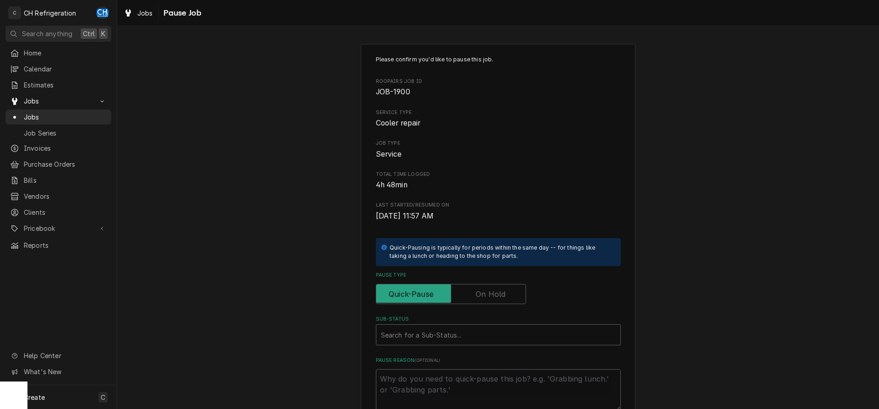
click at [479, 313] on div "Please confirm you'd like to pause this job. Roopairs Job ID JOB-1900 Service T…" at bounding box center [498, 232] width 245 height 355
click at [483, 299] on label "Pause Type" at bounding box center [451, 294] width 150 height 20
click at [483, 299] on input "Pause Type" at bounding box center [451, 294] width 142 height 20
checkbox input "true"
click at [471, 325] on div "Search for a Sub-Status..." at bounding box center [498, 334] width 244 height 20
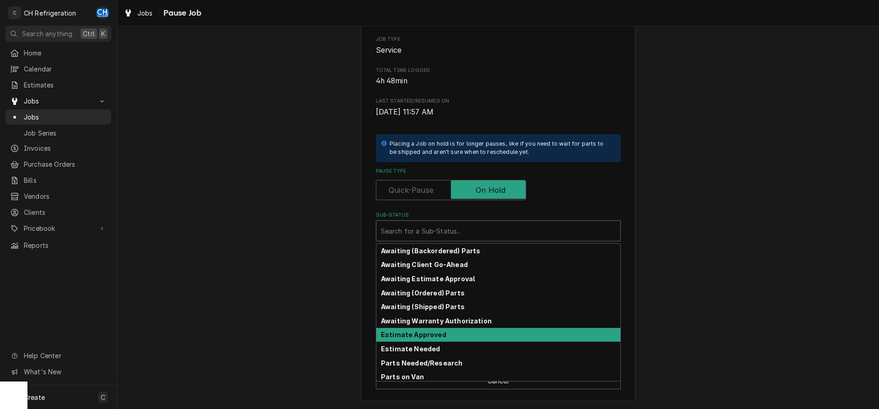
scroll to position [45, 0]
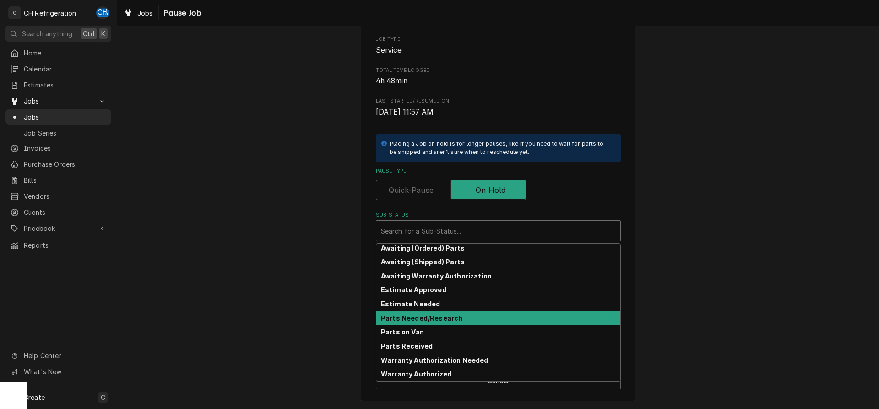
click at [417, 319] on strong "Parts Needed/Research" at bounding box center [421, 318] width 81 height 8
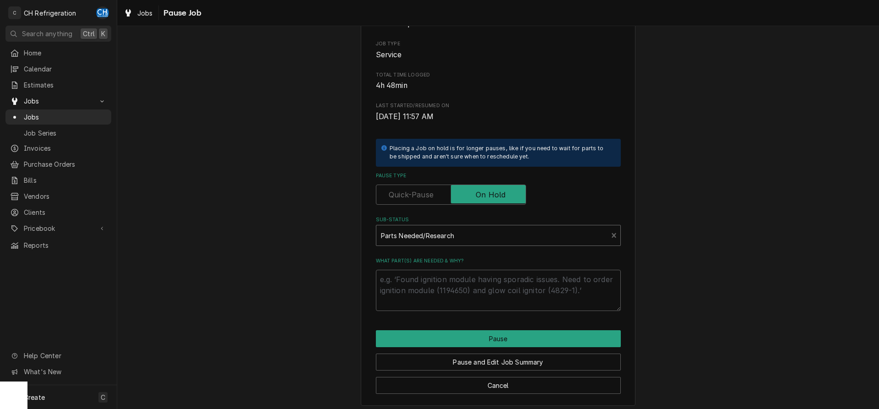
scroll to position [104, 0]
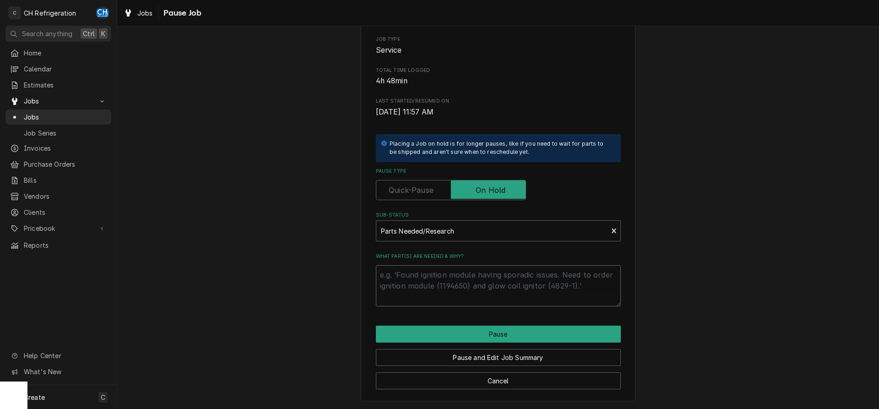
click at [432, 266] on textarea "What part(s) are needed & why?" at bounding box center [498, 285] width 245 height 41
type textarea "x"
type textarea "p"
type textarea "x"
type textarea "pa"
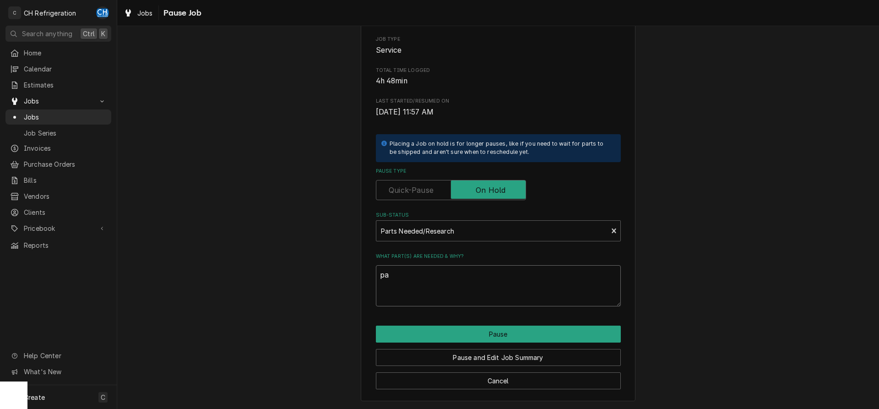
type textarea "x"
type textarea "par"
type textarea "x"
type textarea "parts"
type textarea "x"
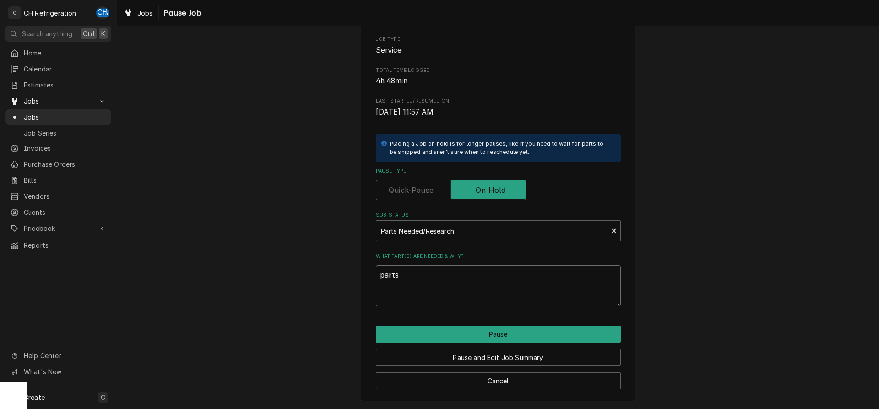
type textarea "parts"
drag, startPoint x: 416, startPoint y: 271, endPoint x: 360, endPoint y: 271, distance: 56.3
click at [376, 271] on textarea "parts" at bounding box center [498, 285] width 245 height 41
type textarea "x"
type textarea "b"
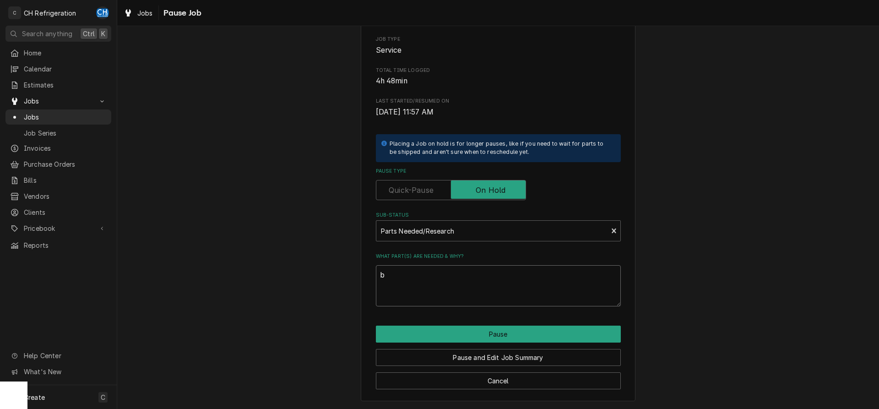
type textarea "x"
type textarea "bl"
type textarea "x"
type textarea "bla"
type textarea "x"
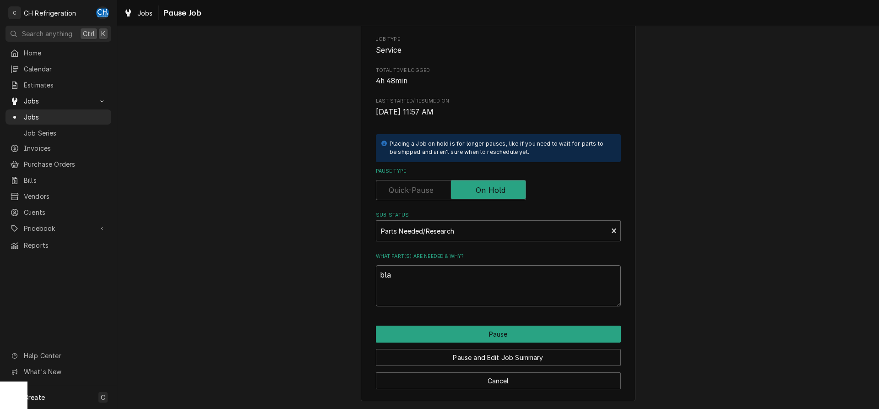
type textarea "blad"
type textarea "x"
type textarea "blade"
type textarea "x"
type textarea "blade?"
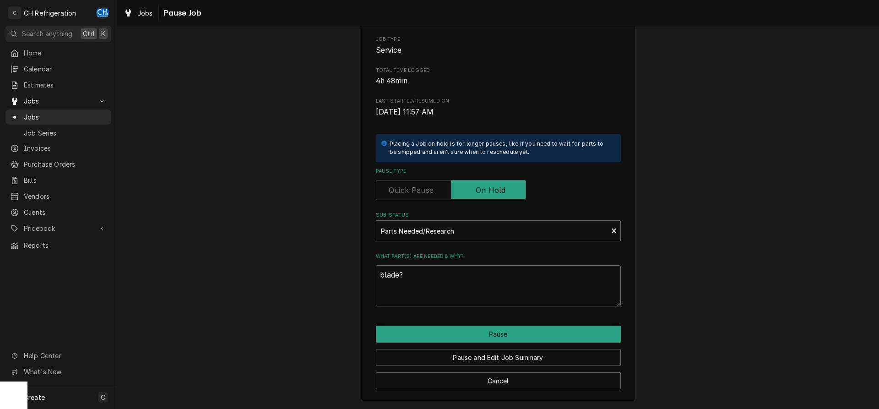
type textarea "x"
type textarea "blade?"
click at [504, 356] on button "Pause and Edit Job Summary" at bounding box center [498, 357] width 245 height 17
type textarea "x"
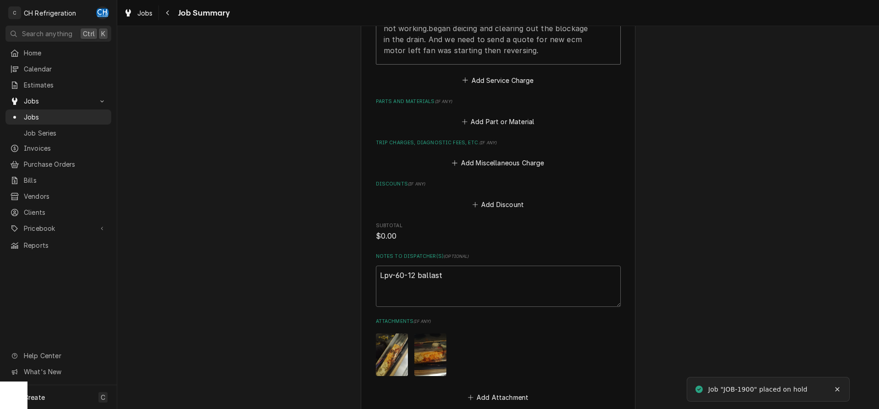
scroll to position [514, 0]
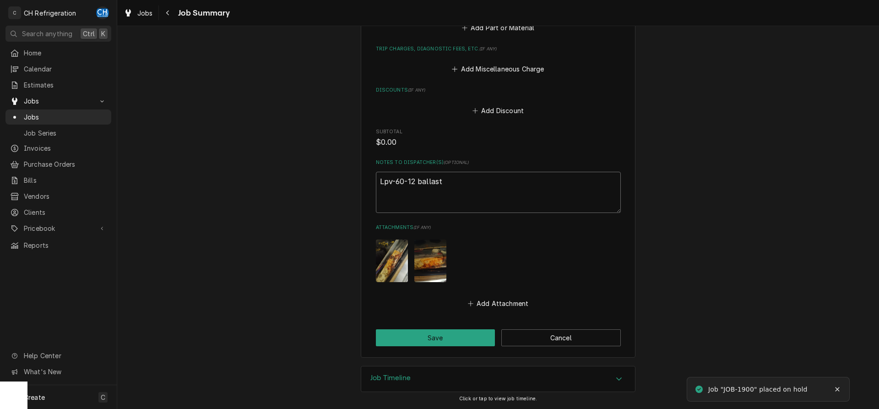
click at [493, 199] on textarea "Lpv-60-12 ballast" at bounding box center [498, 192] width 245 height 41
type textarea "x"
type textarea "Lpv-60-12 ballast"
type textarea "x"
type textarea "Lpv-60-12 ballast"
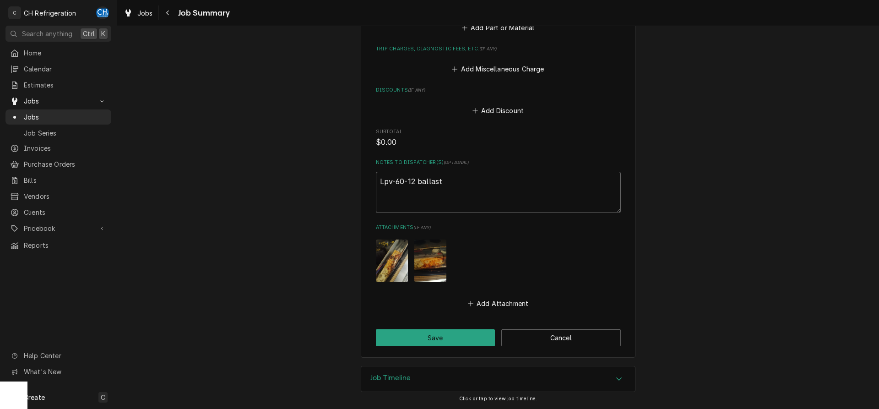
click at [403, 208] on textarea "Lpv-60-12 ballast" at bounding box center [498, 192] width 245 height 41
type textarea "x"
type textarea "Lpv-60-12 ballast ="
type textarea "x"
type textarea "Lpv-60-12 ballast"
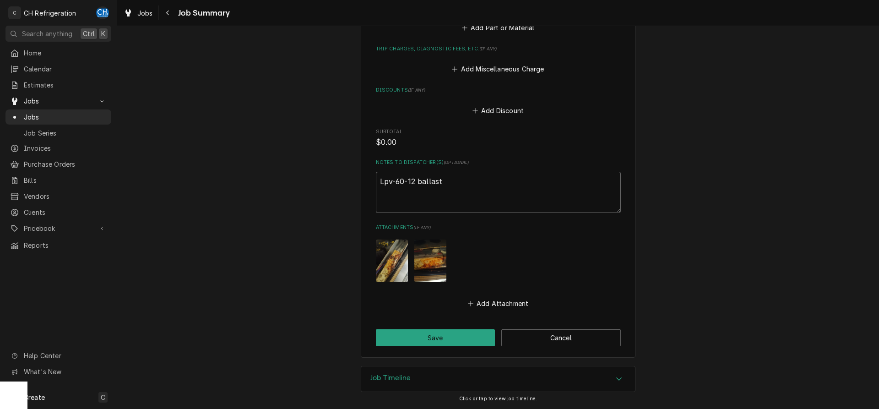
type textarea "x"
type textarea "Lpv-60-12 ballast +"
type textarea "x"
type textarea "Lpv-60-12 ballast +3"
type textarea "x"
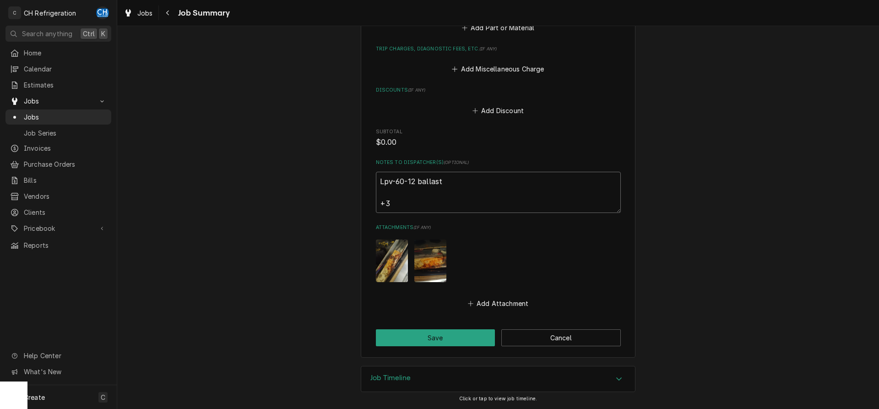
type textarea "Lpv-60-12 ballast +30"
type textarea "x"
type textarea "Lpv-60-12 ballast +30"
type textarea "x"
type textarea "Lpv-60-12 ballast +30 f"
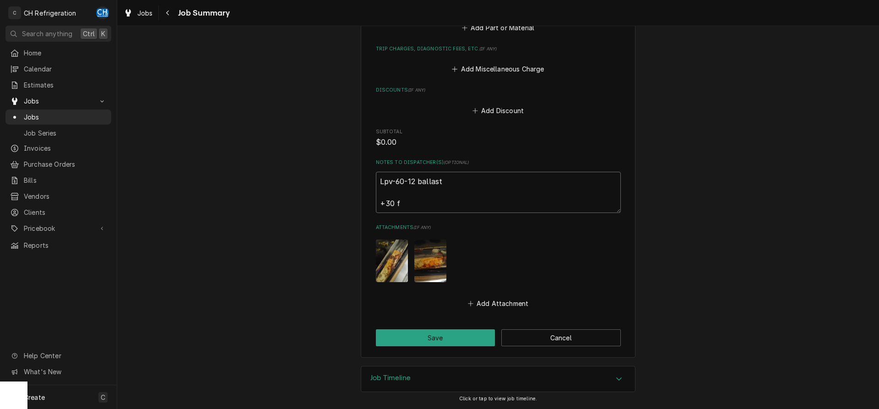
type textarea "x"
type textarea "Lpv-60-12 ballast +30 fr"
type textarea "x"
type textarea "Lpv-60-12 ballast +30 fro"
type textarea "x"
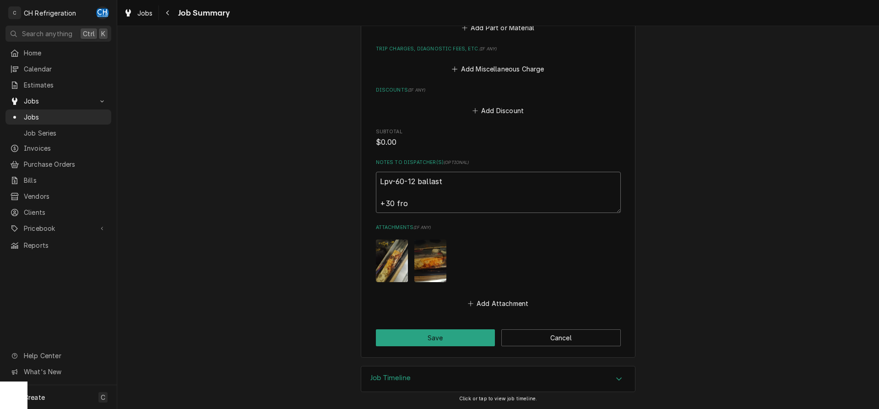
type textarea "Lpv-60-12 ballast +30 from"
type textarea "x"
type textarea "Lpv-60-12 ballast +30 from"
type textarea "x"
type textarea "Lpv-60-12 ballast +30 from 9"
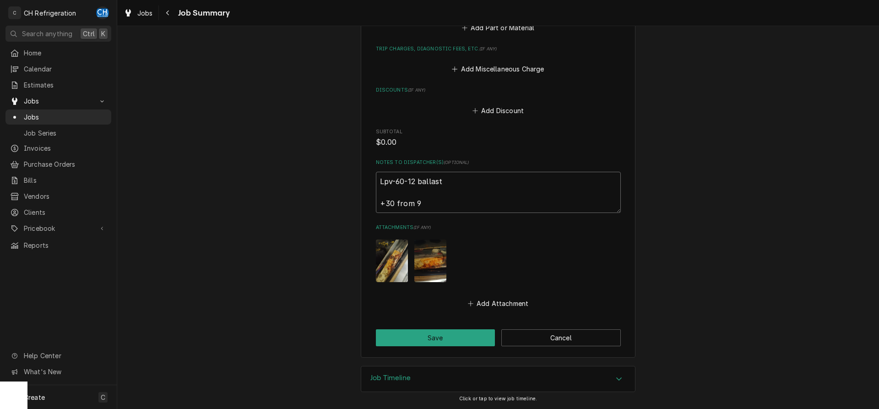
type textarea "x"
type textarea "Lpv-60-12 ballast +30 from 9/"
type textarea "x"
type textarea "Lpv-60-12 ballast +30 from 9/1"
type textarea "x"
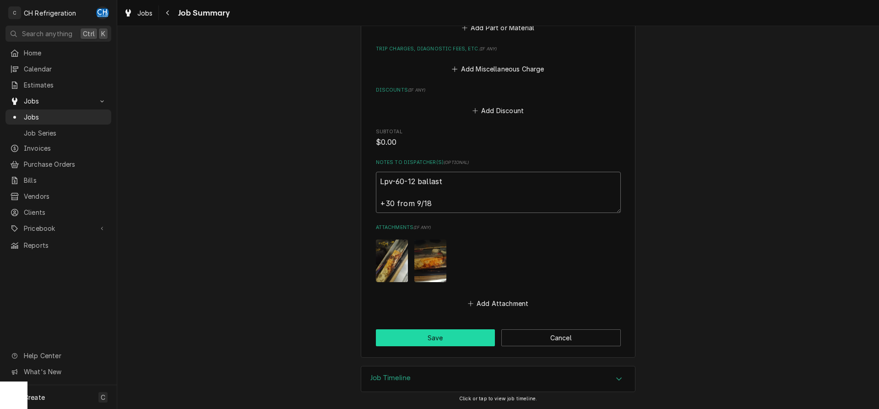
type textarea "Lpv-60-12 ballast +30 from 9/18"
click at [416, 336] on button "Save" at bounding box center [435, 337] width 119 height 17
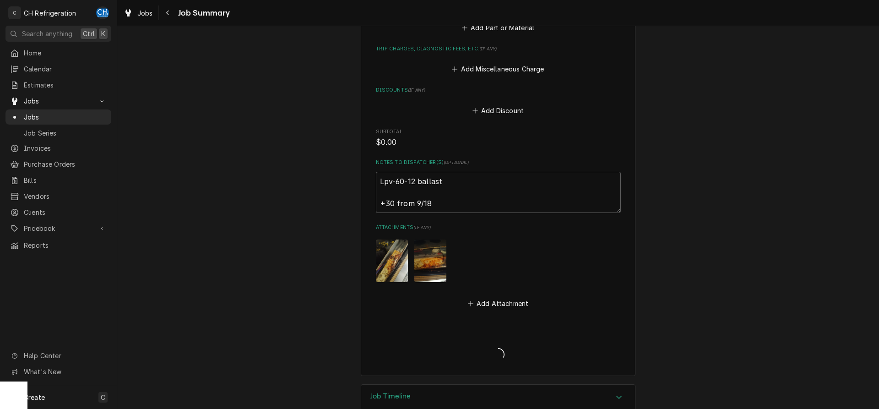
type textarea "x"
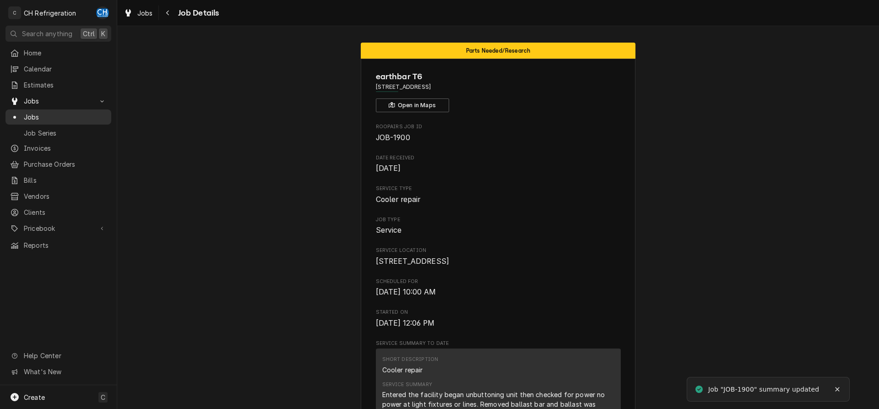
click at [32, 115] on span "Jobs" at bounding box center [65, 117] width 83 height 10
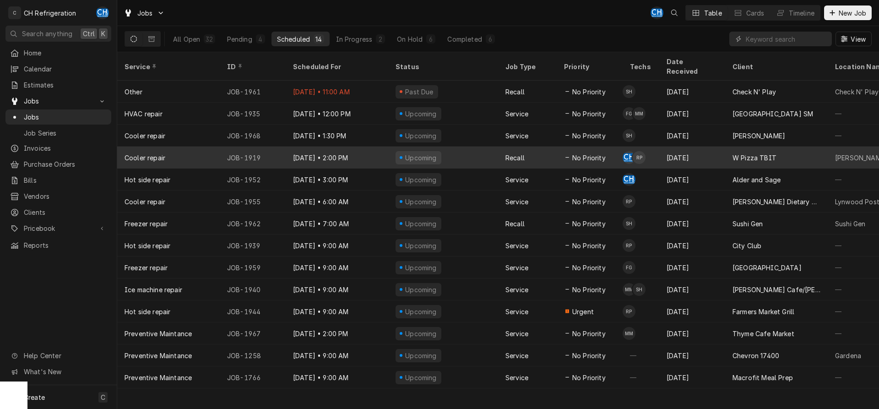
click at [530, 147] on div "Recall" at bounding box center [527, 157] width 59 height 22
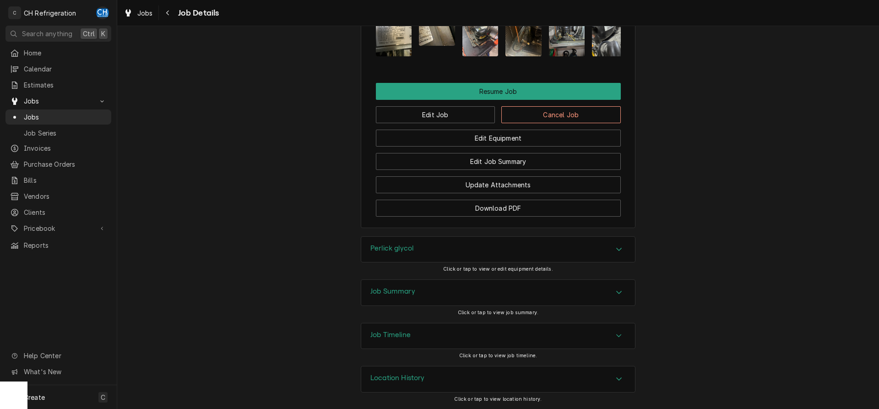
scroll to position [936, 0]
click at [453, 274] on div "Perlick glycol Click or tap to view or edit equipment details." at bounding box center [498, 257] width 275 height 43
click at [451, 286] on div "Job Summary" at bounding box center [498, 293] width 274 height 26
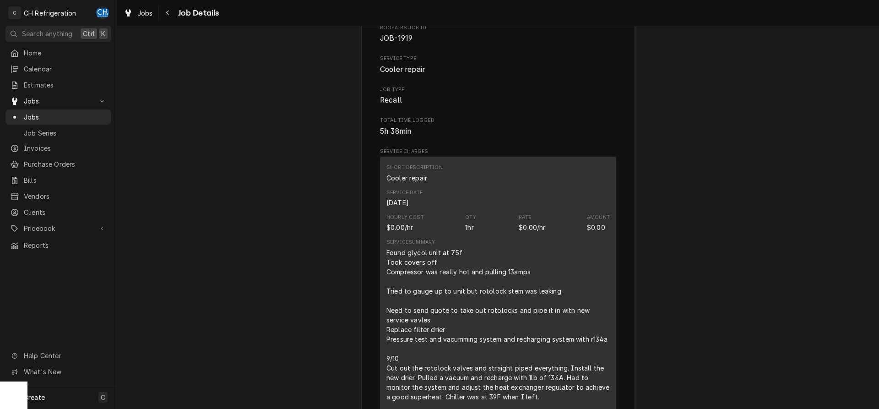
scroll to position [1310, 0]
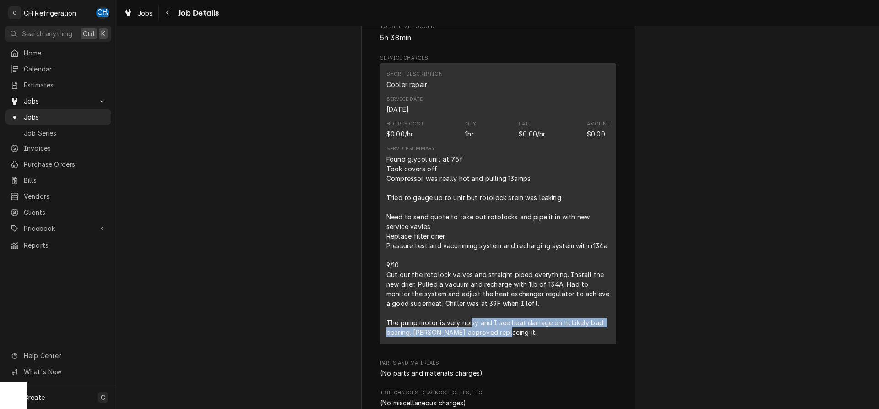
drag, startPoint x: 472, startPoint y: 331, endPoint x: 505, endPoint y: 352, distance: 39.1
click at [505, 344] on div "Short Description Cooler repair Service Date Sep 9, 2025 Hourly Cost $0.00/hr Q…" at bounding box center [498, 203] width 236 height 281
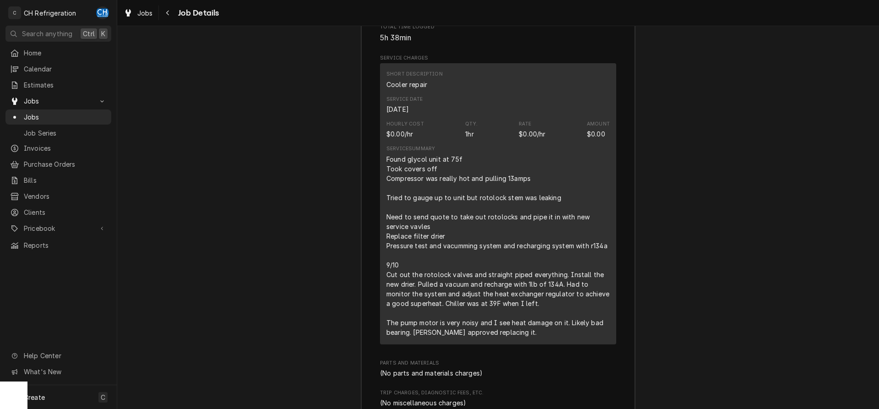
click at [509, 337] on div "Found glycol unit at 75f Took covers off Compressor was really hot and pulling …" at bounding box center [497, 245] width 223 height 183
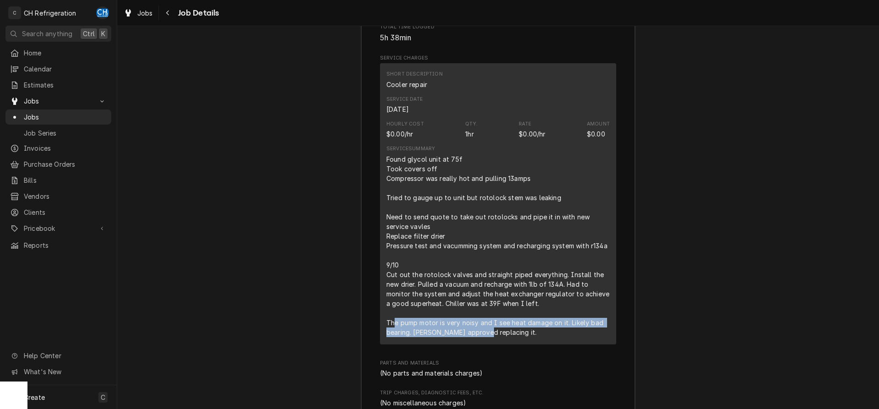
drag, startPoint x: 394, startPoint y: 337, endPoint x: 497, endPoint y: 342, distance: 104.0
click at [491, 337] on div "Found glycol unit at 75f Took covers off Compressor was really hot and pulling …" at bounding box center [497, 245] width 223 height 183
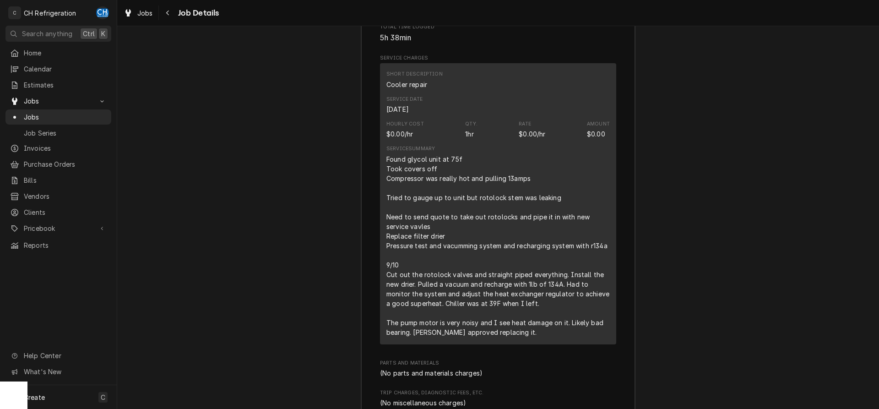
click at [497, 337] on div "Found glycol unit at 75f Took covers off Compressor was really hot and pulling …" at bounding box center [497, 245] width 223 height 183
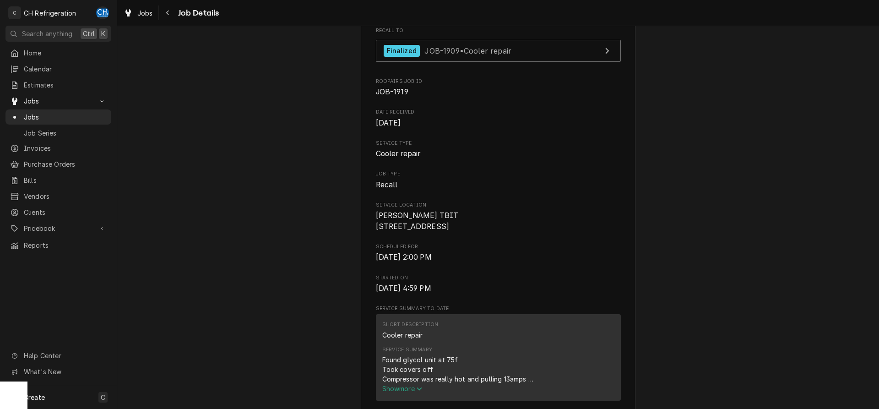
scroll to position [0, 0]
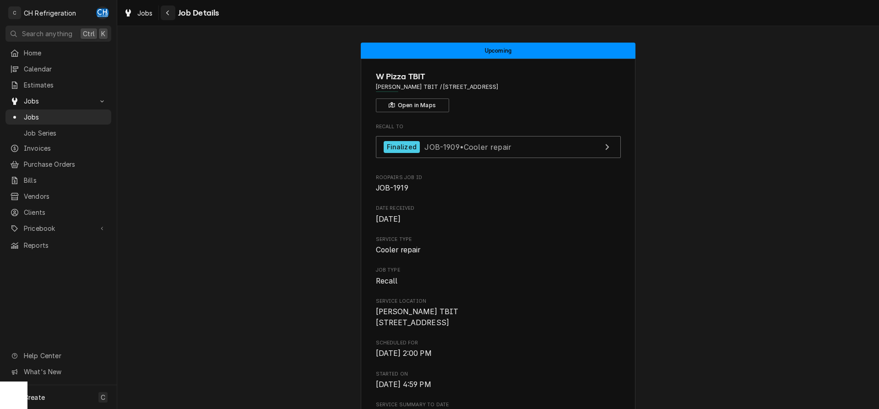
click at [165, 16] on div "Navigate back" at bounding box center [167, 12] width 9 height 9
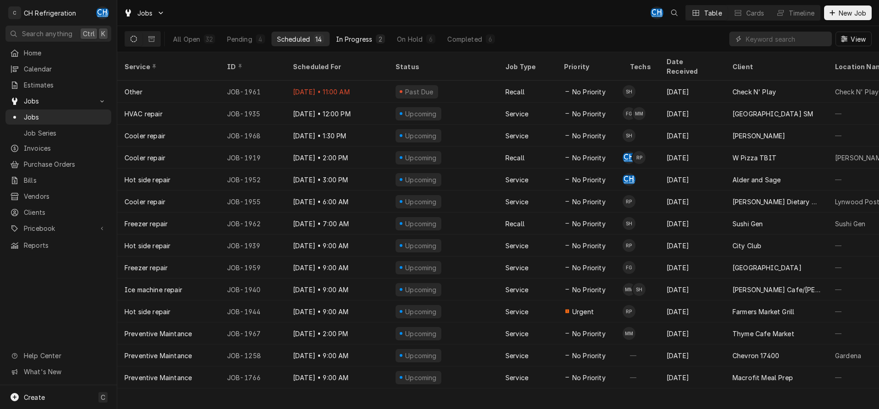
click at [373, 41] on button "In Progress 2" at bounding box center [360, 39] width 60 height 15
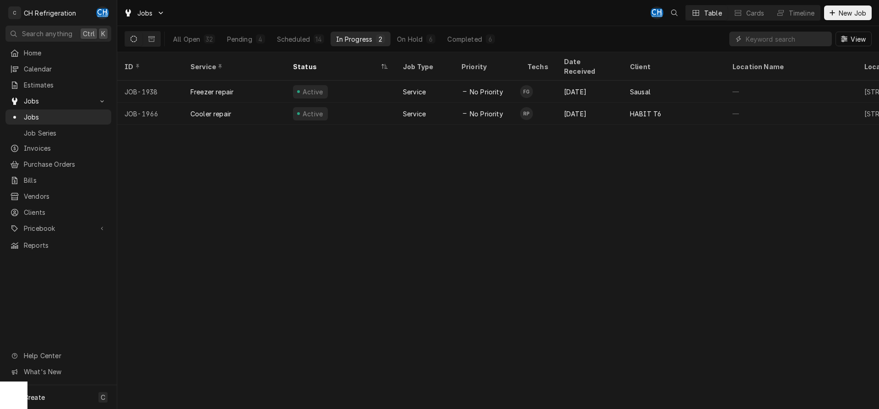
click at [516, 241] on div "ID Service Status Job Type Priority Techs Date Received Client Location Name Lo…" at bounding box center [497, 230] width 761 height 356
drag, startPoint x: 156, startPoint y: 210, endPoint x: 734, endPoint y: 331, distance: 591.1
click at [739, 323] on div "ID Service Status Job Type Priority Techs Date Received Client Location Name Lo…" at bounding box center [497, 230] width 761 height 356
click at [459, 39] on div "Completed" at bounding box center [464, 39] width 34 height 10
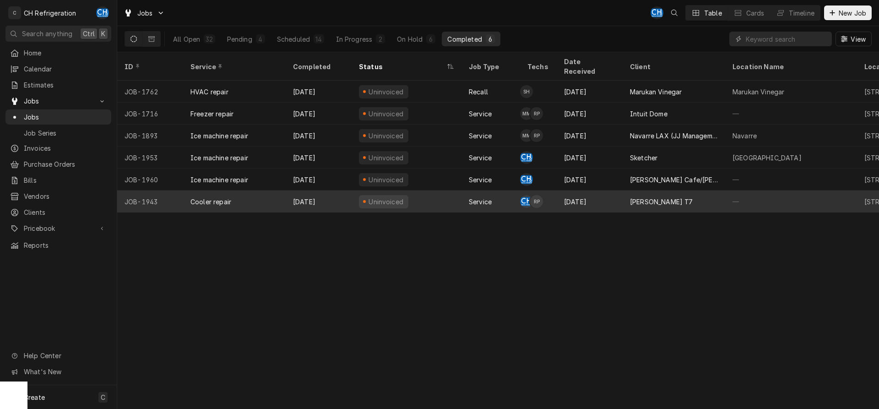
click at [651, 197] on div "[PERSON_NAME] T7" at bounding box center [661, 202] width 63 height 10
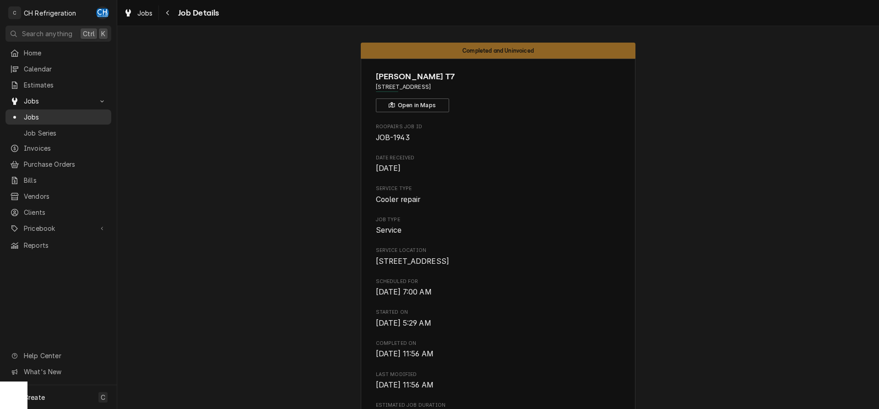
click at [32, 112] on span "Jobs" at bounding box center [65, 117] width 83 height 10
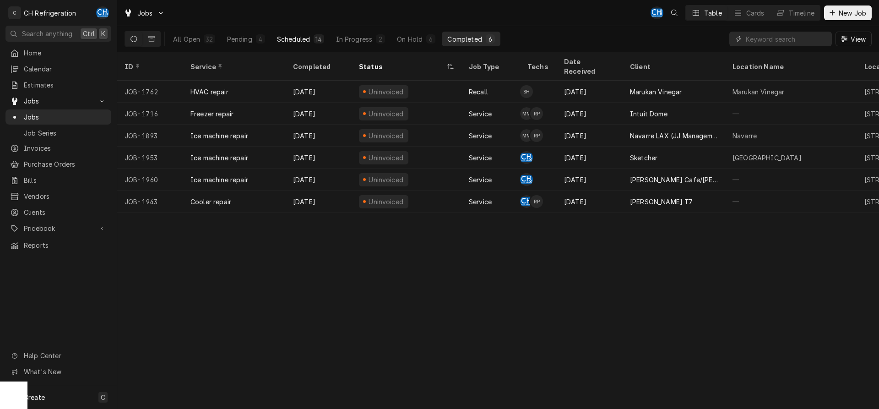
click at [297, 38] on div "Scheduled" at bounding box center [293, 39] width 33 height 10
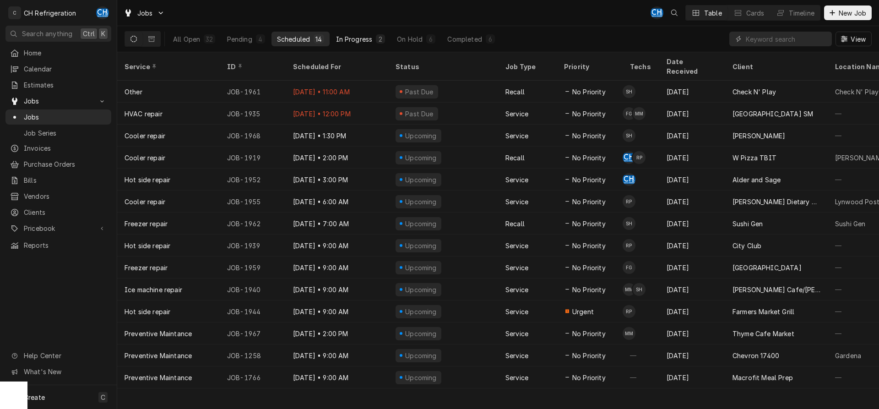
click at [364, 38] on div "In Progress" at bounding box center [354, 39] width 37 height 10
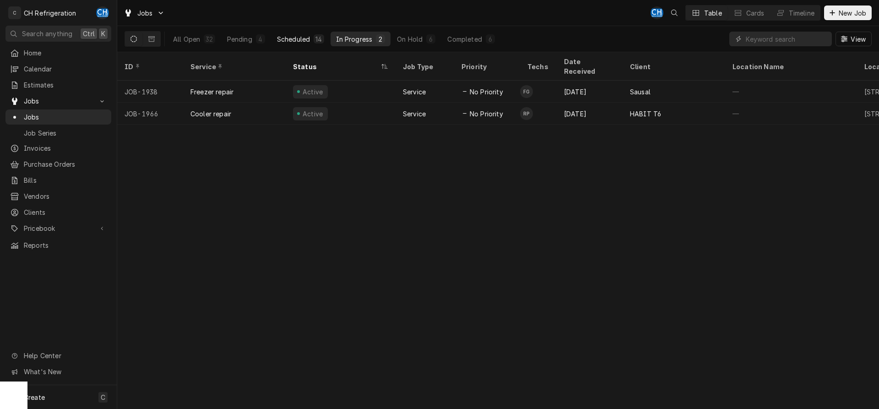
click at [310, 41] on button "Scheduled 14" at bounding box center [300, 39] width 58 height 15
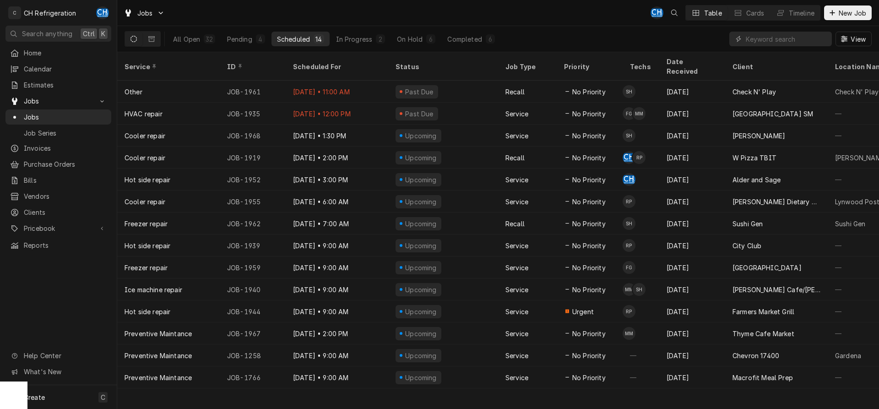
click at [391, 43] on div "All Open 32 Pending 4 Scheduled 14 In Progress 2 On Hold 6 Completed 6" at bounding box center [333, 39] width 333 height 15
click at [378, 43] on div "2" at bounding box center [380, 38] width 9 height 9
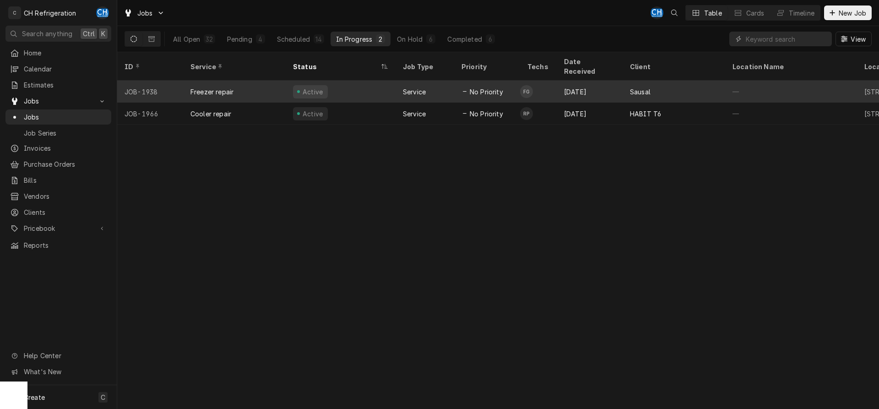
click at [544, 81] on td "FG" at bounding box center [538, 92] width 37 height 22
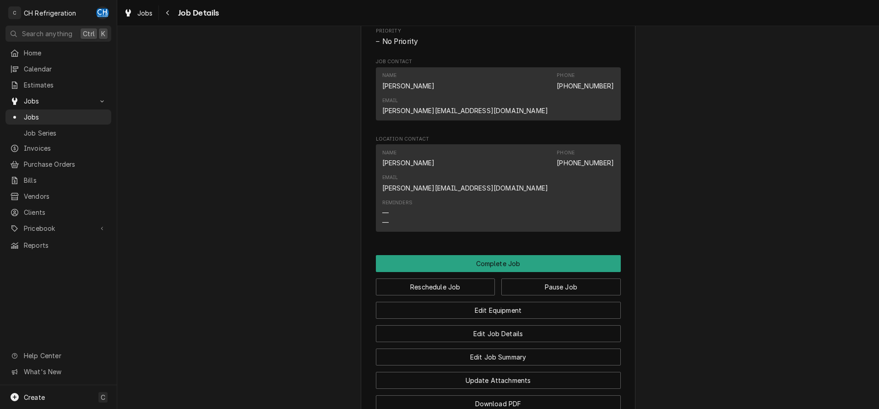
scroll to position [581, 0]
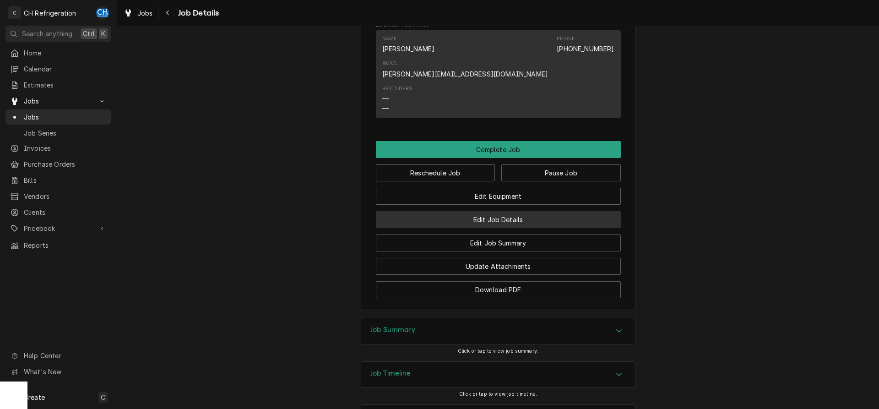
click at [527, 211] on button "Edit Job Details" at bounding box center [498, 219] width 245 height 17
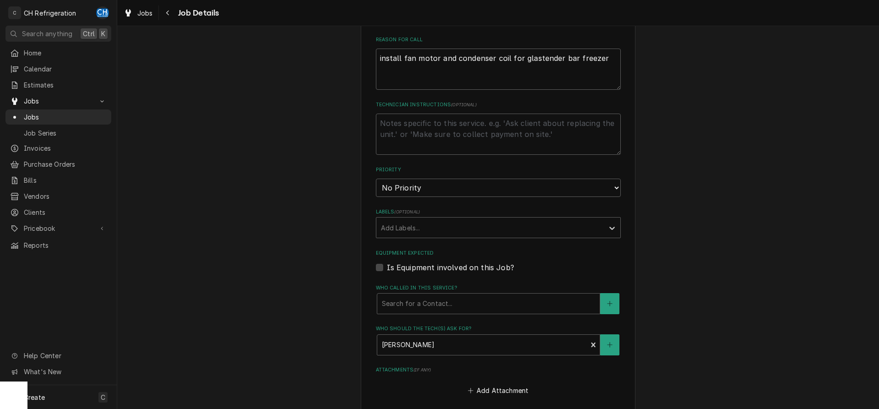
scroll to position [358, 0]
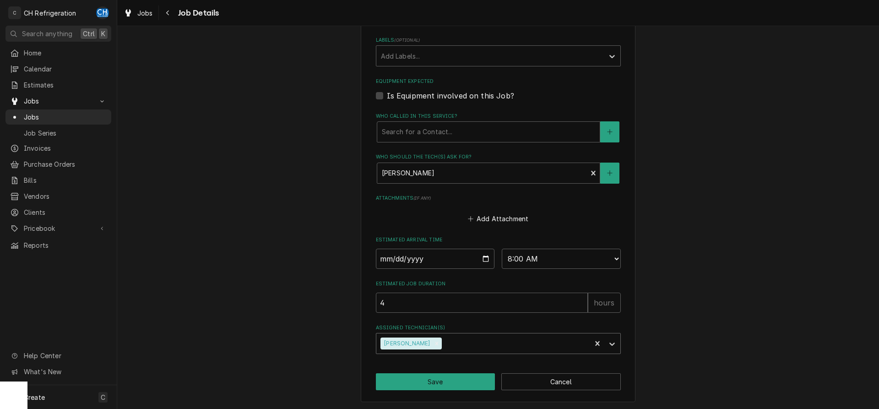
click at [454, 339] on div "Assigned Technician(s)" at bounding box center [514, 343] width 143 height 16
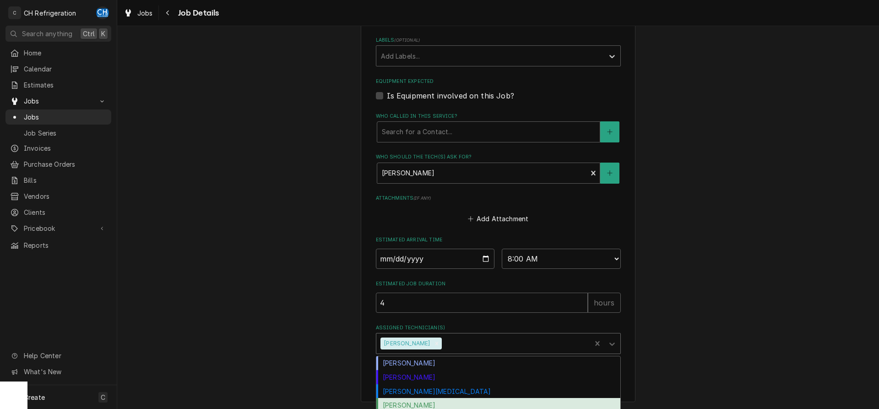
click at [429, 404] on div "Ruben Perez" at bounding box center [498, 405] width 244 height 14
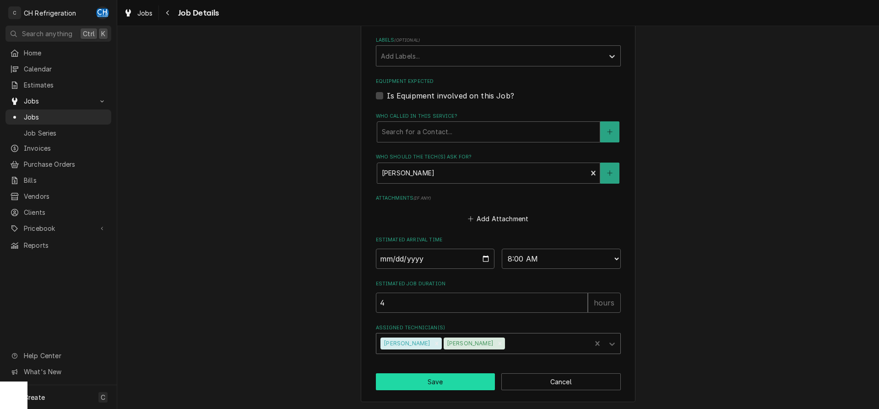
click at [451, 380] on button "Save" at bounding box center [435, 381] width 119 height 17
type textarea "x"
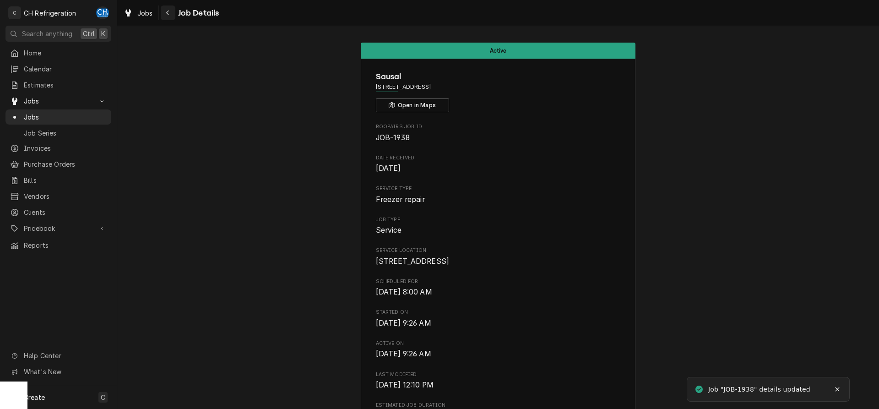
click at [161, 11] on button "Navigate back" at bounding box center [168, 12] width 15 height 15
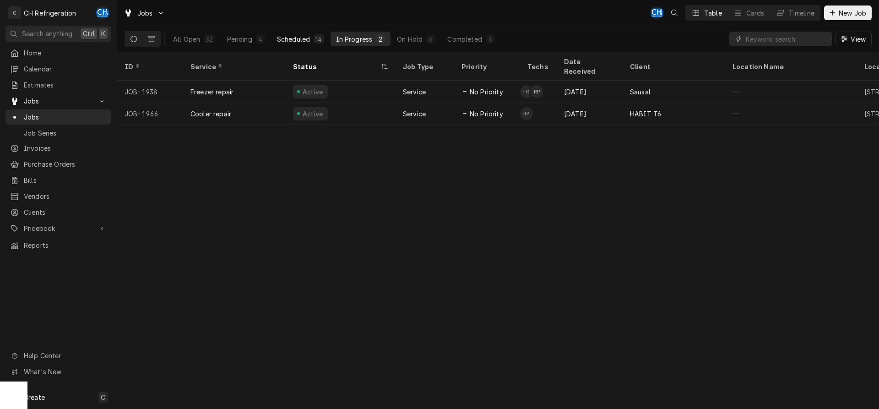
click at [287, 42] on div "Scheduled" at bounding box center [293, 39] width 33 height 10
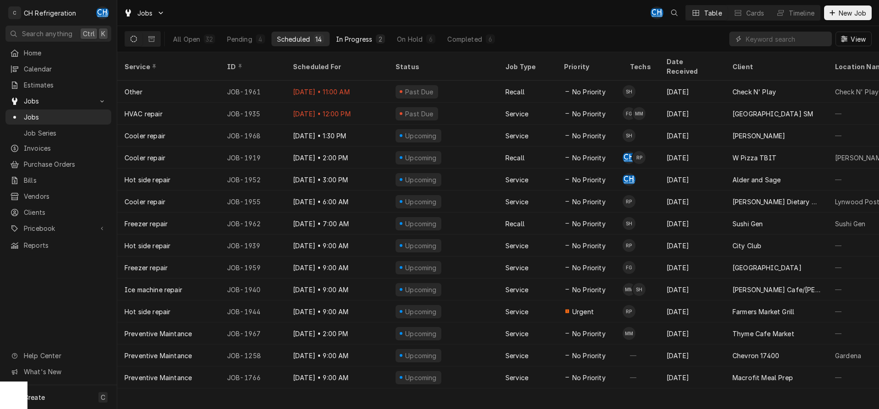
click at [361, 38] on div "In Progress" at bounding box center [354, 39] width 37 height 10
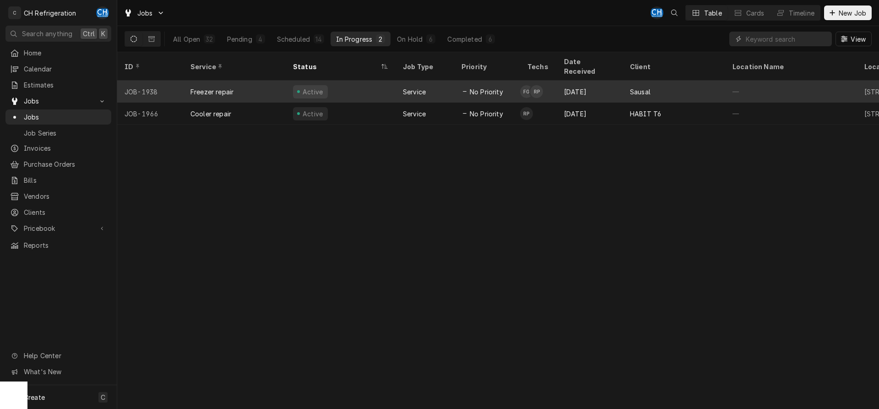
click at [635, 87] on div "Sausal" at bounding box center [640, 92] width 21 height 10
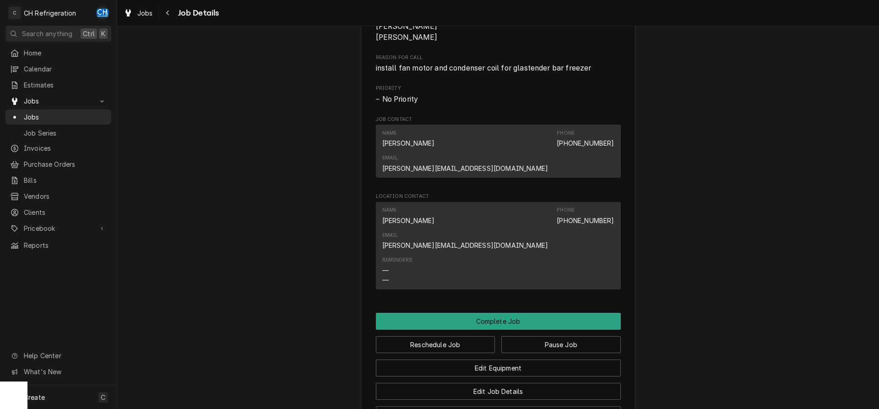
scroll to position [591, 0]
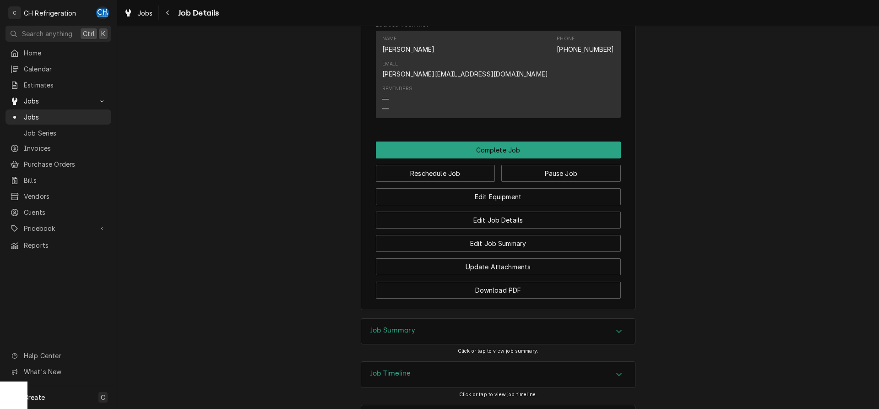
click at [410, 369] on h3 "Job Timeline" at bounding box center [390, 373] width 40 height 9
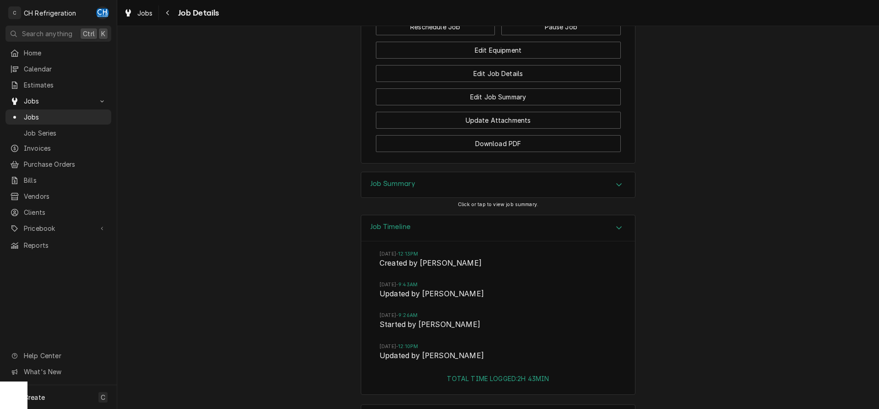
click at [432, 172] on div "Job Summary" at bounding box center [498, 185] width 274 height 26
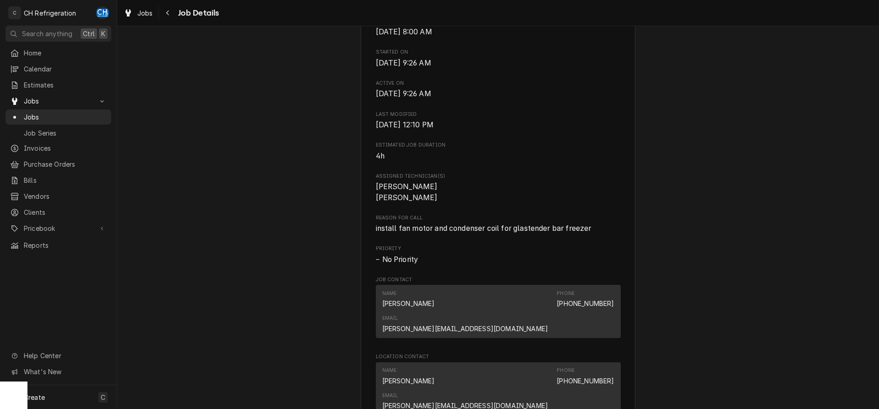
scroll to position [27, 0]
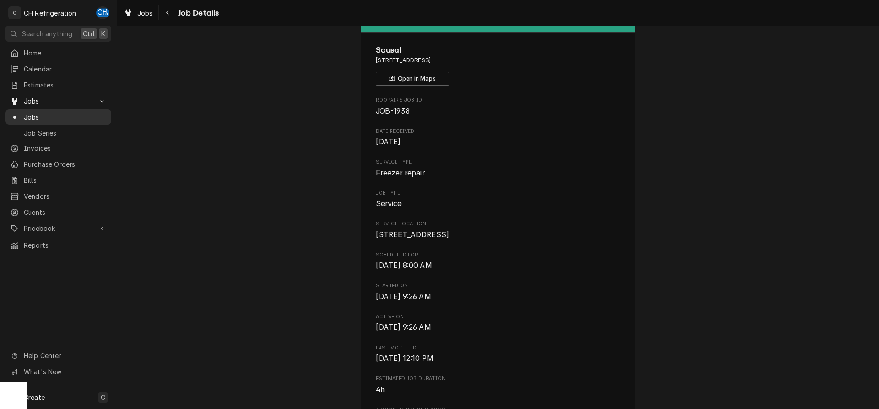
click at [59, 117] on span "Jobs" at bounding box center [65, 117] width 83 height 10
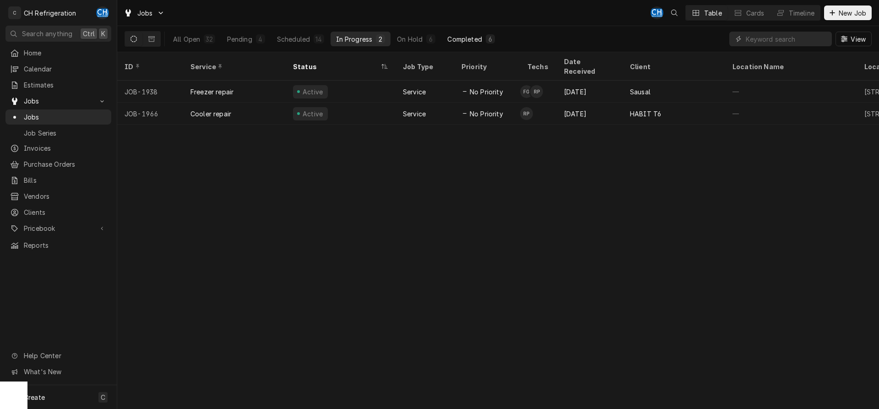
click at [457, 39] on div "Completed" at bounding box center [464, 39] width 34 height 10
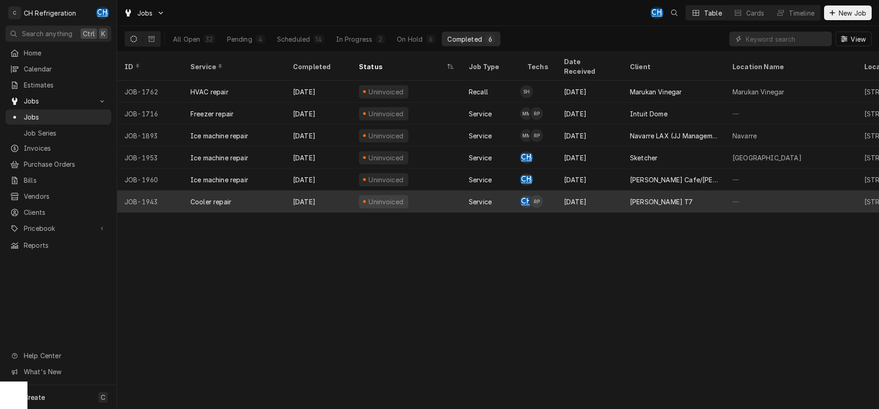
click at [660, 197] on div "[PERSON_NAME] T7" at bounding box center [661, 202] width 63 height 10
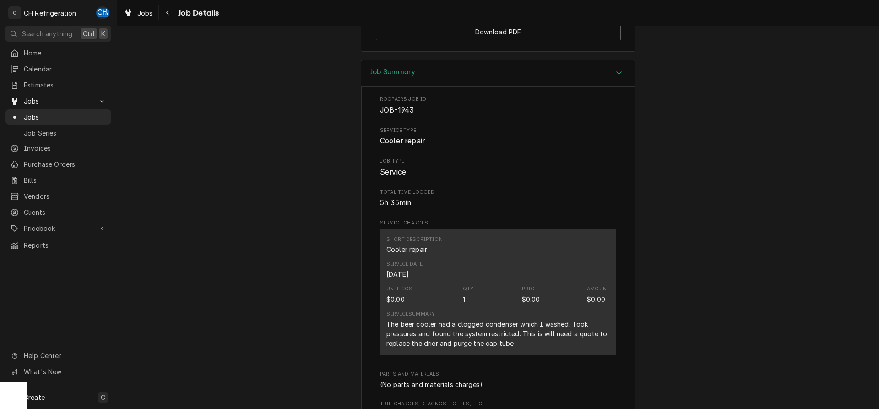
scroll to position [1112, 0]
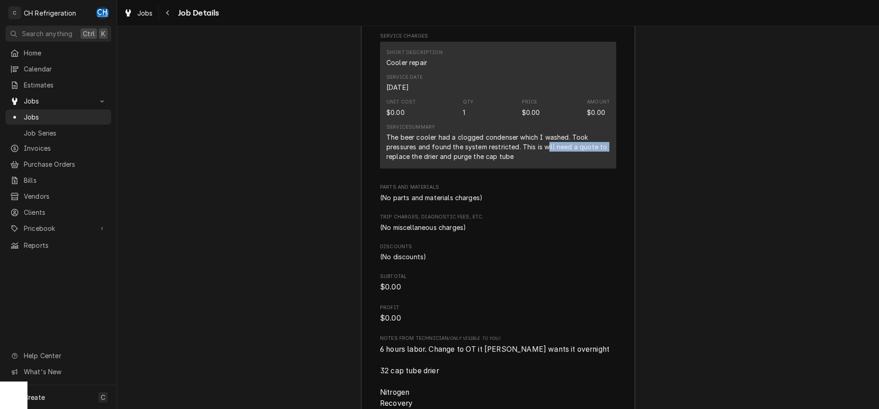
drag, startPoint x: 548, startPoint y: 157, endPoint x: 661, endPoint y: 161, distance: 112.6
click at [616, 161] on div "Short Description Cooler repair Service Date [DATE] Unit Cost $0.00 Qty. 1 Pric…" at bounding box center [498, 105] width 236 height 127
click at [513, 154] on div "The beer cooler had a clogged condenser which I washed. Took pressures and foun…" at bounding box center [497, 146] width 223 height 29
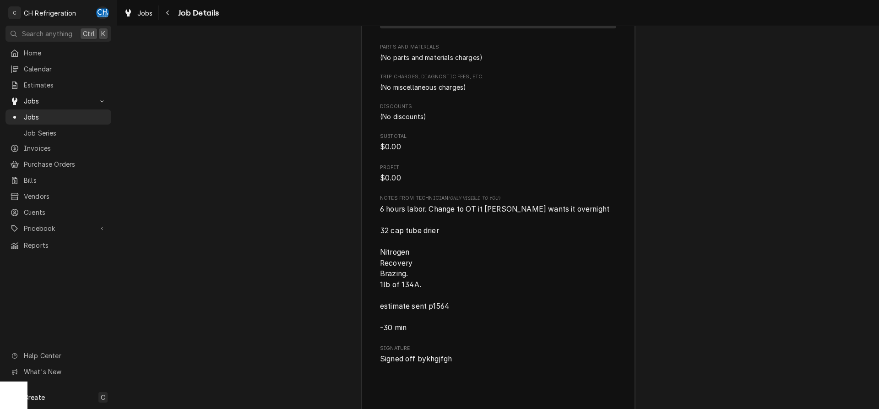
scroll to position [1205, 0]
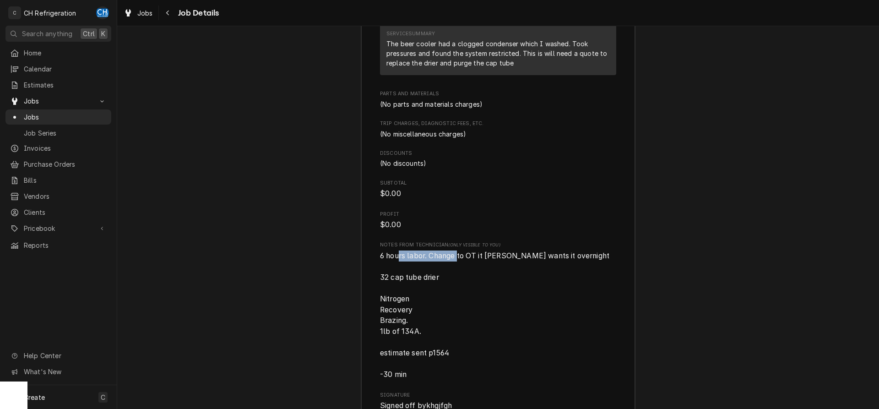
drag, startPoint x: 400, startPoint y: 262, endPoint x: 459, endPoint y: 266, distance: 58.7
click at [459, 266] on span "6 hours labor. Change to OT it [PERSON_NAME] wants it overnight 32 cap tube dri…" at bounding box center [498, 315] width 236 height 130
click at [459, 266] on span "6 hours labor. Change to OT it [PERSON_NAME] wants it overnight 32 cap tube dri…" at bounding box center [494, 315] width 229 height 128
drag, startPoint x: 469, startPoint y: 266, endPoint x: 588, endPoint y: 272, distance: 119.6
click at [588, 272] on span "6 hours labor. Change to OT it [PERSON_NAME] wants it overnight 32 cap tube dri…" at bounding box center [498, 315] width 236 height 130
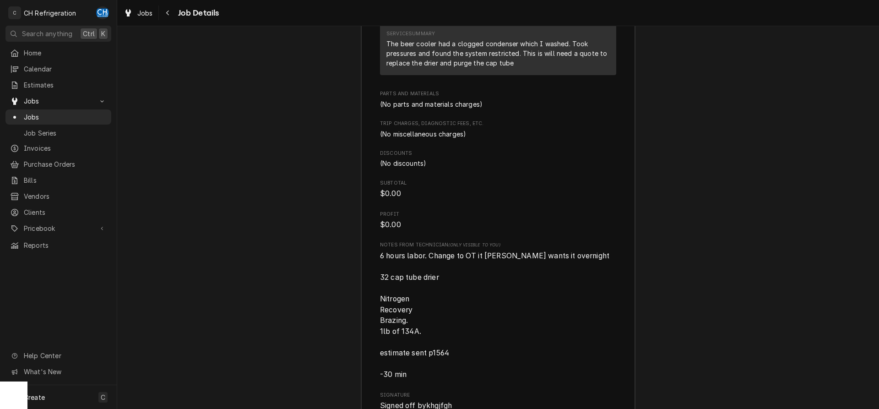
click at [588, 272] on span "6 hours labor. Change to OT it [PERSON_NAME] wants it overnight 32 cap tube dri…" at bounding box center [498, 315] width 236 height 130
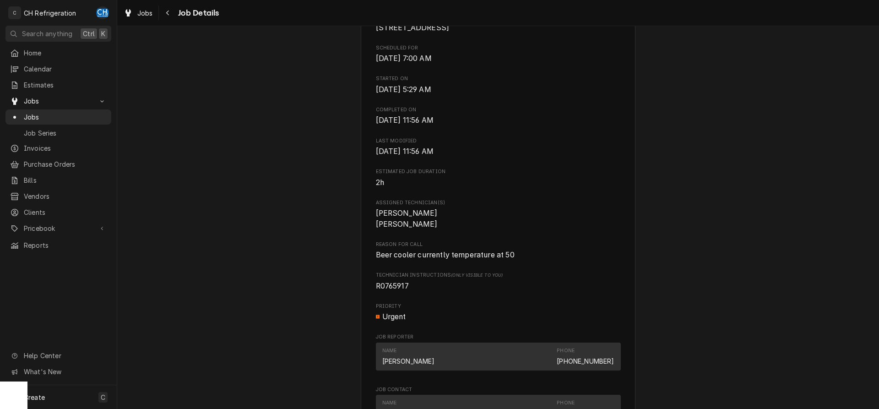
scroll to position [0, 0]
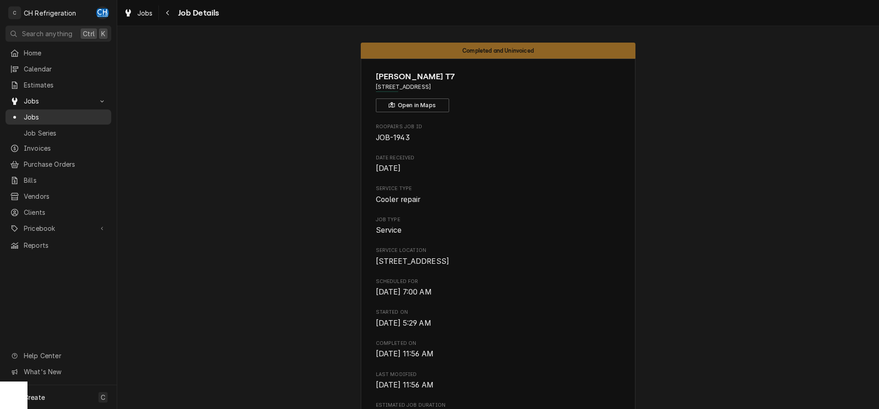
click at [36, 117] on span "Jobs" at bounding box center [65, 117] width 83 height 10
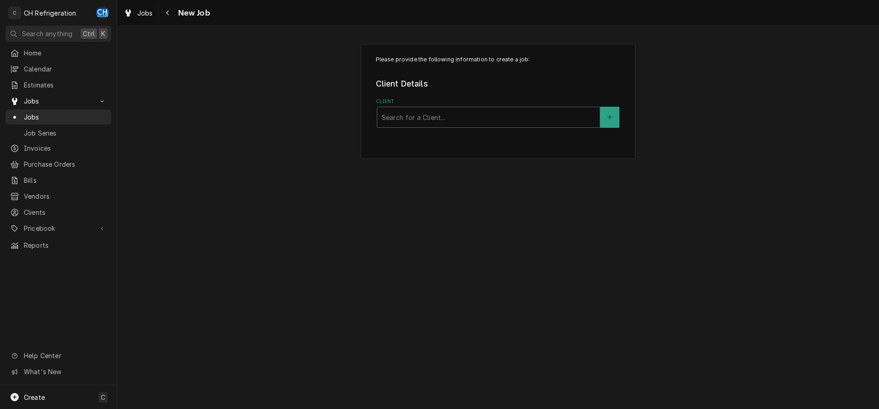
click at [432, 117] on div "Client" at bounding box center [488, 117] width 213 height 16
type input "earth"
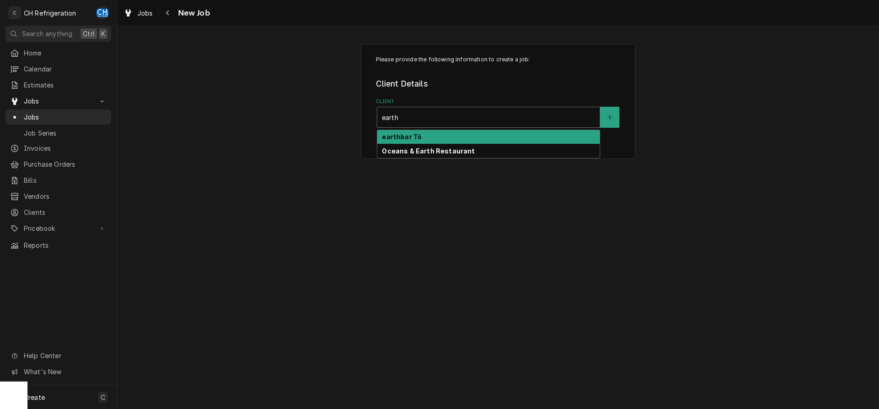
click at [415, 135] on strong "earthbar T6" at bounding box center [402, 137] width 40 height 8
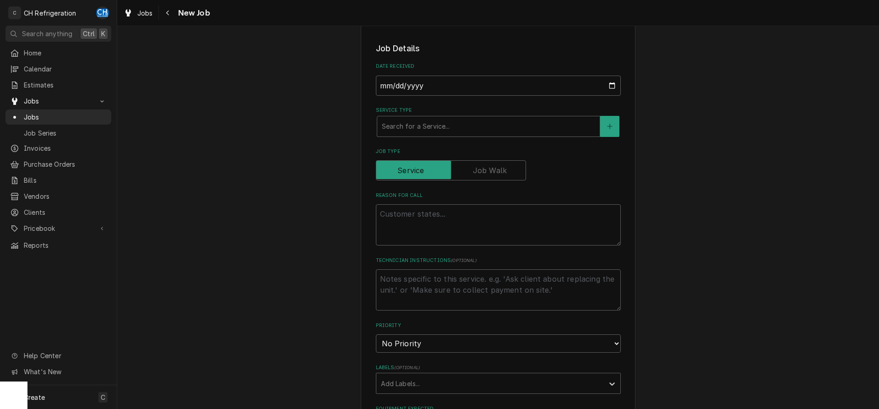
scroll to position [187, 0]
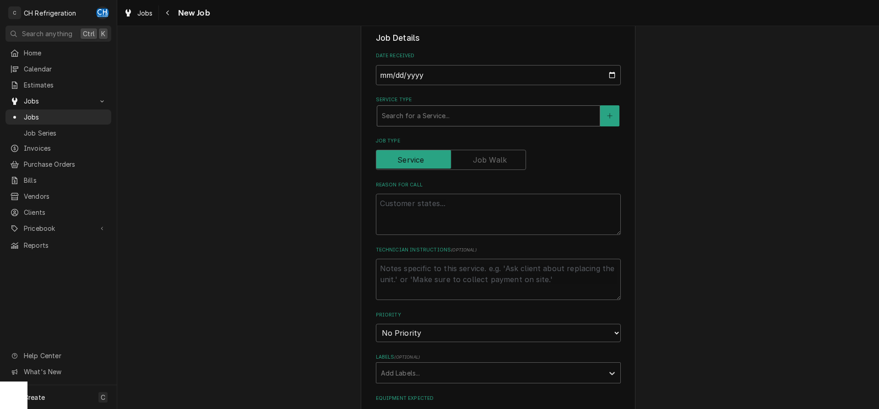
click at [460, 122] on div "Service Type" at bounding box center [488, 116] width 213 height 16
click at [430, 112] on div "Service Type" at bounding box center [488, 116] width 213 height 16
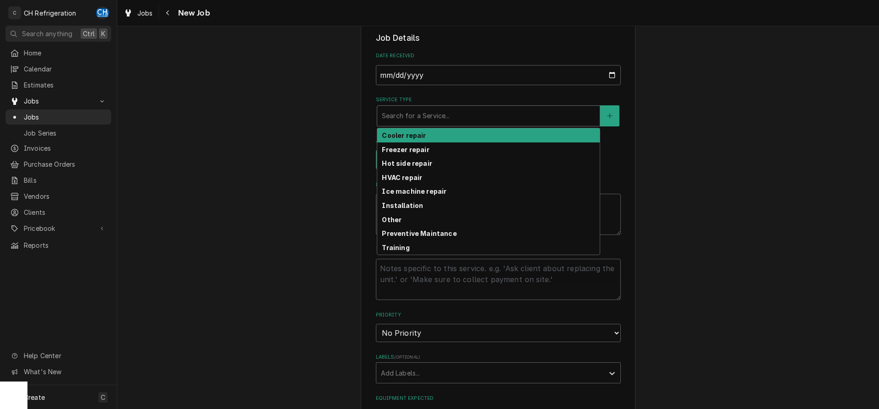
click at [425, 130] on div "Cooler repair" at bounding box center [488, 135] width 222 height 14
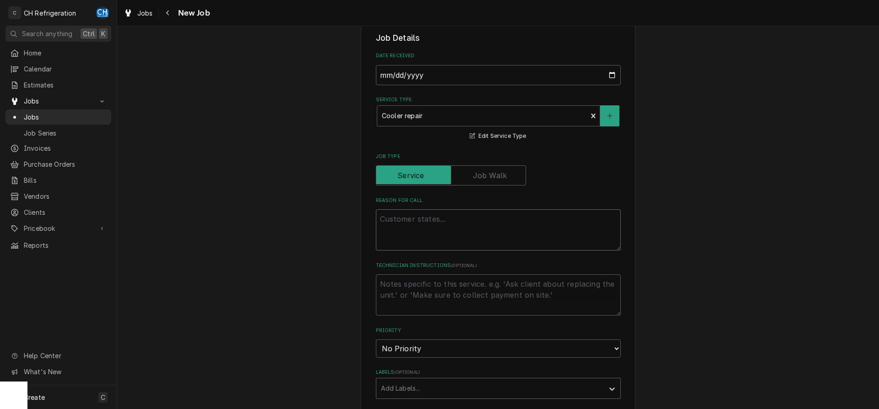
click at [418, 227] on textarea "Reason For Call" at bounding box center [498, 229] width 245 height 41
type textarea "x"
type textarea "c"
type textarea "x"
type textarea "cv"
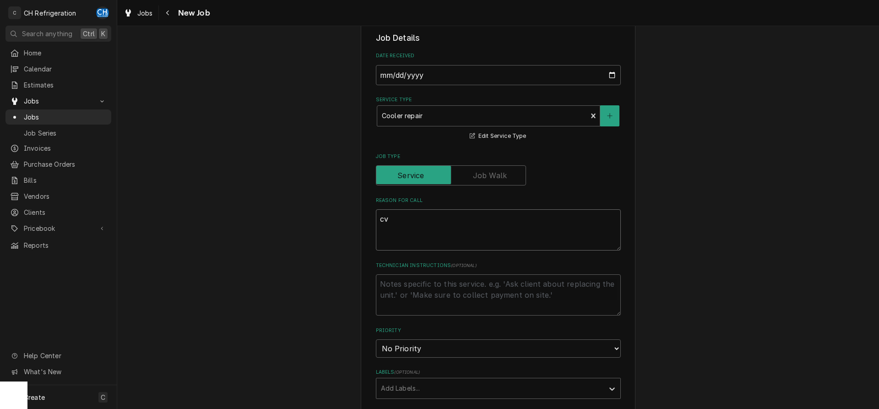
type textarea "x"
type textarea "cvl"
type textarea "x"
type textarea "cvlo"
type textarea "x"
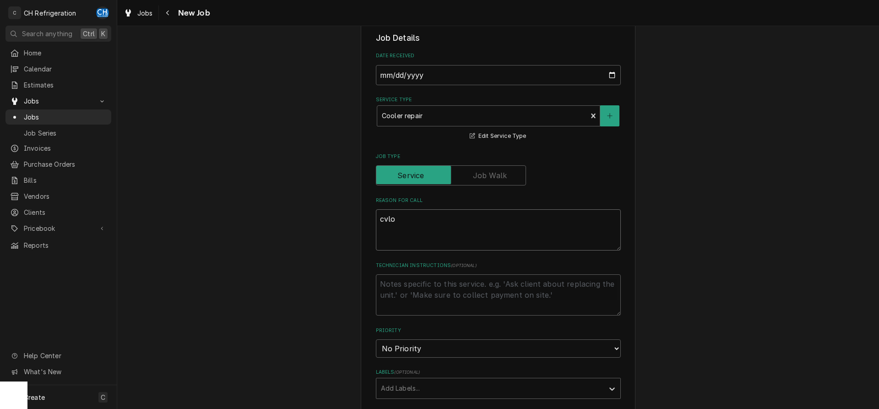
type textarea "cvl"
type textarea "x"
type textarea "cv"
type textarea "x"
type textarea "c"
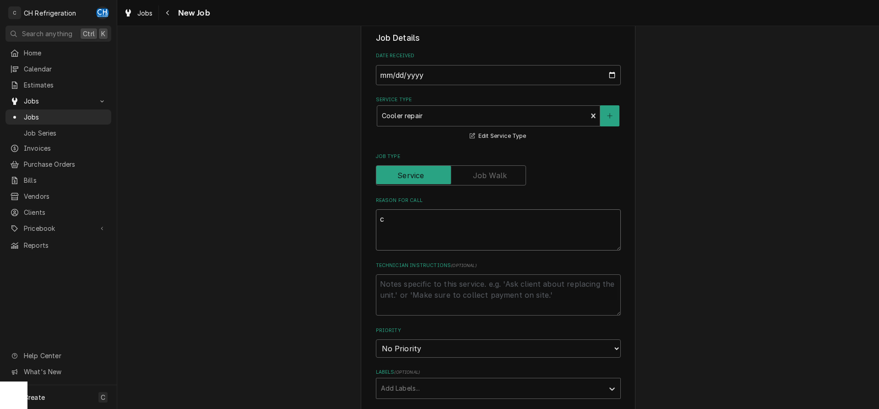
type textarea "x"
type textarea "cl"
type textarea "x"
type textarea "clo"
type textarea "x"
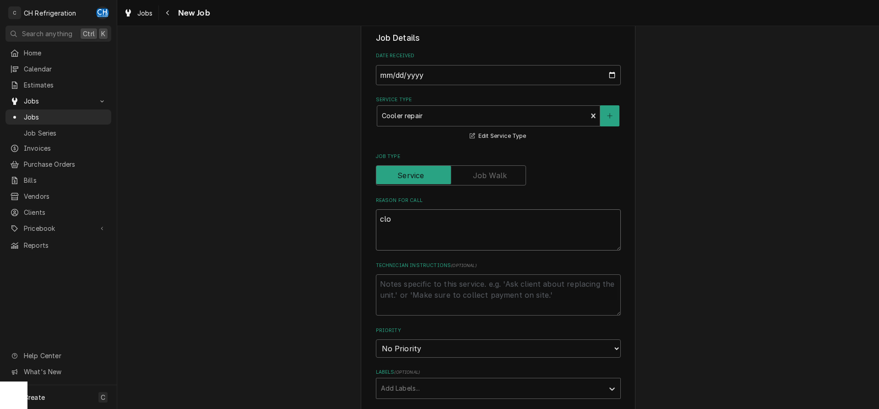
type textarea "clog"
type textarea "x"
type textarea "clogg"
type textarea "x"
type textarea "clogge"
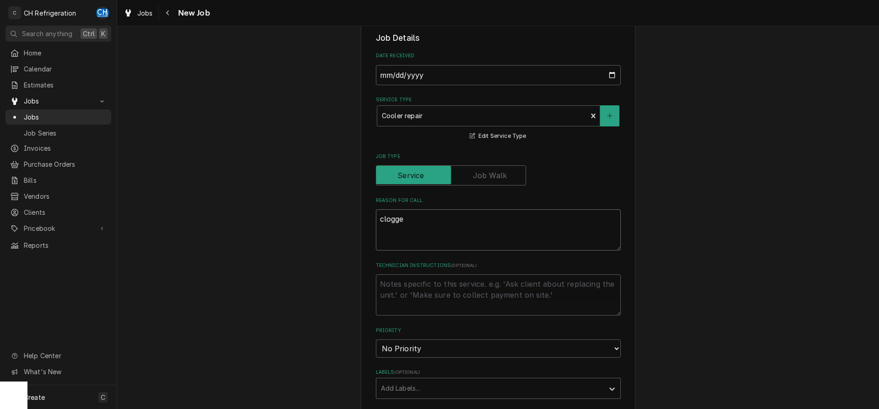
type textarea "x"
type textarea "clogged"
type textarea "x"
type textarea "clogged d"
type textarea "x"
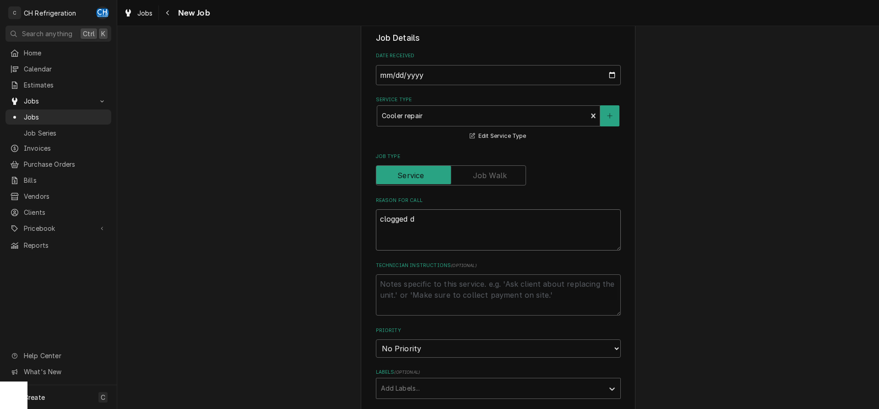
type textarea "clogged dr"
type textarea "x"
type textarea "clogged dra"
type textarea "x"
type textarea "clogged drai"
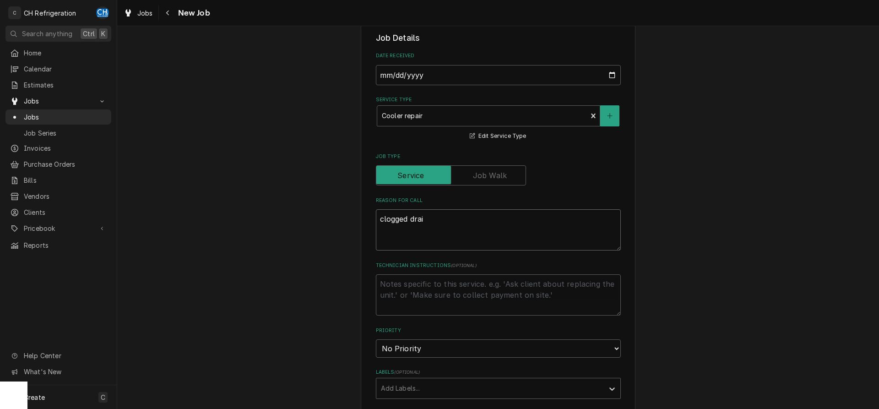
type textarea "x"
type textarea "clogged drain"
type textarea "x"
type textarea "clogged drain"
type textarea "x"
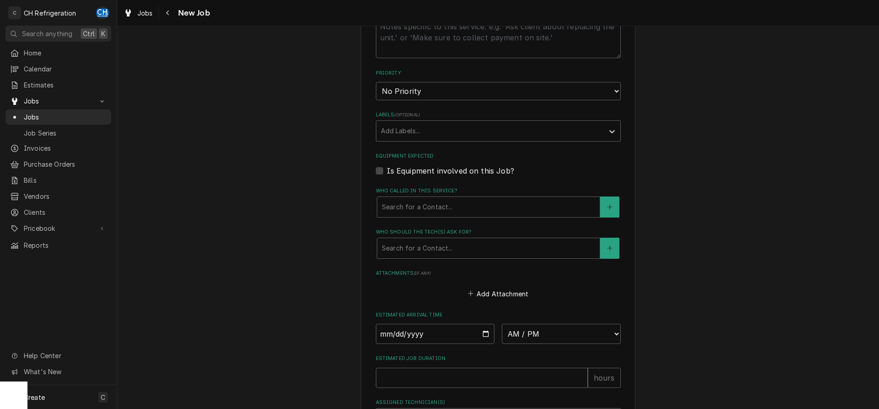
scroll to position [467, 0]
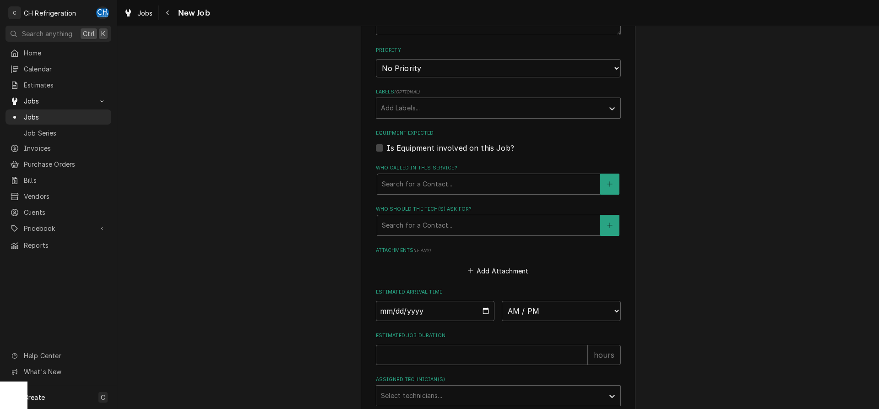
type textarea "clogged drain"
click at [447, 242] on fieldset "Job Details Date Received 2025-09-18 Service Type Cooler repair Edit Service Ty…" at bounding box center [498, 121] width 245 height 738
click at [447, 227] on div "Who should the tech(s) ask for?" at bounding box center [488, 225] width 213 height 16
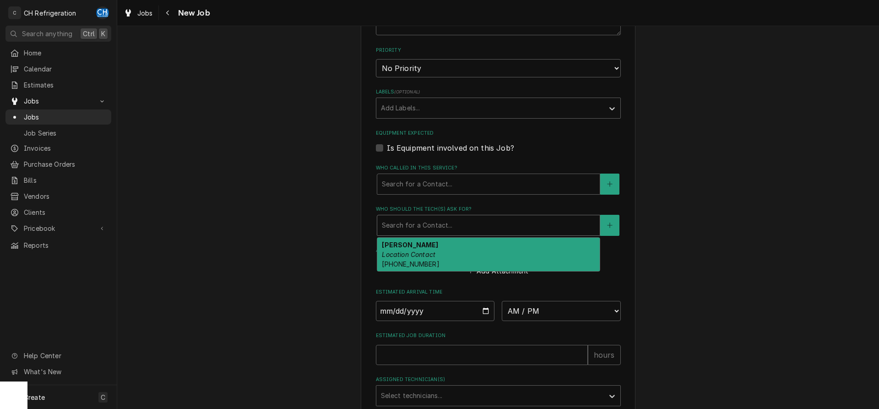
click at [451, 258] on div "Jennifer Gonzalez Location Contact (310) 340-3053" at bounding box center [488, 254] width 222 height 33
type textarea "x"
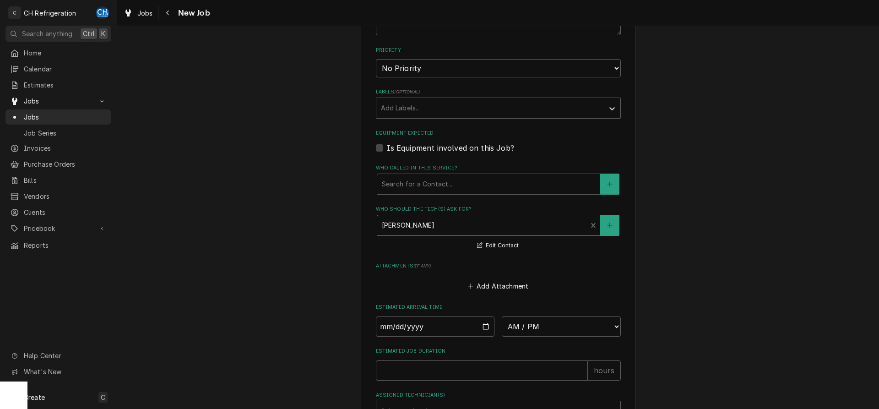
scroll to position [560, 0]
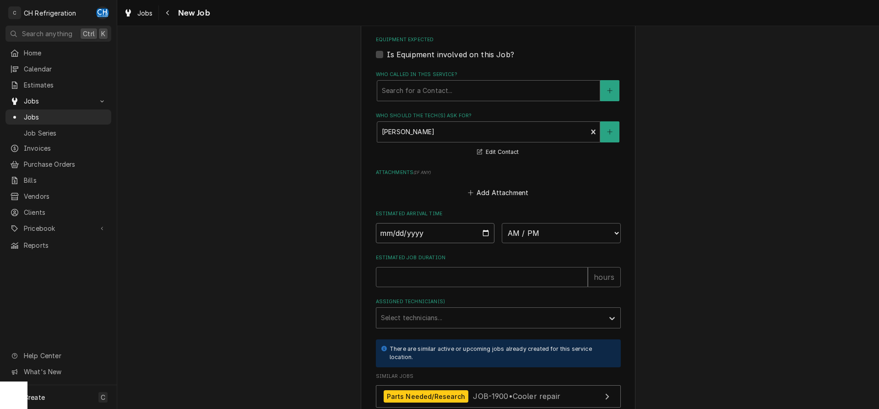
click at [484, 232] on input "Date" at bounding box center [435, 233] width 119 height 20
type input "2025-09-18"
click at [502, 223] on select "AM / PM 6:00 AM 6:15 AM 6:30 AM 6:45 AM 7:00 AM 7:15 AM 7:30 AM 7:45 AM 8:00 AM…" at bounding box center [561, 233] width 119 height 20
type textarea "x"
select select "13:00:00"
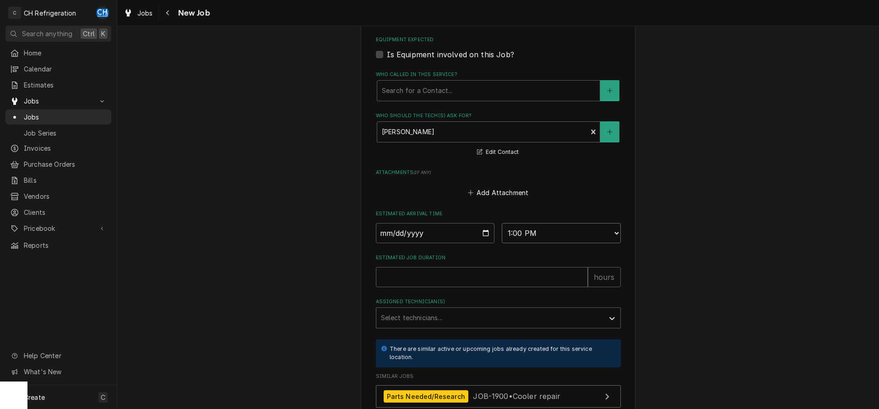
click option "1:00 PM" at bounding box center [0, 0] width 0 height 0
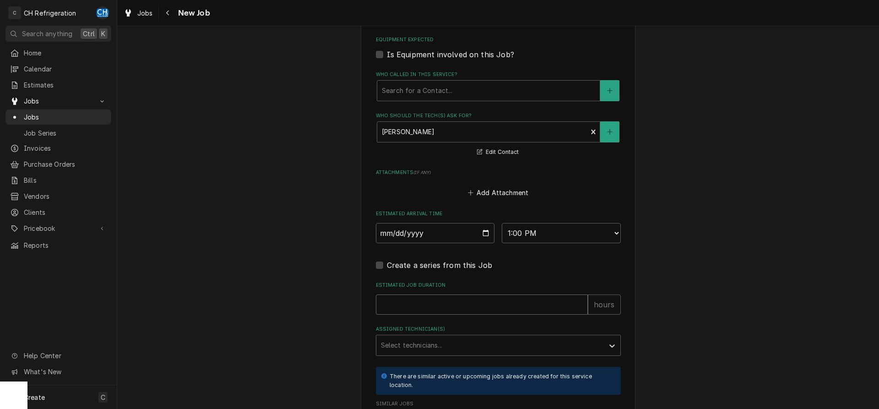
click at [441, 301] on input "Estimated Job Duration" at bounding box center [482, 304] width 212 height 20
type textarea "x"
type input "2"
type textarea "x"
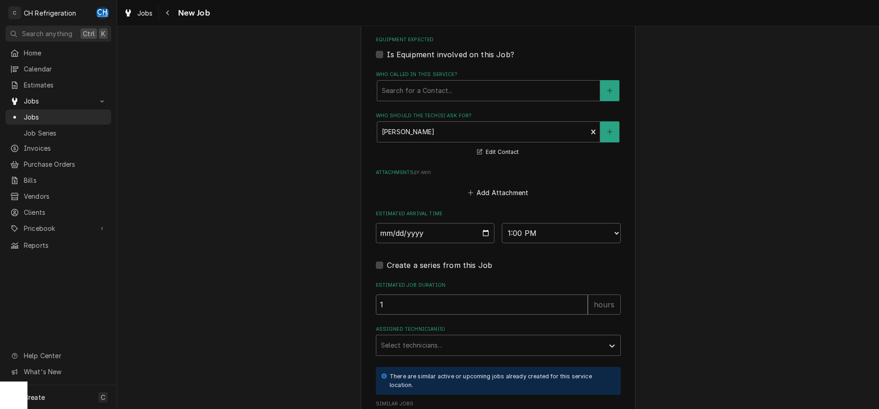
type input "1"
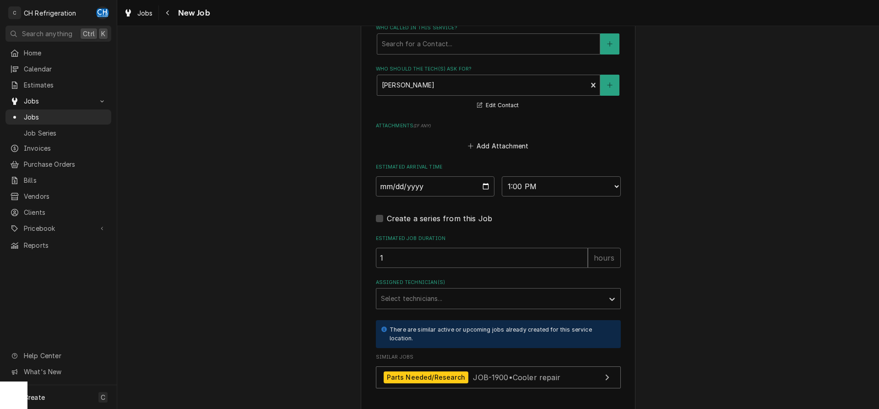
scroll to position [653, 0]
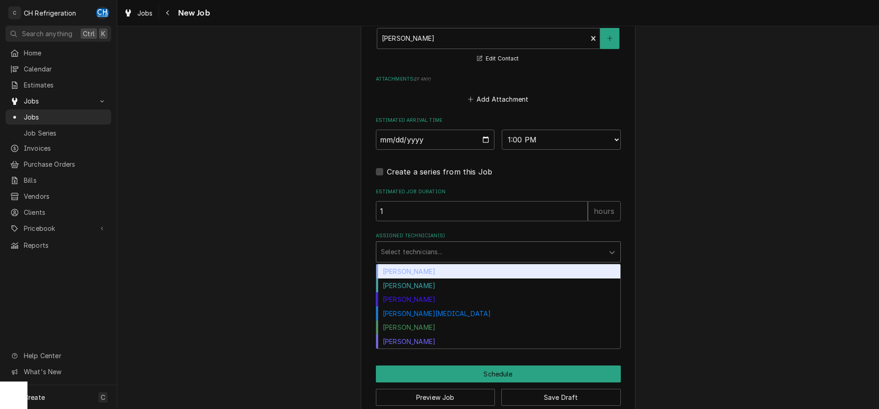
click at [416, 245] on div "Assigned Technician(s)" at bounding box center [490, 251] width 218 height 16
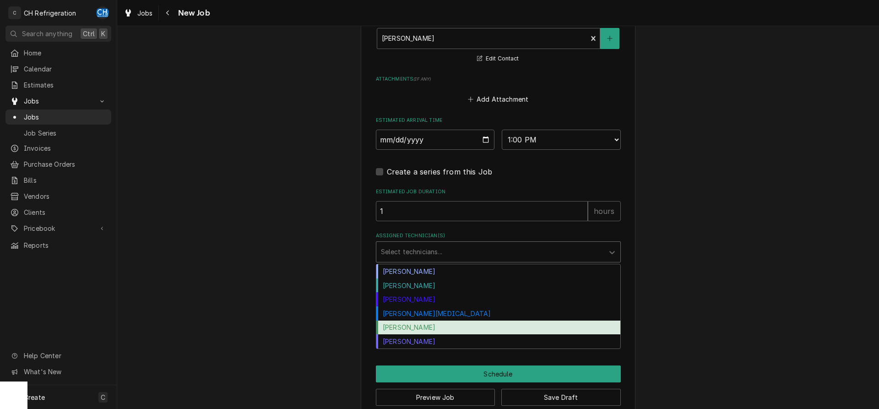
click at [420, 322] on div "Ruben Perez" at bounding box center [498, 327] width 244 height 14
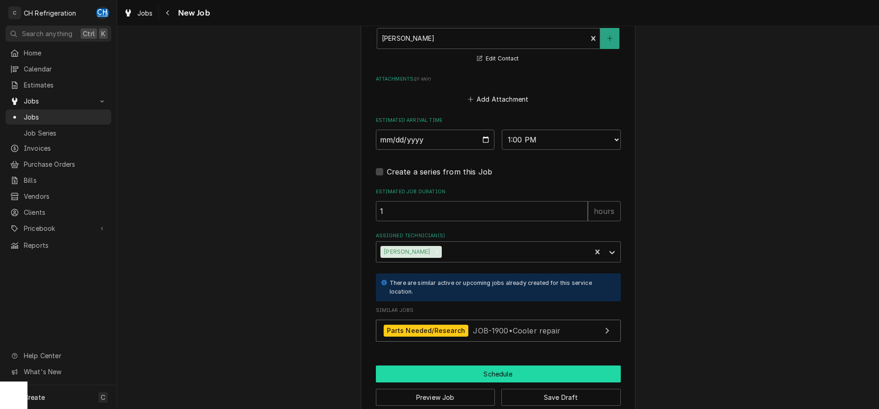
click at [501, 367] on button "Schedule" at bounding box center [498, 373] width 245 height 17
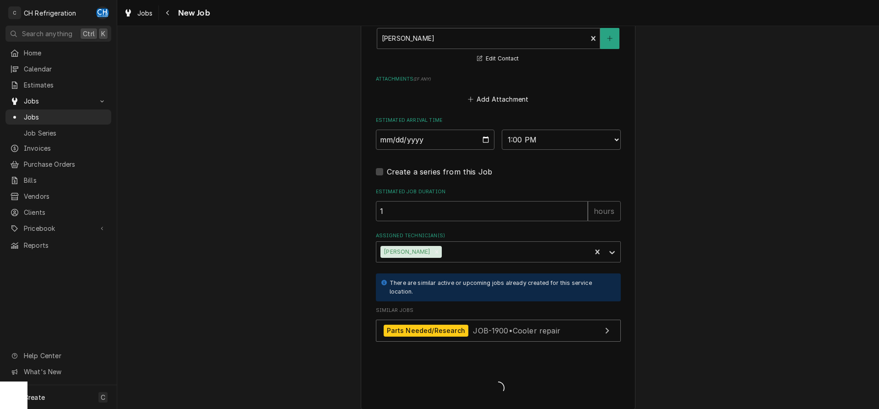
type textarea "x"
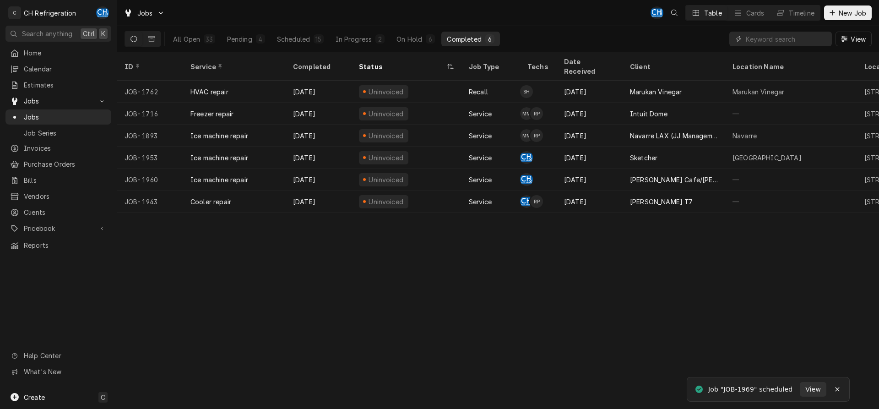
click at [345, 28] on div "All Open 33 Pending 4 Scheduled 15 In Progress 2 On Hold 6 Completed 6" at bounding box center [333, 39] width 332 height 26
click at [361, 43] on div "In Progress" at bounding box center [353, 39] width 37 height 10
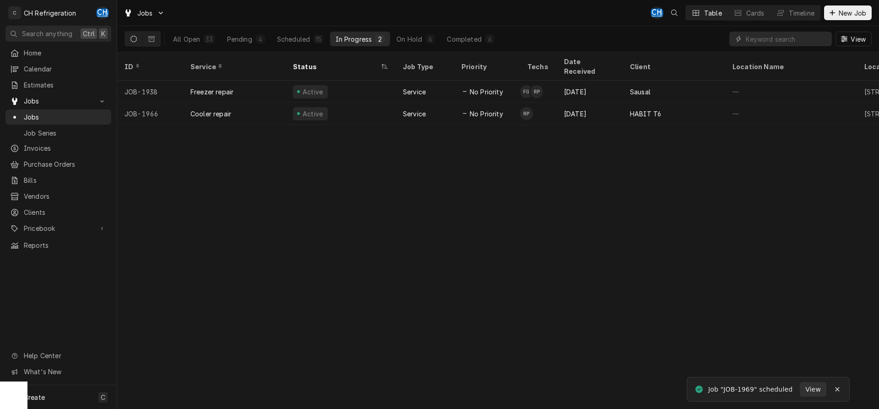
click at [454, 50] on div "All Open 33 Pending 4 Scheduled 15 In Progress 2 On Hold 6 Completed 6" at bounding box center [333, 39] width 332 height 26
click at [417, 42] on div "On Hold" at bounding box center [409, 39] width 26 height 10
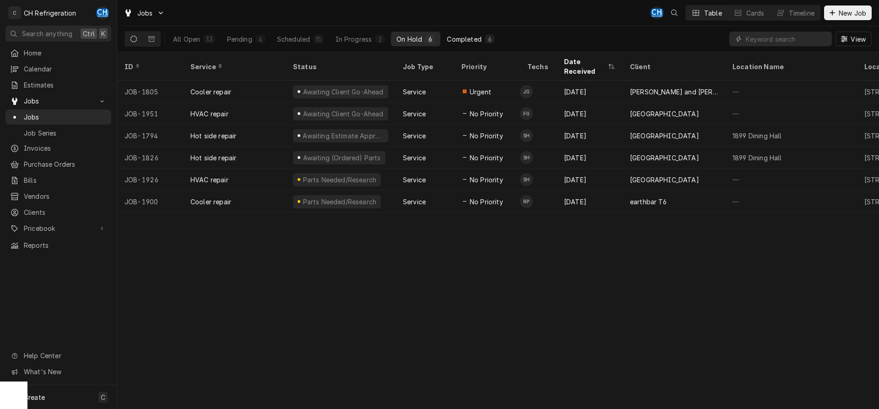
click at [491, 41] on div "6" at bounding box center [489, 39] width 5 height 10
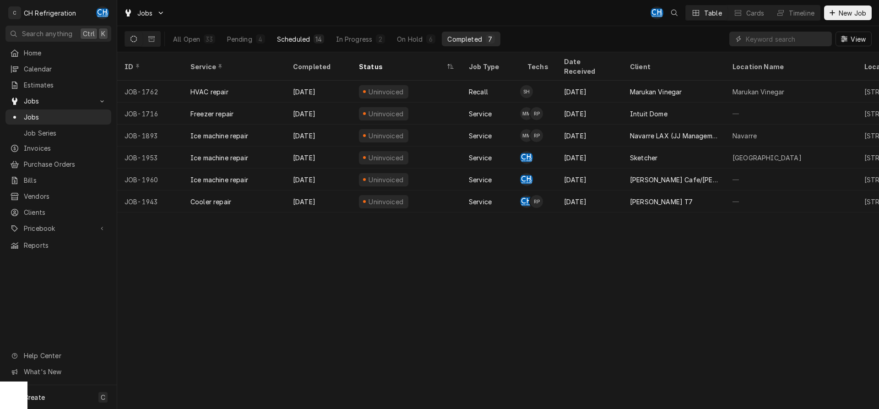
click at [309, 42] on div "Scheduled" at bounding box center [293, 39] width 33 height 10
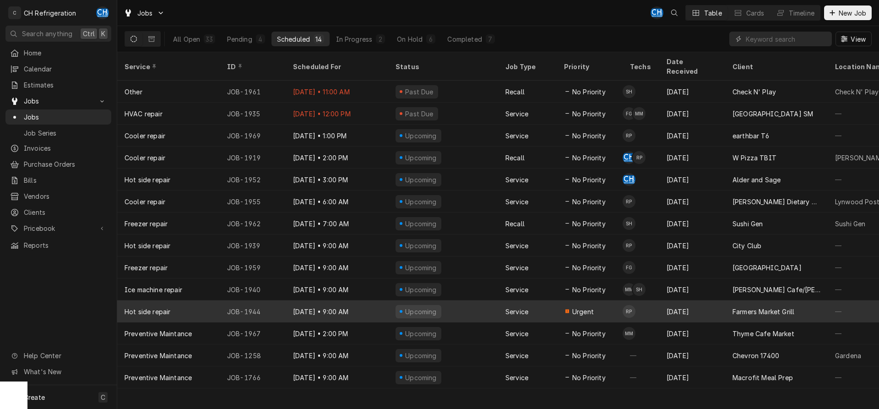
click at [754, 306] on div "Farmers Market Grill" at bounding box center [776, 311] width 103 height 22
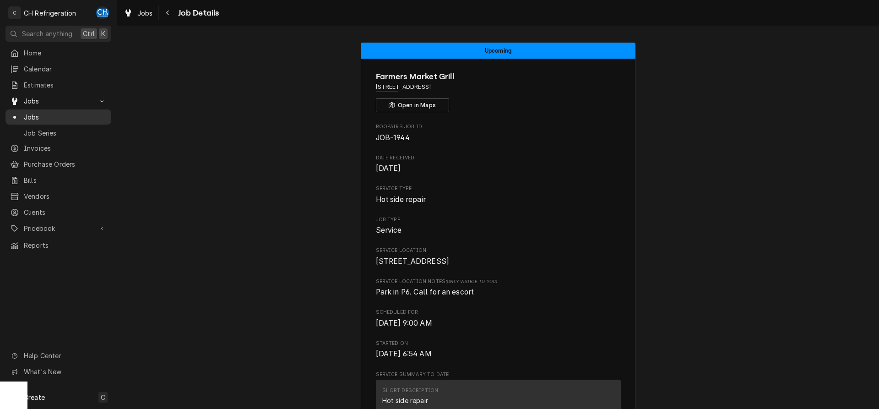
click at [54, 113] on span "Jobs" at bounding box center [65, 117] width 83 height 10
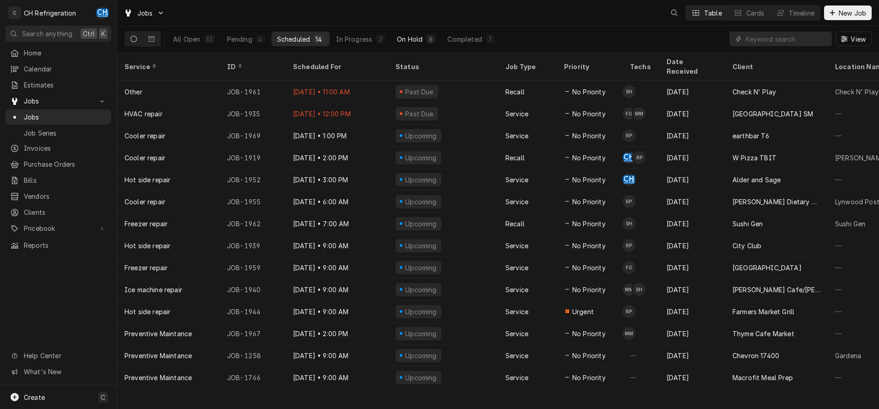
click at [417, 41] on div "On Hold" at bounding box center [410, 39] width 26 height 10
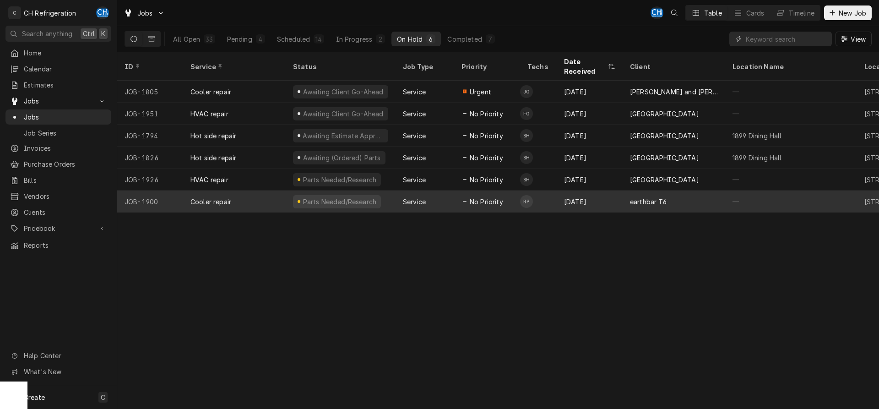
click at [577, 193] on div "[DATE]" at bounding box center [589, 201] width 66 height 22
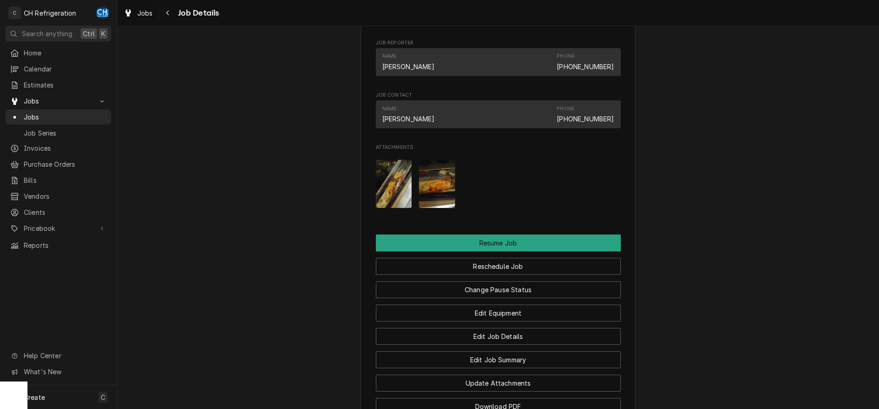
scroll to position [866, 0]
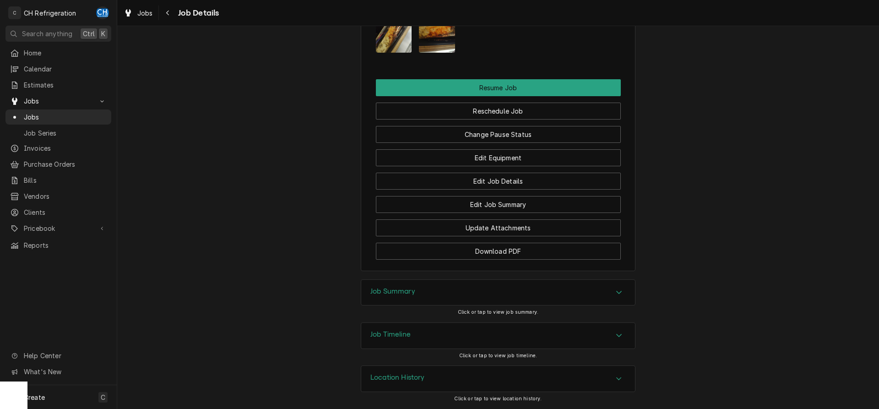
click at [419, 293] on div "Job Summary" at bounding box center [498, 293] width 274 height 26
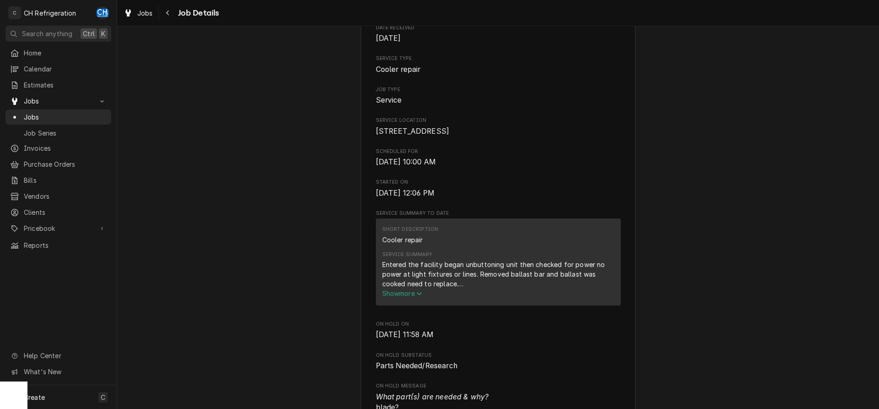
scroll to position [0, 0]
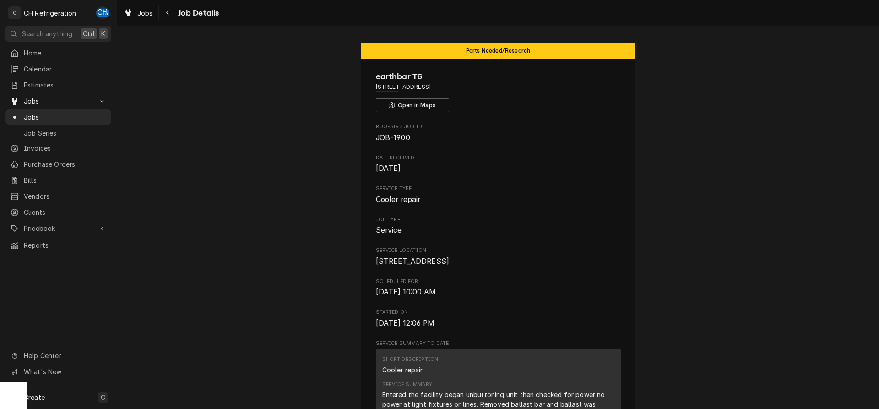
click at [160, 14] on div "Jobs Job Details" at bounding box center [169, 12] width 99 height 15
click at [170, 13] on div "Navigate back" at bounding box center [167, 12] width 9 height 9
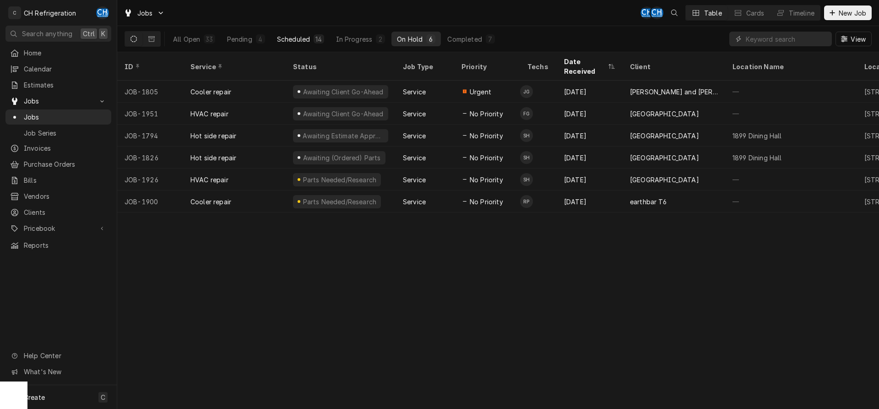
click at [285, 38] on div "Scheduled" at bounding box center [293, 39] width 33 height 10
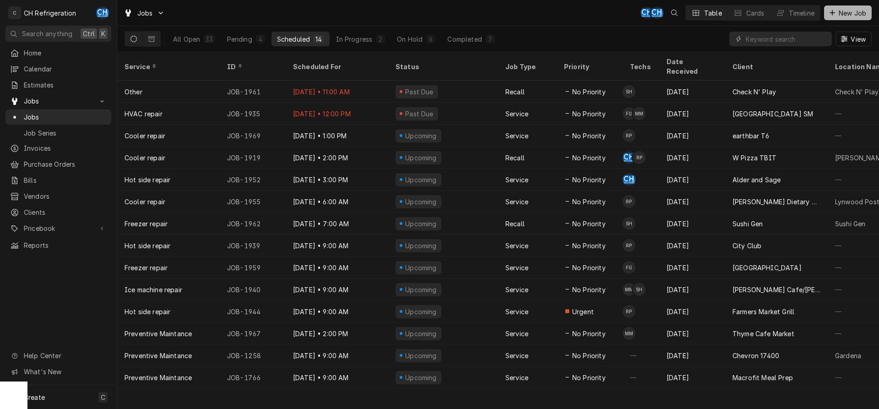
click at [852, 13] on span "New Job" at bounding box center [852, 13] width 31 height 10
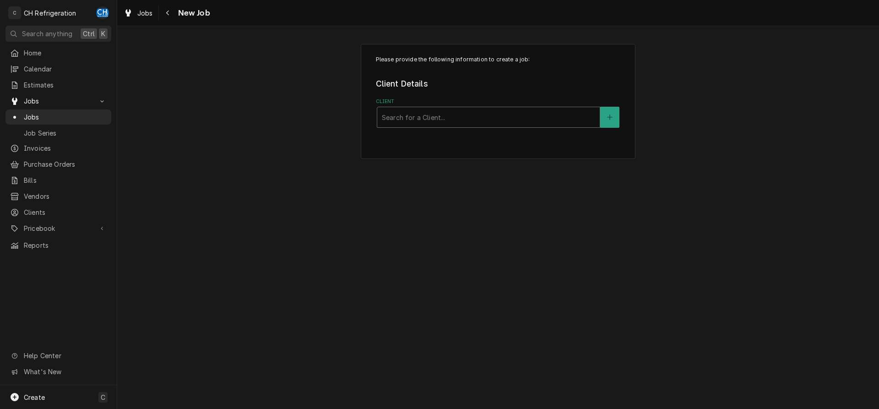
click at [450, 121] on div "Client" at bounding box center [488, 117] width 213 height 16
type input "wander"
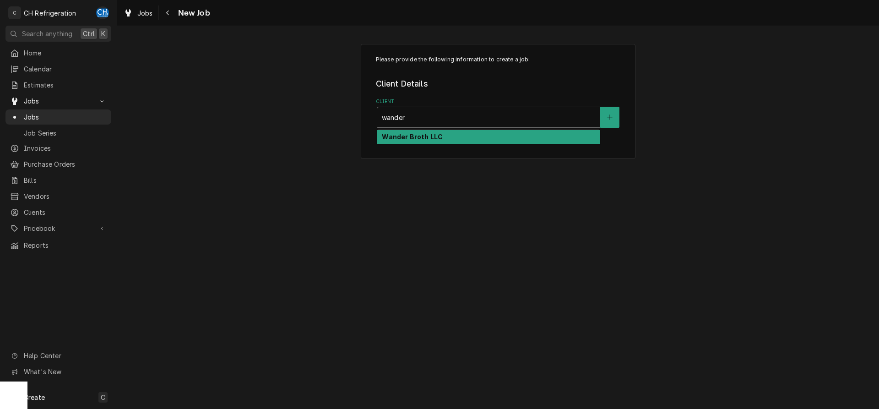
click at [453, 136] on div "Wander Broth LLC" at bounding box center [488, 137] width 222 height 14
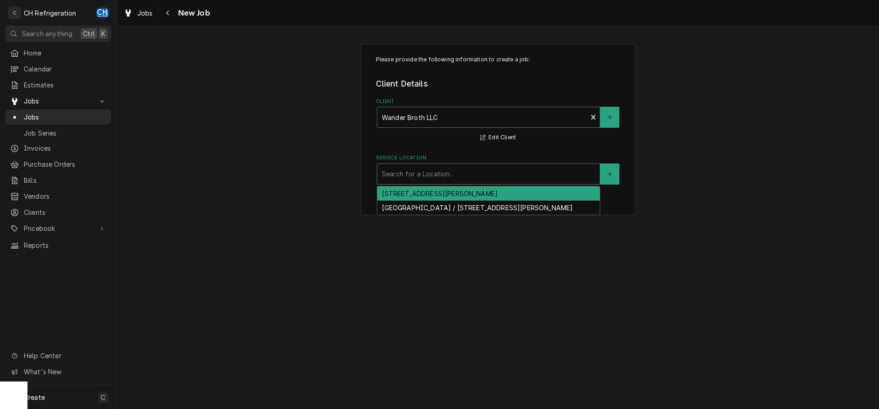
click at [445, 177] on div "Service Location" at bounding box center [488, 174] width 213 height 16
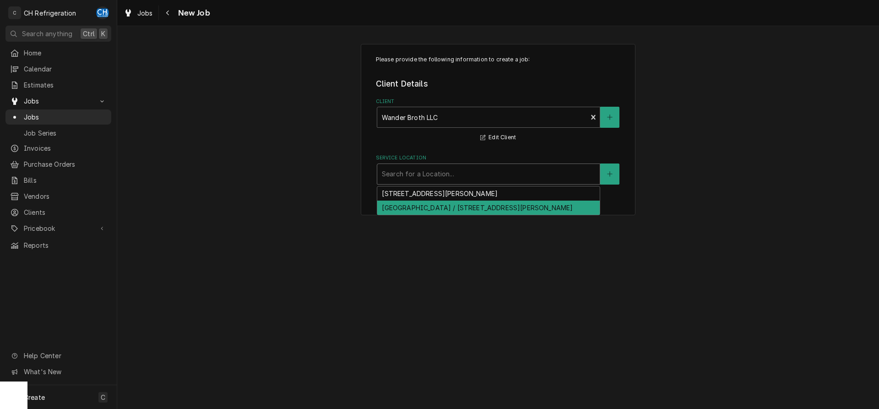
click at [453, 204] on div "Culver City / 3731 S Robertson Blvd, Culver City, CA 90232" at bounding box center [488, 207] width 222 height 14
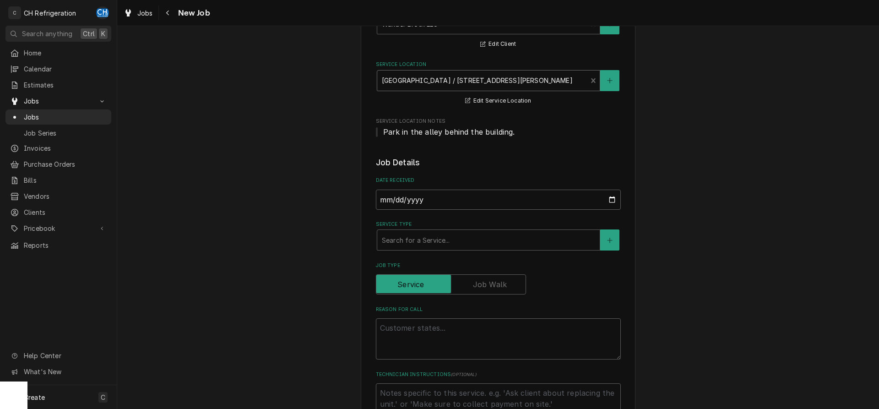
scroll to position [187, 0]
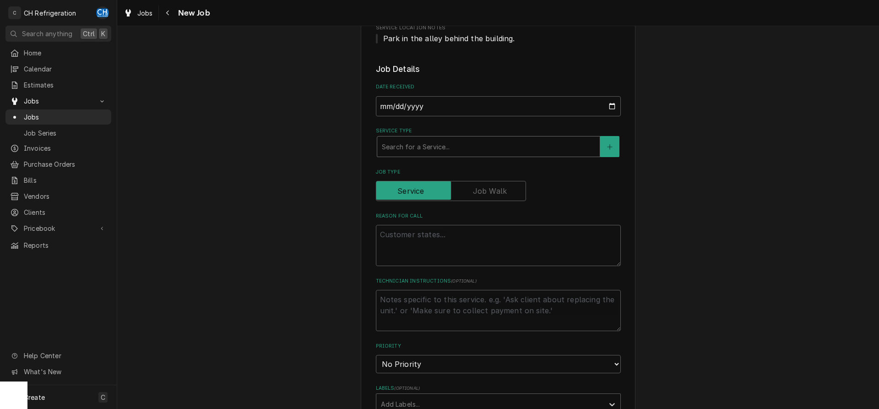
click at [439, 146] on div "Service Type" at bounding box center [488, 146] width 213 height 16
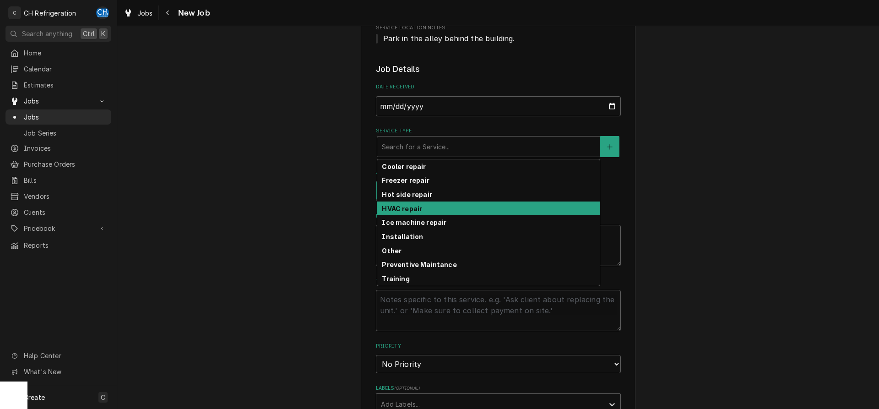
click at [429, 206] on div "HVAC repair" at bounding box center [488, 208] width 222 height 14
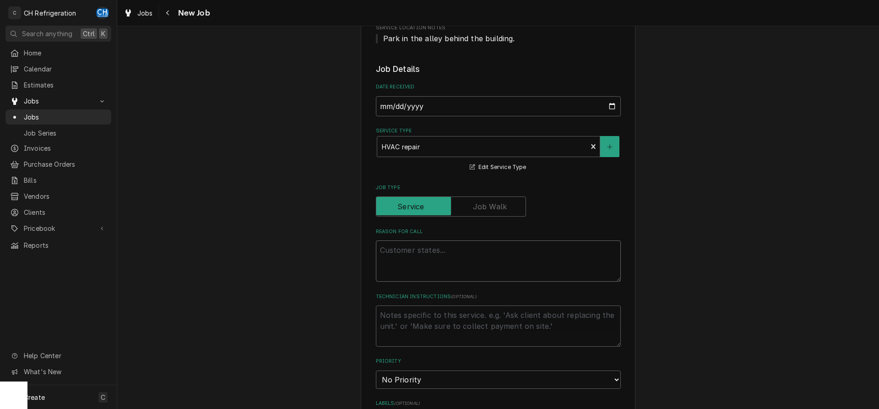
click at [458, 253] on textarea "Reason For Call" at bounding box center [498, 260] width 245 height 41
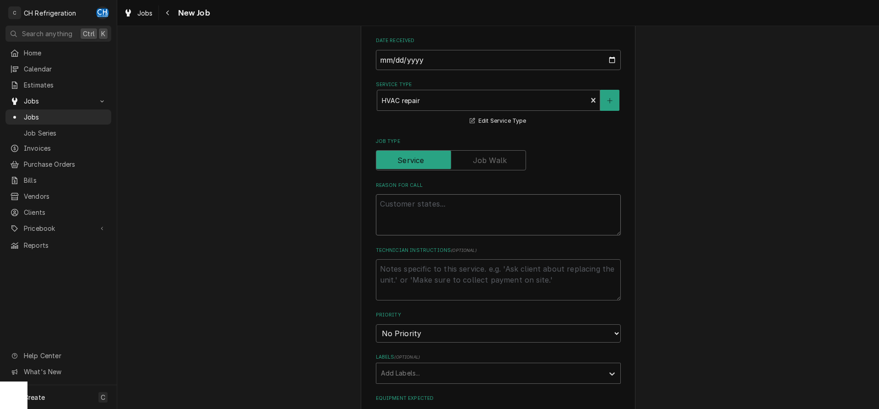
scroll to position [233, 0]
type textarea "x"
type textarea "r"
type textarea "x"
type textarea "re"
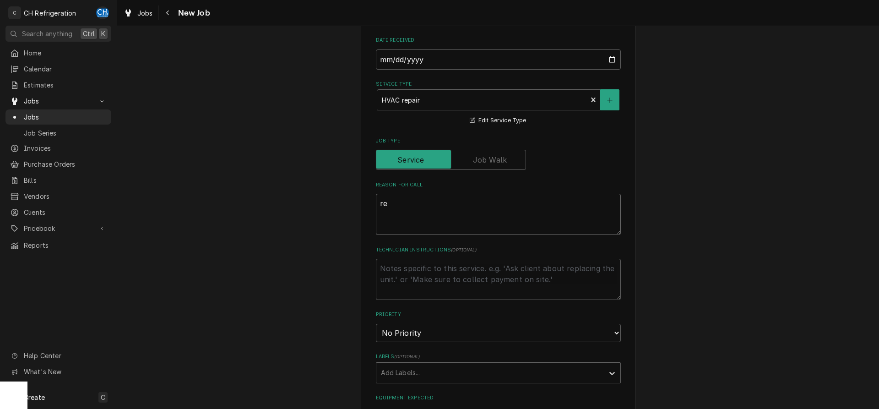
type textarea "x"
type textarea "rei"
type textarea "x"
type textarea "rein"
type textarea "x"
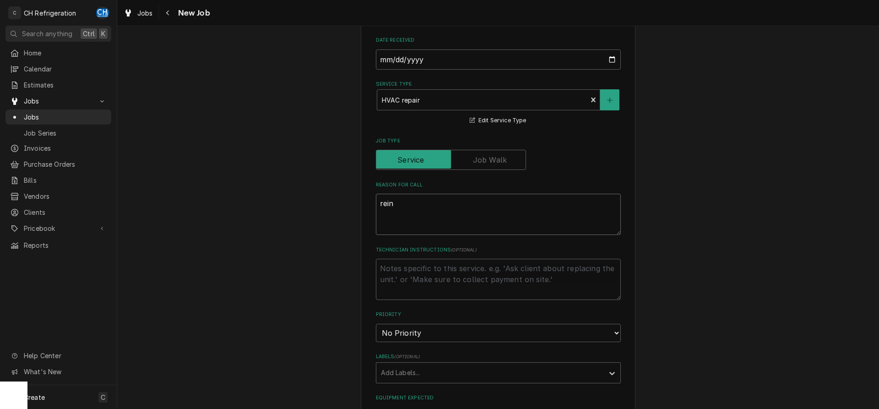
type textarea "reins"
type textarea "x"
type textarea "reinsu"
type textarea "x"
type textarea "reinsul"
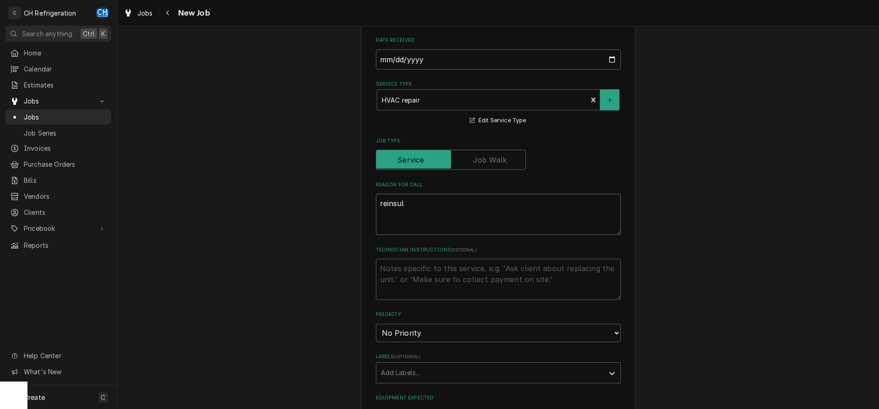
type textarea "x"
type textarea "reinsula"
type textarea "x"
type textarea "reinsulat"
type textarea "x"
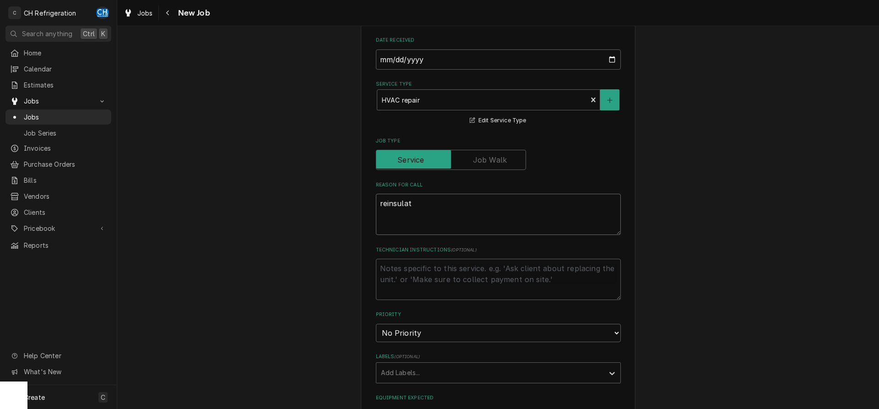
type textarea "reinsulate"
type textarea "x"
type textarea "reinsulate"
click at [387, 204] on textarea "reinsulate" at bounding box center [498, 214] width 245 height 41
type textarea "x"
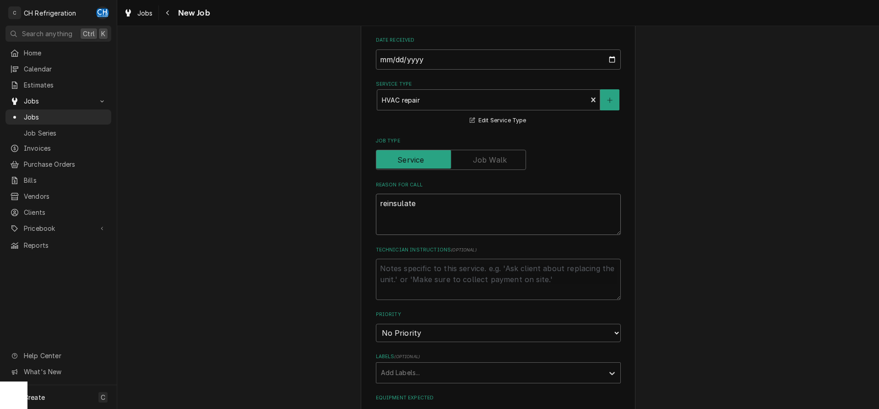
type textarea "rinsulate"
type textarea "x"
type textarea "insulate"
click at [416, 202] on textarea "insulate" at bounding box center [498, 214] width 245 height 41
click at [378, 203] on textarea "insulate" at bounding box center [498, 214] width 245 height 41
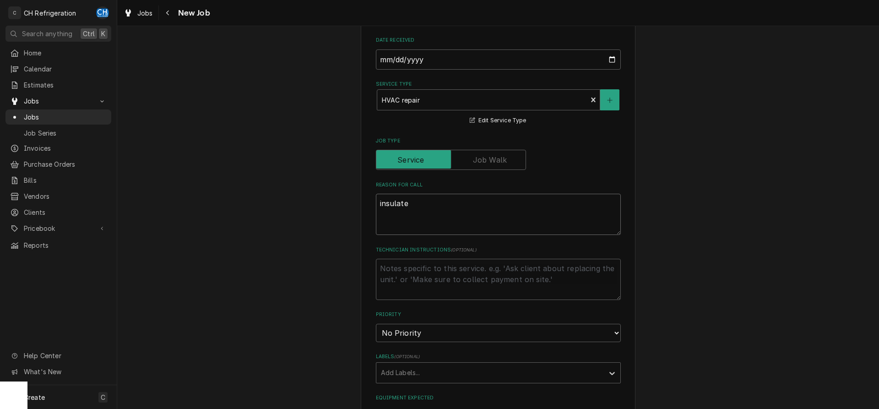
type textarea "x"
type textarea "rinsulate"
type textarea "x"
type textarea "reinsulate"
type textarea "x"
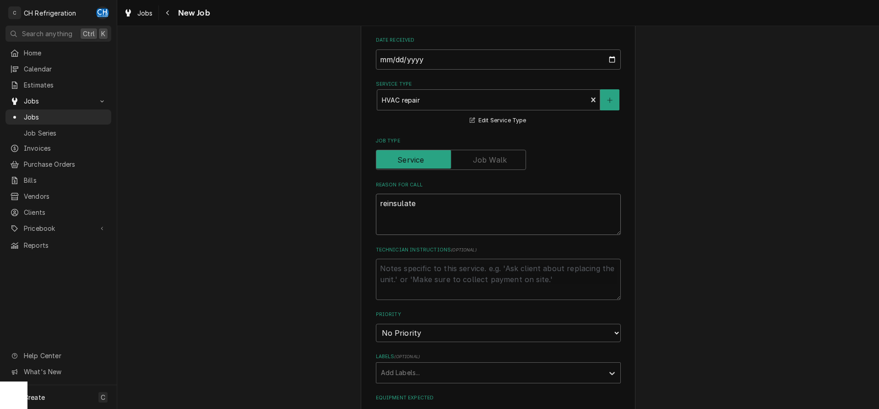
type textarea "re-insulate"
type textarea "x"
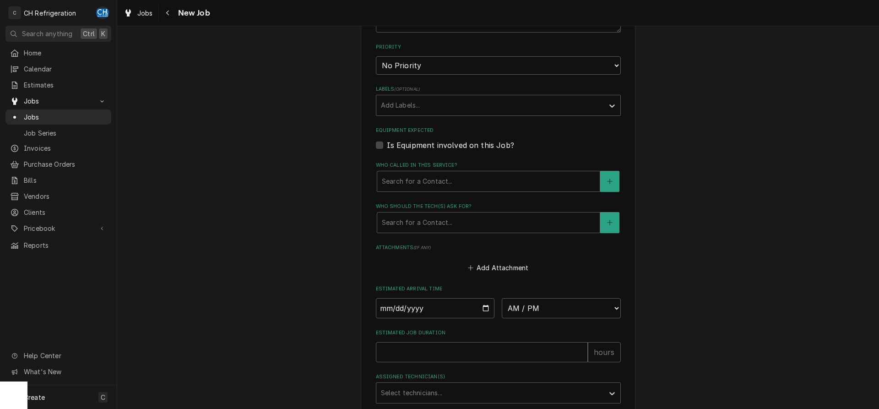
scroll to position [513, 0]
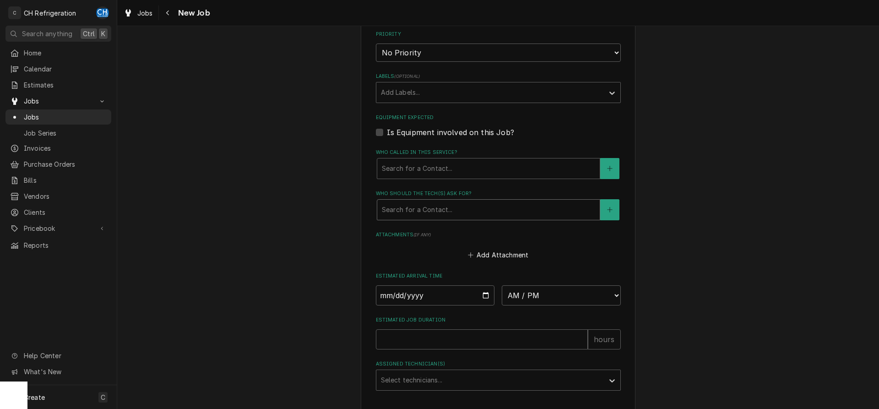
type textarea "re-insulate"
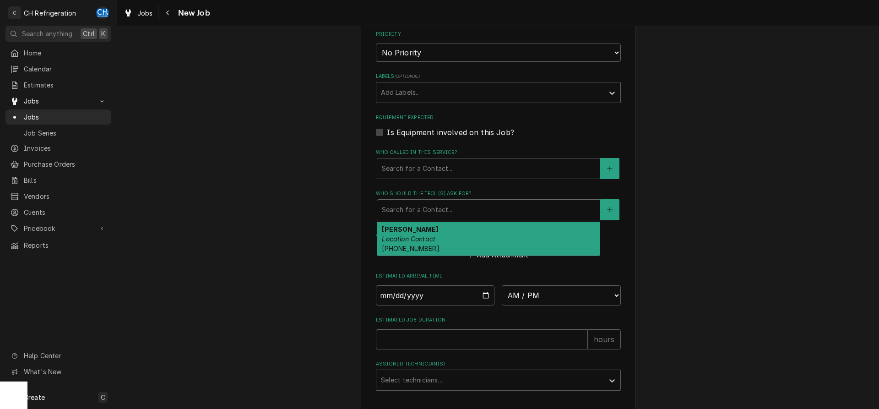
click at [421, 212] on div "Who should the tech(s) ask for?" at bounding box center [488, 209] width 213 height 16
click at [431, 251] on div "Linda Wong Location Contact (310) 691-4525" at bounding box center [488, 238] width 222 height 33
type textarea "x"
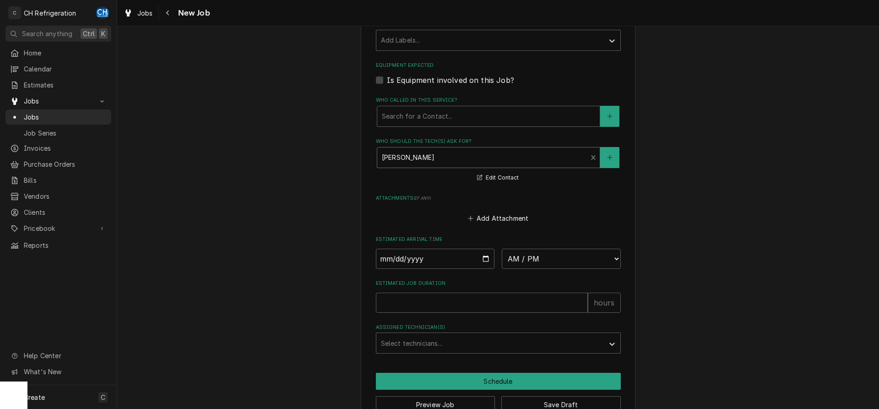
scroll to position [589, 0]
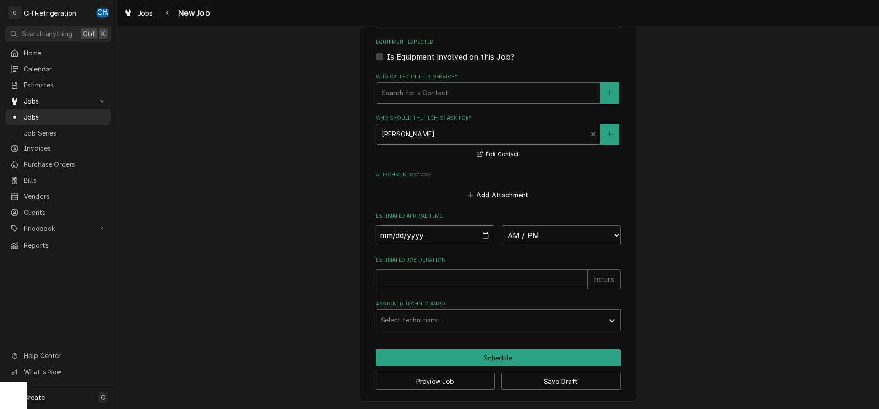
click at [484, 235] on input "Date" at bounding box center [435, 235] width 119 height 20
type input "2025-09-19"
click at [502, 225] on select "AM / PM 6:00 AM 6:15 AM 6:30 AM 6:45 AM 7:00 AM 7:15 AM 7:30 AM 7:45 AM 8:00 AM…" at bounding box center [561, 235] width 119 height 20
click at [469, 274] on input "Estimated Job Duration" at bounding box center [482, 279] width 212 height 20
type textarea "x"
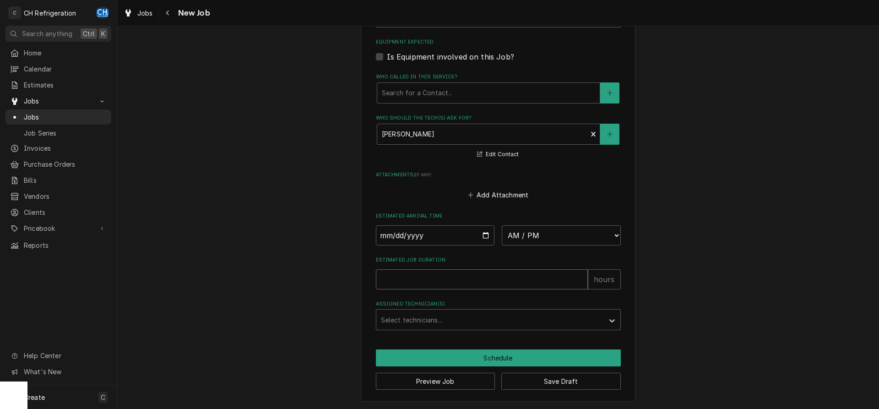
type input "2"
type textarea "x"
type input "2"
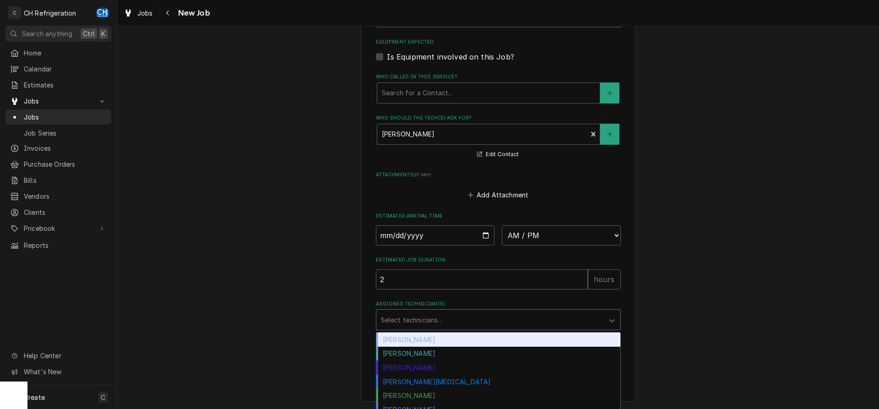
click at [446, 319] on div "Assigned Technician(s)" at bounding box center [490, 319] width 218 height 16
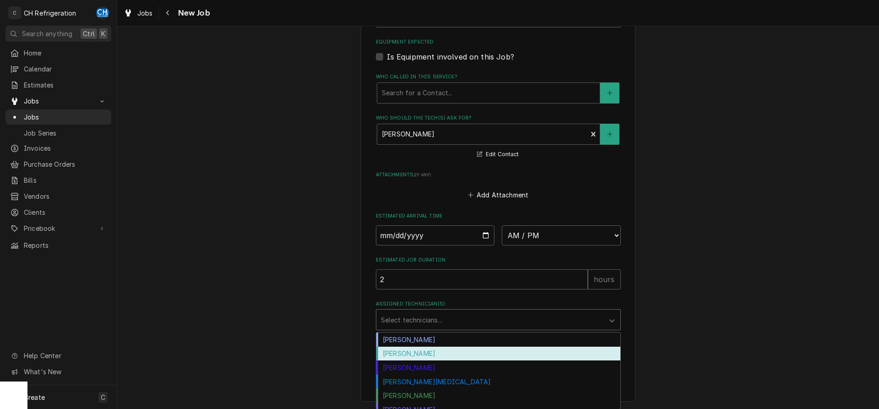
click at [394, 354] on div "[PERSON_NAME]" at bounding box center [498, 353] width 244 height 14
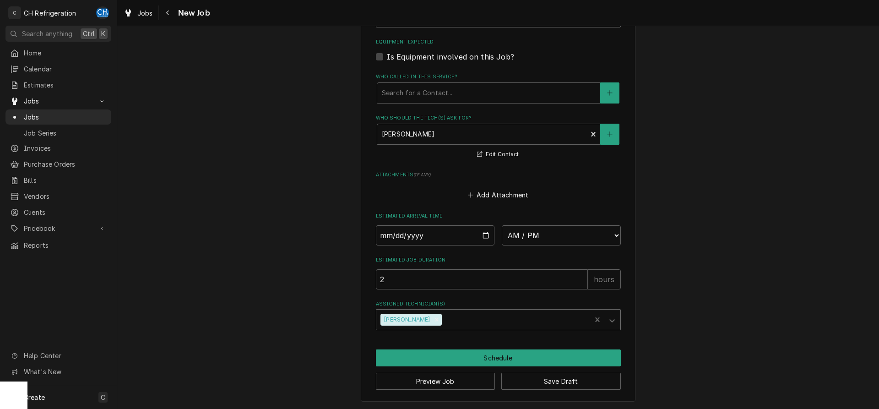
click at [443, 315] on div "Assigned Technician(s)" at bounding box center [514, 319] width 143 height 16
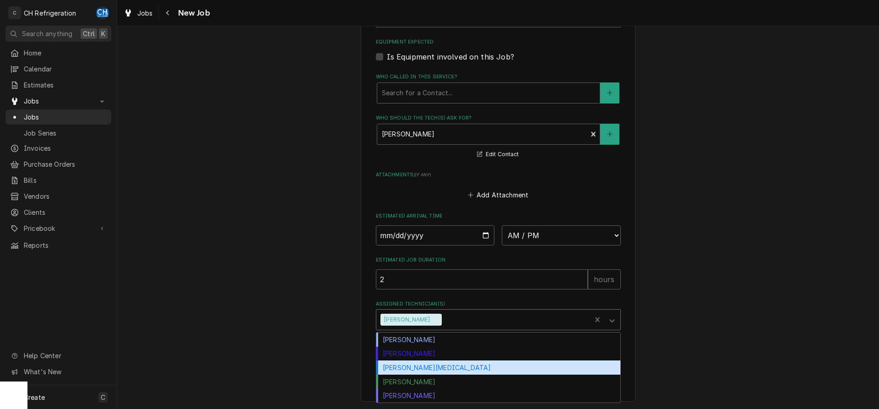
click at [428, 355] on div "[PERSON_NAME]" at bounding box center [498, 353] width 244 height 14
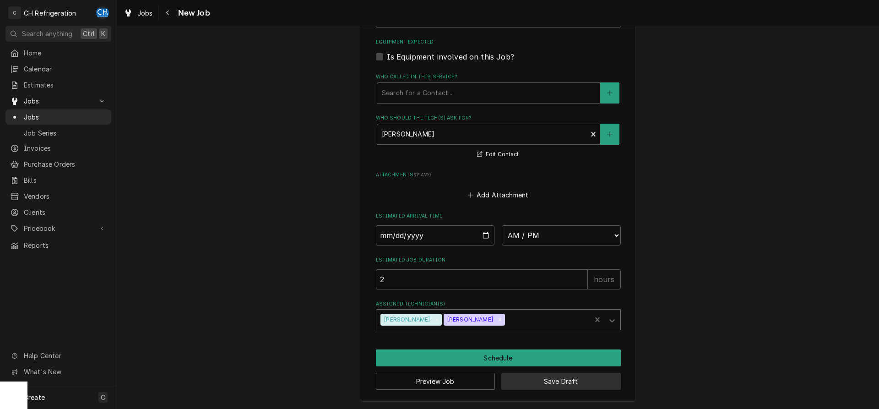
click at [549, 380] on button "Save Draft" at bounding box center [560, 380] width 119 height 17
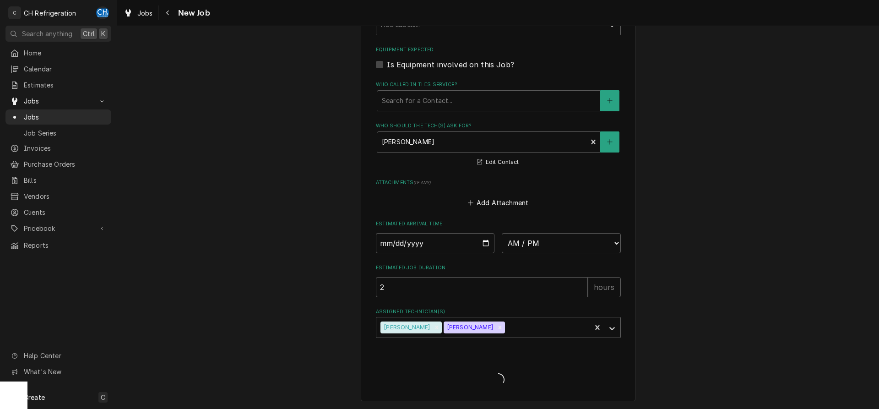
scroll to position [581, 0]
type textarea "x"
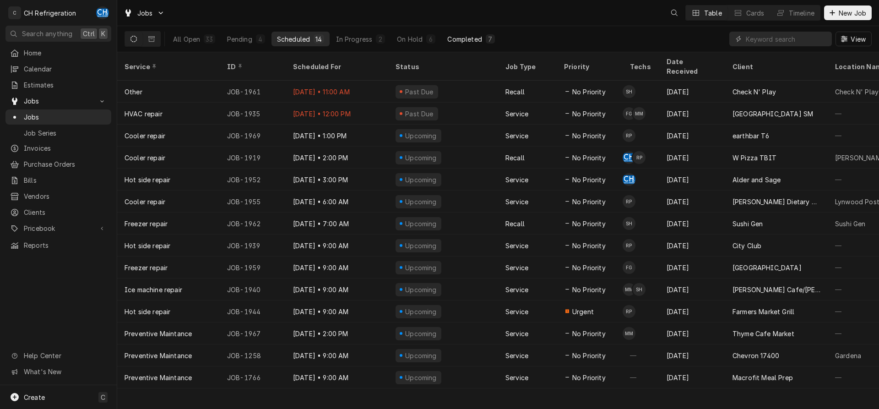
click at [465, 38] on div "Completed" at bounding box center [464, 39] width 34 height 10
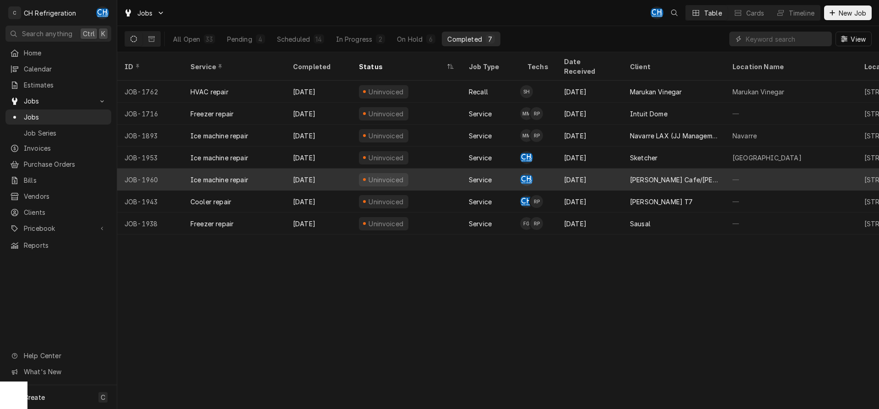
click at [670, 175] on div "[PERSON_NAME] Cafe/[PERSON_NAME]'s" at bounding box center [674, 180] width 88 height 10
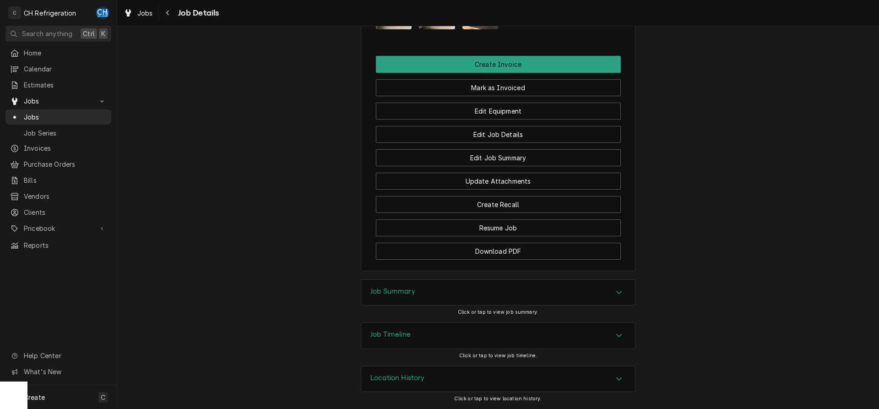
click at [445, 300] on div "Job Summary" at bounding box center [498, 293] width 274 height 26
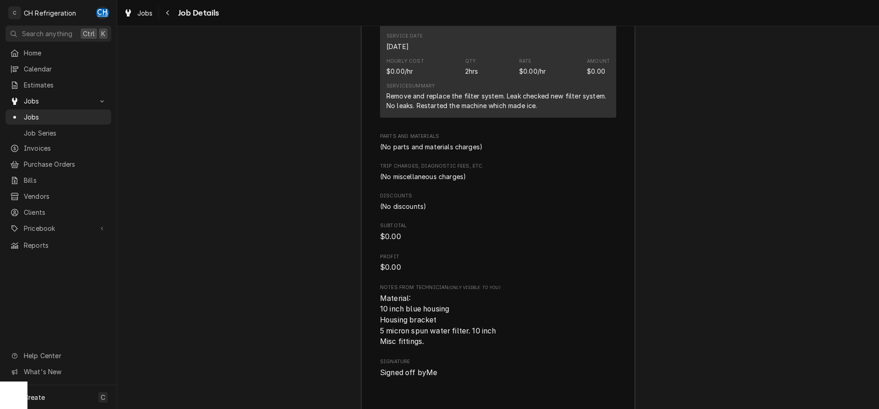
scroll to position [1141, 0]
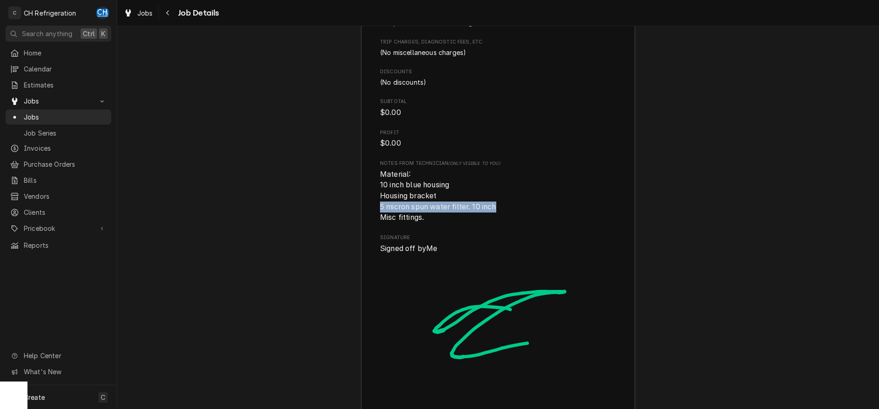
drag, startPoint x: 522, startPoint y: 215, endPoint x: 364, endPoint y: 217, distance: 157.9
click at [364, 217] on div "Roopairs Job ID JOB-1960 Service Type Ice machine repair Job Type Service Total…" at bounding box center [498, 83] width 274 height 699
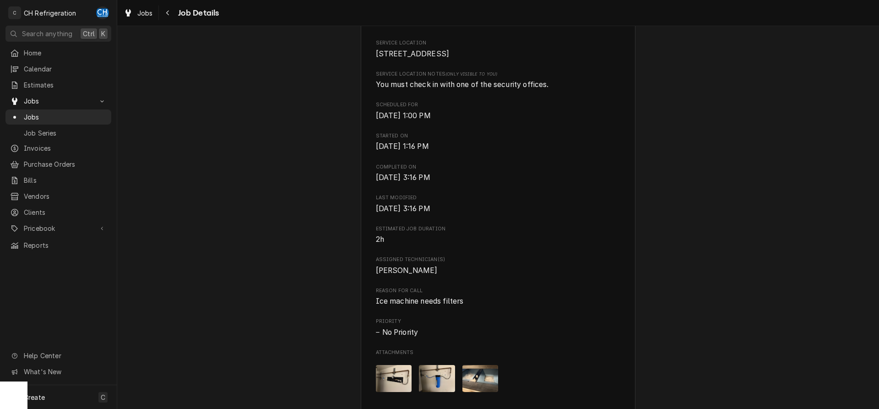
scroll to position [0, 0]
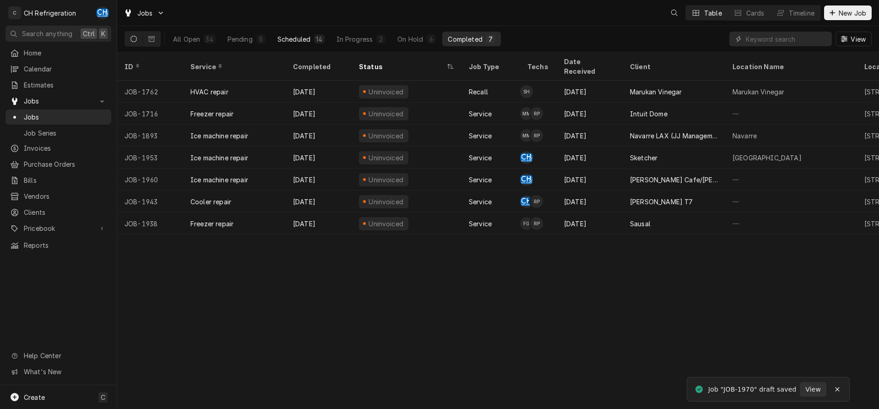
click at [287, 37] on div "Scheduled" at bounding box center [293, 39] width 33 height 10
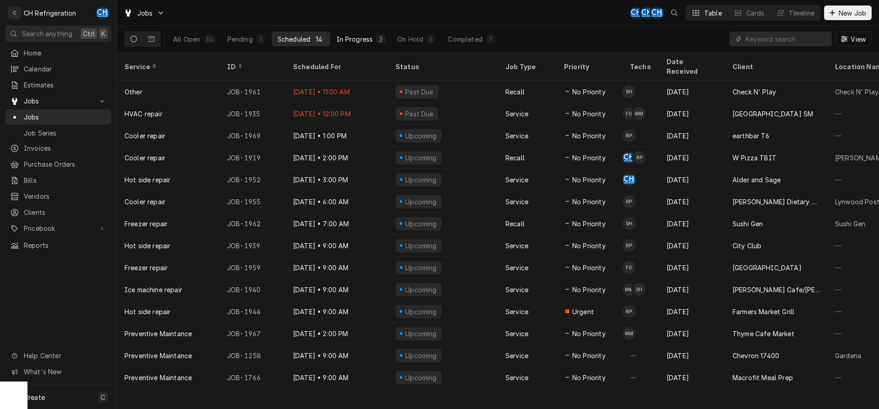
click at [360, 39] on div "In Progress" at bounding box center [354, 39] width 37 height 10
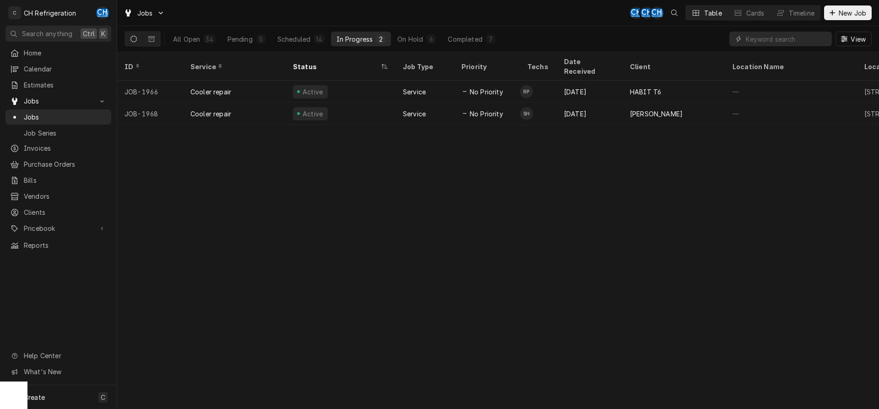
click at [364, 38] on div "In Progress" at bounding box center [354, 39] width 37 height 10
click at [418, 43] on div "On Hold" at bounding box center [410, 39] width 26 height 10
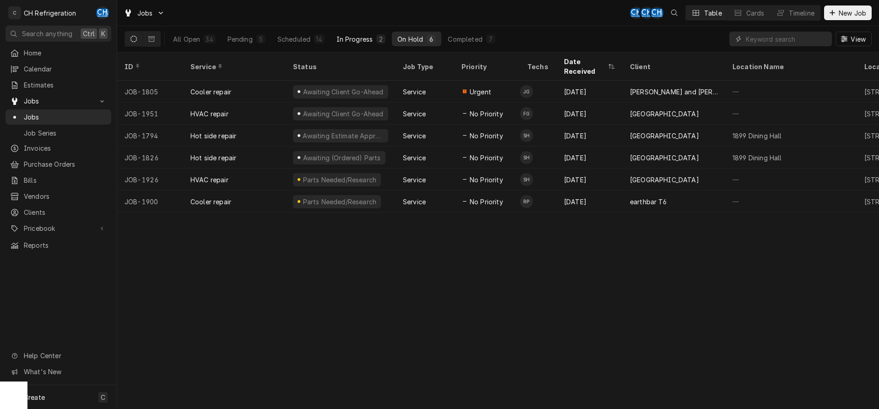
click at [368, 40] on div "In Progress" at bounding box center [354, 39] width 37 height 10
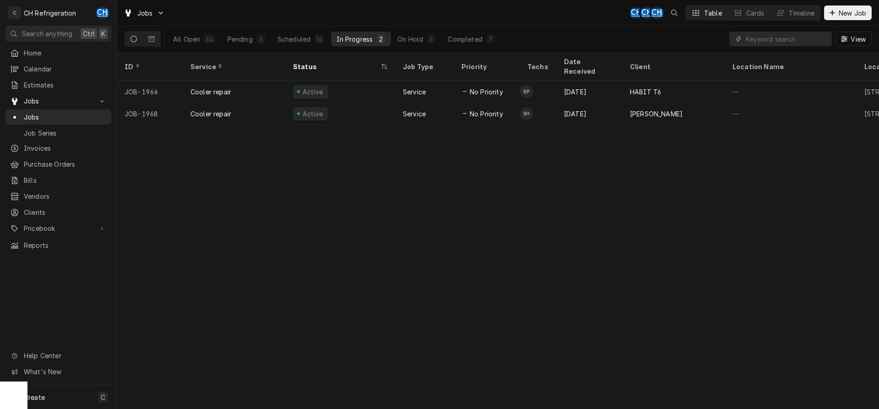
click at [306, 47] on div "All Open 34 Pending 5 Scheduled 14 In Progress 2 On Hold 6 Completed 7" at bounding box center [333, 39] width 333 height 26
click at [303, 42] on div "Scheduled" at bounding box center [293, 39] width 33 height 10
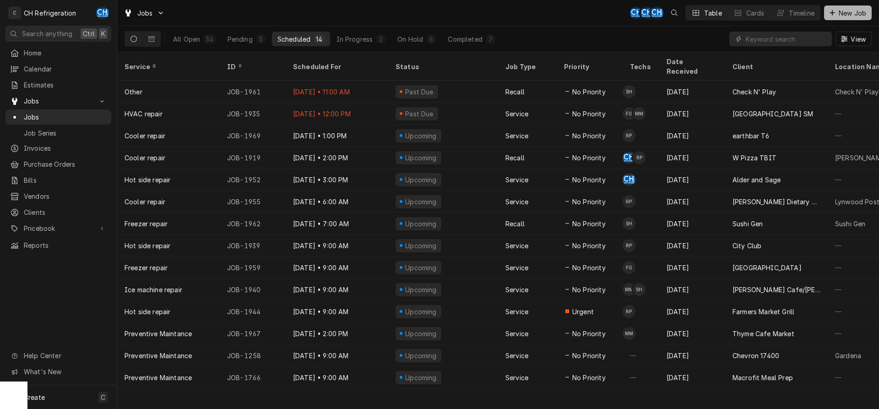
click at [847, 12] on span "New Job" at bounding box center [852, 13] width 31 height 10
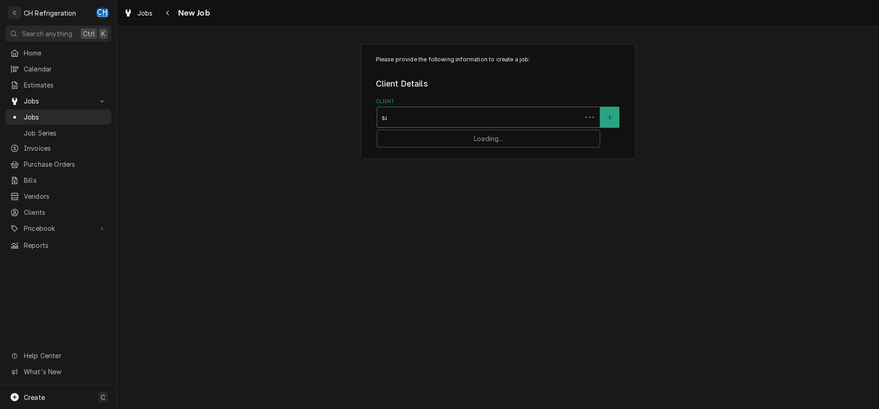
type input "sau"
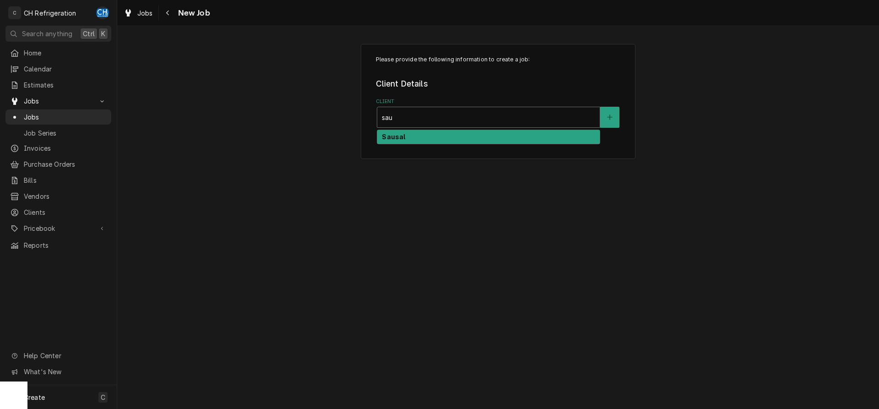
click at [421, 135] on div "Sausal" at bounding box center [488, 137] width 222 height 14
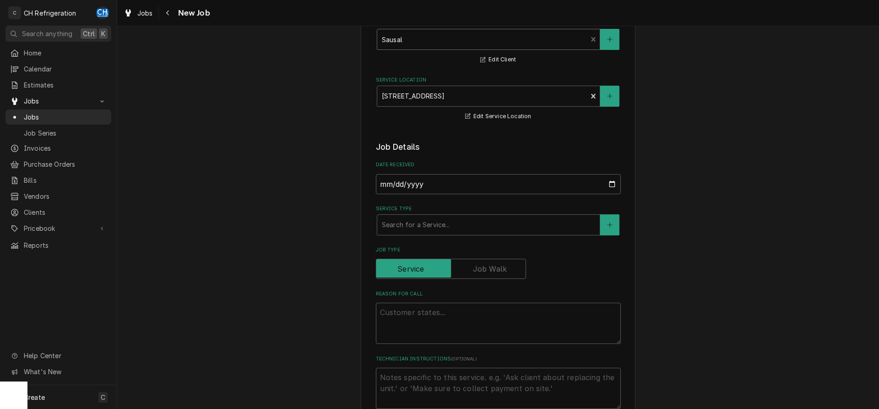
scroll to position [140, 0]
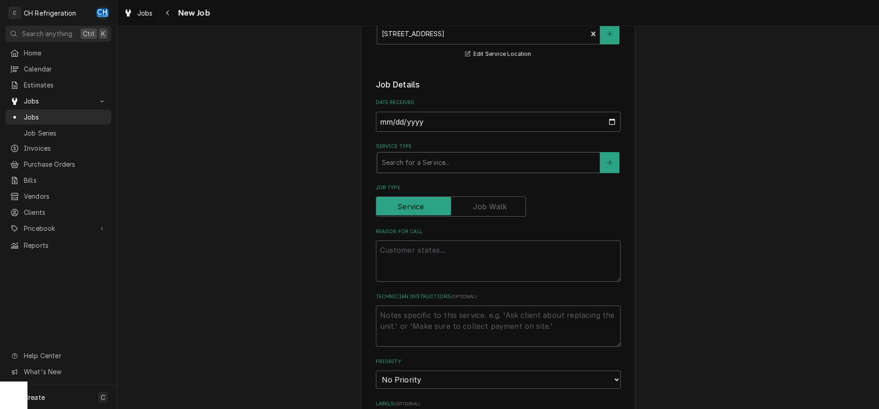
click at [445, 162] on div "Service Type" at bounding box center [488, 162] width 213 height 16
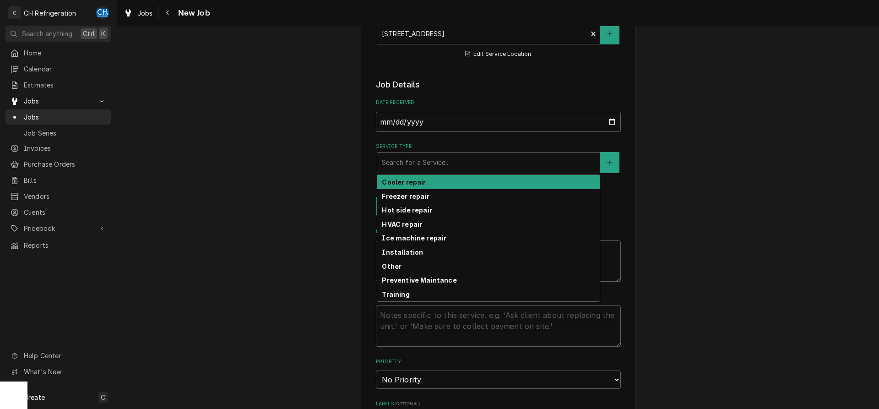
click at [429, 185] on div "Cooler repair" at bounding box center [488, 182] width 222 height 14
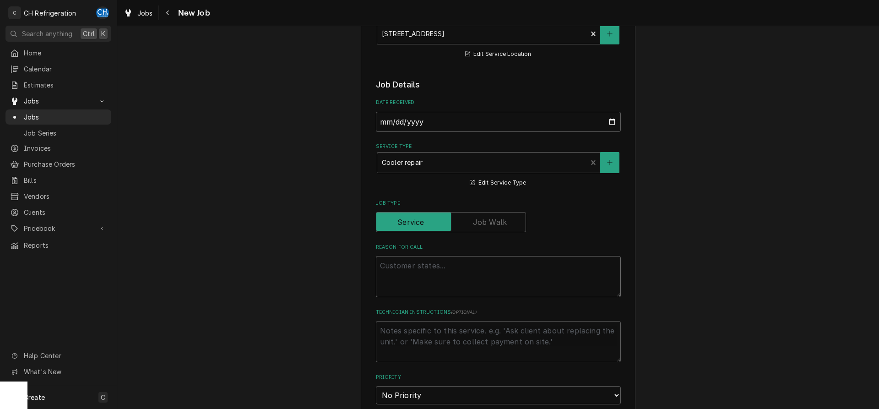
click at [423, 271] on textarea "Reason For Call" at bounding box center [498, 276] width 245 height 41
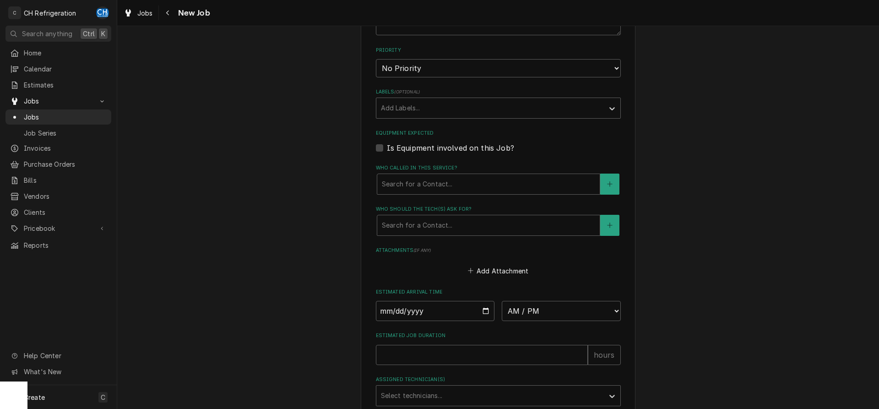
scroll to position [542, 0]
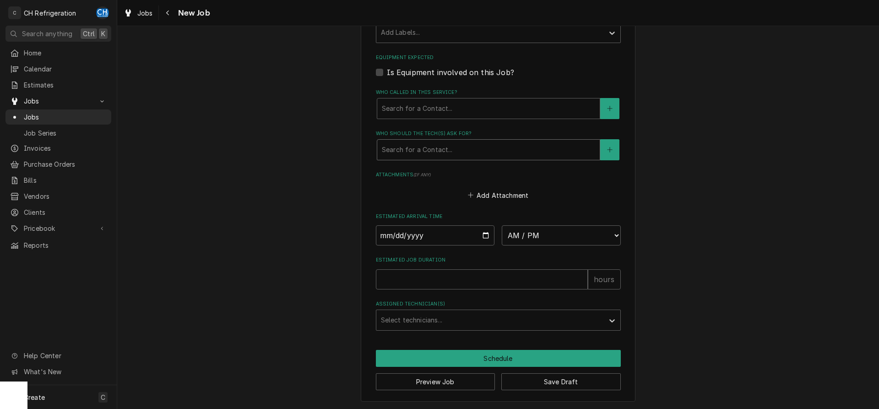
click at [433, 158] on div "Search for a Contact..." at bounding box center [488, 150] width 222 height 20
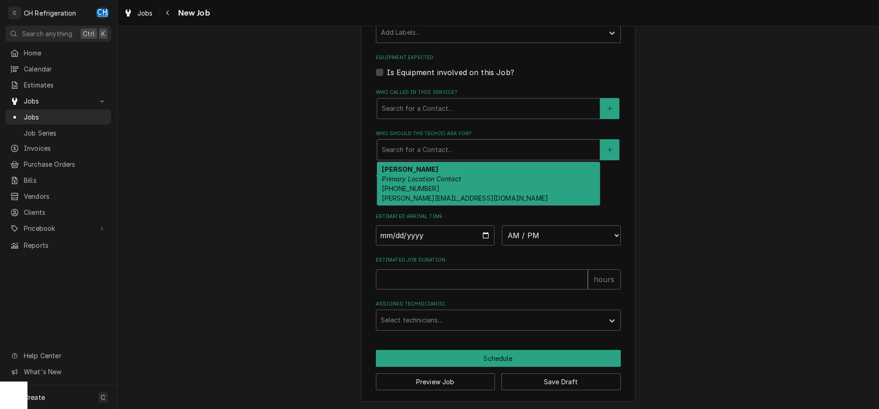
click at [439, 178] on em "Primary Location Contact" at bounding box center [421, 179] width 79 height 8
type textarea "x"
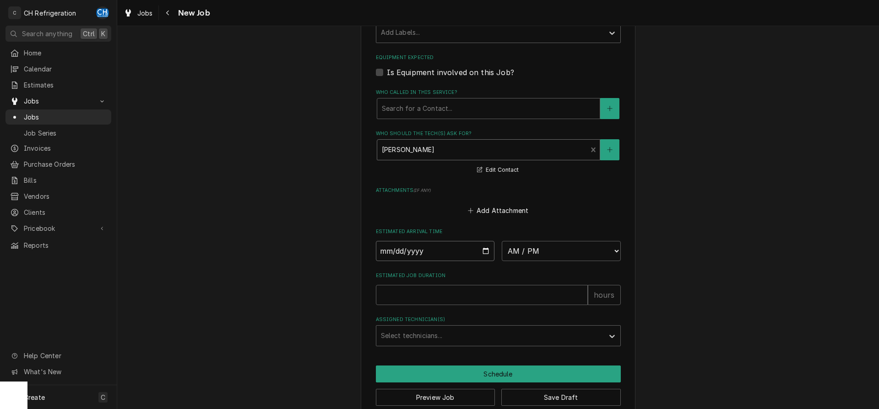
click at [479, 248] on input "Date" at bounding box center [435, 251] width 119 height 20
click at [484, 249] on input "Date" at bounding box center [435, 251] width 119 height 20
type input "2025-09-18"
type textarea "x"
click at [502, 241] on select "AM / PM 6:00 AM 6:15 AM 6:30 AM 6:45 AM 7:00 AM 7:15 AM 7:30 AM 7:45 AM 8:00 AM…" at bounding box center [561, 251] width 119 height 20
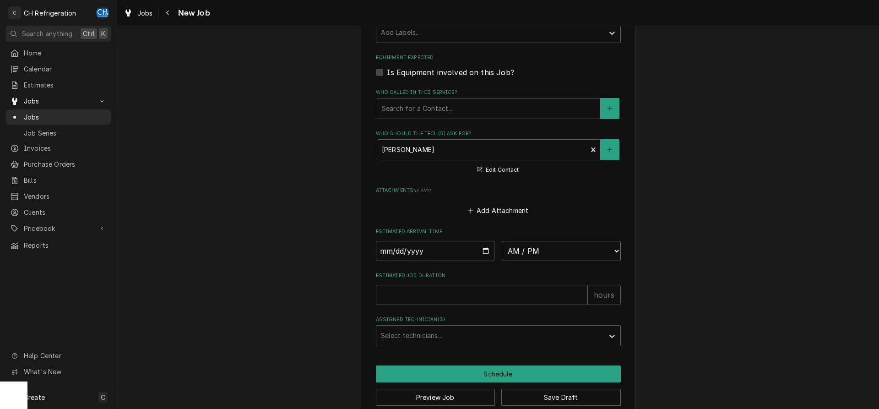
select select "14:00:00"
click option "2:00 PM" at bounding box center [0, 0] width 0 height 0
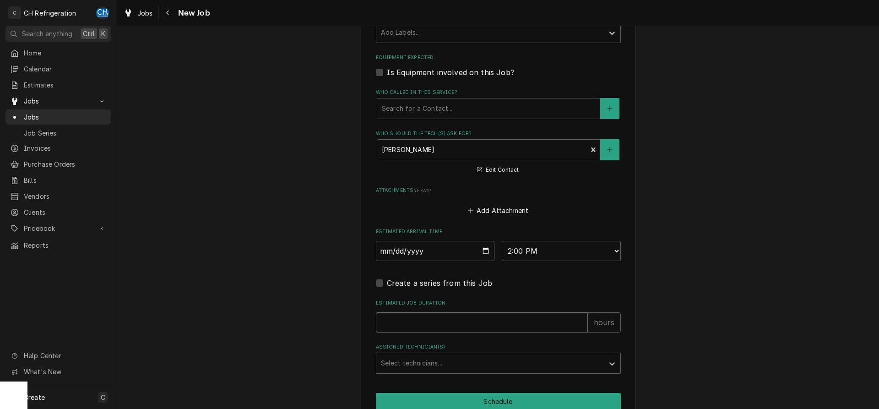
click at [477, 318] on input "Estimated Job Duration" at bounding box center [482, 322] width 212 height 20
type textarea "x"
type input "2"
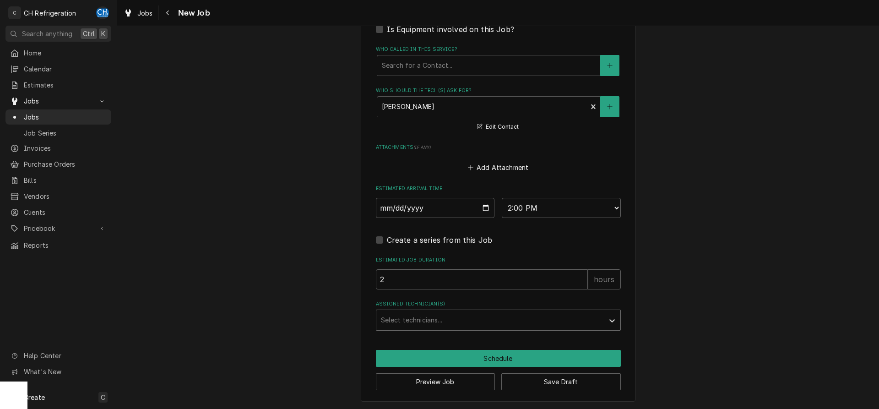
click at [442, 315] on div "Assigned Technician(s)" at bounding box center [490, 320] width 218 height 16
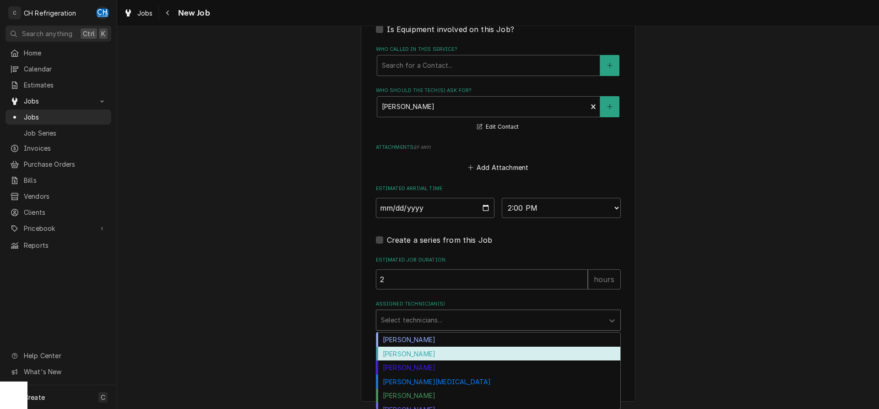
click at [432, 352] on div "Fred Gonzalez" at bounding box center [498, 353] width 244 height 14
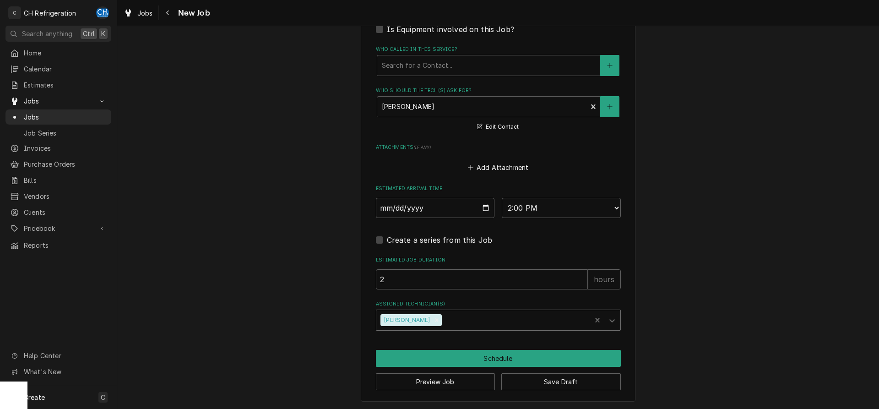
click at [480, 321] on div "Assigned Technician(s)" at bounding box center [514, 320] width 143 height 16
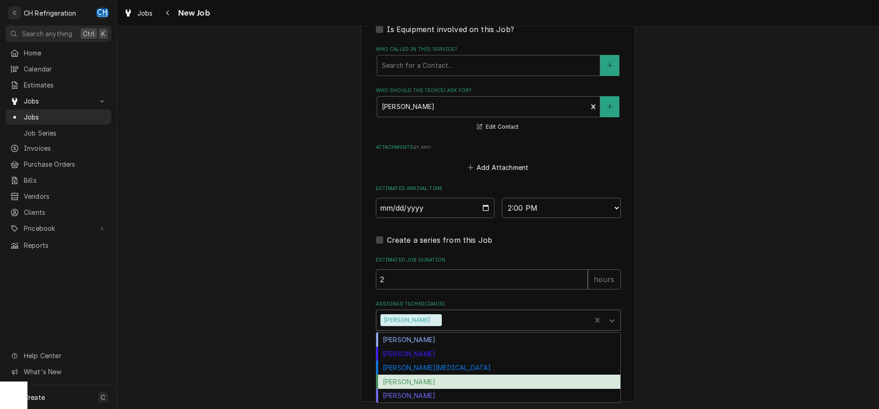
click at [438, 378] on div "[PERSON_NAME]" at bounding box center [498, 381] width 244 height 14
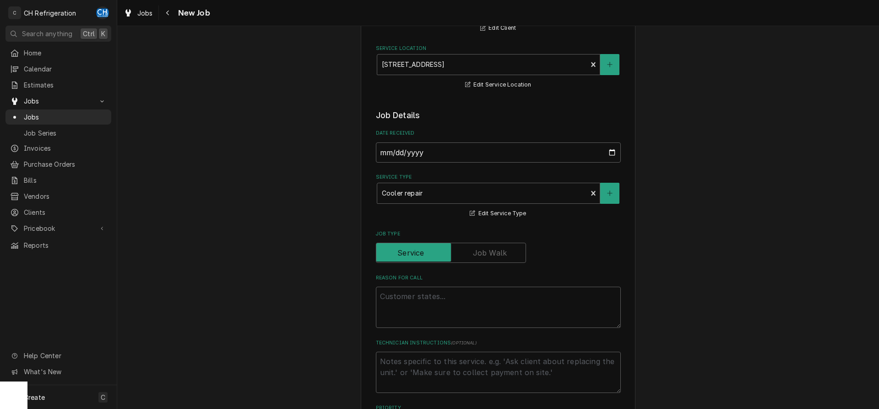
scroll to position [187, 0]
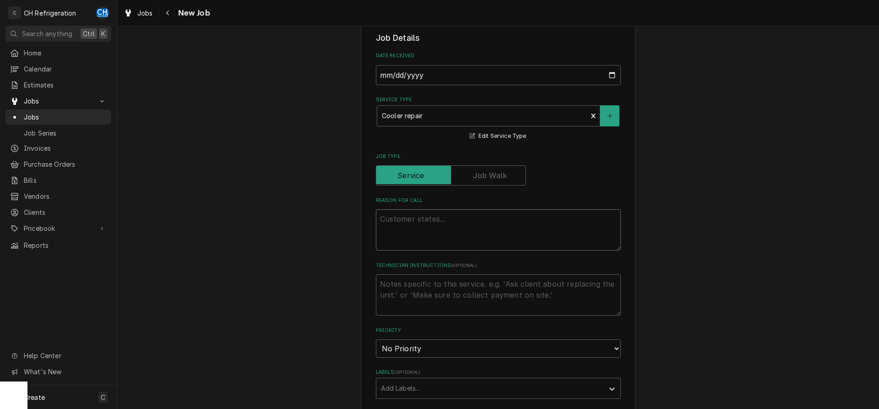
click at [473, 236] on textarea "Reason For Call" at bounding box center [498, 229] width 245 height 41
drag, startPoint x: 453, startPoint y: 238, endPoint x: 445, endPoint y: 236, distance: 7.9
click at [452, 238] on textarea "Reason For Call" at bounding box center [498, 229] width 245 height 41
type textarea "x"
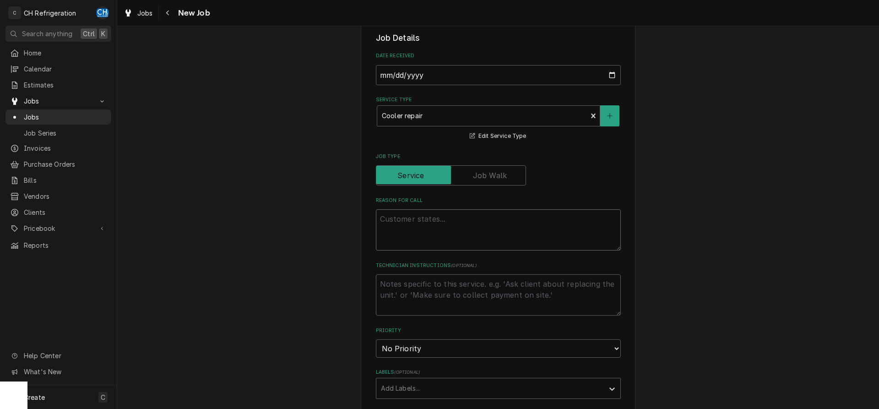
type textarea "w"
type textarea "x"
type textarea "wa"
type textarea "x"
type textarea "wal"
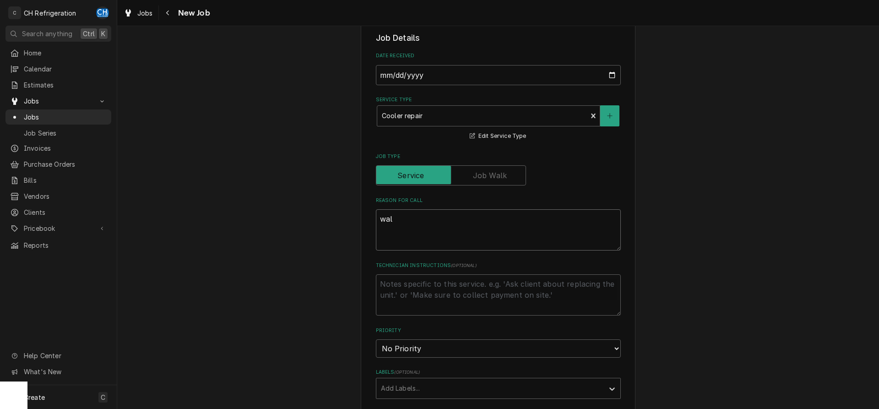
type textarea "x"
type textarea "walk"
type textarea "x"
type textarea "walk-"
type textarea "x"
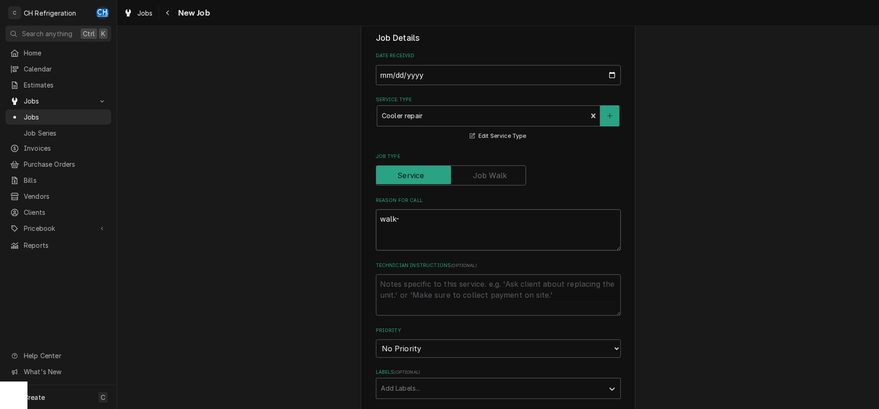
type textarea "walk-i"
type textarea "x"
type textarea "walk-in"
type textarea "x"
type textarea "walk-in"
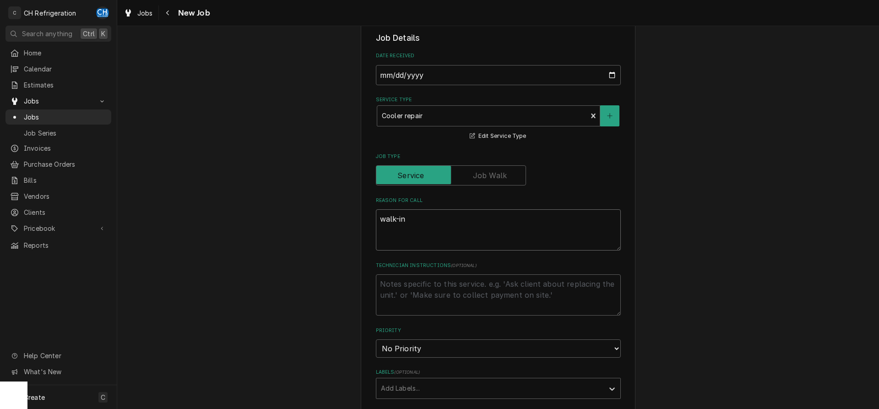
type textarea "x"
type textarea "walk-in e"
type textarea "x"
type textarea "walk-in ev"
type textarea "x"
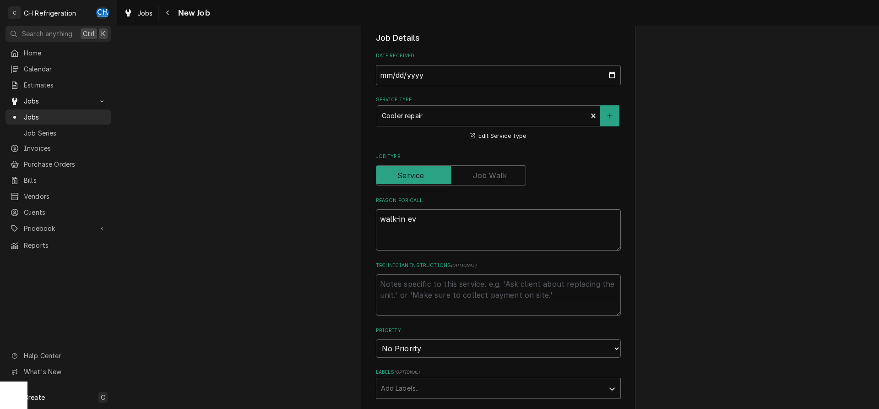
type textarea "walk-in eva"
type textarea "x"
type textarea "walk-in evap"
type textarea "x"
type textarea "walk-in evap"
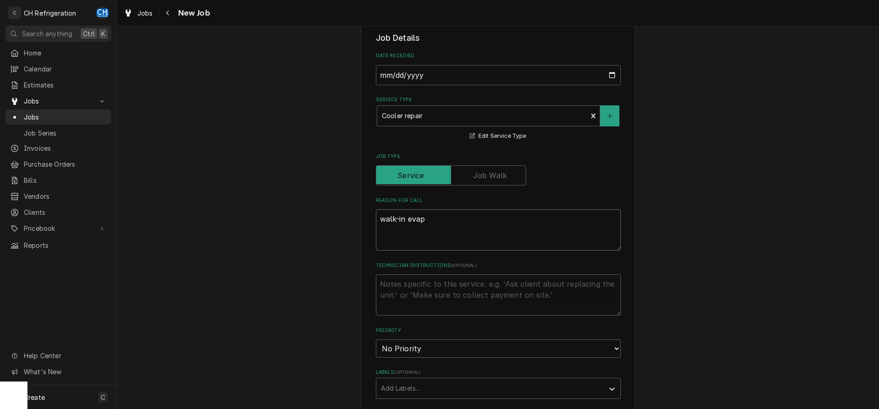
type textarea "x"
type textarea "walk-in evap f"
type textarea "x"
type textarea "walk-in evap fr"
type textarea "x"
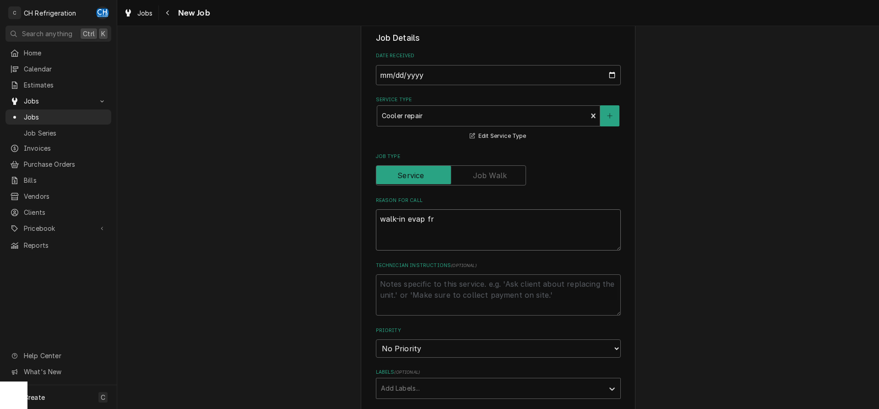
type textarea "walk-in evap fro"
type textarea "x"
type textarea "walk-in evap froz"
type textarea "x"
type textarea "walk-in evap froze"
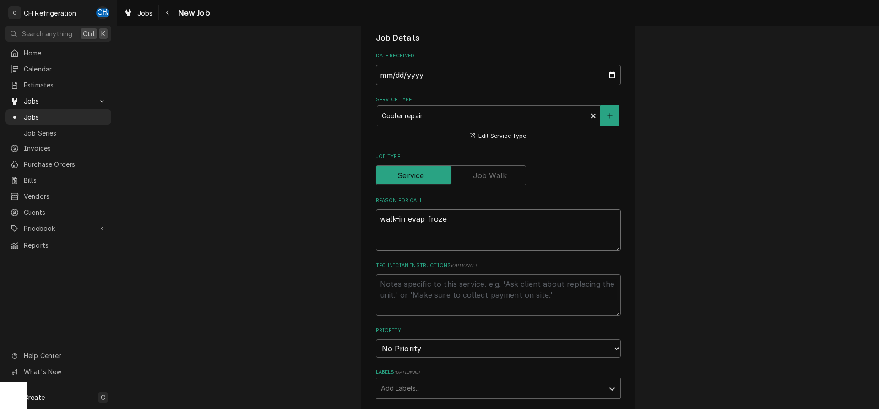
type textarea "x"
type textarea "walk-in evap frozen"
type textarea "x"
type textarea "walk-in evap frozen"
type textarea "x"
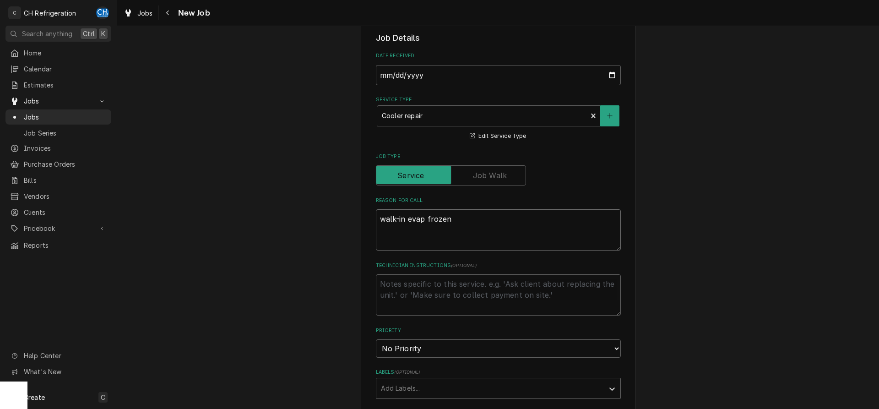
type textarea "walk-in evap frozen o"
type textarea "x"
type textarea "walk-in evap frozen ov"
type textarea "x"
type textarea "walk-in evap frozen ove"
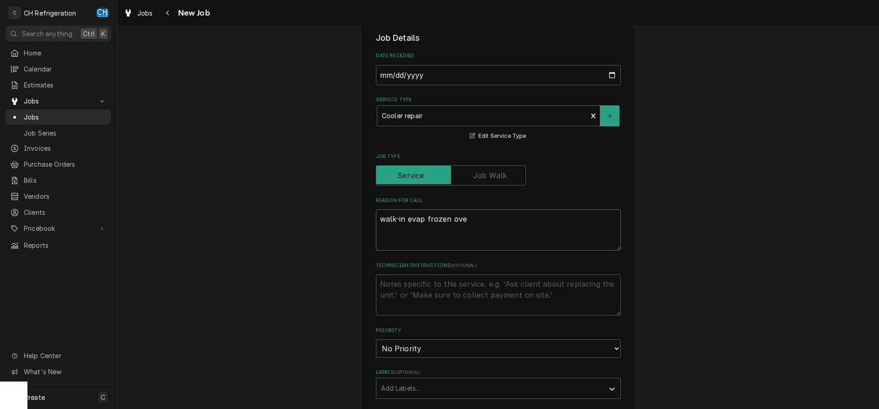
type textarea "x"
type textarea "walk-in evap frozen over"
type textarea "x"
type textarea "walk-in evap frozen over"
type textarea "x"
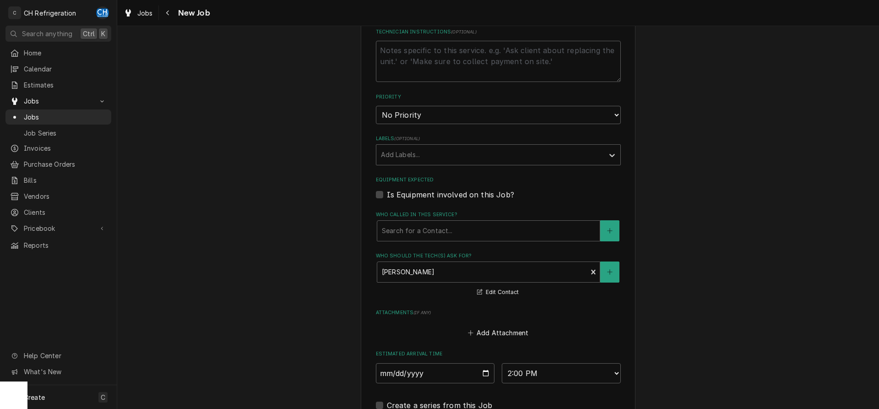
scroll to position [585, 0]
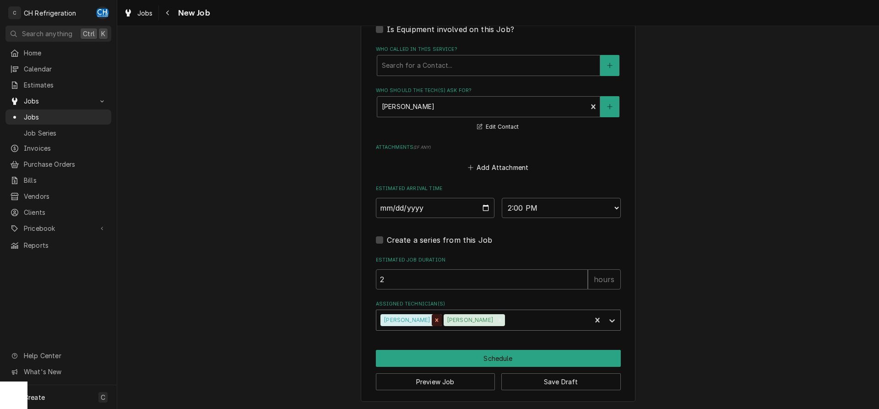
click at [433, 317] on icon "Remove Fred Gonzalez" at bounding box center [436, 320] width 6 height 6
type textarea "walk-in evap frozen over"
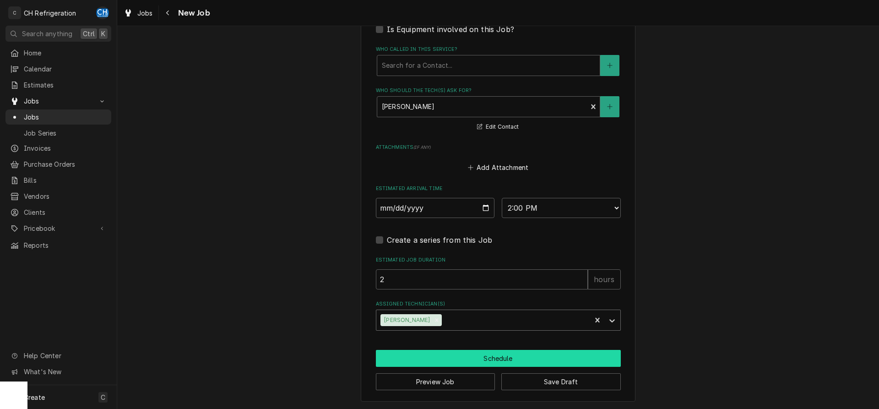
click at [494, 356] on button "Schedule" at bounding box center [498, 358] width 245 height 17
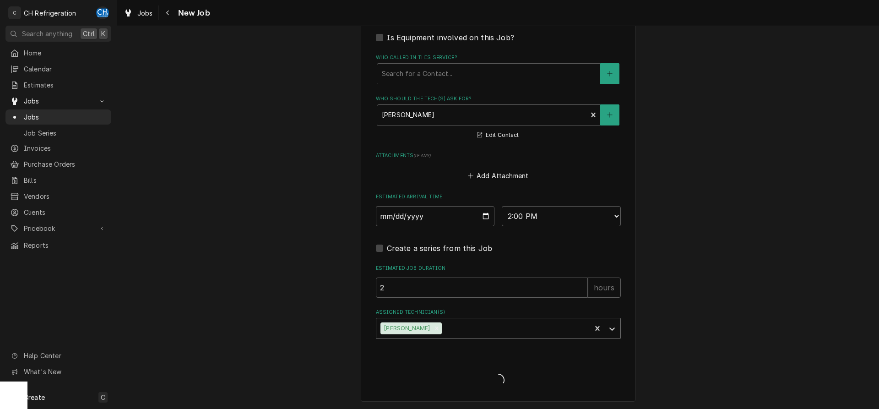
type textarea "x"
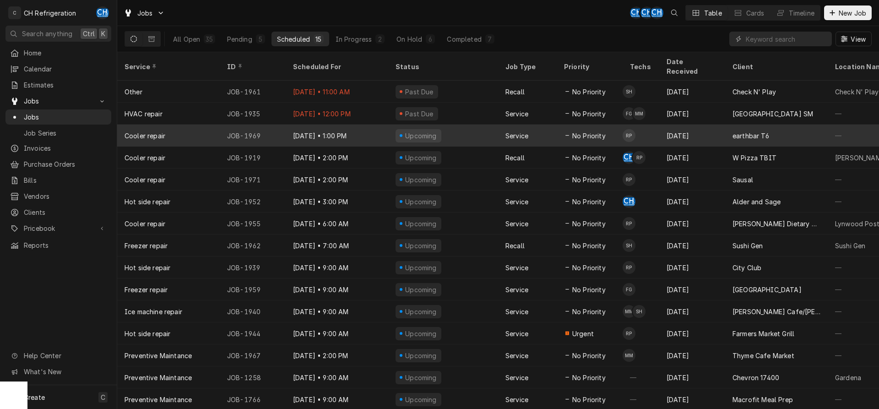
click at [511, 129] on div "Service" at bounding box center [527, 135] width 59 height 22
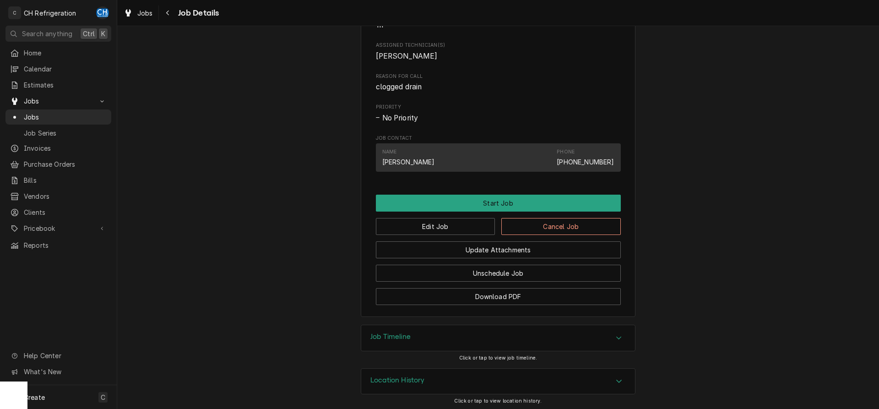
scroll to position [373, 0]
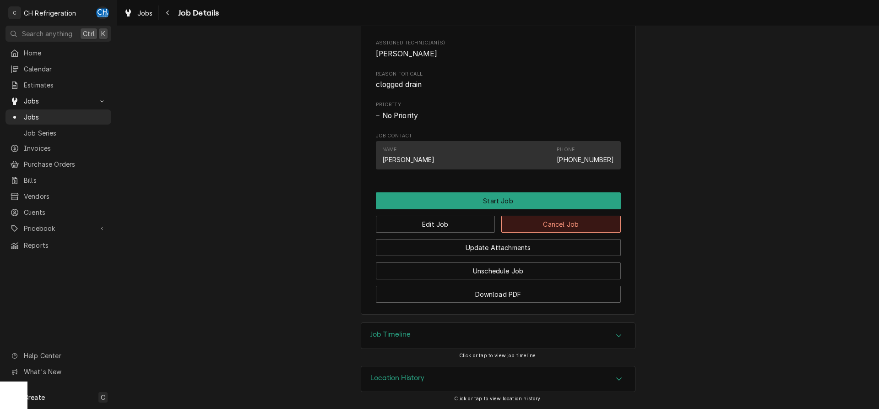
click at [561, 223] on button "Cancel Job" at bounding box center [560, 224] width 119 height 17
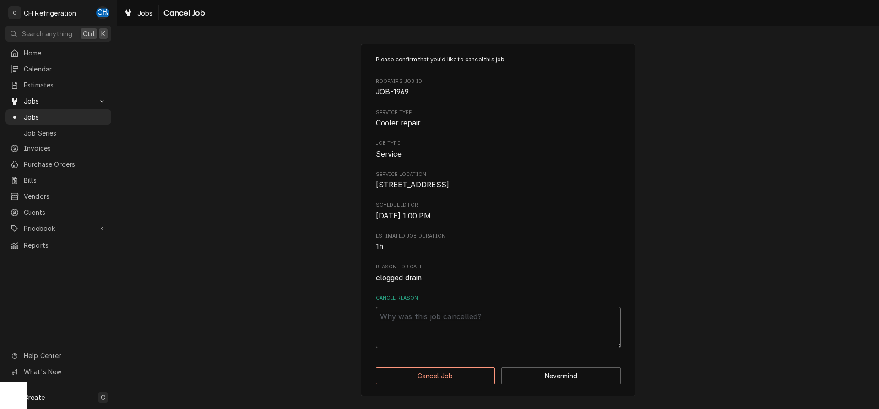
click at [443, 345] on textarea "Cancel Reason" at bounding box center [498, 327] width 245 height 41
type textarea "x"
type textarea "n"
type textarea "x"
type textarea "no"
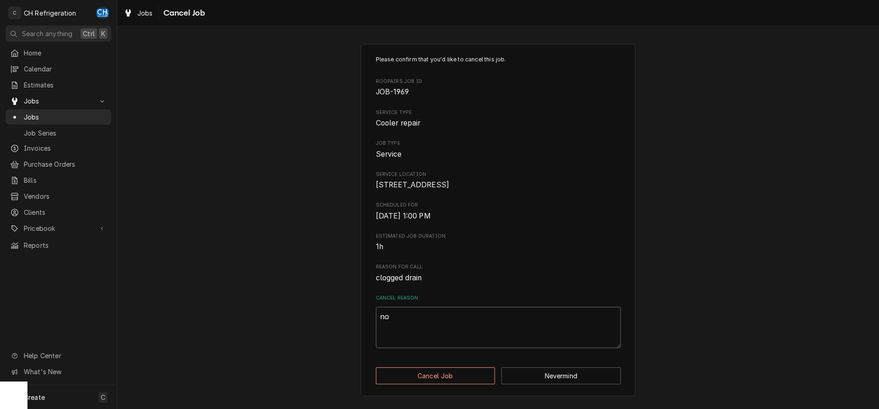
type textarea "x"
type textarea "no"
type textarea "x"
type textarea "no r"
type textarea "x"
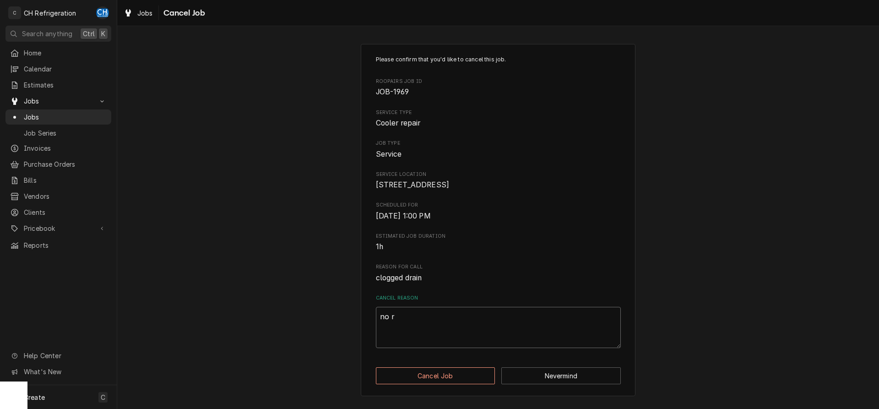
type textarea "no re"
type textarea "x"
type textarea "no res"
type textarea "x"
type textarea "no res"
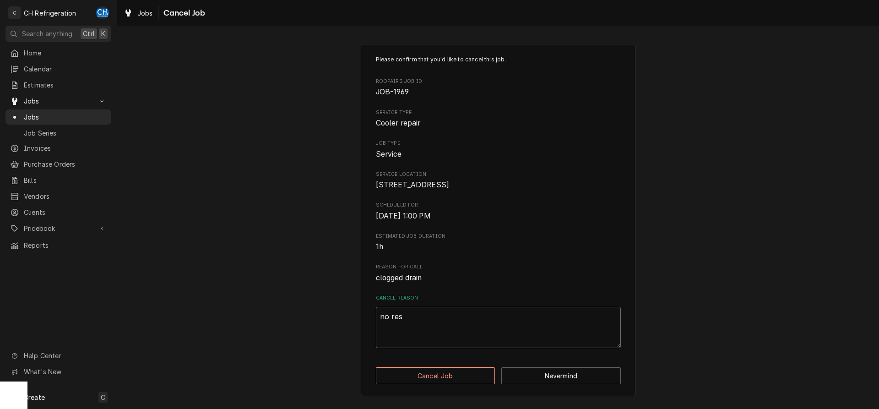
type textarea "x"
type textarea "no res q"
type textarea "x"
type textarea "no res q"
type textarea "x"
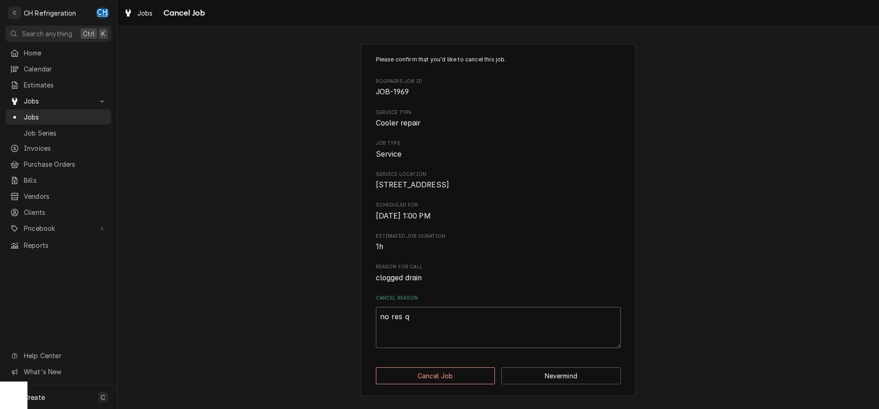
type textarea "no res q"
type textarea "x"
type textarea "no res"
type textarea "x"
type textarea "no res"
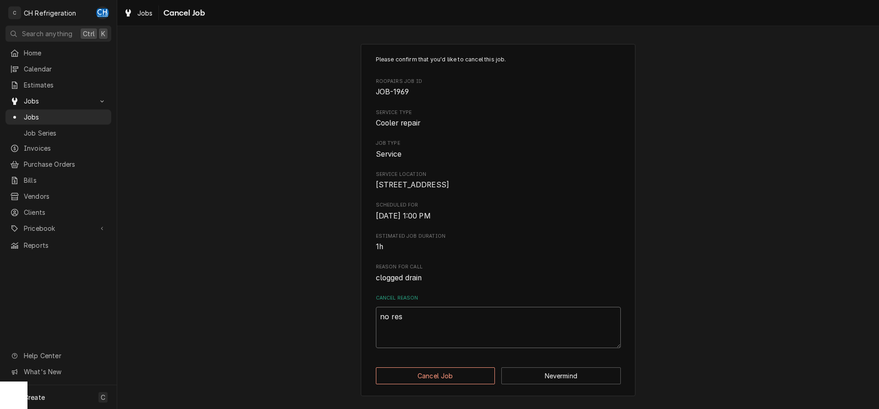
type textarea "x"
type textarea "no resq"
type textarea "x"
type textarea "no resq"
type textarea "x"
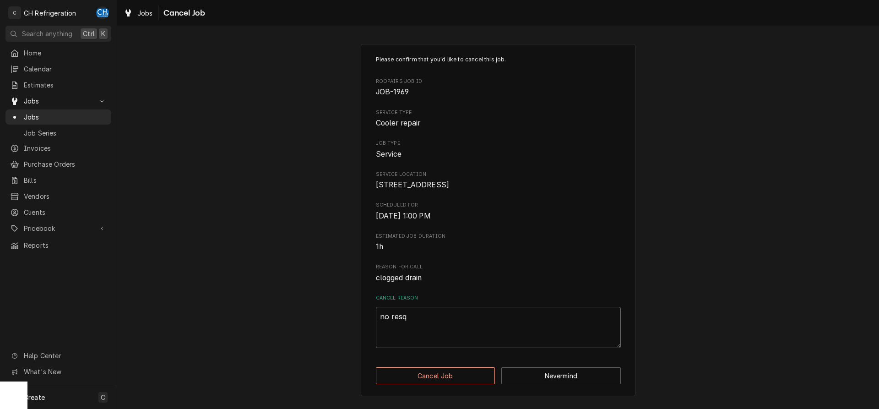
type textarea "no resq w"
type textarea "x"
type textarea "no resq wo"
type textarea "x"
type textarea "no resq wor"
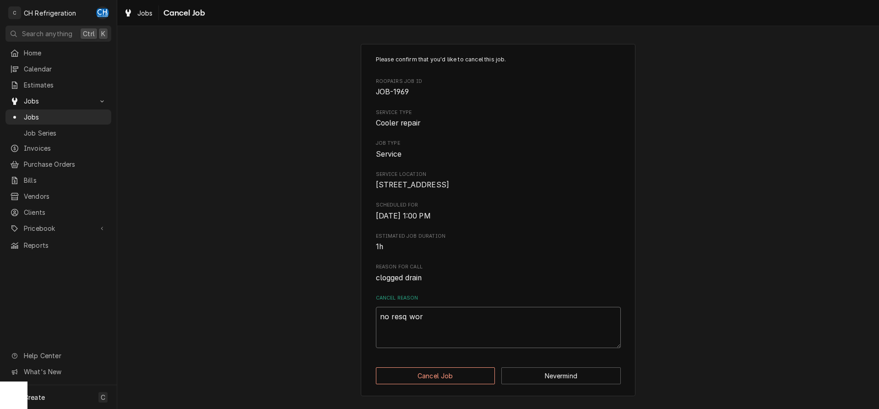
type textarea "x"
type textarea "no resq work"
type textarea "x"
type textarea "no resq work"
type textarea "x"
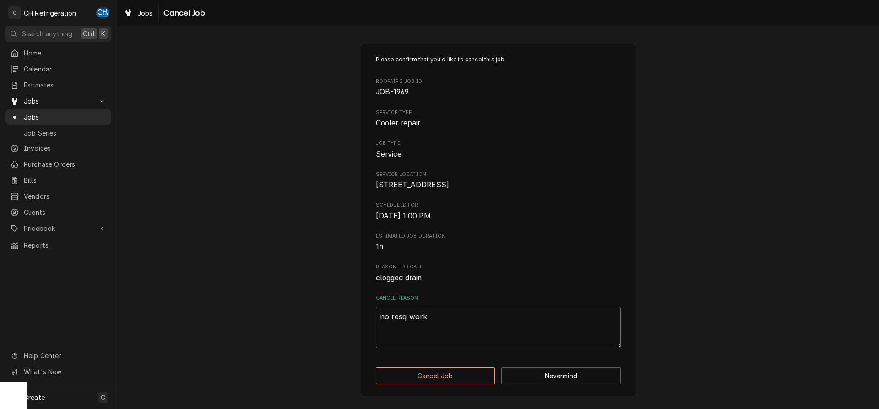
type textarea "no resq work o"
type textarea "x"
type textarea "no resq work or"
type textarea "x"
type textarea "no resq work ord"
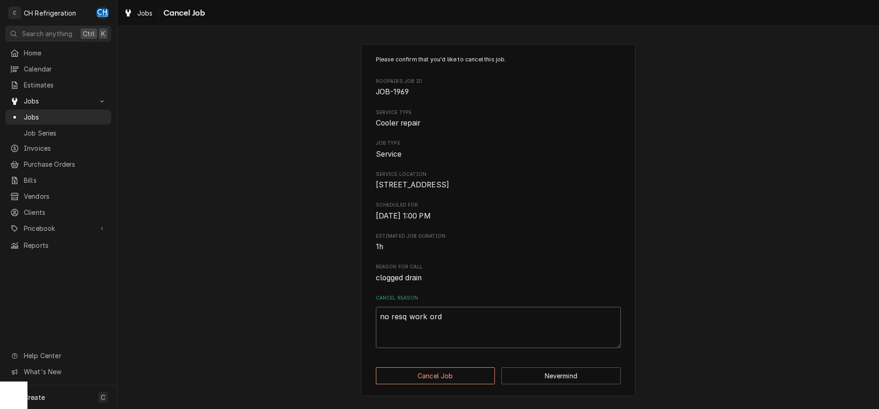
type textarea "x"
type textarea "no resq work orde"
type textarea "x"
type textarea "no resq work order"
click at [425, 381] on button "Cancel Job" at bounding box center [435, 375] width 119 height 17
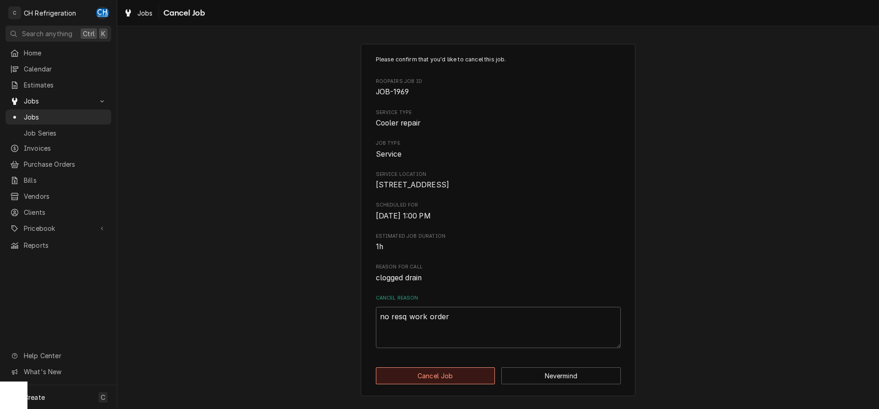
type textarea "x"
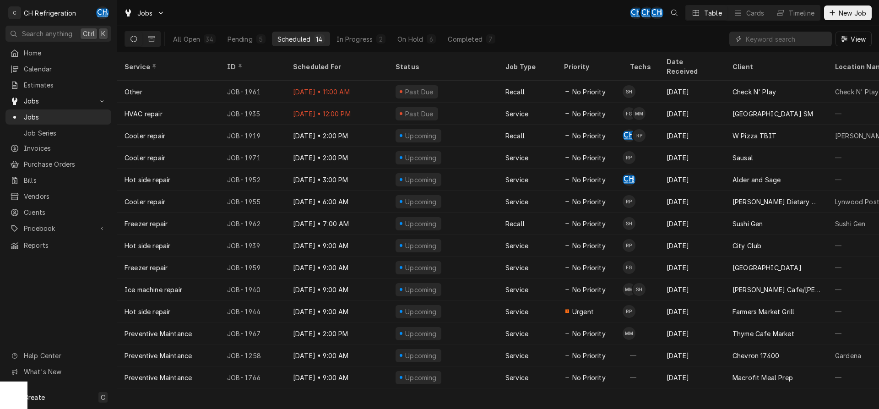
click at [254, 35] on button "Pending 5" at bounding box center [246, 39] width 49 height 15
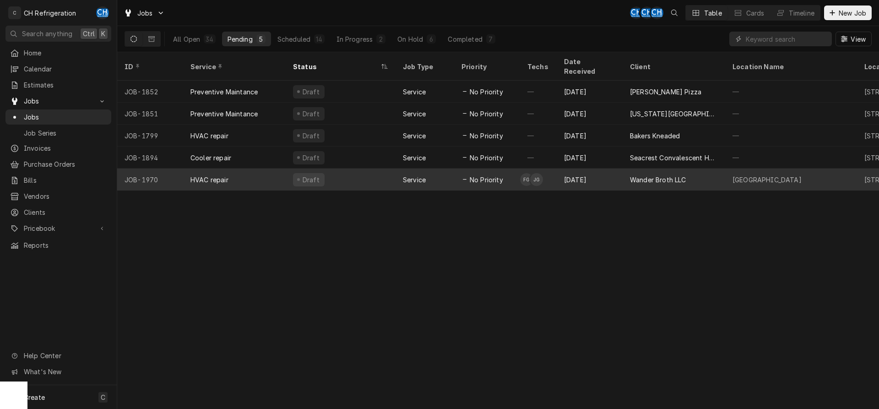
click at [549, 172] on td "FG JG" at bounding box center [538, 179] width 37 height 22
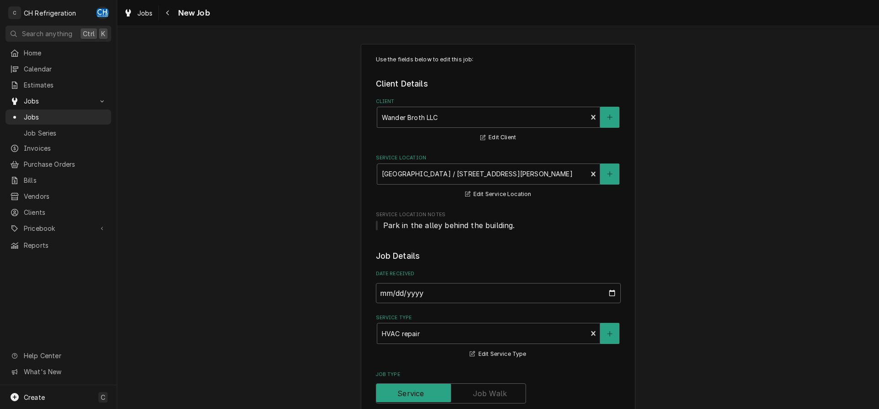
type textarea "x"
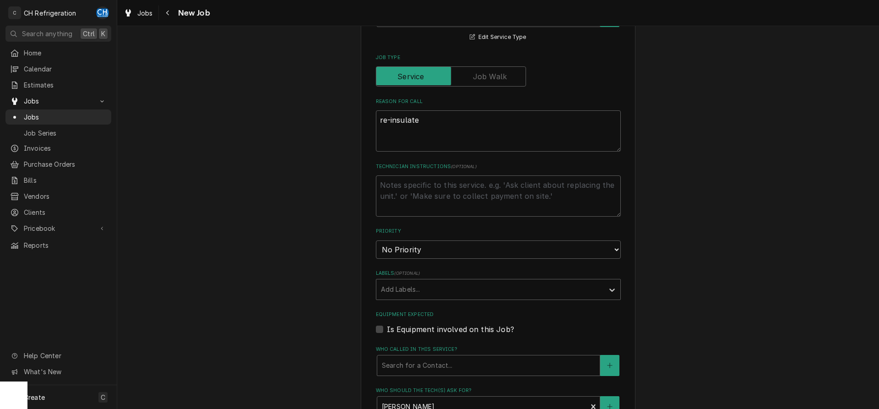
scroll to position [130, 0]
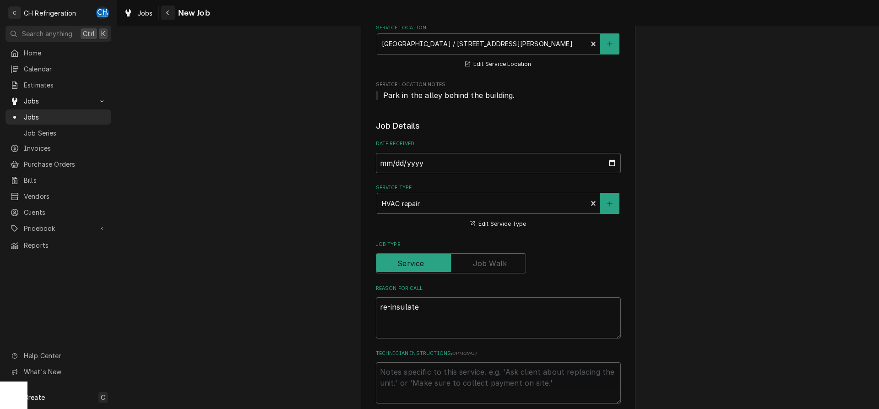
click at [167, 14] on icon "Navigate back" at bounding box center [167, 13] width 3 height 5
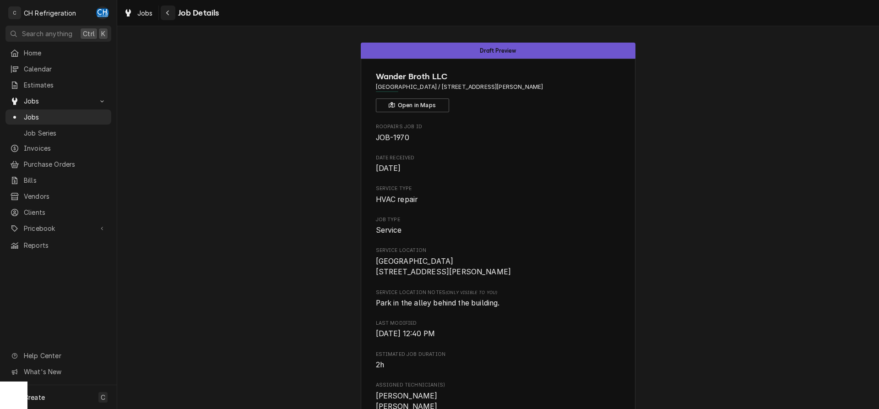
click at [168, 14] on icon "Navigate back" at bounding box center [167, 13] width 3 height 5
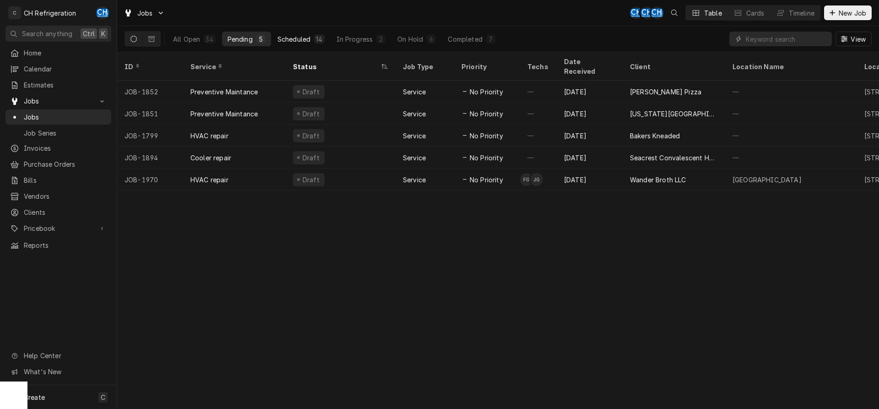
click at [317, 43] on div "14" at bounding box center [319, 38] width 10 height 9
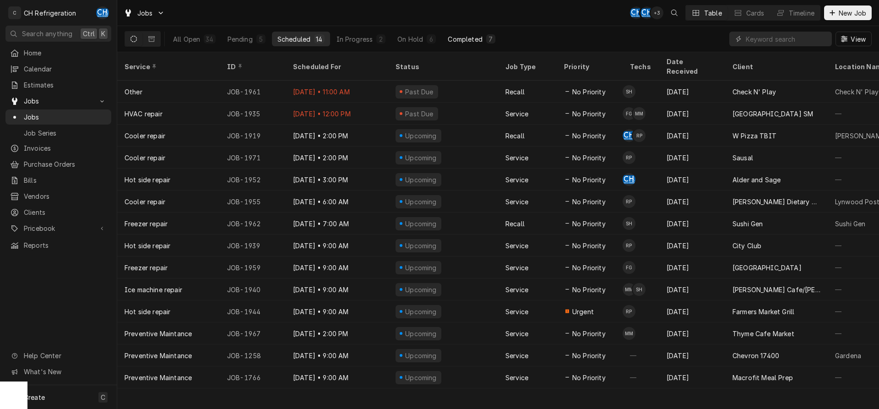
click at [449, 43] on div "Completed" at bounding box center [465, 39] width 34 height 10
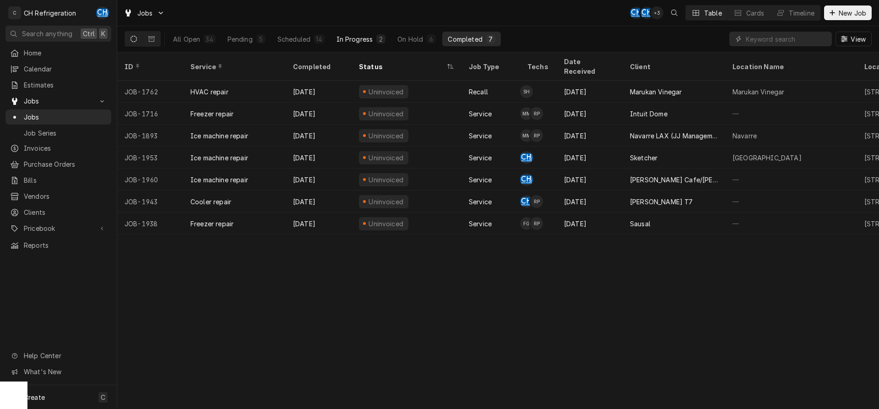
click at [334, 41] on button "In Progress 2" at bounding box center [361, 39] width 60 height 15
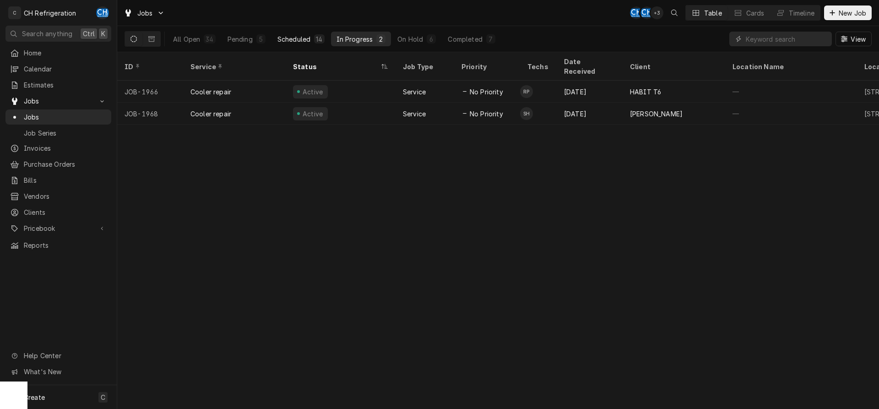
click at [313, 41] on button "Scheduled 14" at bounding box center [301, 39] width 58 height 15
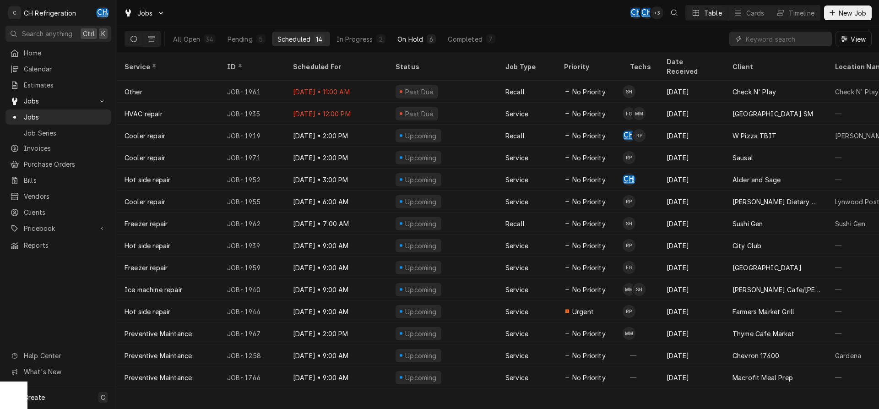
click at [423, 43] on button "On Hold 6" at bounding box center [416, 39] width 49 height 15
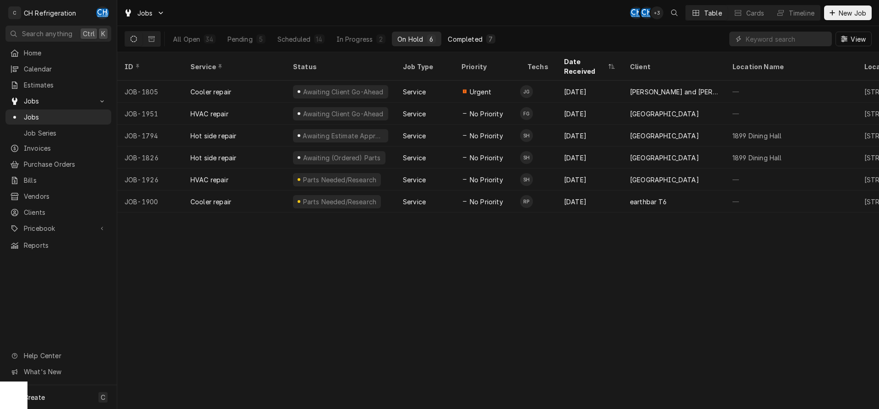
click at [459, 41] on div "Completed" at bounding box center [465, 39] width 34 height 10
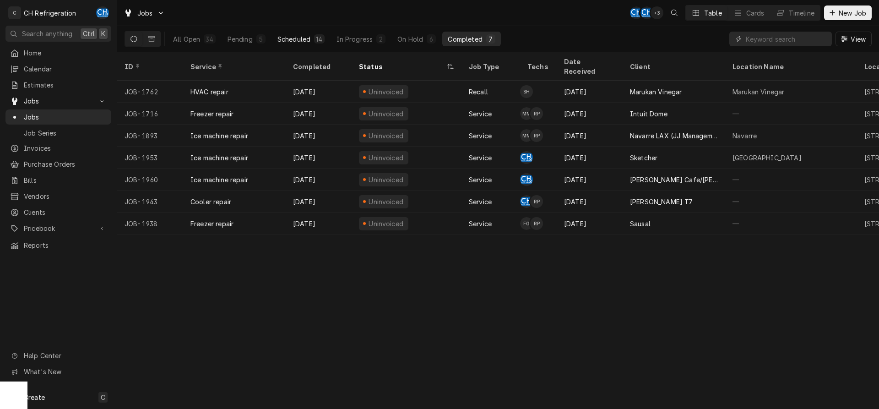
click at [291, 39] on div "Scheduled" at bounding box center [293, 39] width 33 height 10
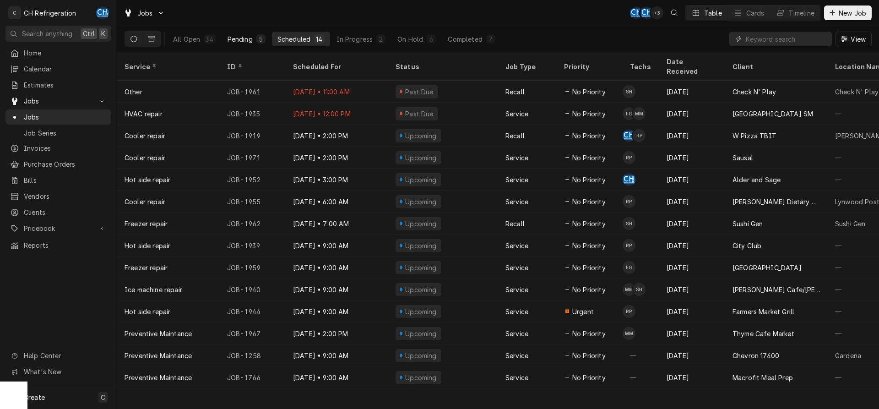
click at [232, 38] on div "Pending" at bounding box center [239, 39] width 25 height 10
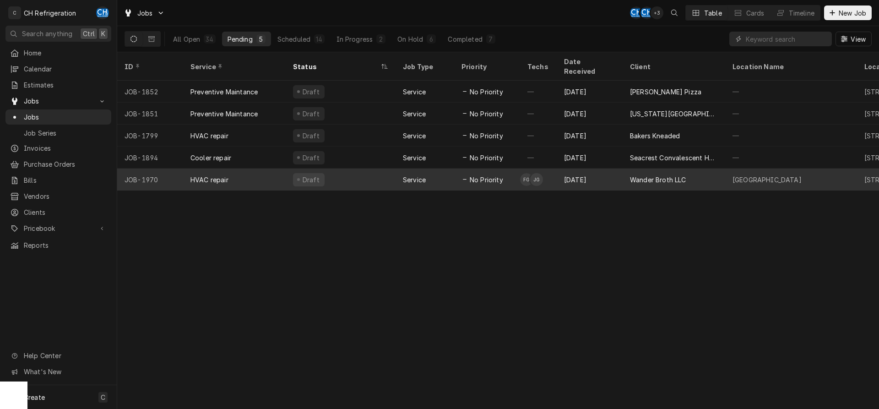
click at [634, 175] on div "Wander Broth LLC" at bounding box center [658, 180] width 56 height 10
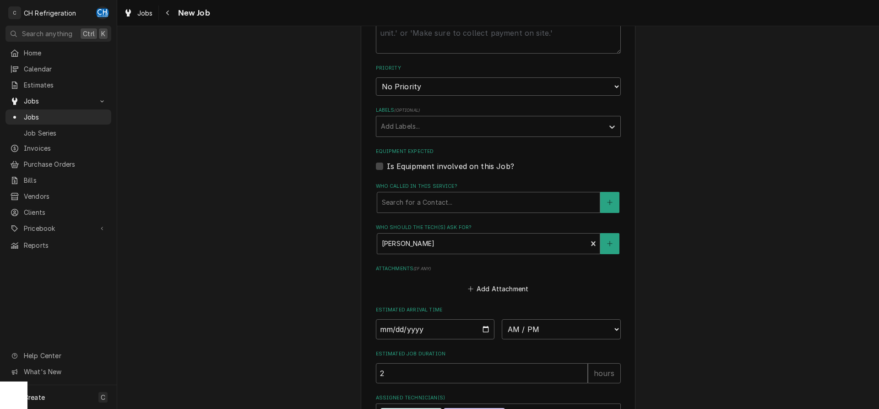
scroll to position [503, 0]
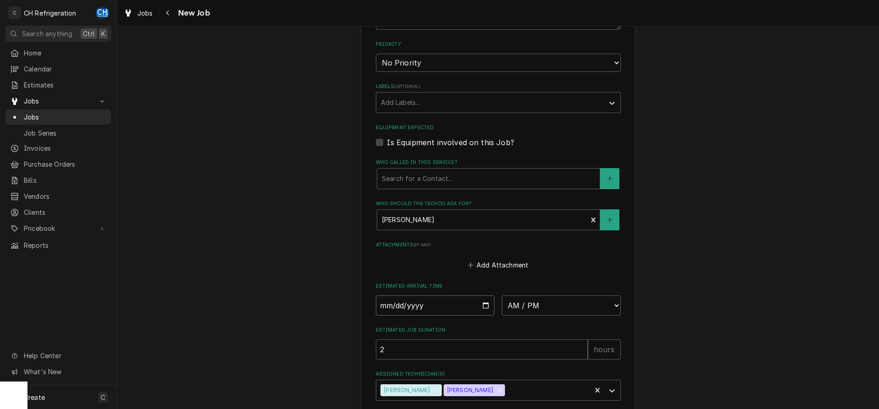
click at [424, 306] on input "Date" at bounding box center [435, 305] width 119 height 20
click at [473, 302] on input "Date" at bounding box center [435, 305] width 119 height 20
click at [484, 302] on input "Date" at bounding box center [435, 305] width 119 height 20
type input "2025-09-19"
click at [502, 295] on select "AM / PM 6:00 AM 6:15 AM 6:30 AM 6:45 AM 7:00 AM 7:15 AM 7:30 AM 7:45 AM 8:00 AM…" at bounding box center [561, 305] width 119 height 20
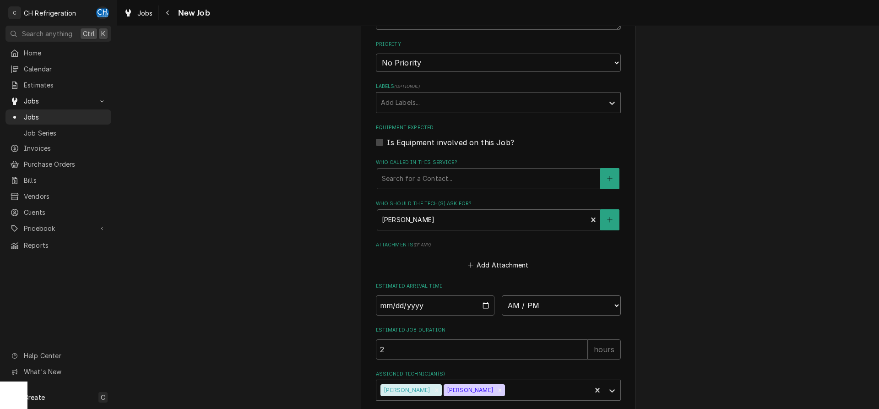
type textarea "x"
select select "08:15:00"
click option "8:15 AM" at bounding box center [0, 0] width 0 height 0
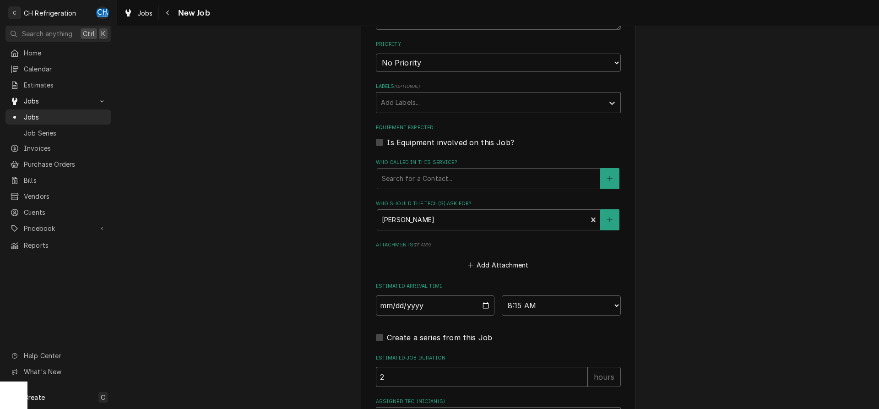
click at [492, 367] on input "2" at bounding box center [482, 377] width 212 height 20
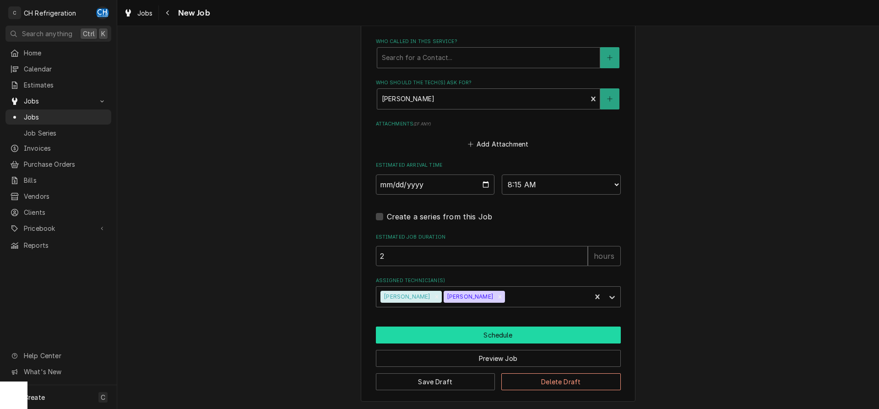
click at [500, 338] on button "Schedule" at bounding box center [498, 334] width 245 height 17
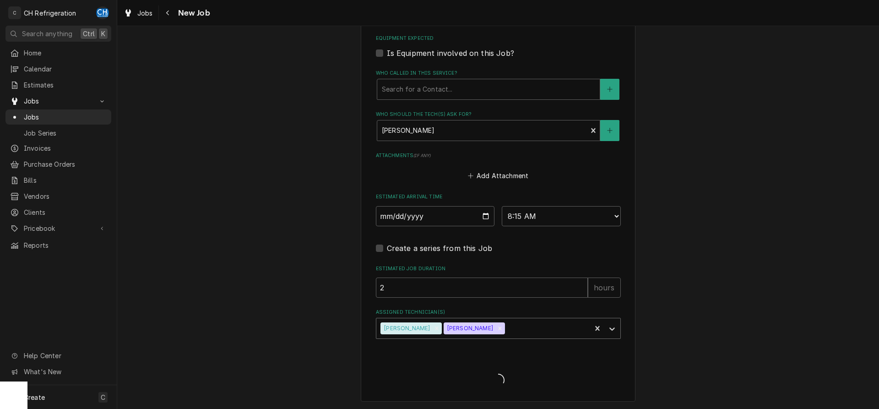
type textarea "x"
